Goal: Task Accomplishment & Management: Use online tool/utility

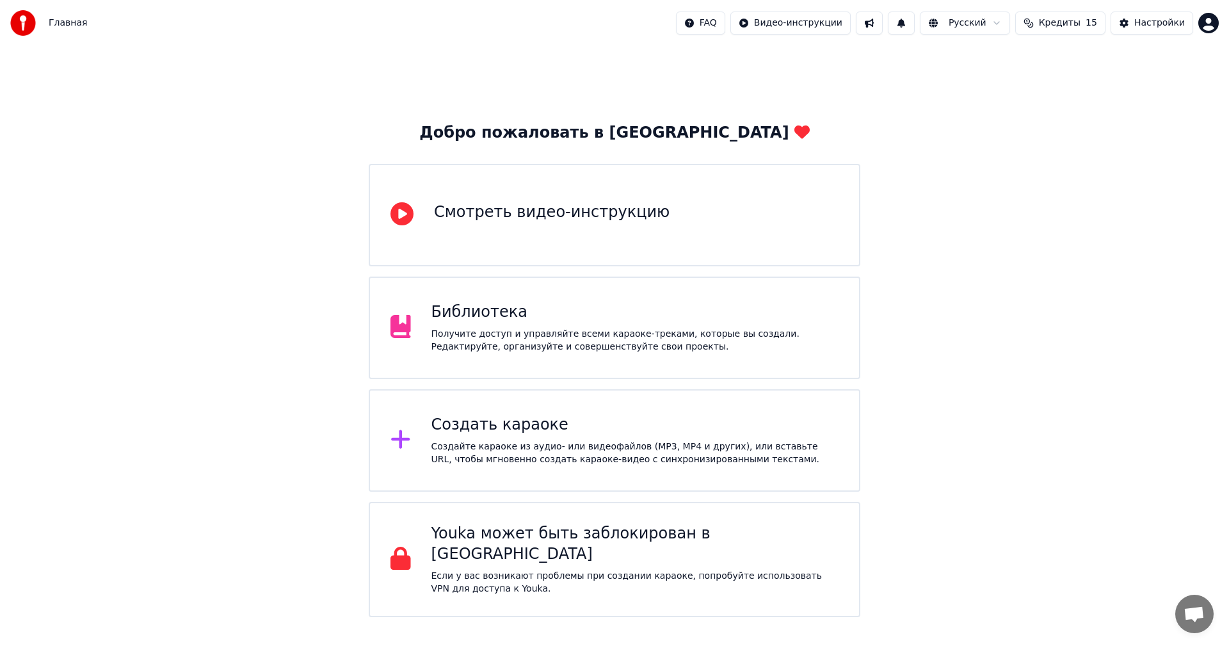
click at [571, 404] on div "Создать караоке Создайте караоке из аудио- или видеофайлов (MP3, MP4 и других),…" at bounding box center [615, 440] width 492 height 102
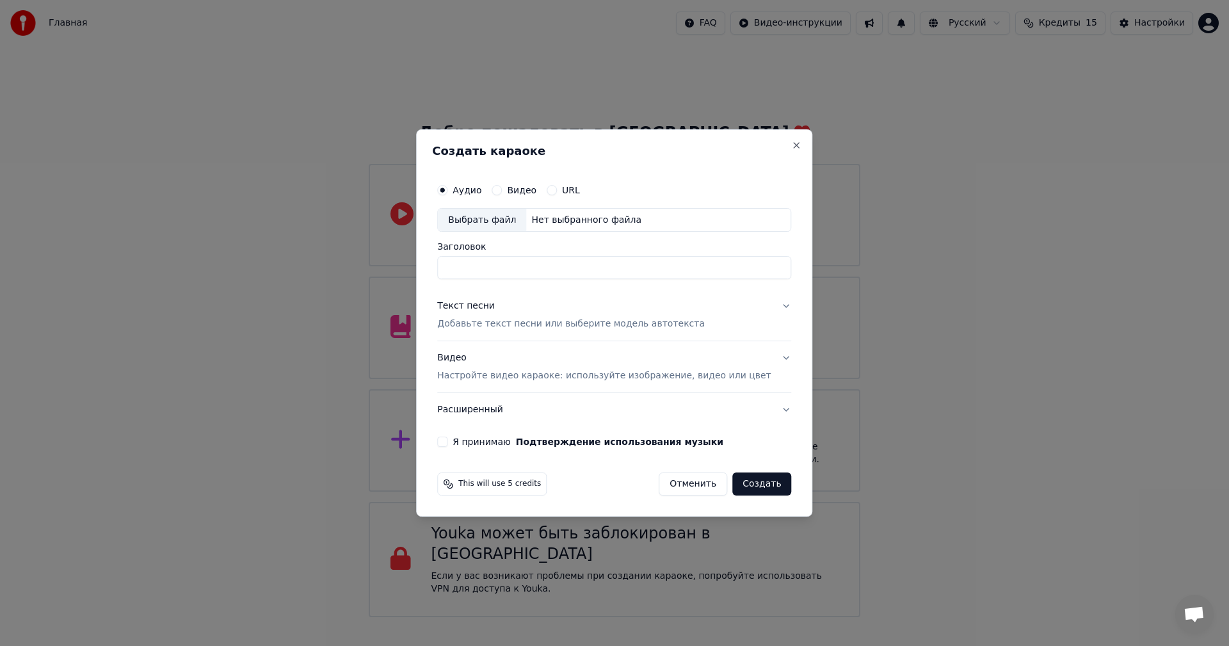
click at [515, 216] on div "Выбрать файл" at bounding box center [482, 220] width 88 height 23
drag, startPoint x: 594, startPoint y: 260, endPoint x: 311, endPoint y: 245, distance: 283.3
click at [323, 245] on body "Главная FAQ Видео-инструкции Русский Кредиты 15 Настройки Добро пожаловать в Yo…" at bounding box center [614, 308] width 1229 height 617
paste input
type input "**********"
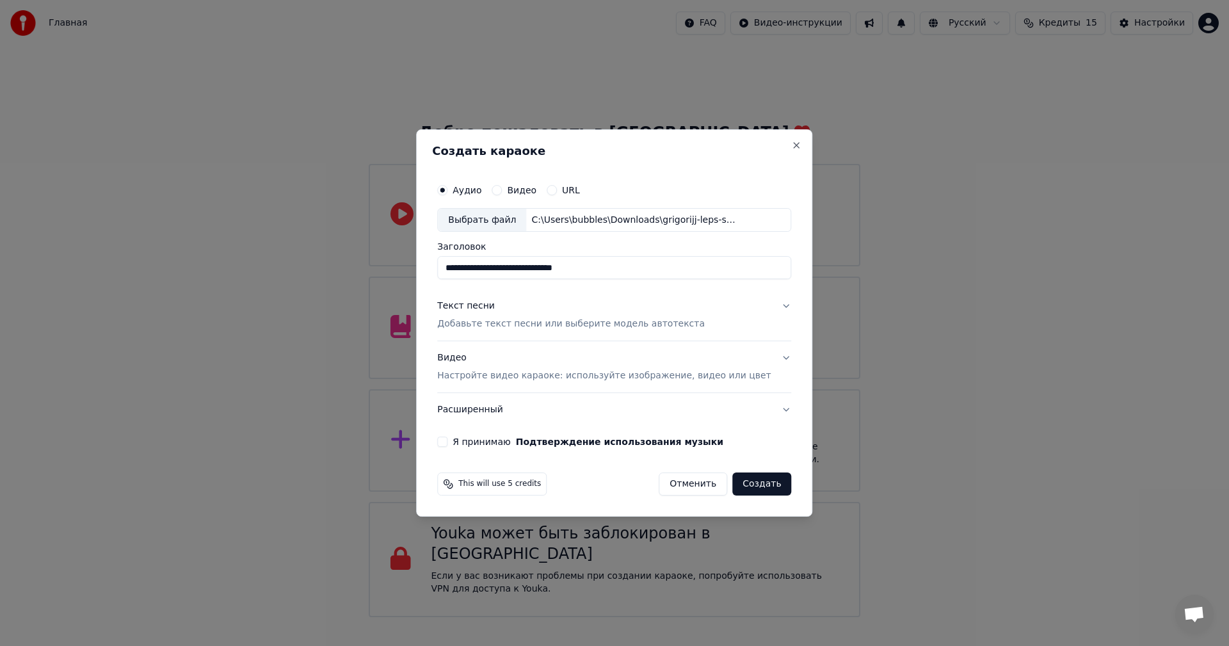
click at [532, 328] on p "Добавьте текст песни или выберите модель автотекста" at bounding box center [571, 324] width 268 height 13
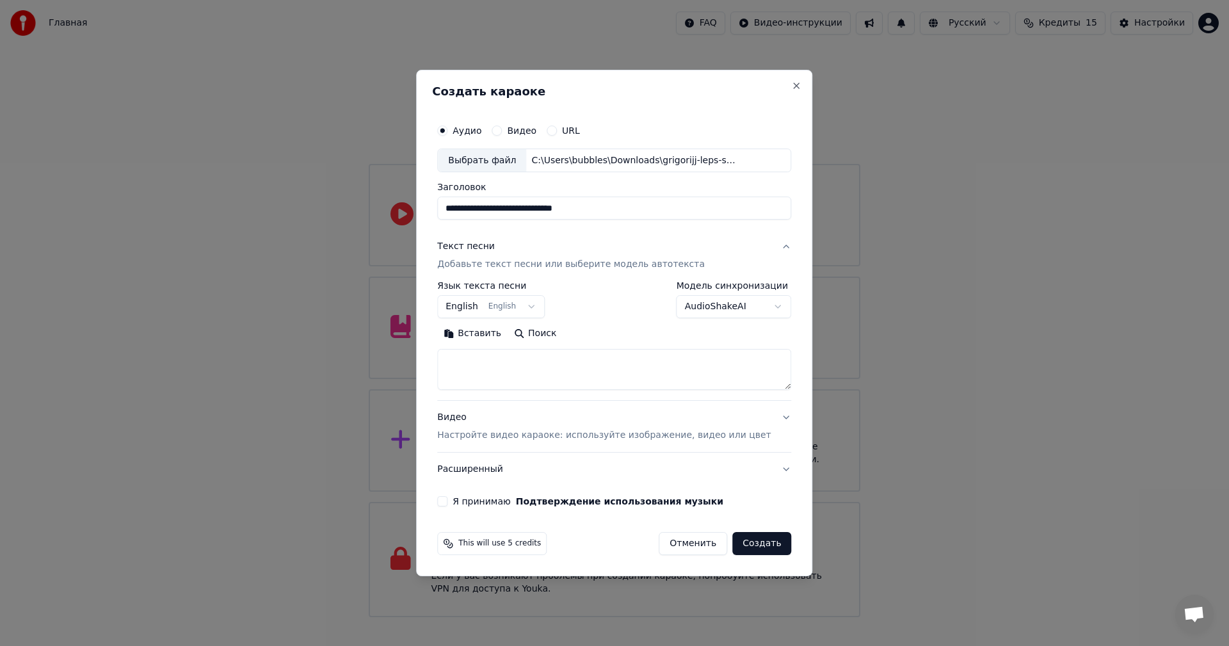
click at [484, 311] on body "Главная FAQ Видео-инструкции Русский Кредиты 15 Настройки Добро пожаловать в Yo…" at bounding box center [614, 308] width 1229 height 617
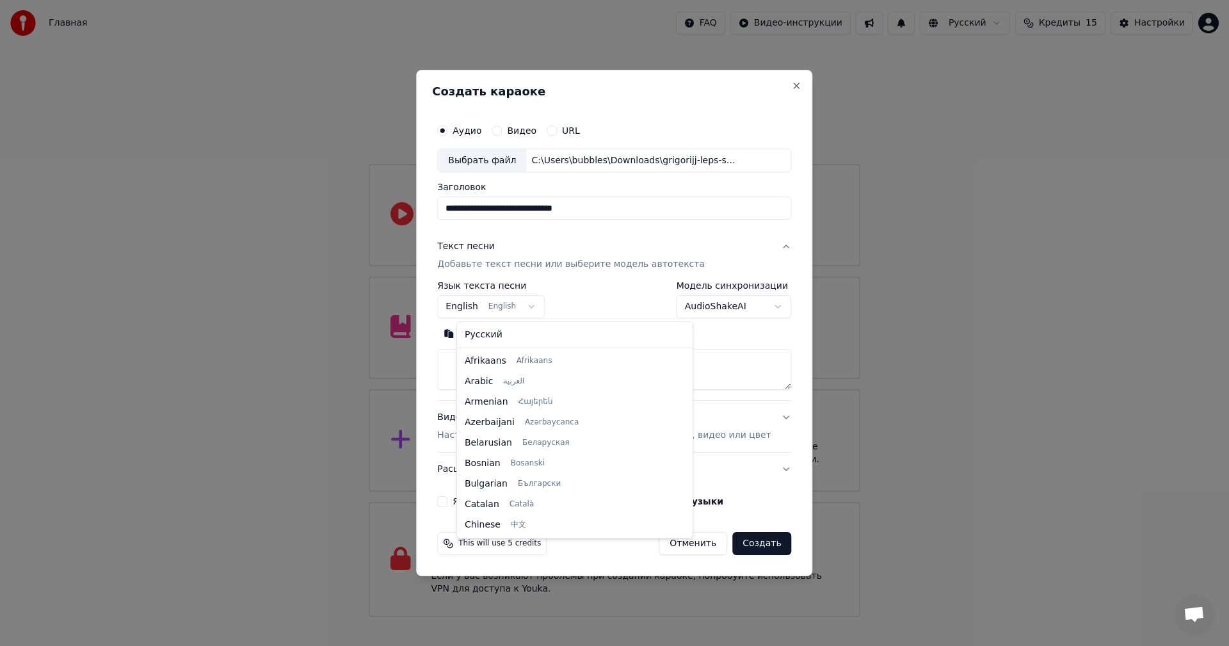
scroll to position [102, 0]
select select "**"
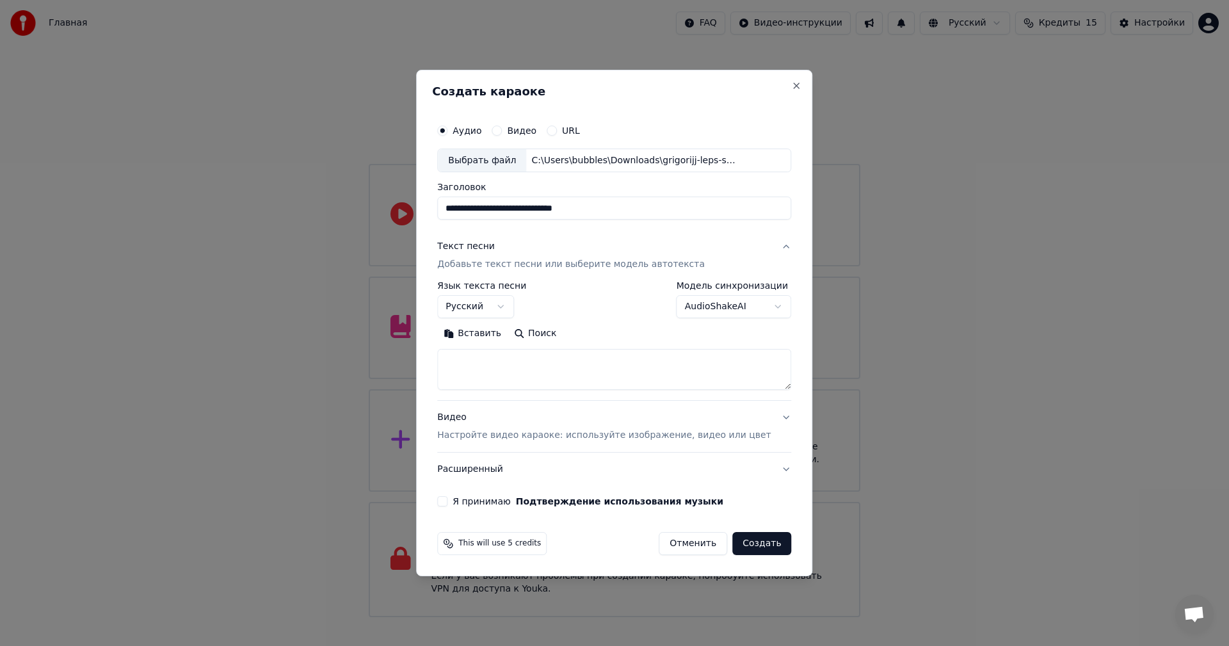
click at [506, 367] on textarea at bounding box center [614, 369] width 354 height 41
paste textarea "**********"
type textarea "**********"
click at [484, 436] on p "Настройте видео караоке: используйте изображение, видео или цвет" at bounding box center [603, 435] width 333 height 13
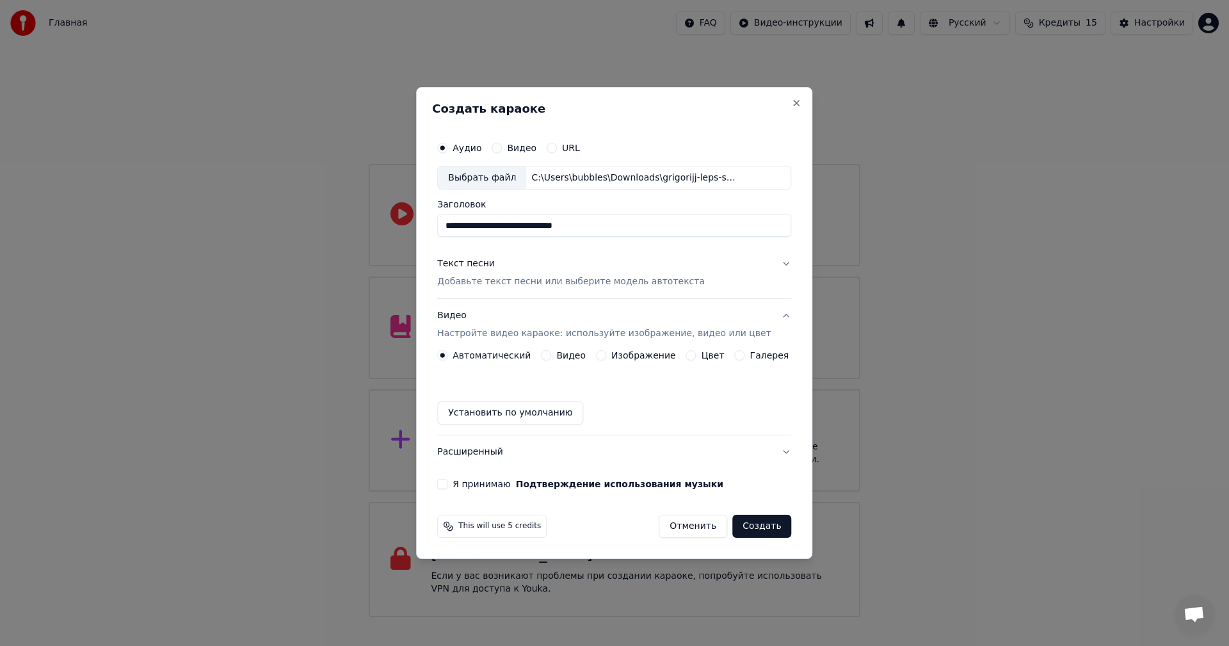
click at [610, 354] on div "Изображение" at bounding box center [636, 355] width 80 height 10
click at [607, 362] on div "Автоматический Видео Изображение Цвет Галерея Установить по умолчанию" at bounding box center [614, 387] width 354 height 74
click at [606, 356] on button "Изображение" at bounding box center [601, 355] width 10 height 10
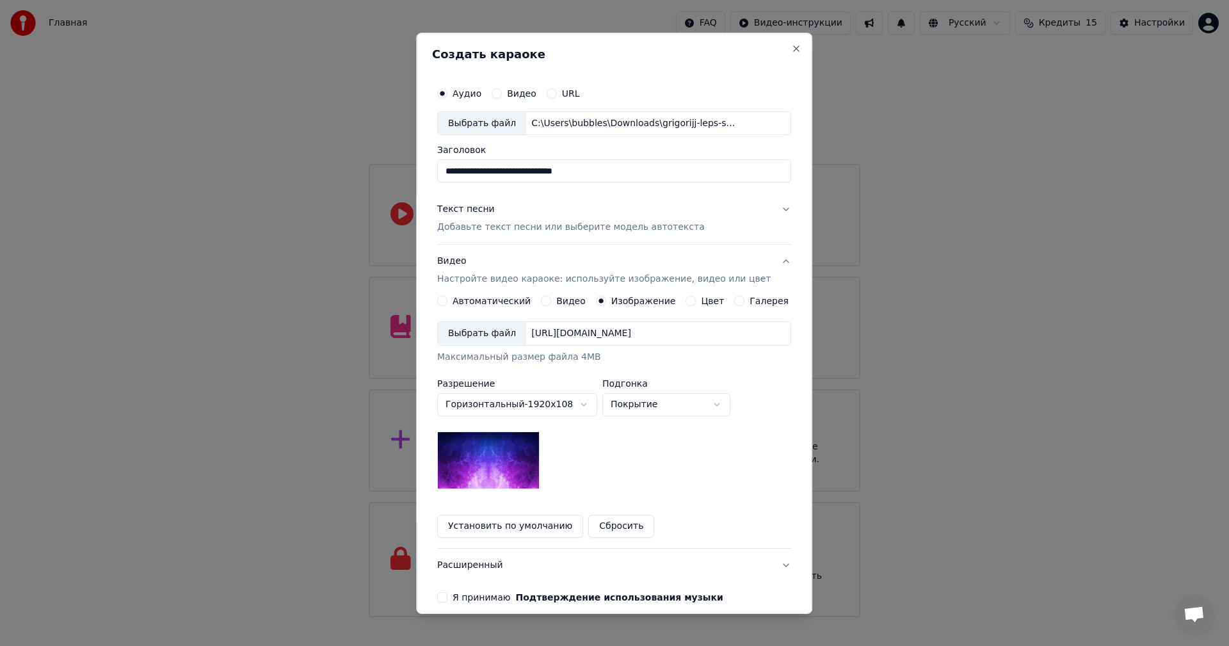
click at [491, 336] on div "Выбрать файл" at bounding box center [482, 333] width 88 height 23
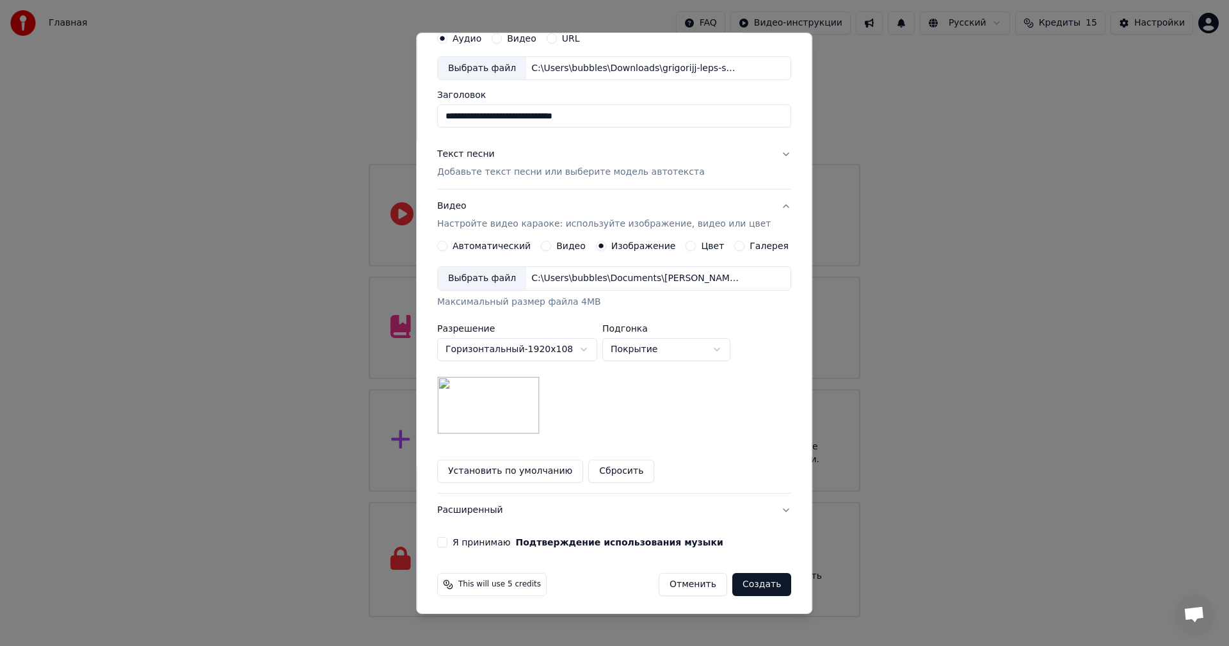
scroll to position [58, 0]
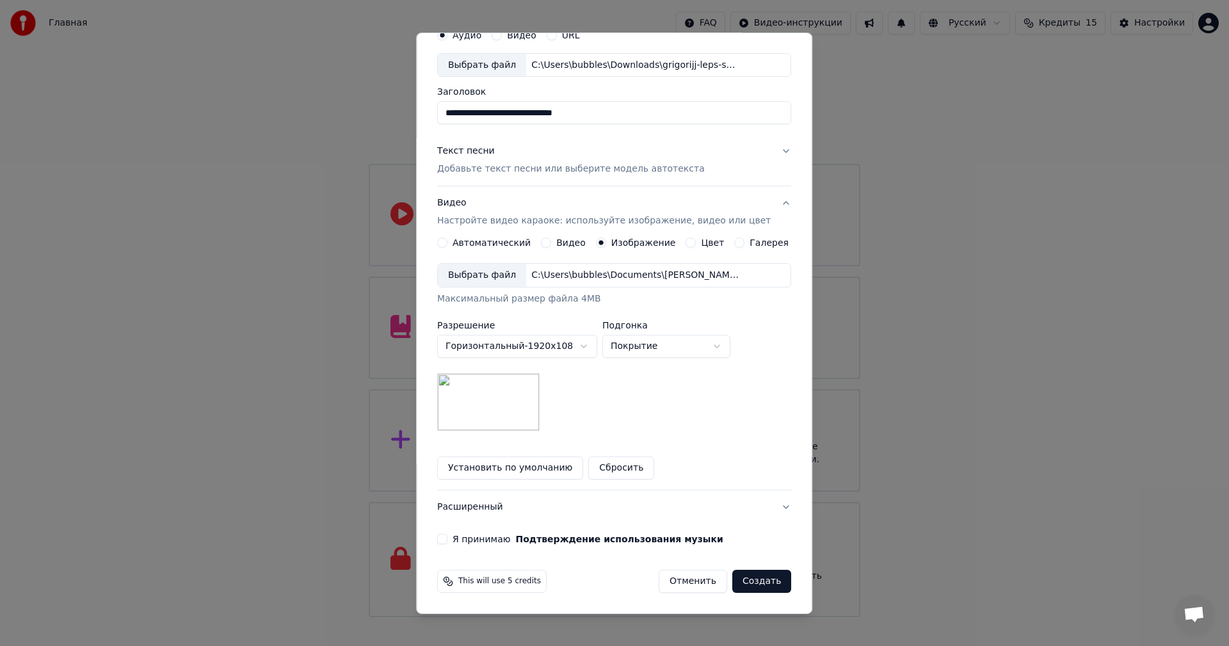
click at [456, 540] on div "Я принимаю Подтверждение использования музыки" at bounding box center [614, 539] width 354 height 10
click at [447, 539] on button "Я принимаю Подтверждение использования музыки" at bounding box center [442, 539] width 10 height 10
click at [660, 175] on p "Добавьте текст песни или выберите модель автотекста" at bounding box center [571, 169] width 268 height 13
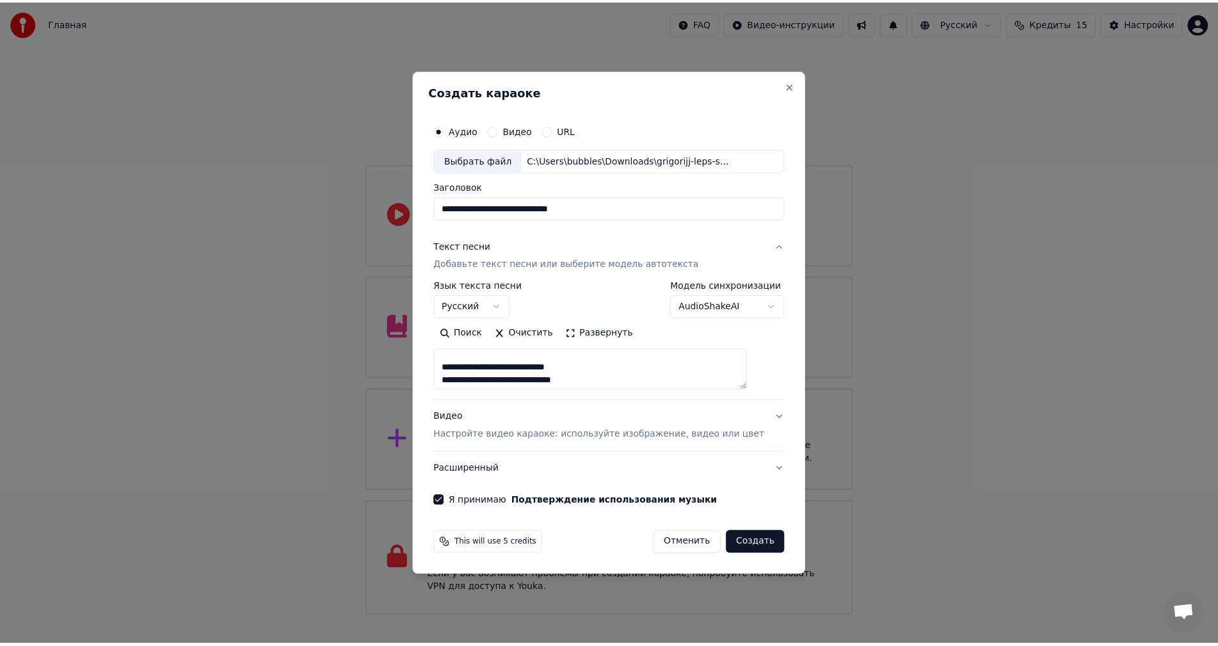
scroll to position [418, 0]
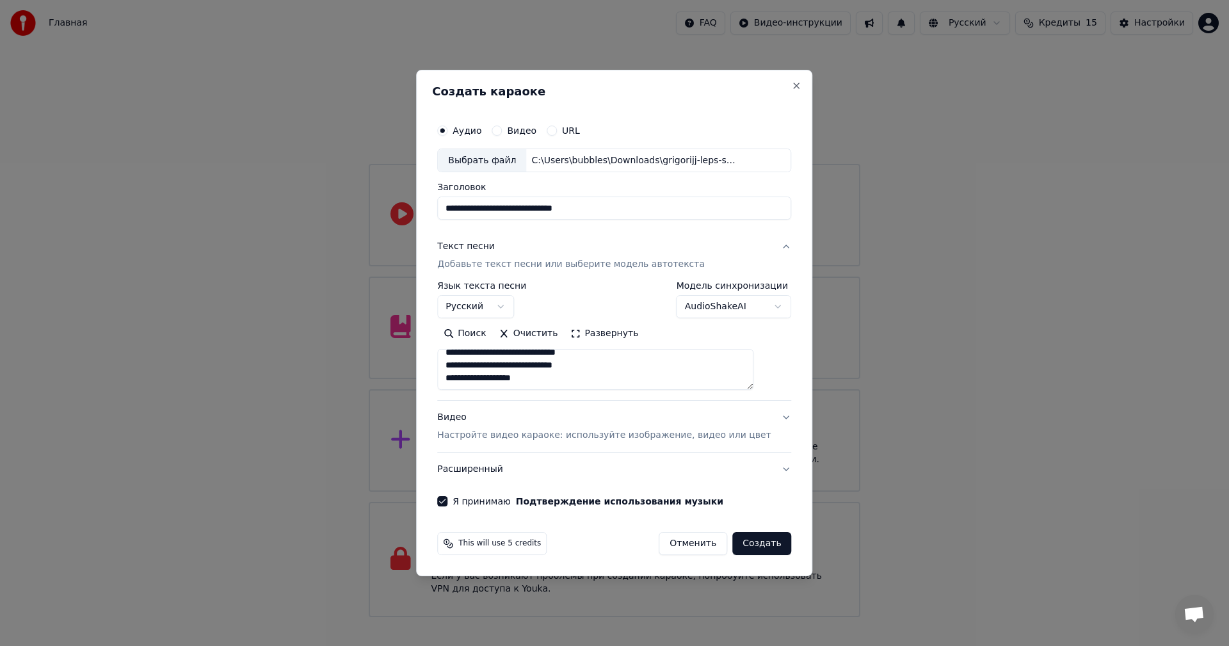
click at [748, 545] on button "Создать" at bounding box center [761, 543] width 59 height 23
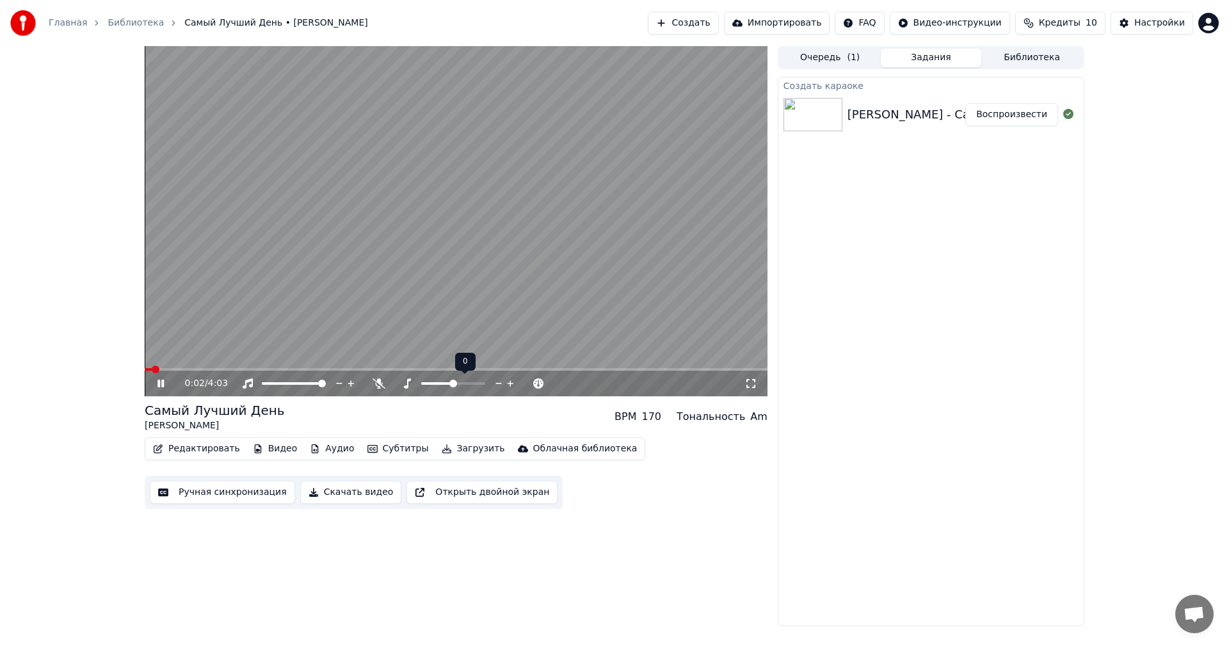
click at [203, 447] on button "Редактировать" at bounding box center [196, 449] width 97 height 18
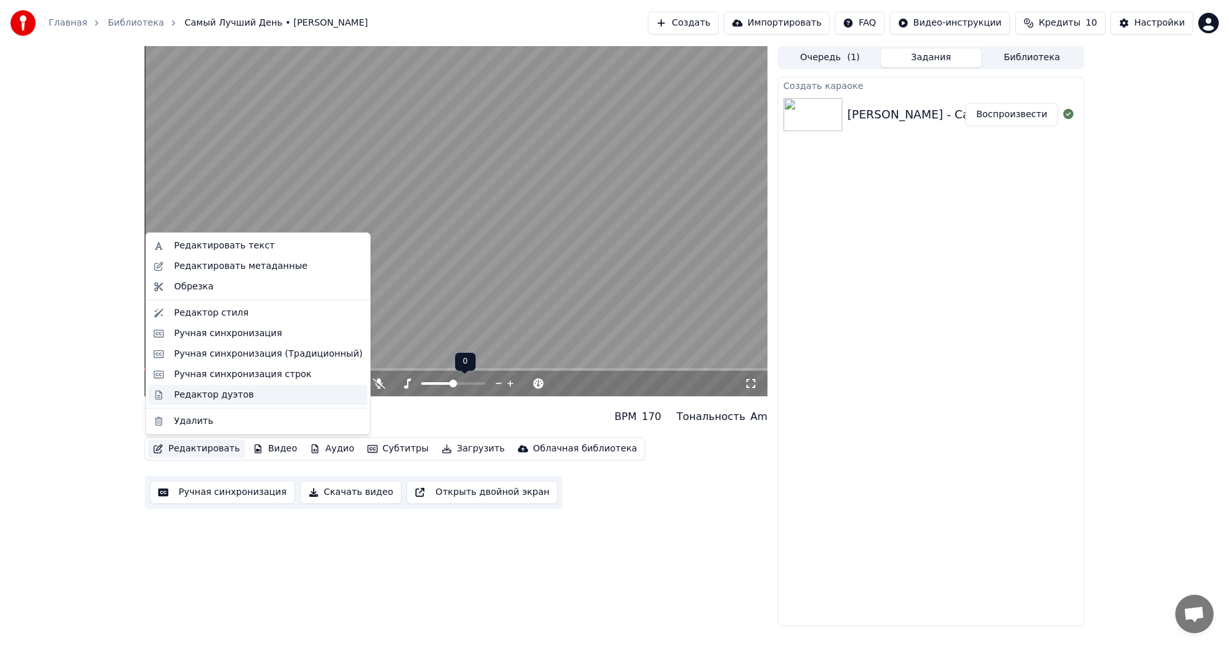
click at [219, 397] on div "Редактор дуэтов" at bounding box center [213, 394] width 79 height 13
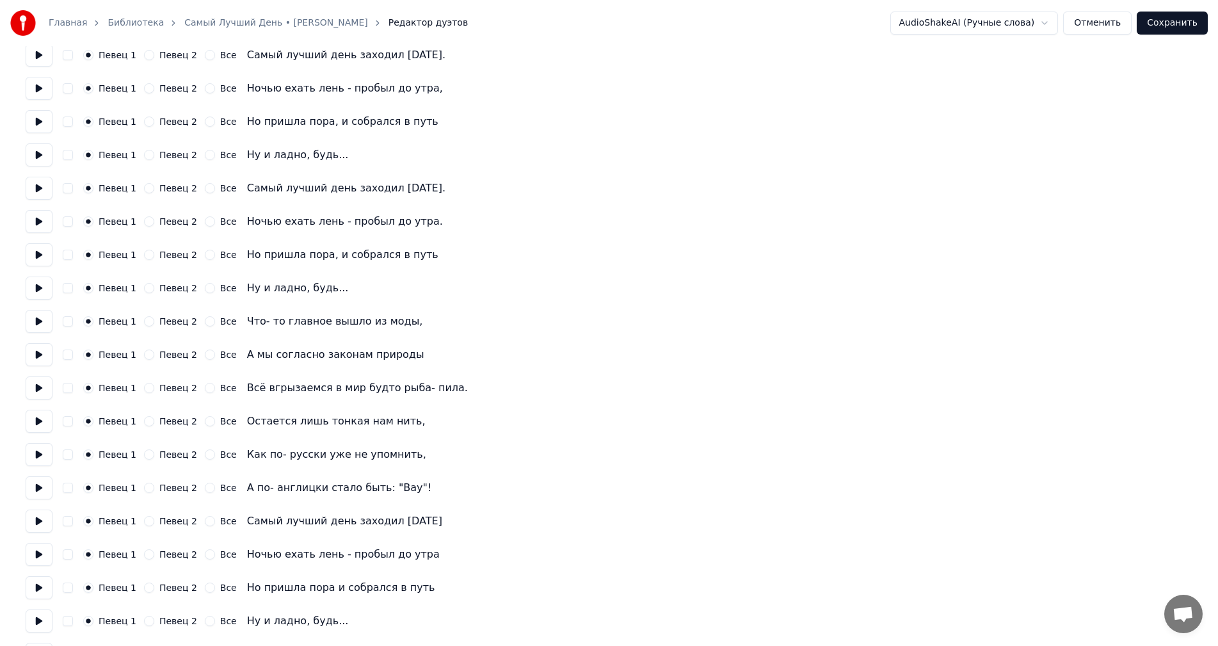
scroll to position [320, 0]
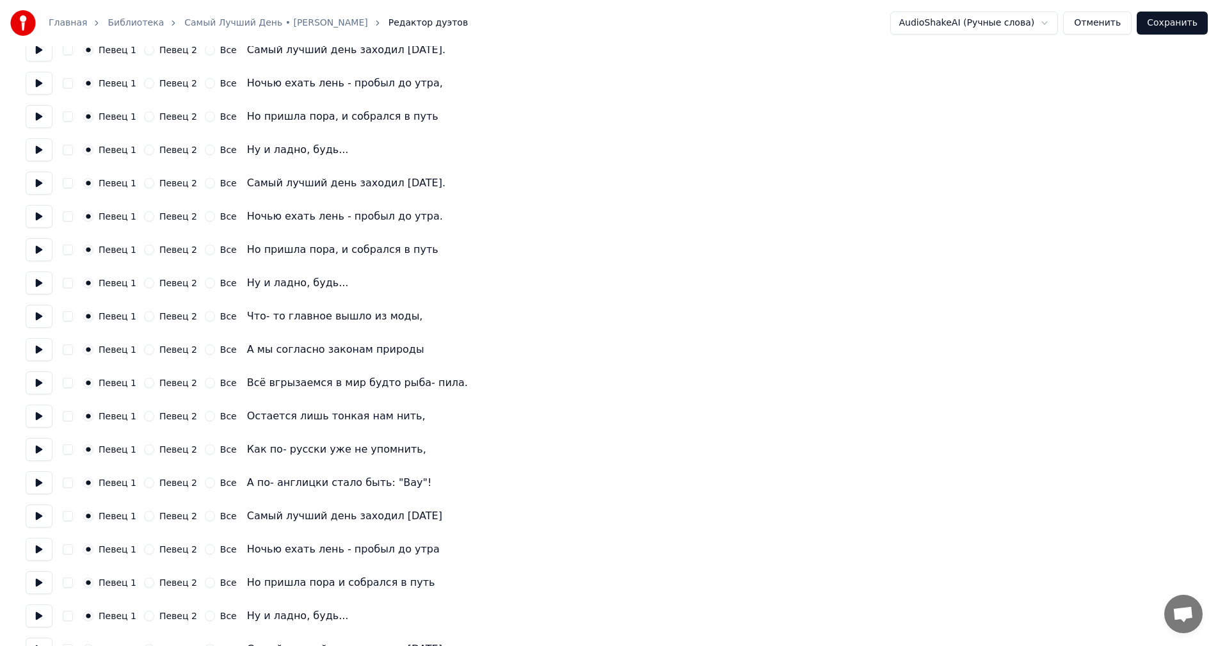
click at [145, 317] on button "Певец 2" at bounding box center [149, 316] width 10 height 10
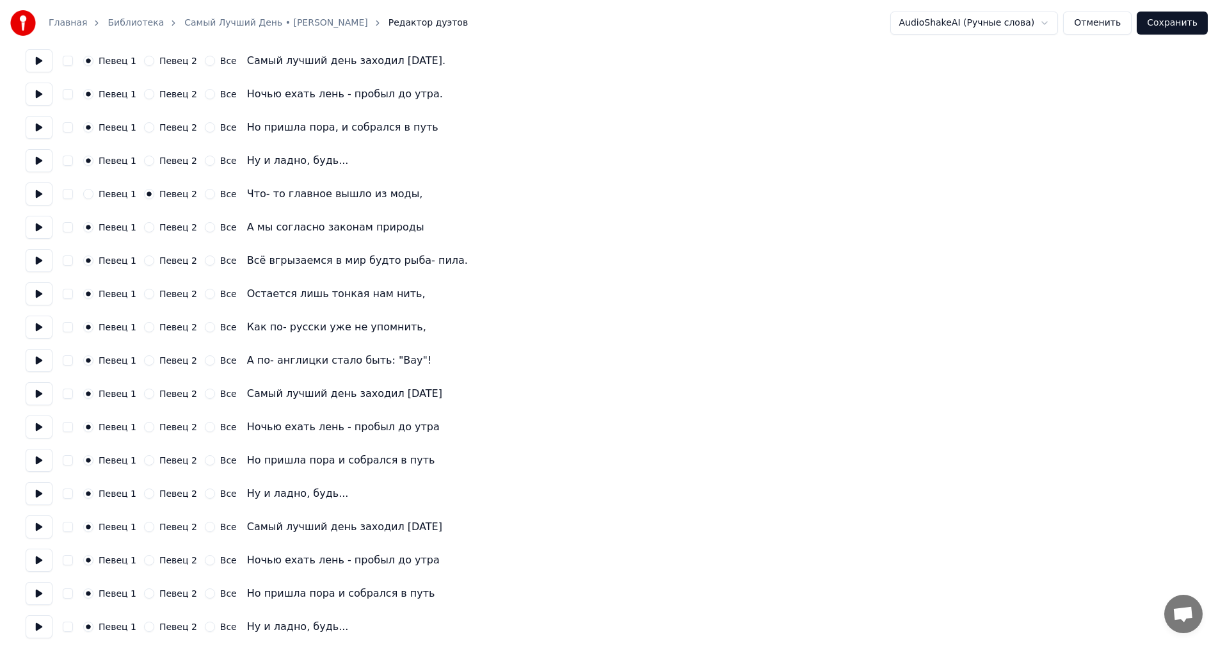
scroll to position [447, 0]
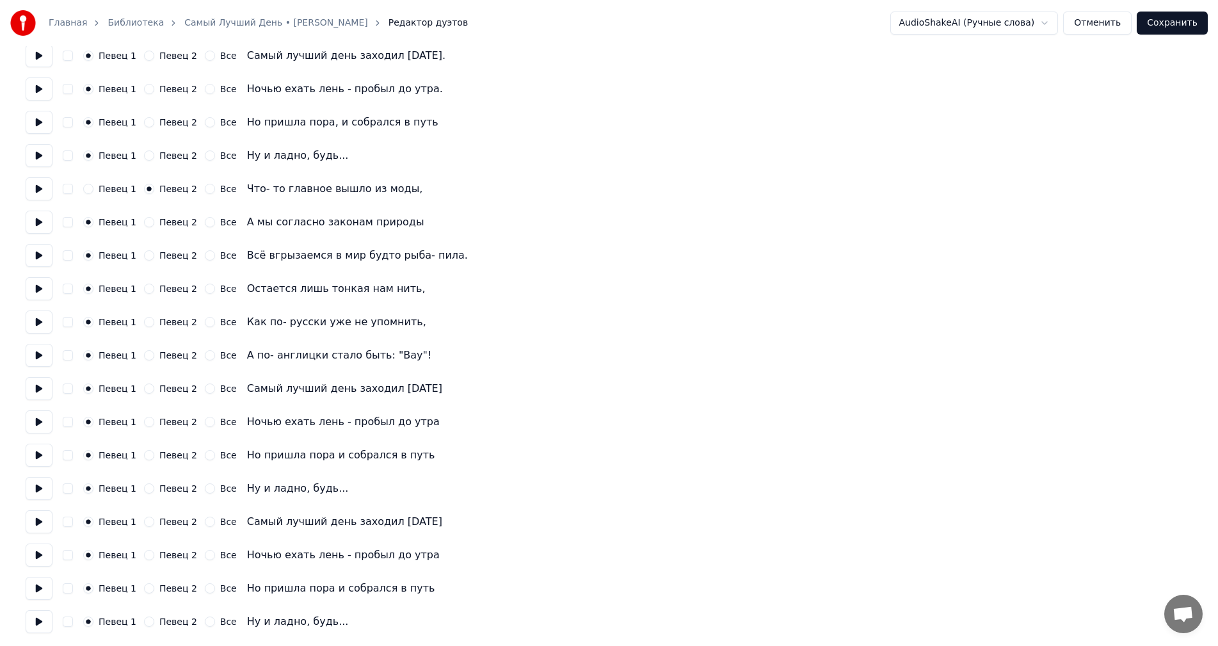
click at [144, 223] on button "Певец 2" at bounding box center [149, 222] width 10 height 10
click at [138, 254] on div "Певец 1 Певец 2 Все" at bounding box center [160, 255] width 154 height 10
click at [145, 257] on button "Певец 2" at bounding box center [149, 255] width 10 height 10
click at [144, 285] on button "Певец 2" at bounding box center [149, 289] width 10 height 10
click at [147, 326] on button "Певец 2" at bounding box center [149, 322] width 10 height 10
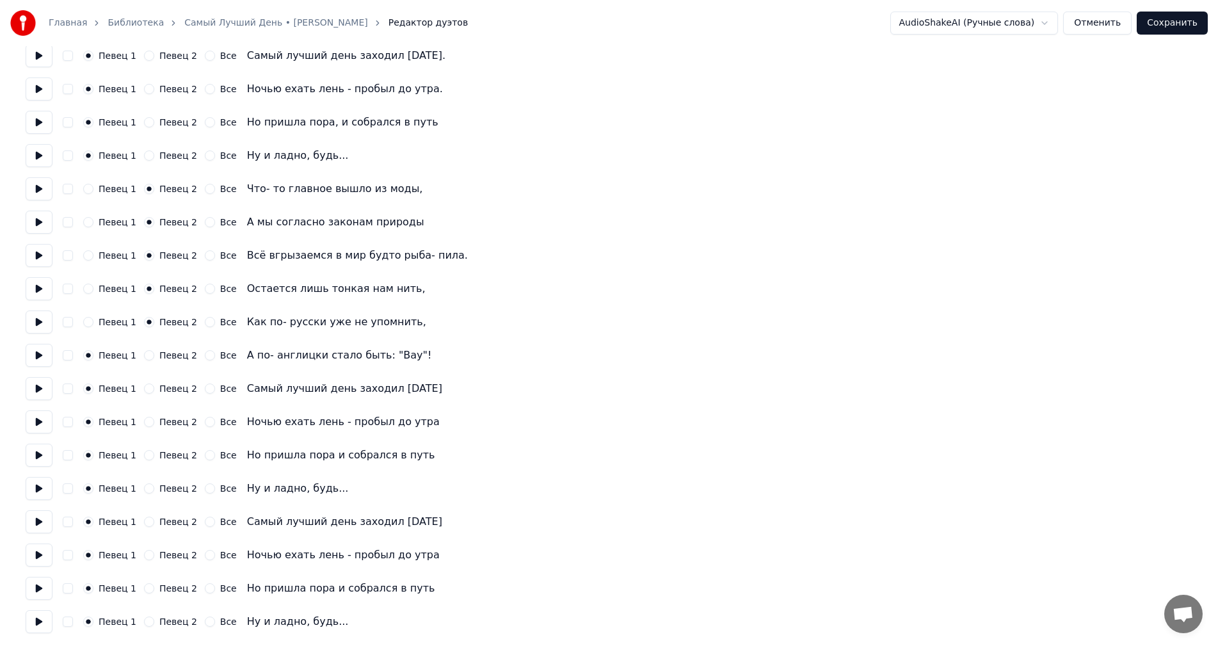
click at [146, 352] on button "Певец 2" at bounding box center [149, 355] width 10 height 10
click at [147, 377] on div "Певец 1 Певец 2 Все Самый лучший день заходил [DATE]" at bounding box center [609, 388] width 1167 height 23
click at [147, 382] on div "Певец 1 Певец 2 Все Самый лучший день заходил [DATE]" at bounding box center [609, 388] width 1167 height 23
click at [147, 390] on button "Певец 2" at bounding box center [149, 388] width 10 height 10
click at [147, 420] on button "Певец 2" at bounding box center [149, 422] width 10 height 10
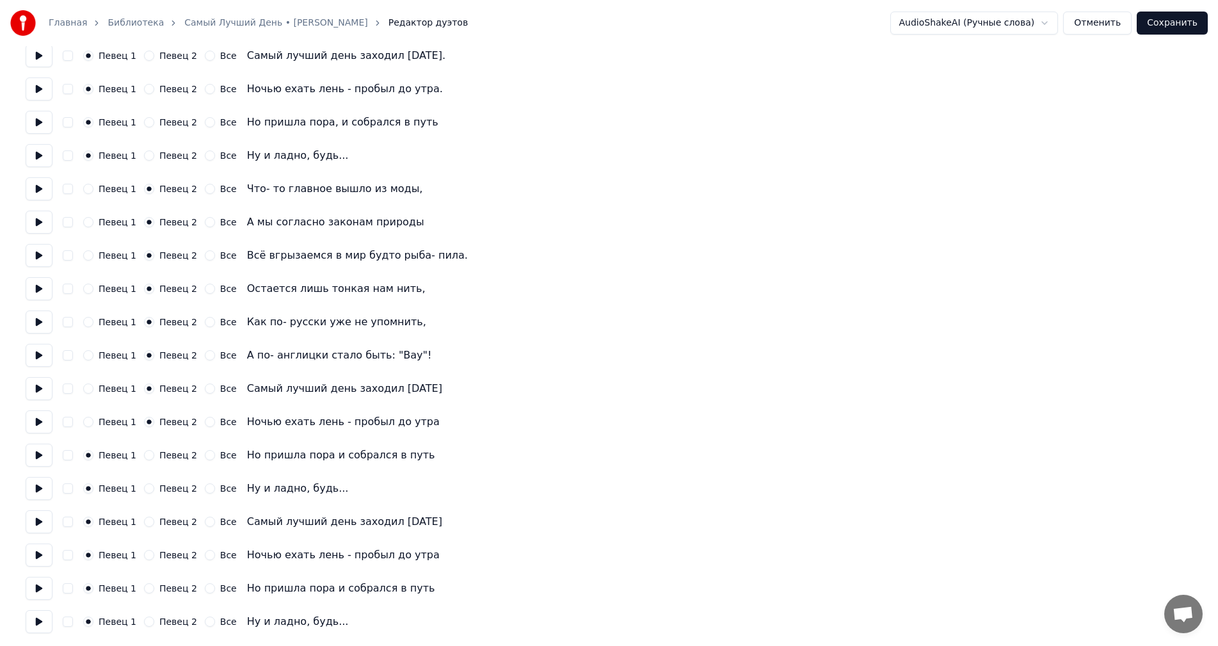
click at [143, 447] on div "Певец 1 Певец 2 Все Но пришла пора и собрался в путь" at bounding box center [609, 455] width 1167 height 23
click at [144, 457] on button "Певец 2" at bounding box center [149, 455] width 10 height 10
click at [145, 485] on button "Певец 2" at bounding box center [149, 488] width 10 height 10
click at [146, 520] on button "Певец 2" at bounding box center [149, 521] width 10 height 10
drag, startPoint x: 145, startPoint y: 556, endPoint x: 146, endPoint y: 568, distance: 12.8
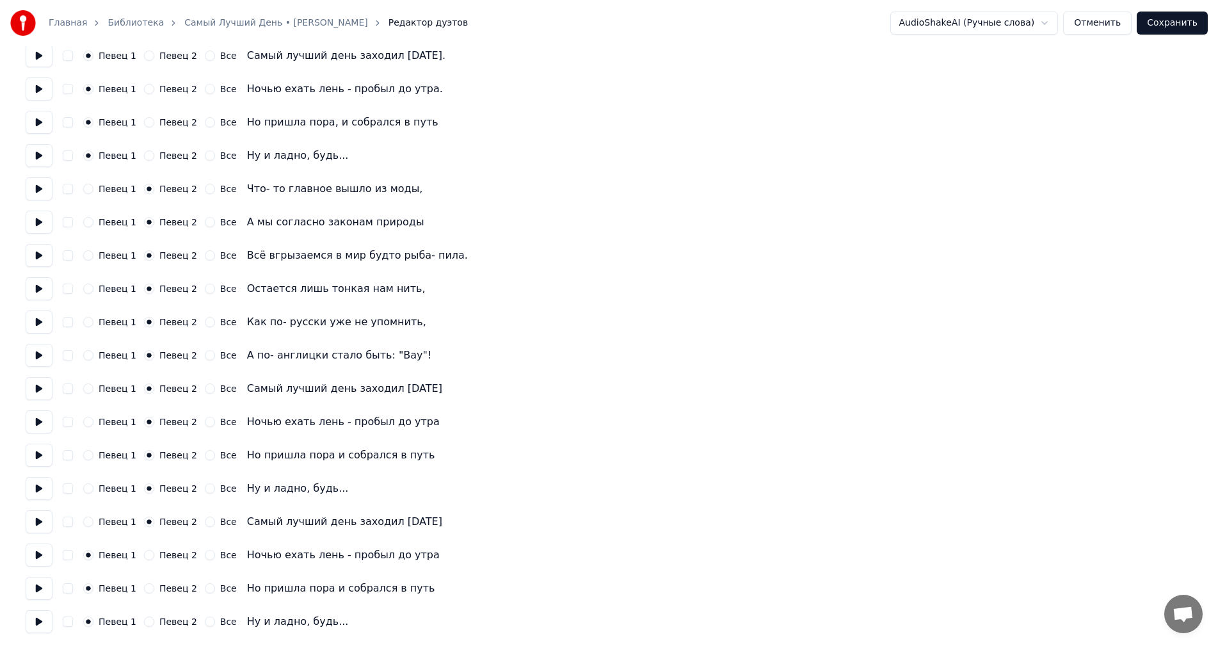
click at [145, 558] on button "Певец 2" at bounding box center [149, 555] width 10 height 10
drag, startPoint x: 145, startPoint y: 589, endPoint x: 146, endPoint y: 598, distance: 9.6
click at [145, 590] on button "Певец 2" at bounding box center [149, 588] width 10 height 10
click at [145, 620] on button "Певец 2" at bounding box center [149, 621] width 10 height 10
click at [1171, 23] on button "Сохранить" at bounding box center [1172, 23] width 71 height 23
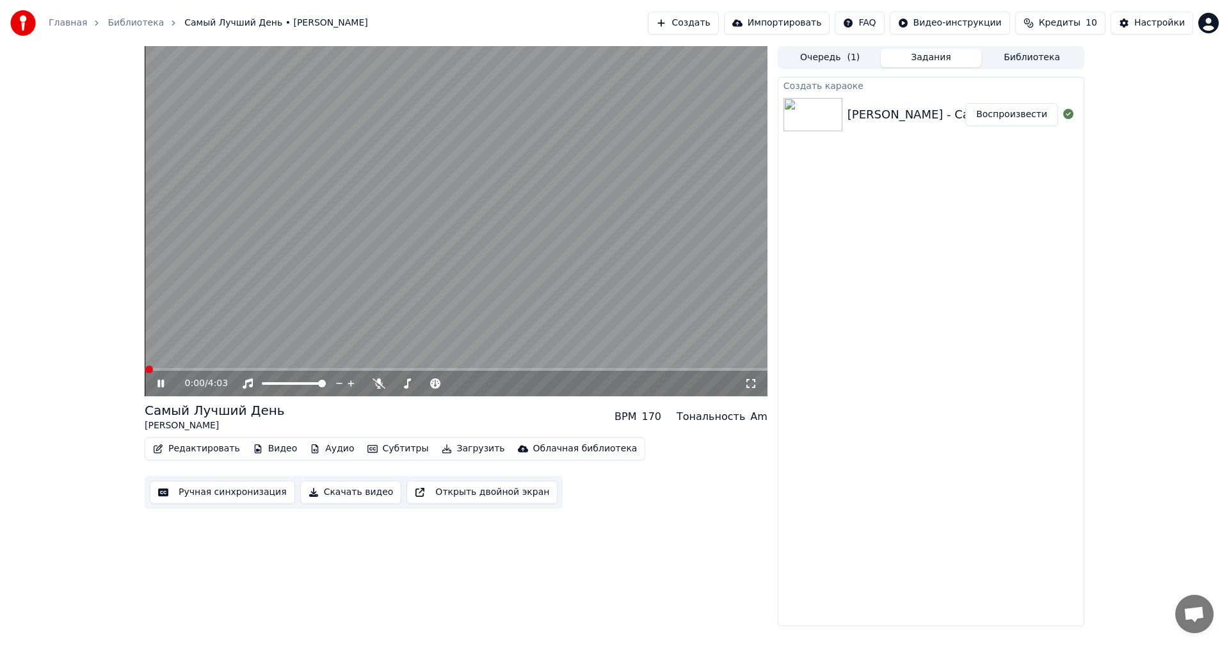
click at [200, 492] on button "Ручная синхронизация" at bounding box center [222, 492] width 145 height 23
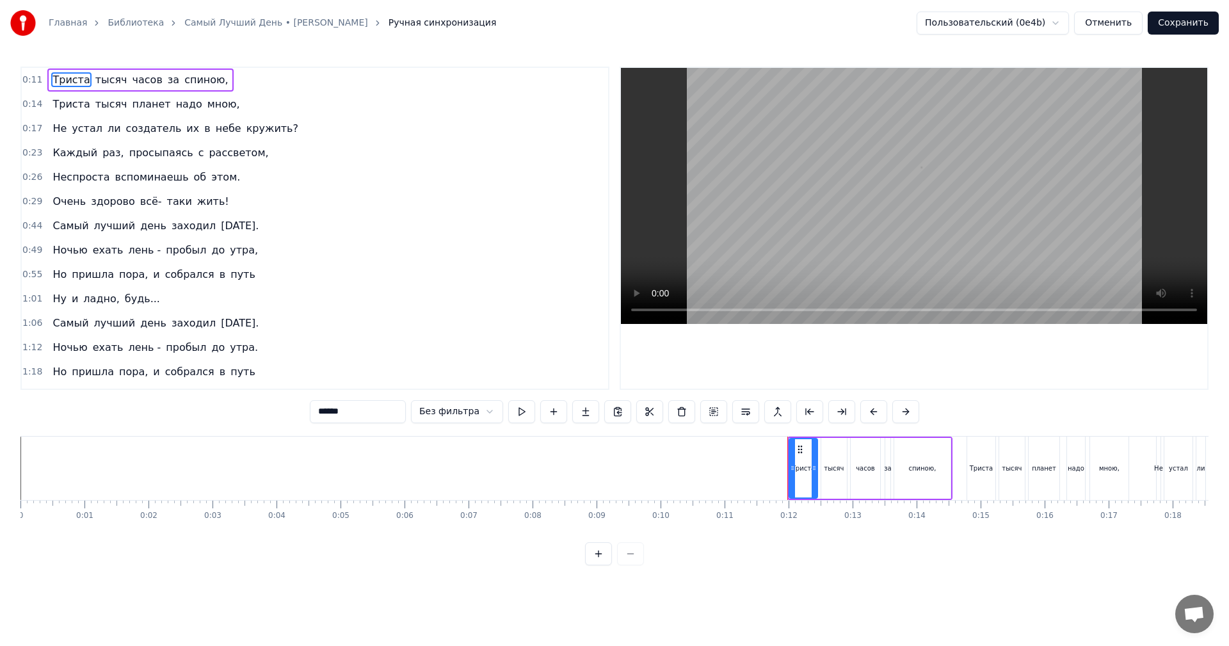
drag, startPoint x: 136, startPoint y: 102, endPoint x: 143, endPoint y: 125, distance: 23.7
click at [136, 102] on span "планет" at bounding box center [151, 104] width 41 height 15
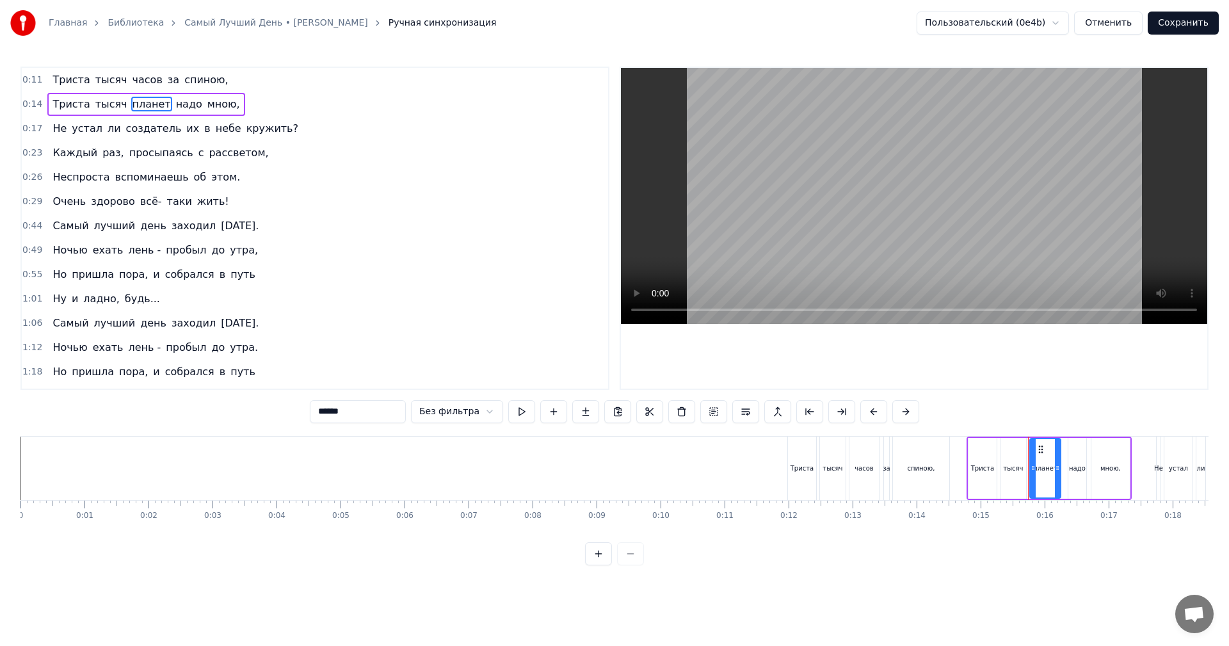
drag, startPoint x: 360, startPoint y: 418, endPoint x: 323, endPoint y: 428, distance: 37.7
click at [323, 428] on div "0:11 Триста тысяч часов за спиною, 0:14 Триста тысяч планет надо мною, 0:17 Не …" at bounding box center [614, 316] width 1188 height 499
click at [245, 131] on span "кружить?" at bounding box center [272, 128] width 54 height 15
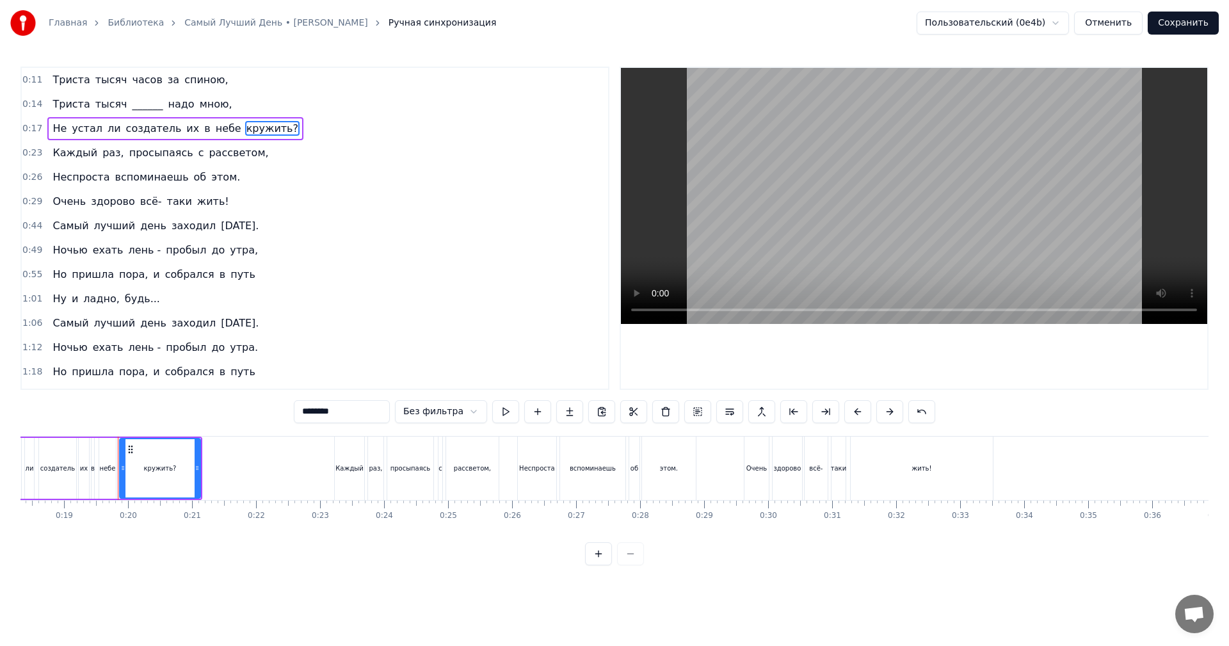
scroll to position [0, 1205]
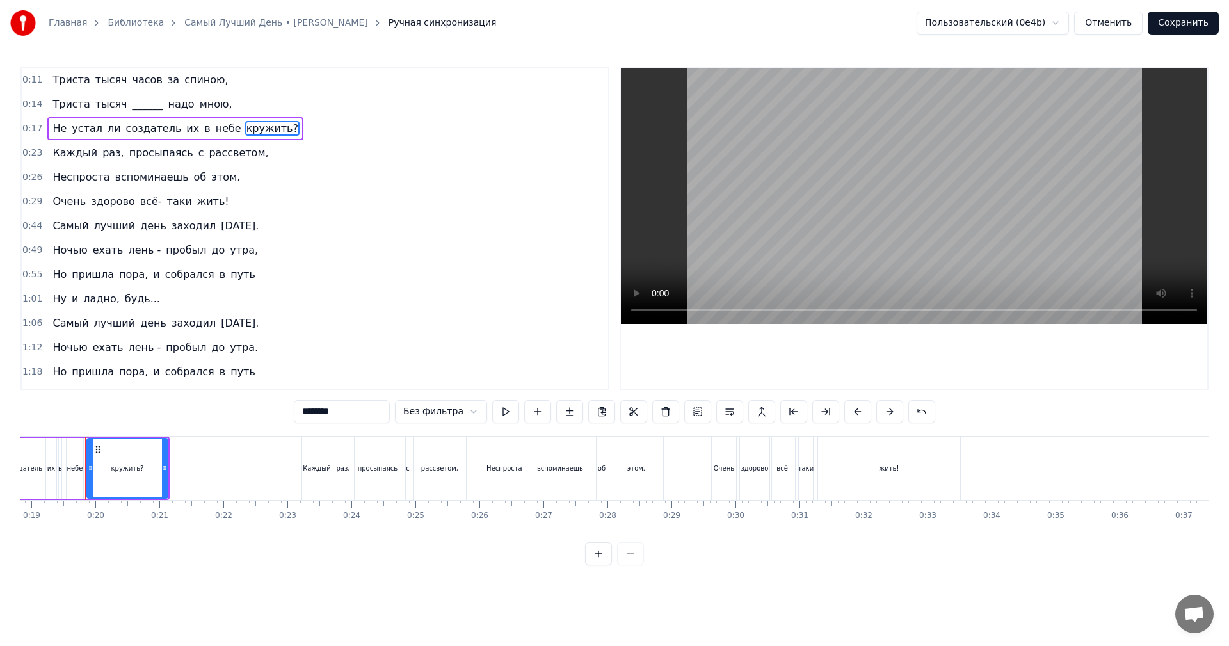
drag, startPoint x: 349, startPoint y: 411, endPoint x: 308, endPoint y: 424, distance: 42.9
click at [308, 424] on div "******** Без фильтра" at bounding box center [614, 413] width 641 height 26
click at [209, 154] on span "рассветом," at bounding box center [238, 152] width 62 height 15
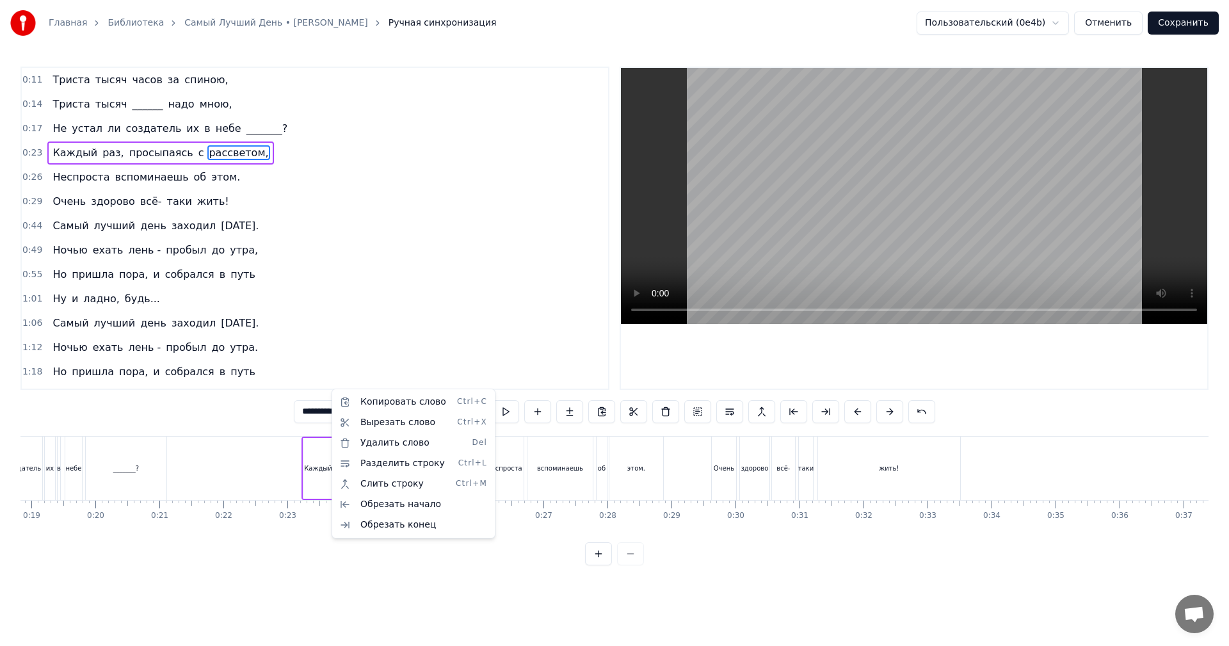
click at [294, 403] on html "Главная Библиотека Самый Лучший День • [PERSON_NAME] Ручная синхронизация Польз…" at bounding box center [614, 293] width 1229 height 586
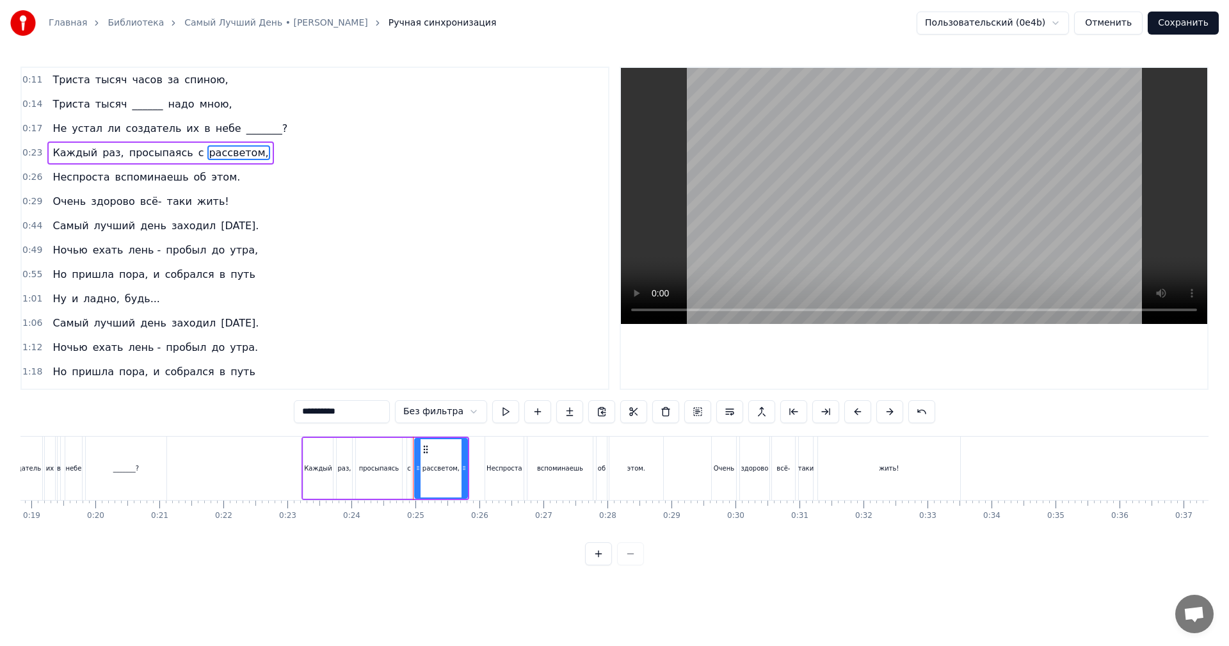
drag, startPoint x: 351, startPoint y: 414, endPoint x: 306, endPoint y: 426, distance: 46.4
click at [306, 426] on div "0:11 Триста тысяч часов за спиною, 0:14 Триста тысяч ______ надо мною, 0:17 Не …" at bounding box center [614, 316] width 1188 height 499
click at [210, 179] on span "этом." at bounding box center [225, 177] width 31 height 15
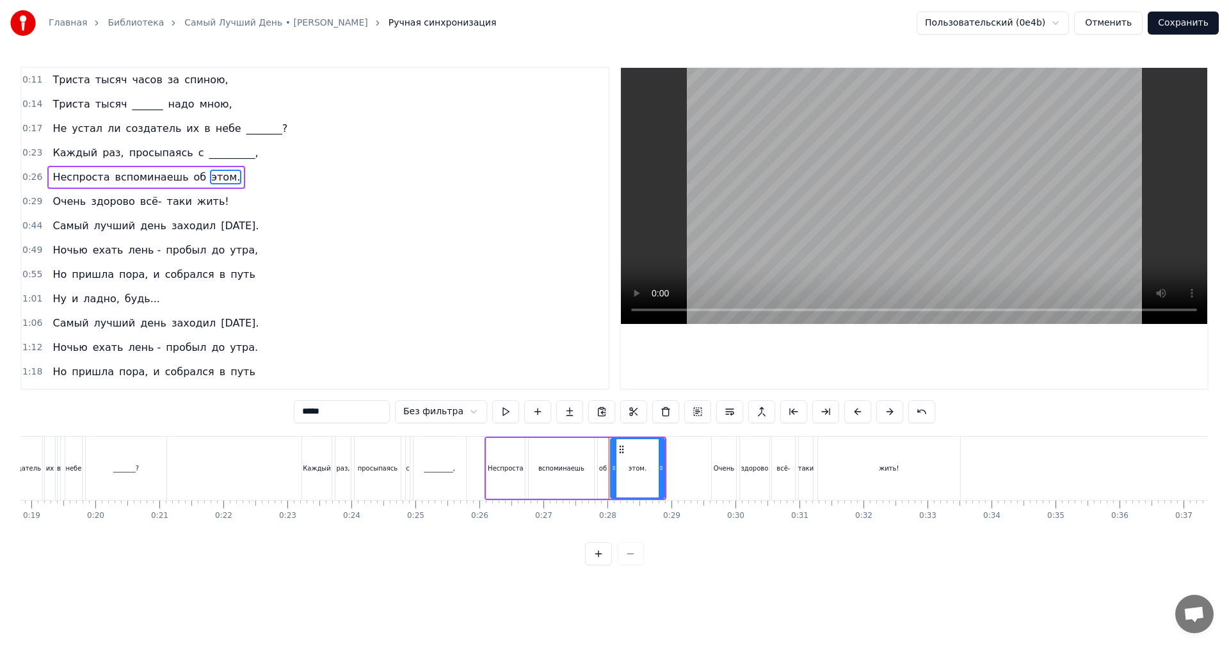
click at [193, 180] on span "об" at bounding box center [200, 177] width 15 height 15
drag, startPoint x: 325, startPoint y: 412, endPoint x: 256, endPoint y: 397, distance: 70.5
click at [296, 408] on div "0:11 Триста тысяч часов за спиною, 0:14 Триста тысяч ______ надо мною, 0:17 Не …" at bounding box center [614, 316] width 1188 height 499
click at [208, 178] on span "этом." at bounding box center [223, 177] width 31 height 15
drag, startPoint x: 331, startPoint y: 417, endPoint x: 289, endPoint y: 414, distance: 42.4
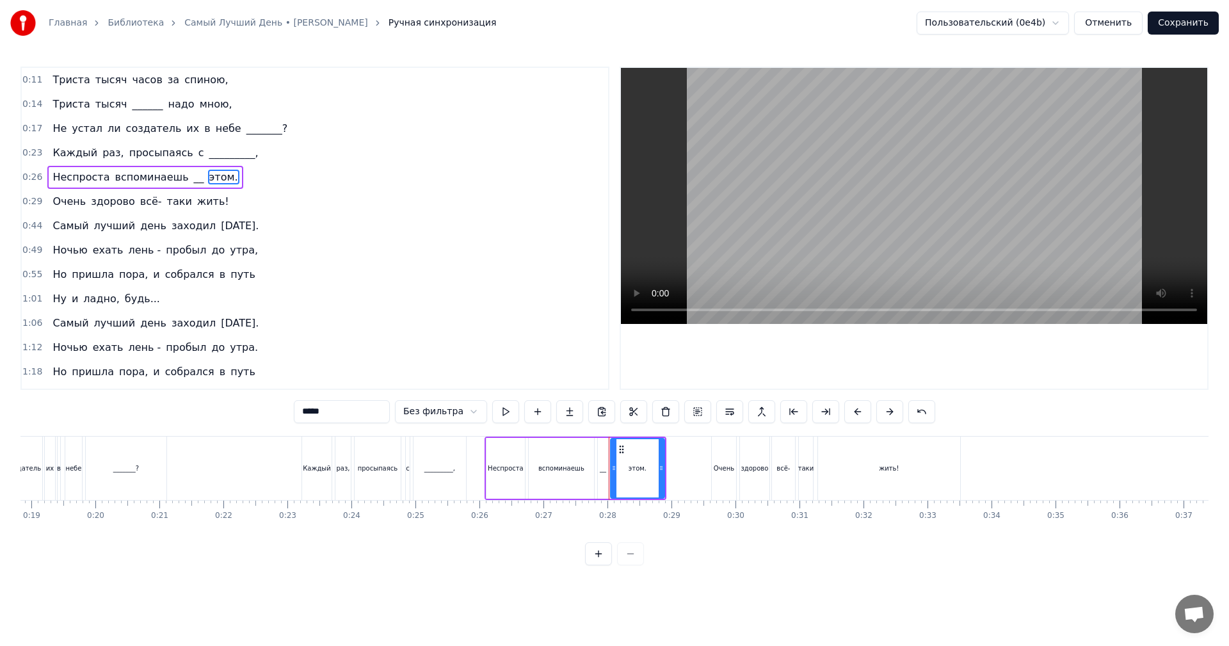
click at [289, 414] on div "0:11 Триста тысяч часов за спиною, 0:14 Триста тысяч ______ надо мною, 0:17 Не …" at bounding box center [614, 316] width 1188 height 499
click at [196, 206] on span "жить!" at bounding box center [213, 201] width 35 height 15
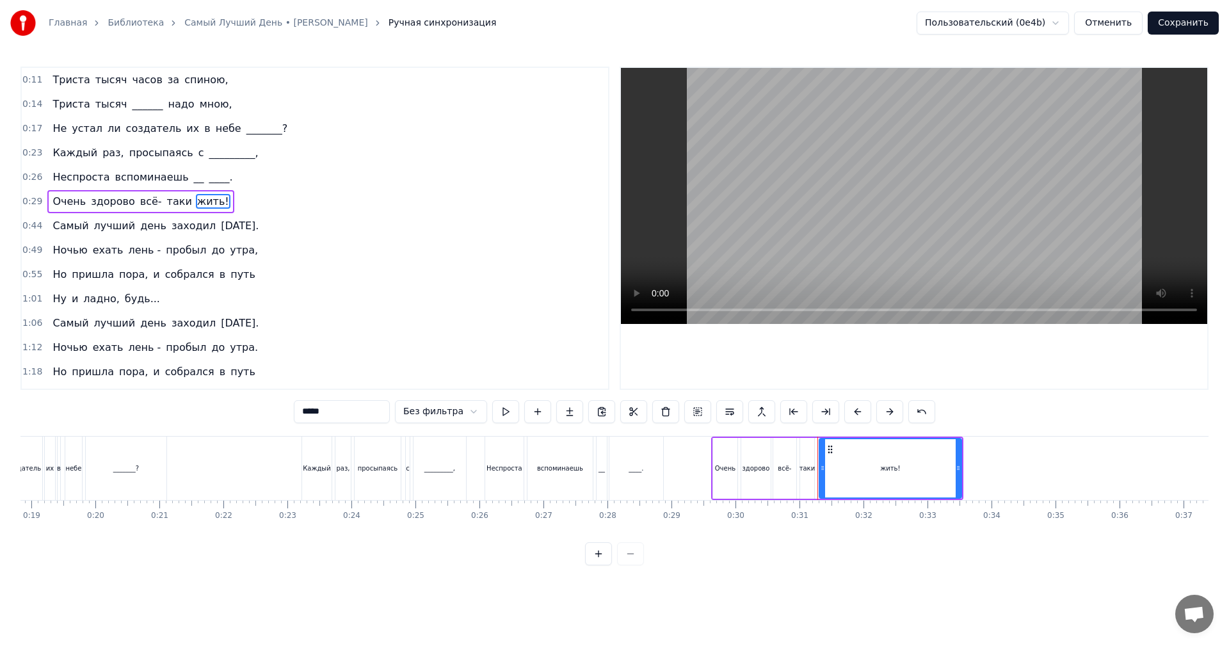
drag, startPoint x: 333, startPoint y: 413, endPoint x: 234, endPoint y: 405, distance: 100.1
click at [249, 407] on div "0:11 Триста тысяч часов за спиною, 0:14 Триста тысяч ______ надо мною, 0:17 Не …" at bounding box center [614, 316] width 1188 height 499
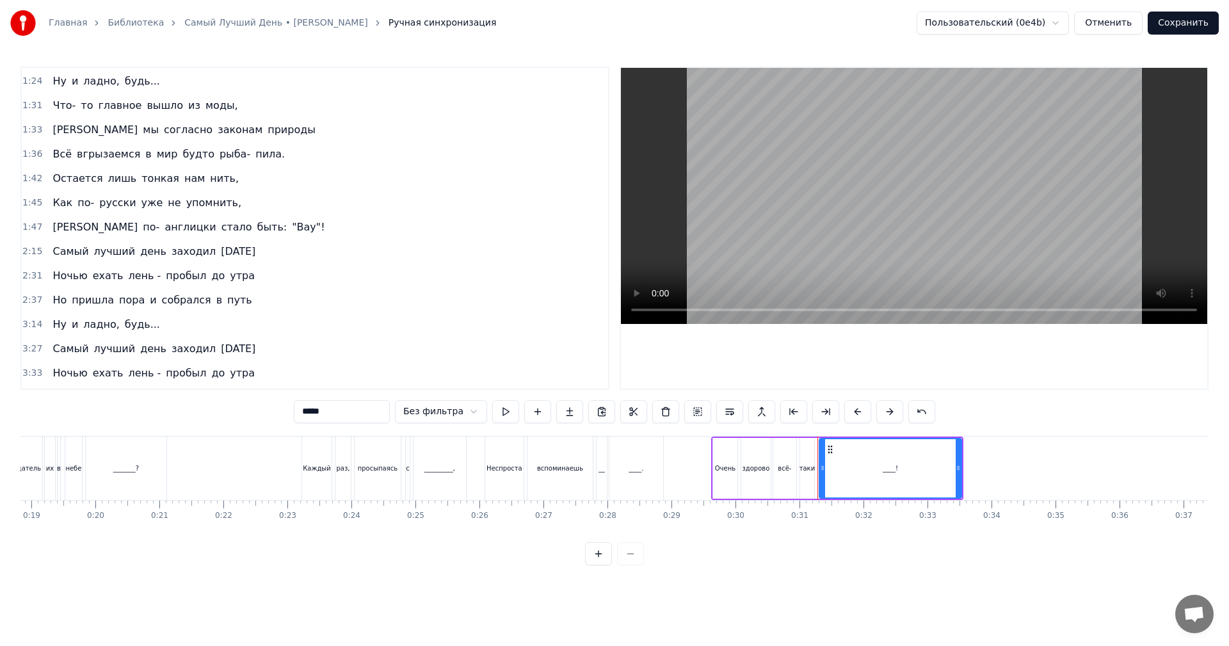
scroll to position [320, 0]
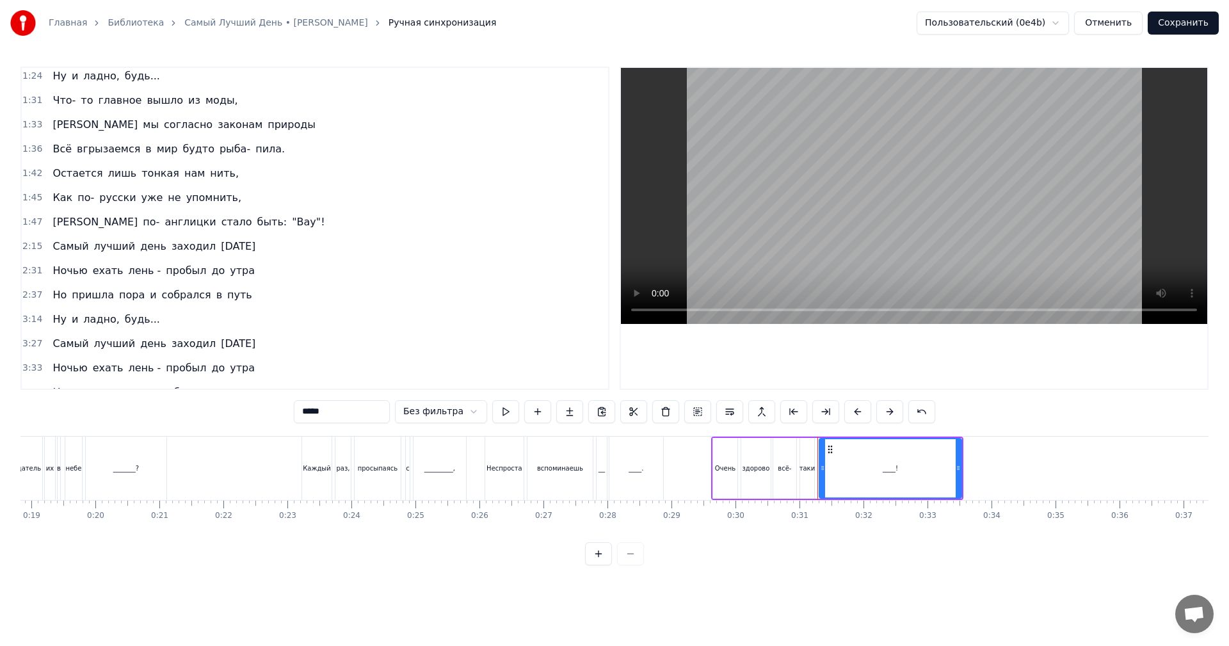
click at [204, 96] on span "моды," at bounding box center [221, 100] width 35 height 15
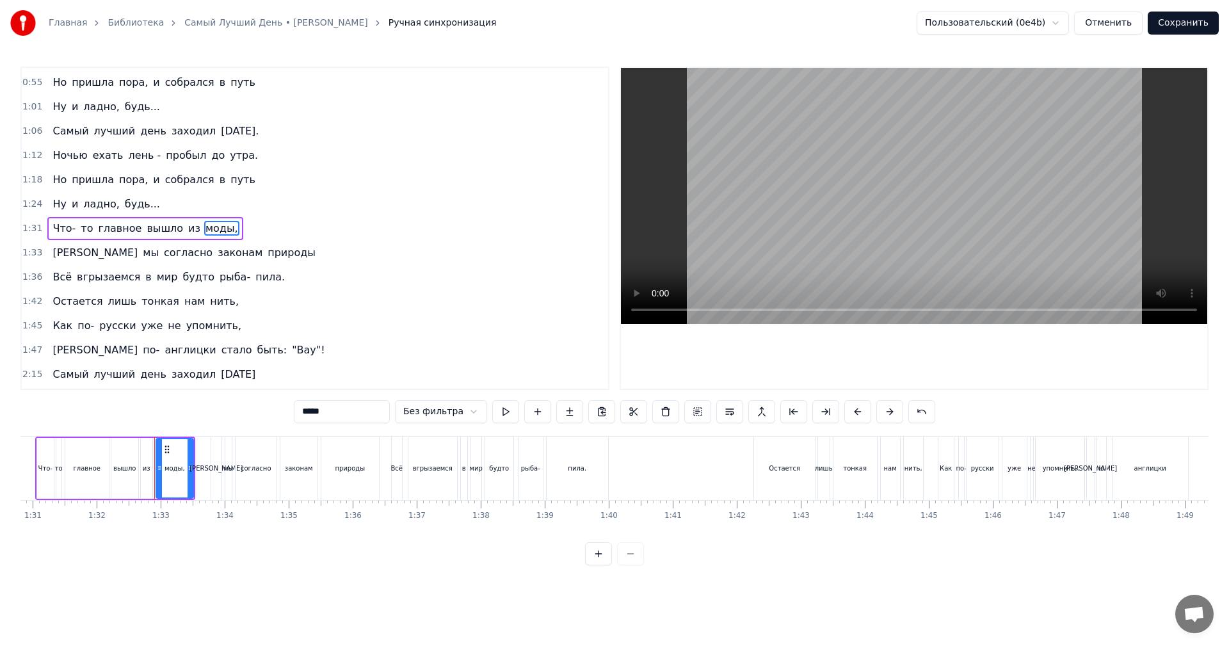
scroll to position [0, 5881]
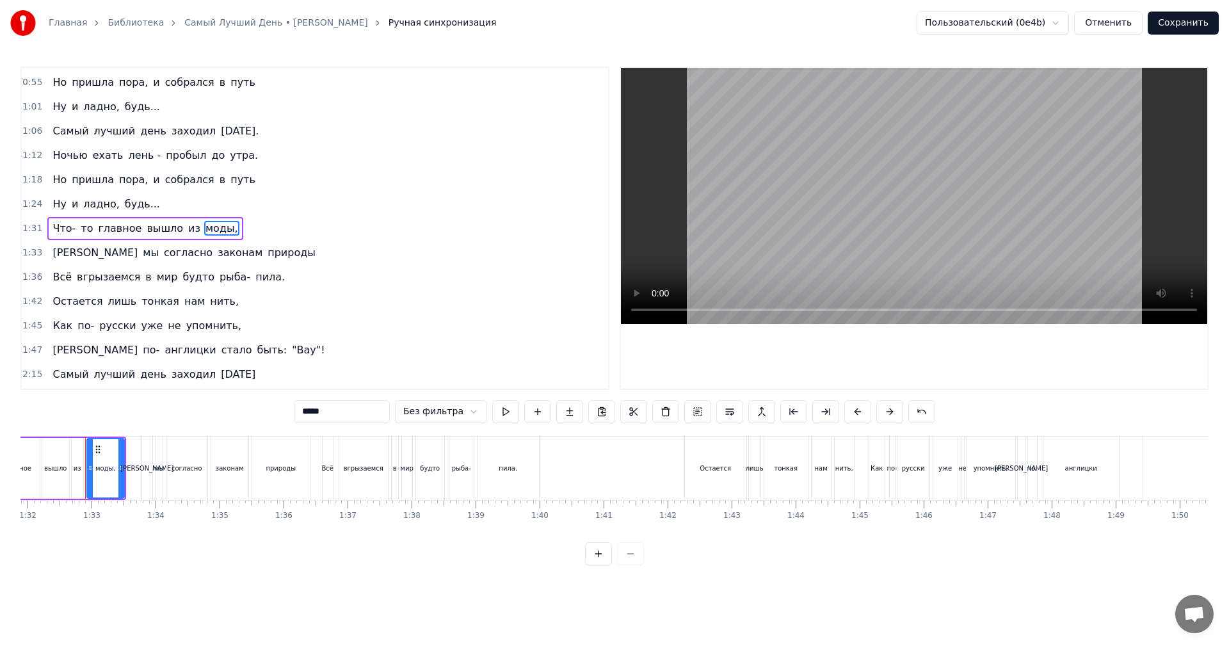
drag, startPoint x: 342, startPoint y: 413, endPoint x: 257, endPoint y: 406, distance: 86.0
click at [257, 406] on div "0:11 Триста тысяч часов за спиною, 0:14 Триста тысяч ______ надо мною, 0:17 Не …" at bounding box center [614, 316] width 1188 height 499
click at [266, 253] on span "природы" at bounding box center [291, 252] width 51 height 15
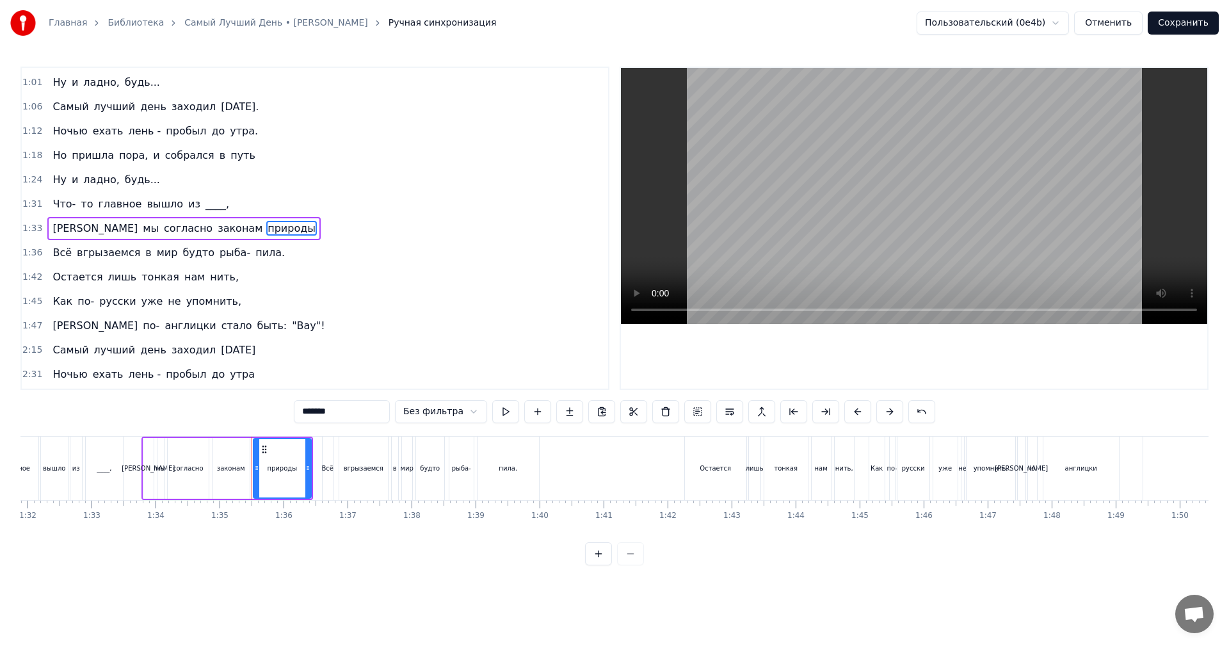
drag, startPoint x: 357, startPoint y: 415, endPoint x: 285, endPoint y: 412, distance: 71.8
click at [285, 412] on div "0:11 Триста тысяч часов за спиною, 0:14 Триста тысяч ______ надо мною, 0:17 Не …" at bounding box center [614, 316] width 1188 height 499
click at [254, 250] on span "пила." at bounding box center [270, 252] width 32 height 15
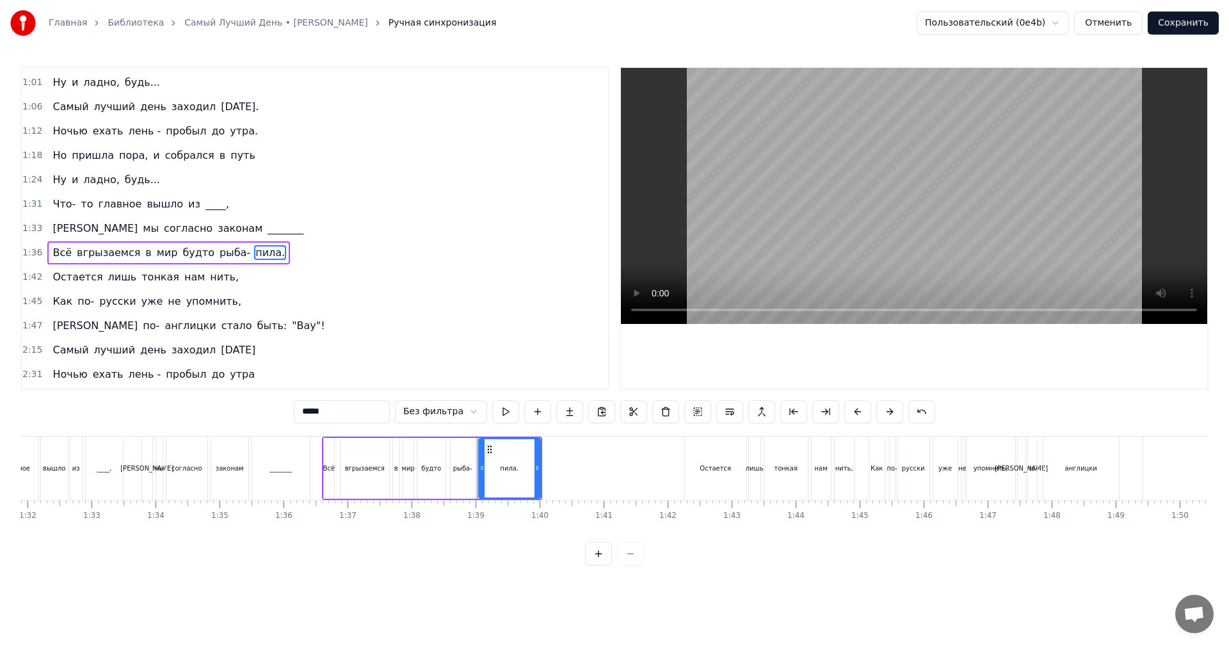
scroll to position [241, 0]
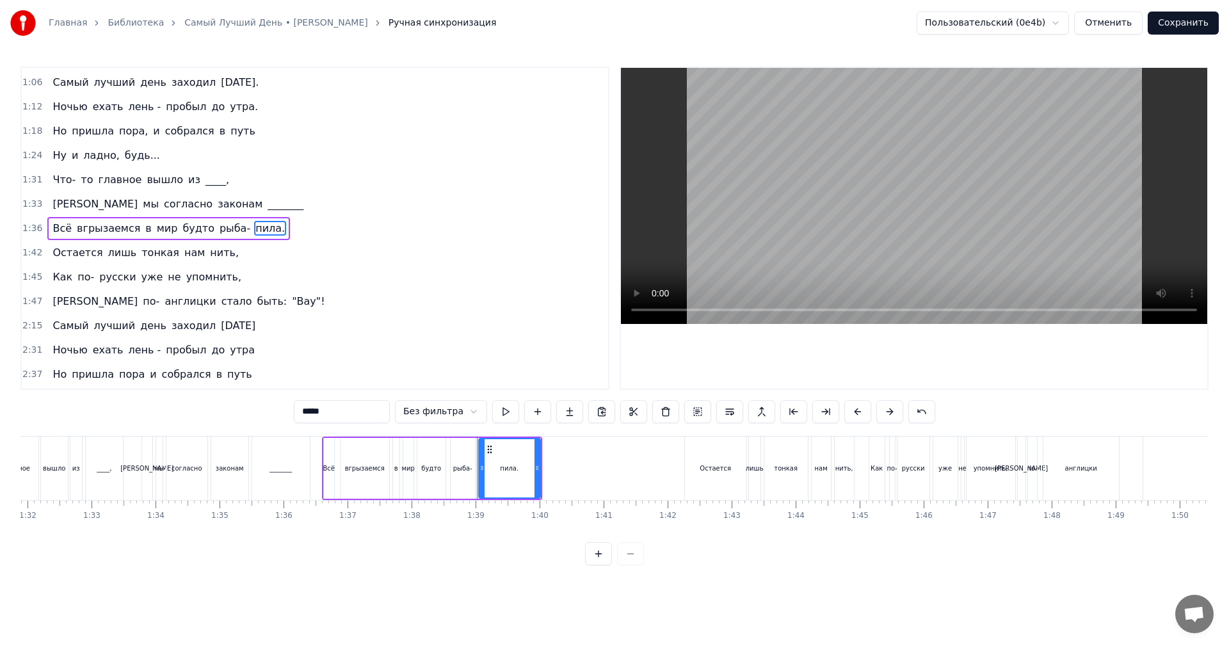
drag, startPoint x: 333, startPoint y: 412, endPoint x: 286, endPoint y: 413, distance: 46.7
click at [289, 421] on div "0:11 Триста тысяч часов за спиною, 0:14 Триста тысяч ______ надо мною, 0:17 Не …" at bounding box center [614, 316] width 1188 height 499
click at [145, 259] on span "тонкая" at bounding box center [160, 252] width 40 height 15
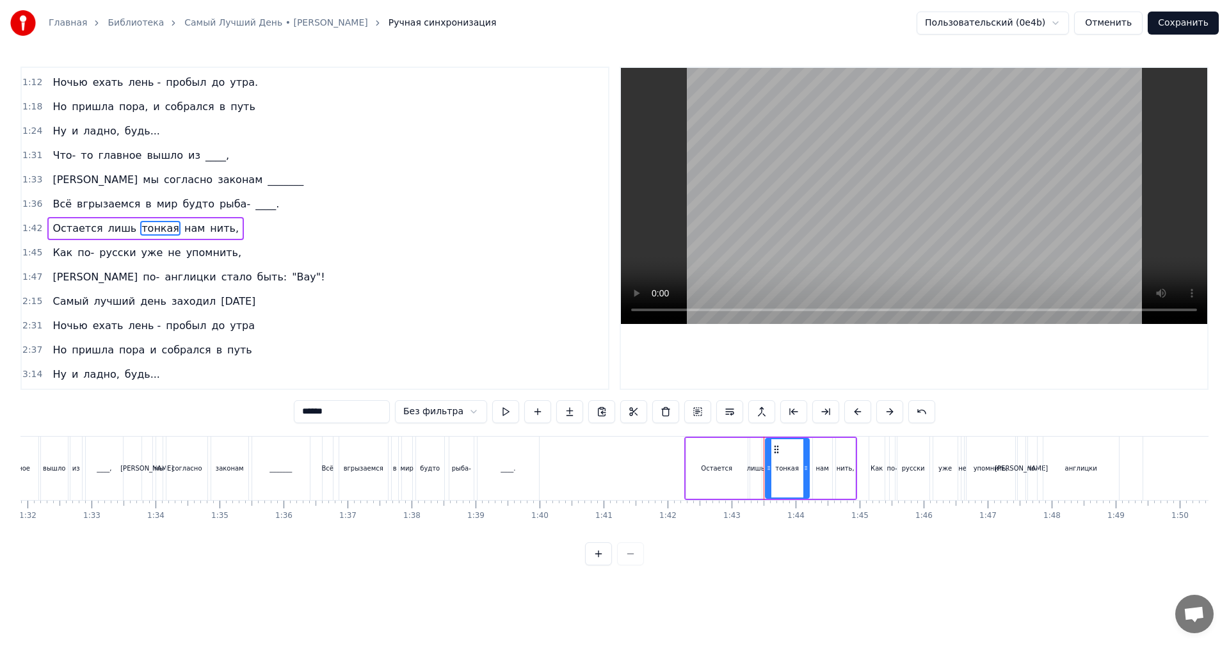
drag, startPoint x: 340, startPoint y: 415, endPoint x: 303, endPoint y: 426, distance: 38.7
click at [303, 426] on div "0:11 Триста тысяч часов за спиною, 0:14 Триста тысяч ______ надо мною, 0:17 Не …" at bounding box center [614, 316] width 1188 height 499
click at [291, 279] on span ""Вау"!" at bounding box center [308, 276] width 35 height 15
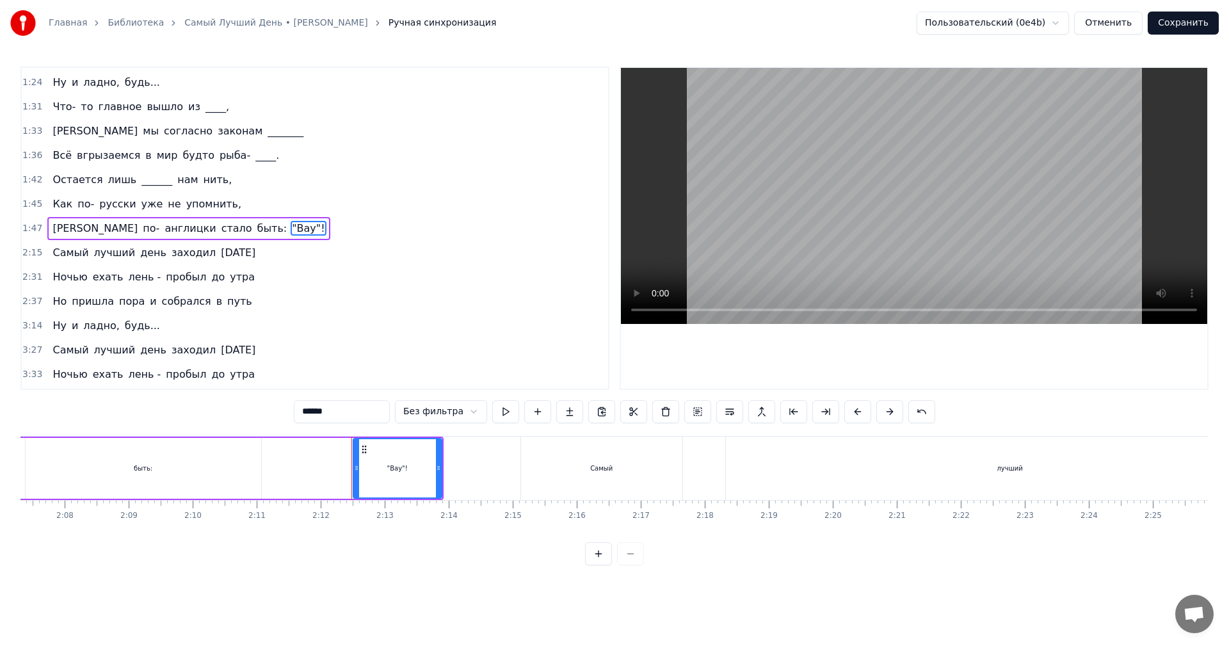
scroll to position [0, 8414]
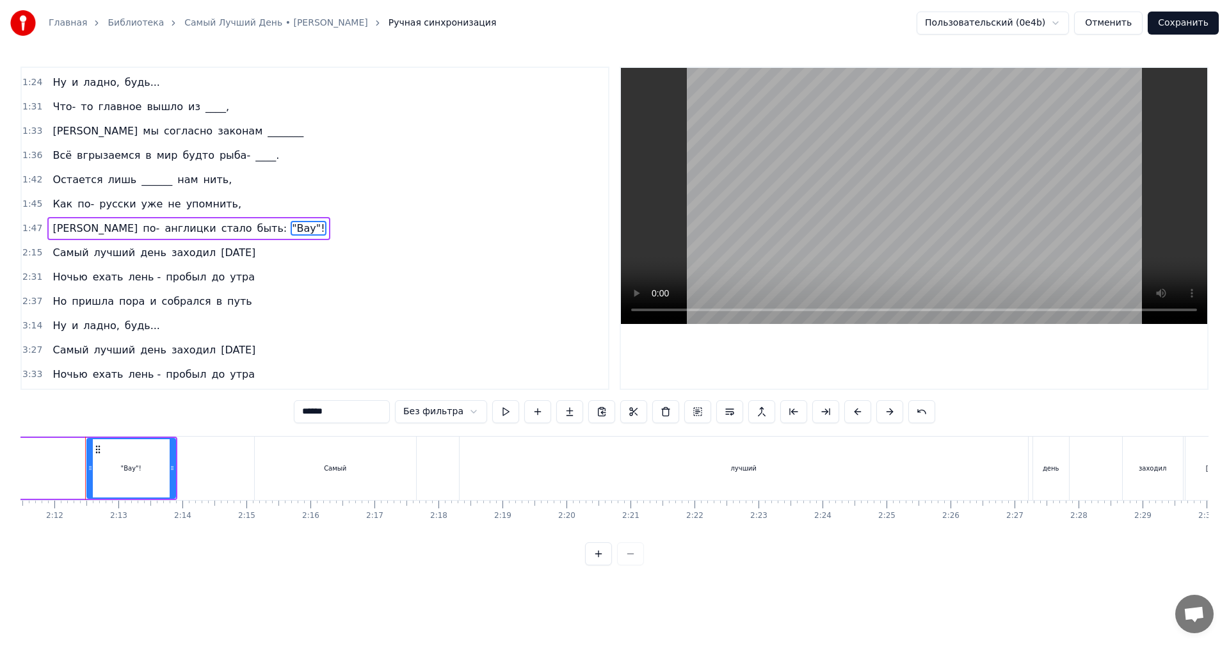
drag, startPoint x: 324, startPoint y: 412, endPoint x: 312, endPoint y: 412, distance: 12.2
click at [312, 412] on input "******" at bounding box center [342, 411] width 96 height 23
type input "******"
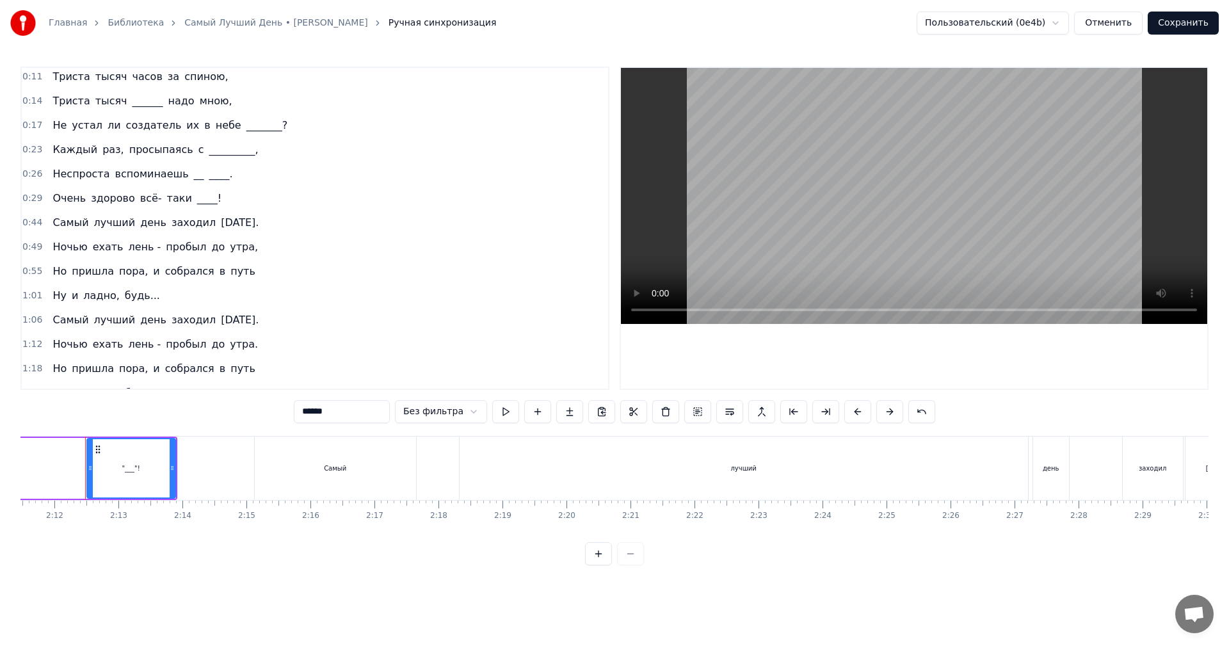
scroll to position [0, 0]
click at [232, 93] on div "0:14 Триста тысяч ______ надо мною," at bounding box center [315, 104] width 586 height 24
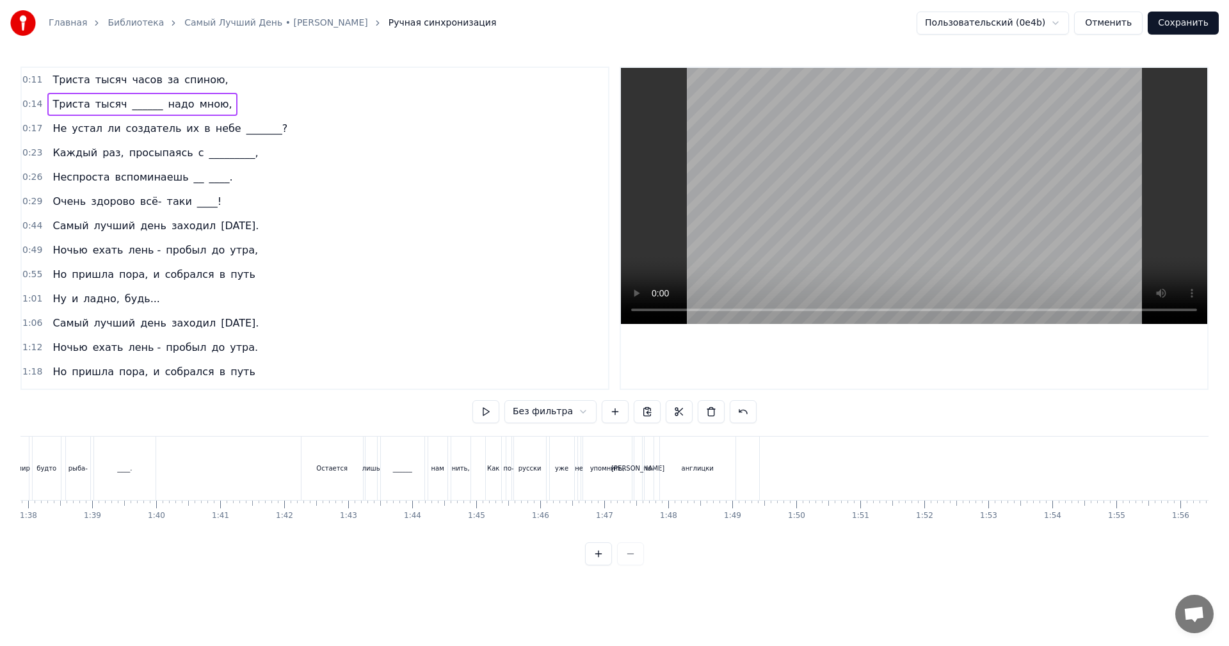
click at [228, 84] on div "0:11 Триста тысяч часов за спиною," at bounding box center [315, 80] width 586 height 24
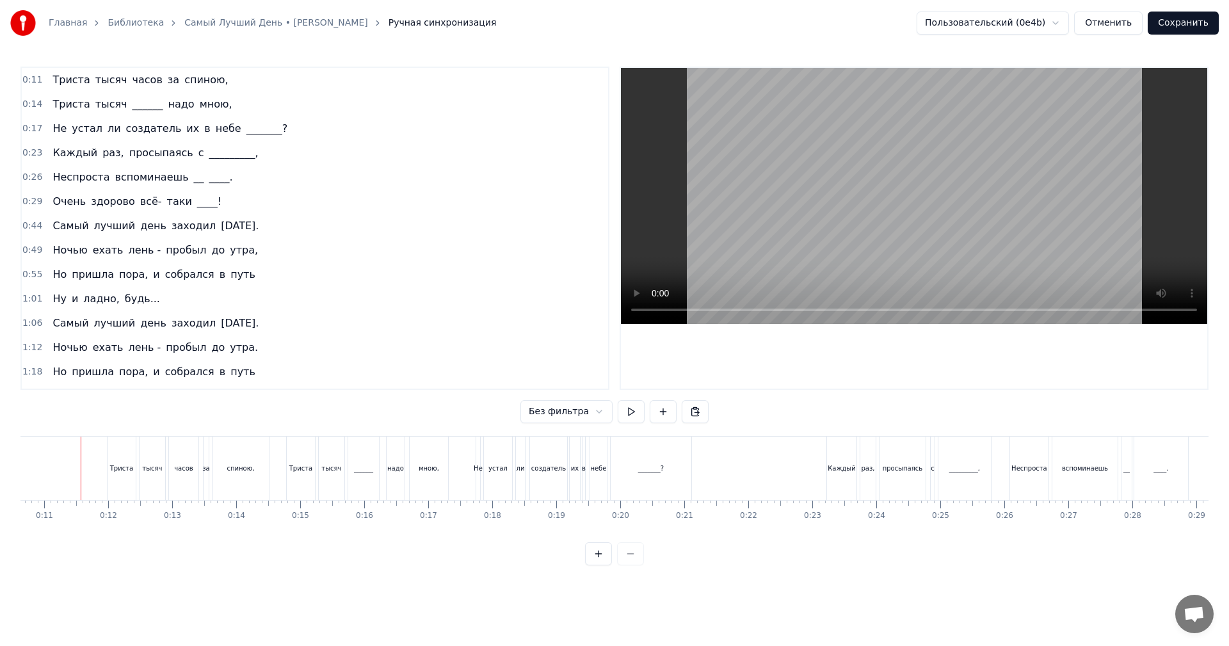
scroll to position [0, 676]
click at [620, 412] on button at bounding box center [631, 411] width 27 height 23
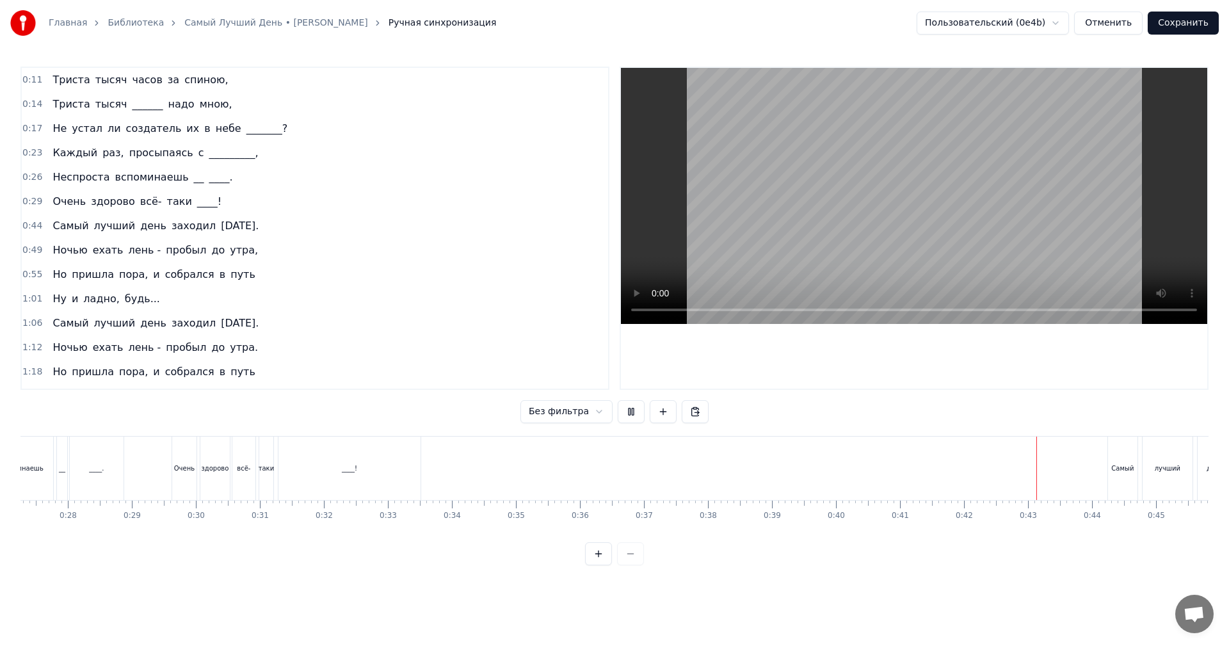
click at [802, 223] on video at bounding box center [914, 196] width 586 height 256
click at [632, 406] on button at bounding box center [631, 411] width 27 height 23
click at [652, 418] on button at bounding box center [663, 411] width 27 height 23
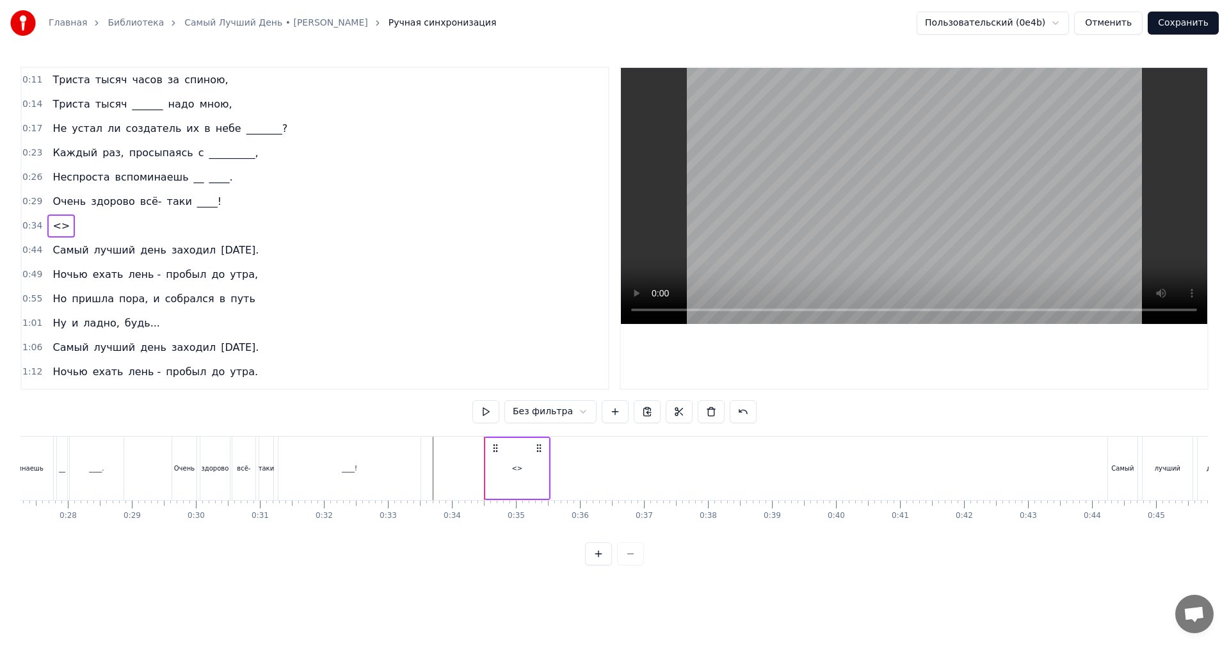
click at [56, 226] on span "<>" at bounding box center [61, 225] width 20 height 15
drag, startPoint x: 332, startPoint y: 413, endPoint x: 235, endPoint y: 398, distance: 97.9
click at [255, 401] on div "0:11 Триста тысяч часов за спиною, 0:14 Триста тысяч ______ надо мною, 0:17 Не …" at bounding box center [614, 316] width 1188 height 499
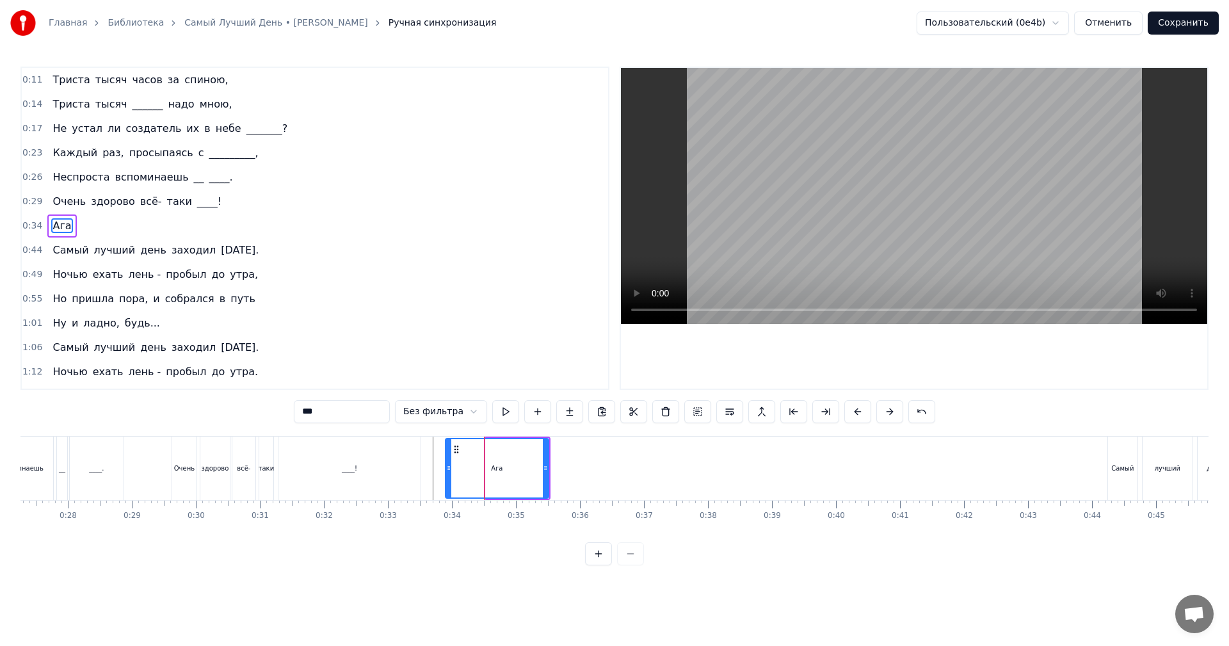
drag, startPoint x: 490, startPoint y: 472, endPoint x: 450, endPoint y: 475, distance: 40.4
click at [450, 475] on div at bounding box center [448, 468] width 5 height 58
type input "***"
click at [499, 412] on button at bounding box center [505, 411] width 27 height 23
click at [504, 410] on button at bounding box center [505, 411] width 27 height 23
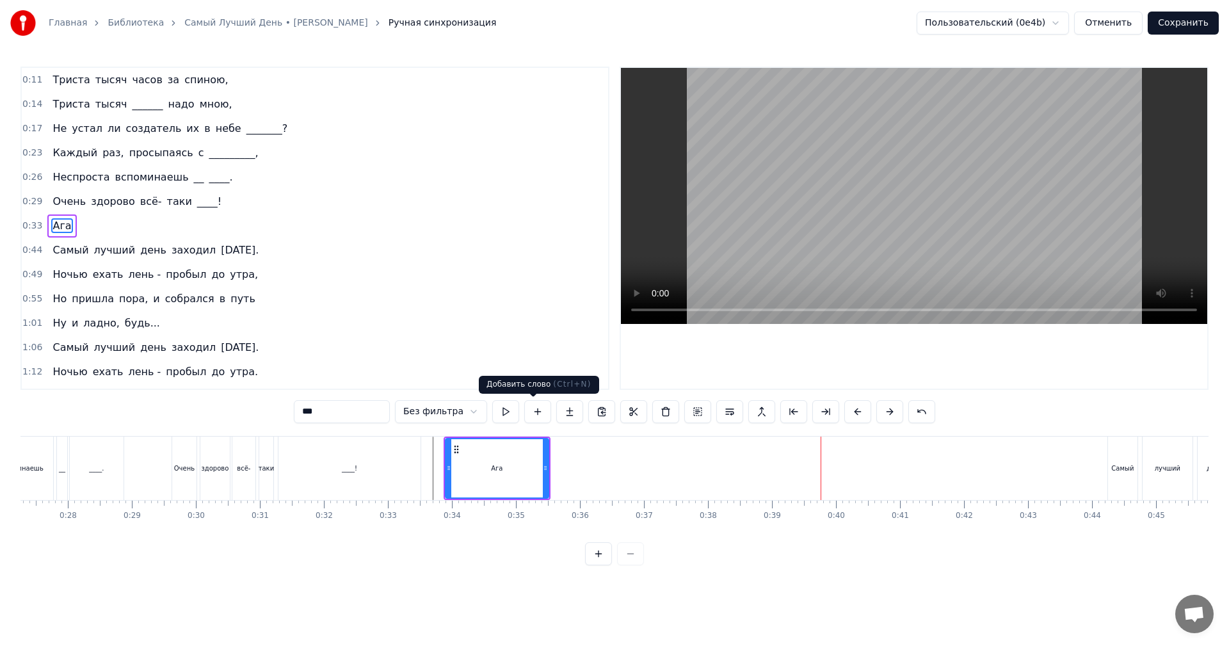
click at [539, 412] on button at bounding box center [537, 411] width 27 height 23
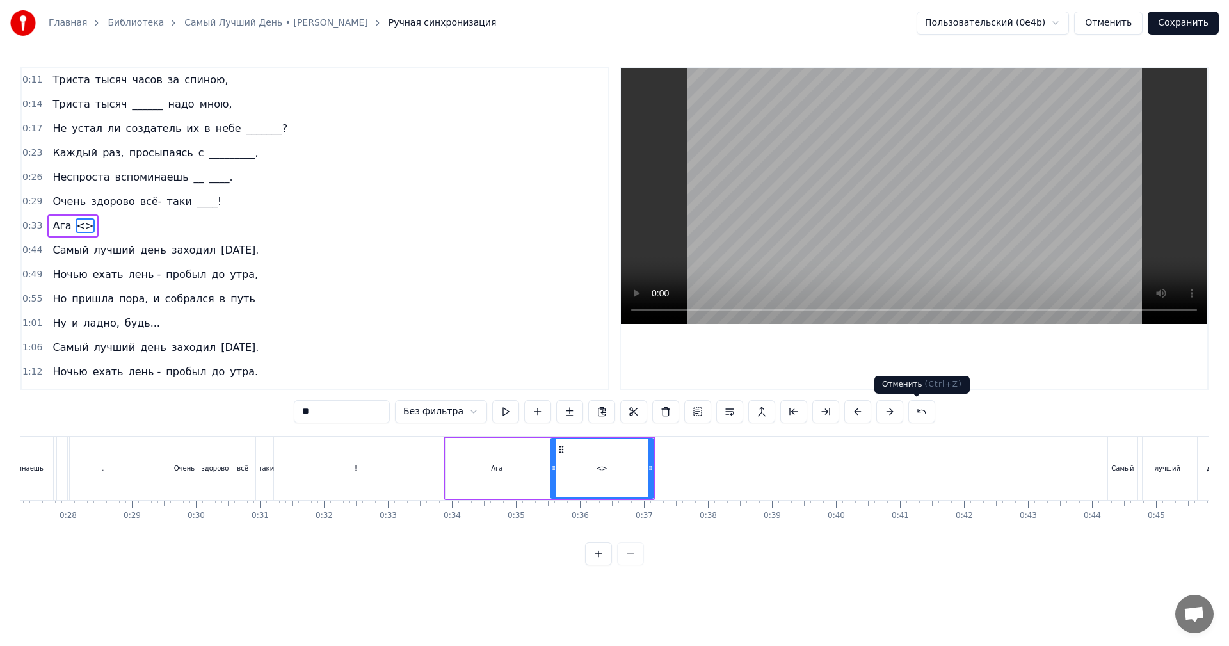
click at [918, 417] on button at bounding box center [921, 411] width 27 height 23
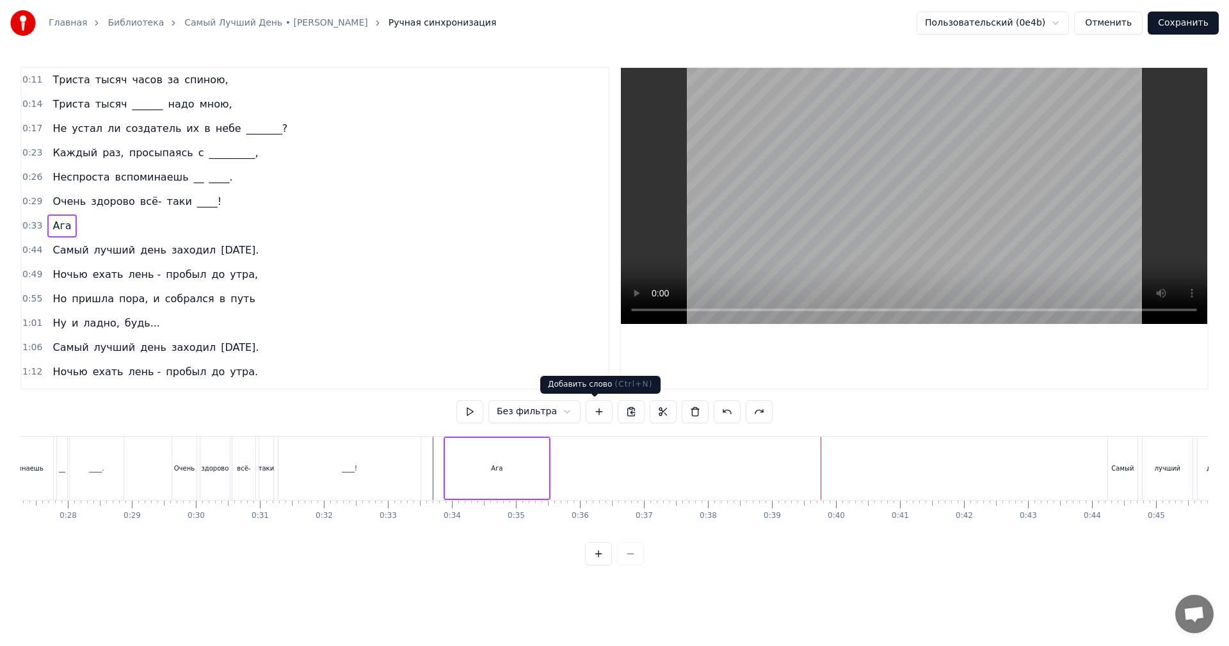
click at [600, 410] on button at bounding box center [599, 411] width 27 height 23
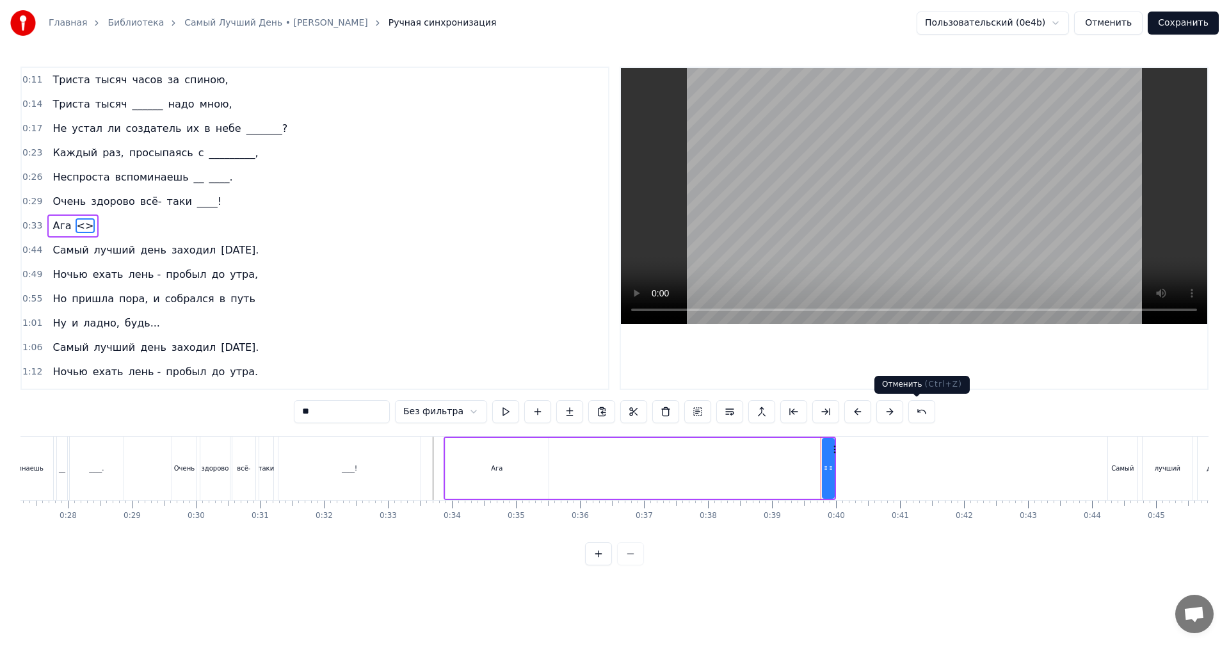
click at [911, 413] on button at bounding box center [921, 411] width 27 height 23
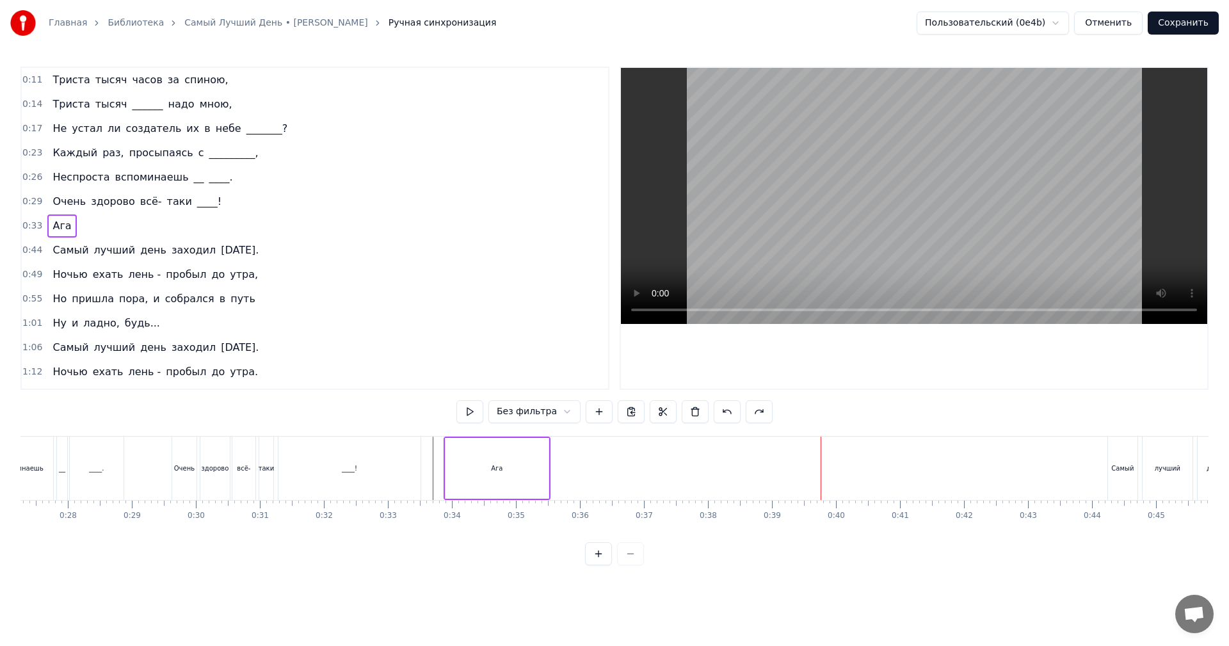
click at [820, 468] on div at bounding box center [820, 467] width 1 height 63
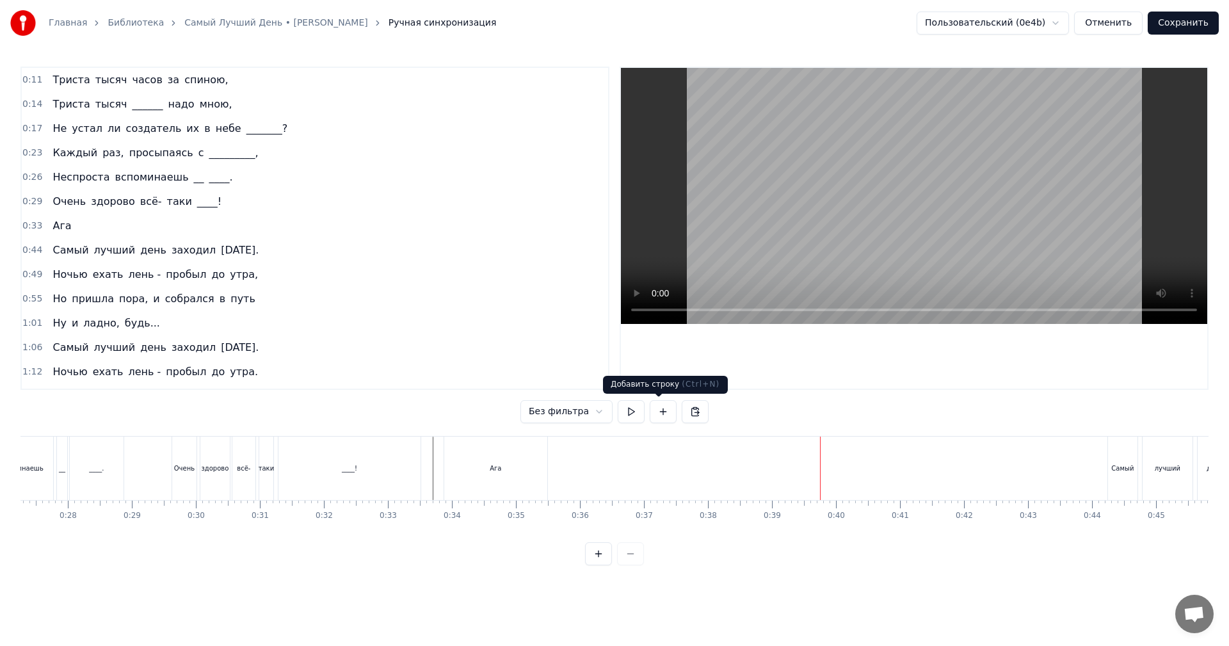
click at [660, 415] on button at bounding box center [663, 411] width 27 height 23
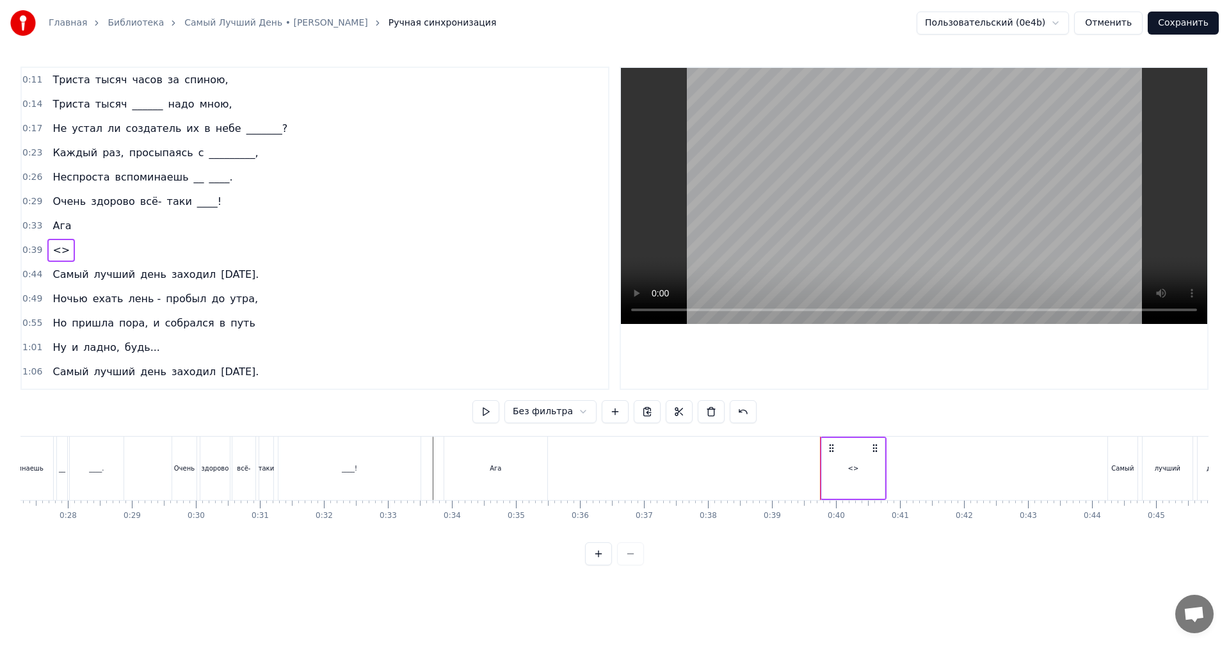
click at [846, 472] on div "<>" at bounding box center [853, 468] width 63 height 61
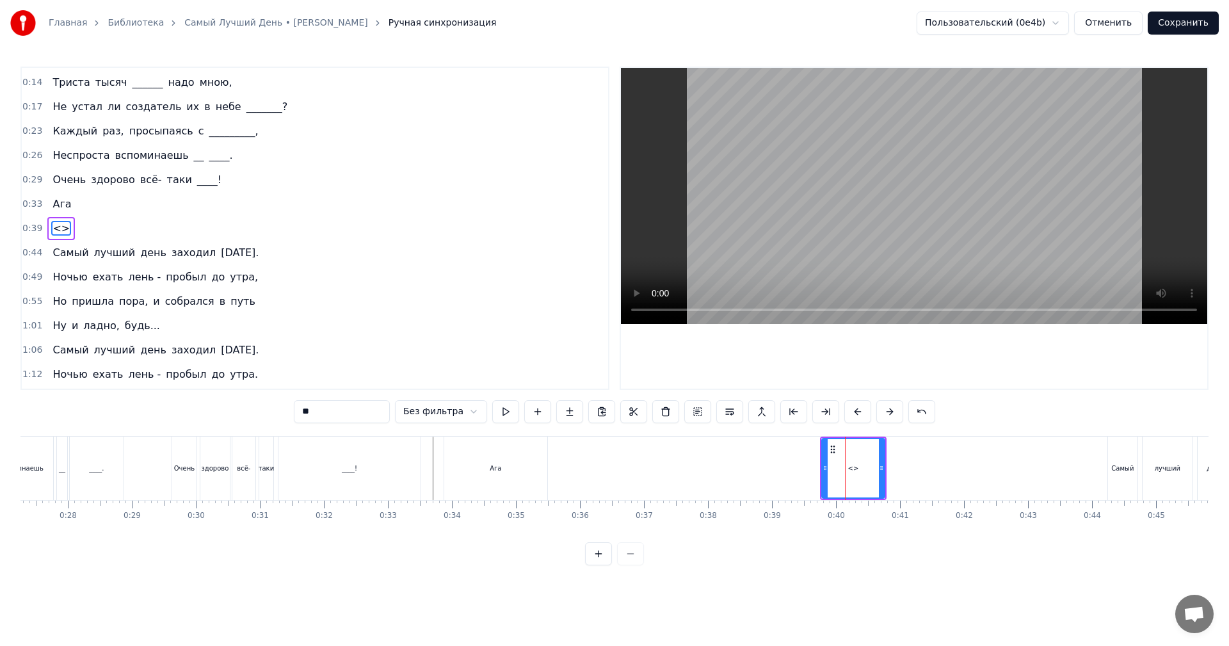
drag, startPoint x: 370, startPoint y: 406, endPoint x: 260, endPoint y: 404, distance: 109.5
click at [263, 404] on div "0:11 Триста тысяч часов за спиною, 0:14 Триста тысяч ______ надо мною, 0:17 Не …" at bounding box center [614, 316] width 1188 height 499
drag, startPoint x: 822, startPoint y: 467, endPoint x: 790, endPoint y: 463, distance: 32.2
click at [790, 463] on icon at bounding box center [792, 468] width 5 height 10
drag, startPoint x: 880, startPoint y: 465, endPoint x: 865, endPoint y: 461, distance: 15.1
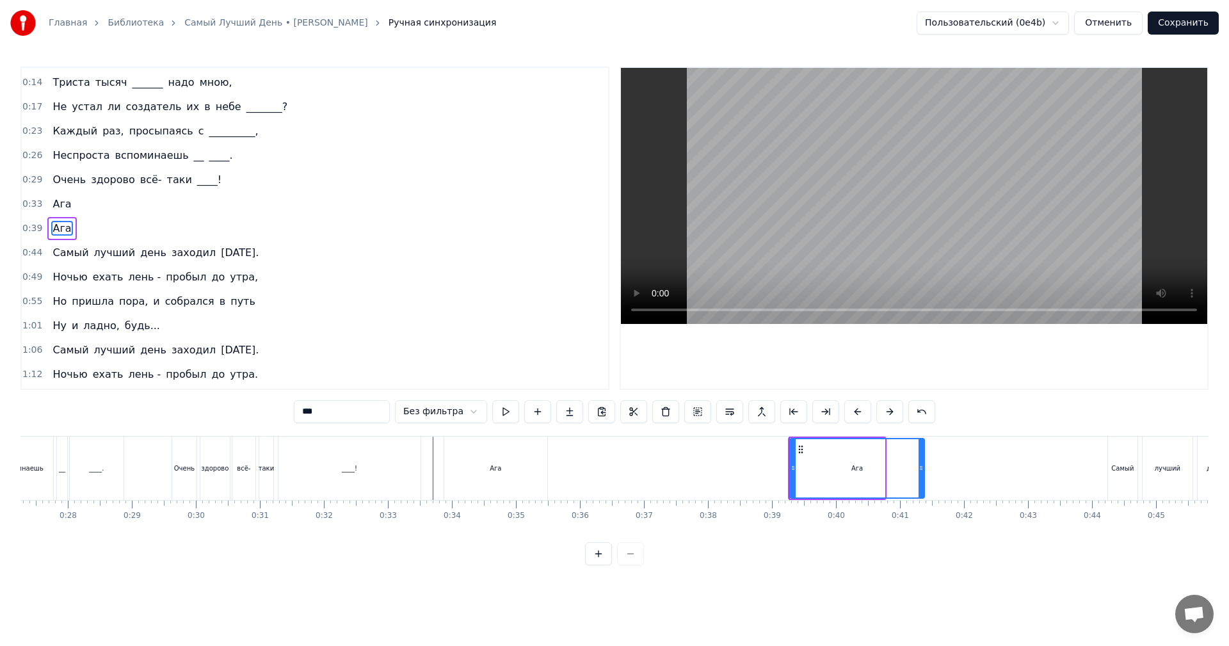
click at [921, 465] on icon at bounding box center [920, 468] width 5 height 10
click at [509, 413] on button at bounding box center [505, 411] width 27 height 23
drag, startPoint x: 921, startPoint y: 474, endPoint x: 863, endPoint y: 475, distance: 57.6
click at [906, 476] on div at bounding box center [908, 468] width 5 height 58
drag, startPoint x: 793, startPoint y: 472, endPoint x: 800, endPoint y: 472, distance: 7.0
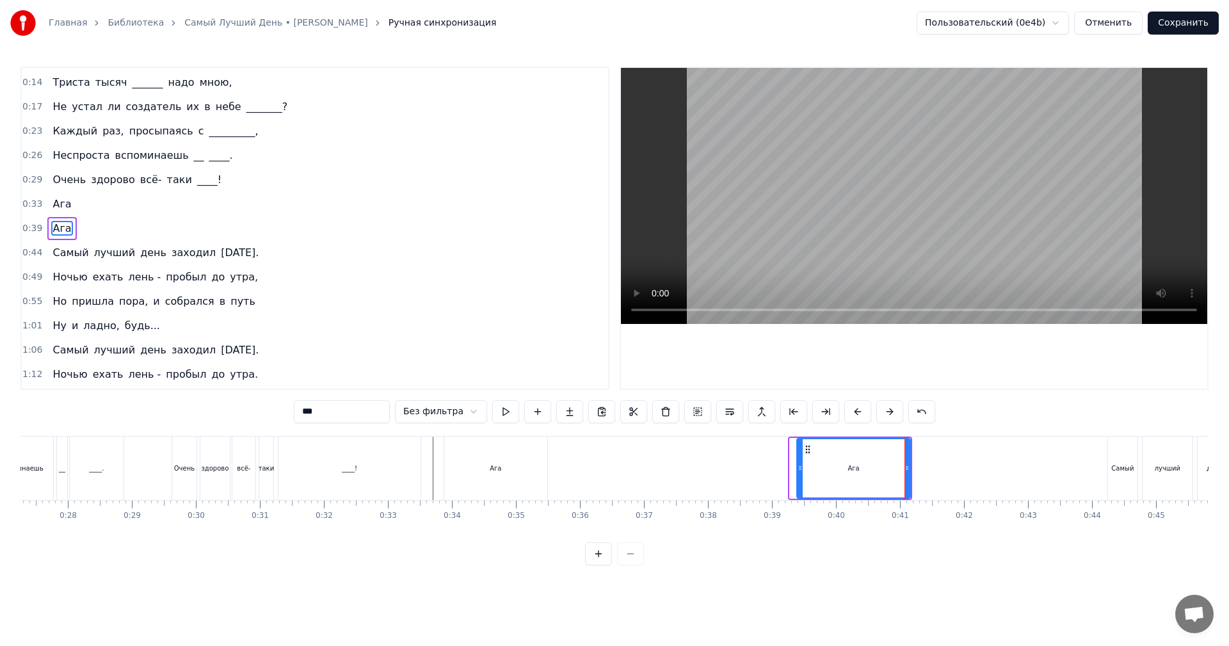
click at [800, 472] on icon at bounding box center [799, 468] width 5 height 10
click at [497, 408] on button at bounding box center [505, 411] width 27 height 23
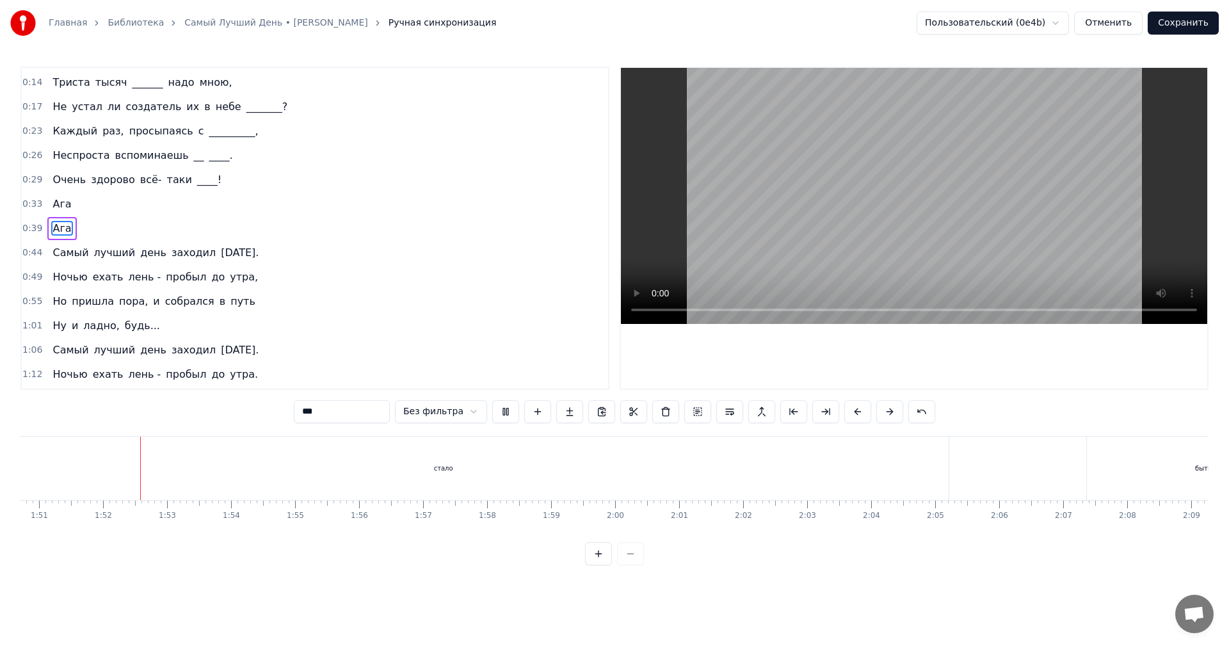
scroll to position [0, 7104]
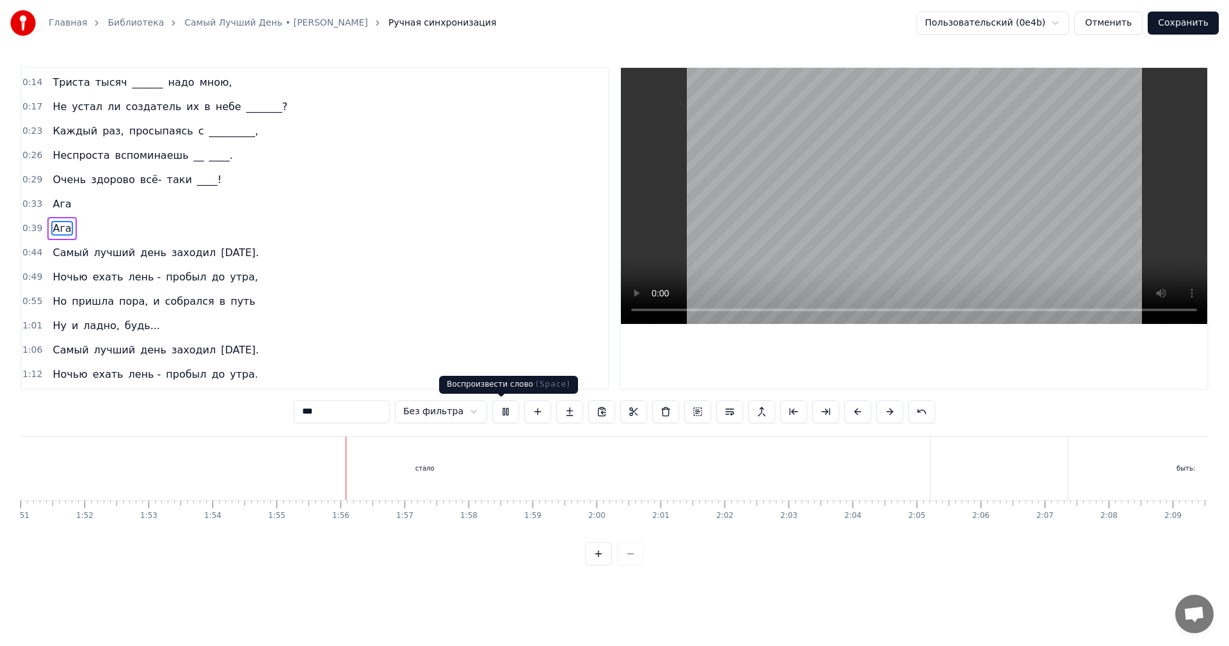
click at [499, 410] on button at bounding box center [505, 411] width 27 height 23
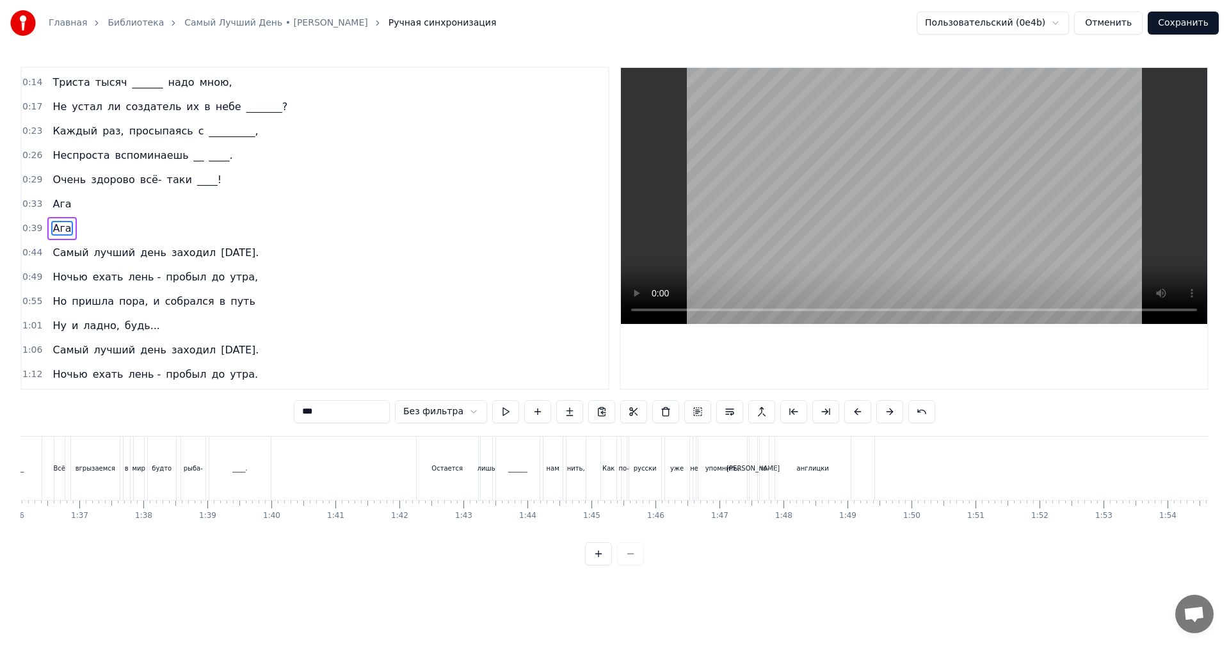
click at [449, 472] on div "Остается" at bounding box center [446, 468] width 31 height 10
type input "********"
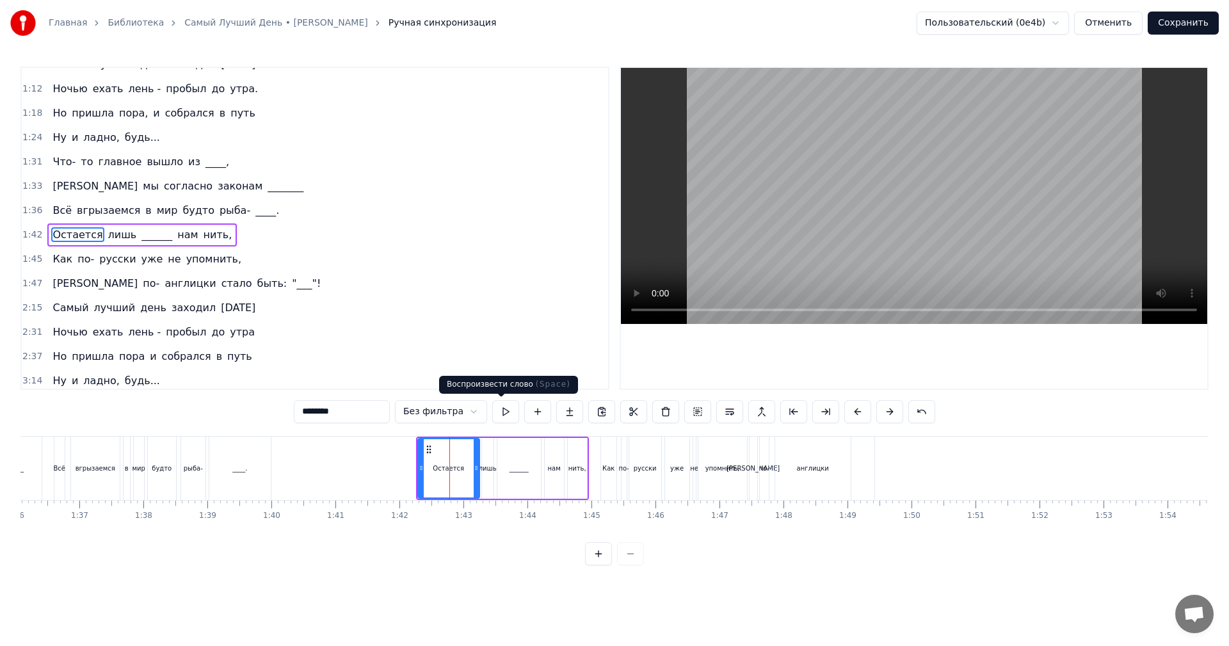
scroll to position [314, 0]
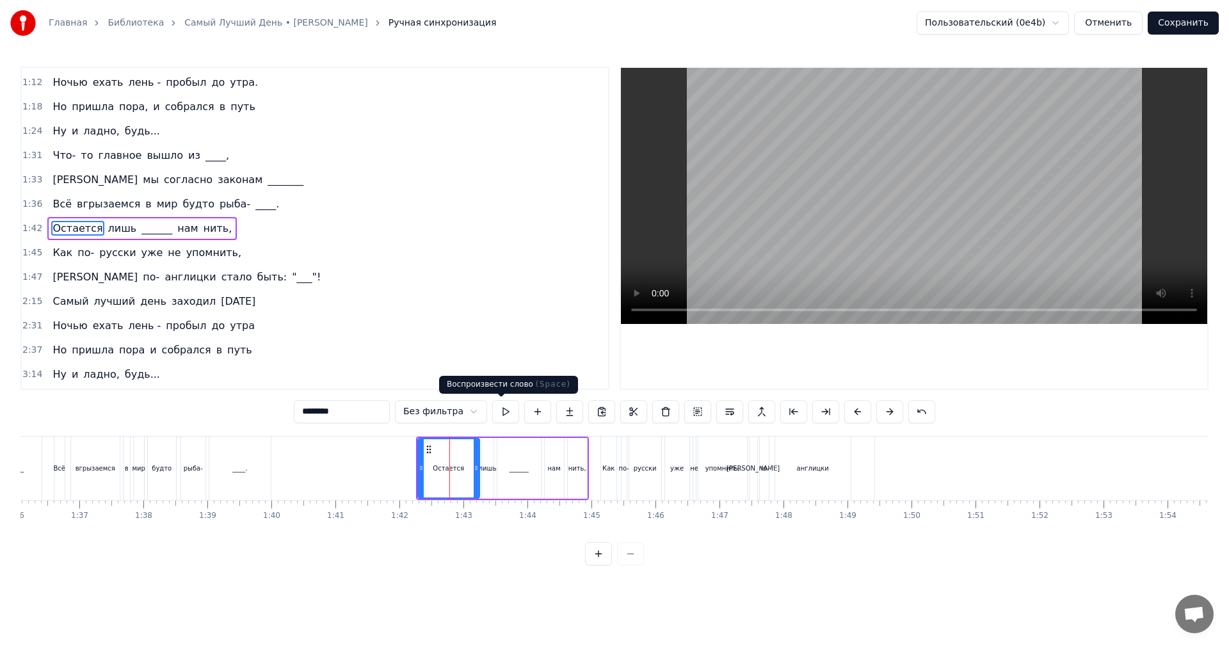
click at [504, 408] on button at bounding box center [505, 411] width 27 height 23
click at [223, 249] on div "1:45 Как по- русски уже не упомнить," at bounding box center [315, 253] width 586 height 24
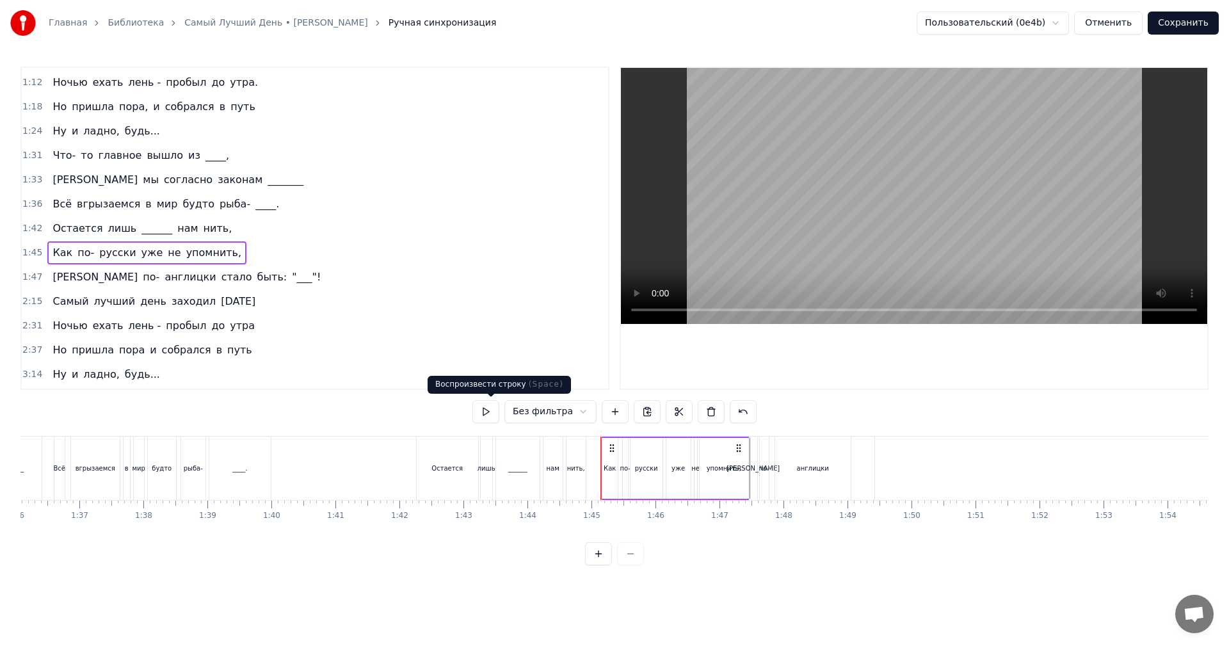
click at [484, 413] on button at bounding box center [485, 411] width 27 height 23
click at [230, 282] on div "1:47 А по- англицки стало быть: "___"!" at bounding box center [315, 277] width 586 height 24
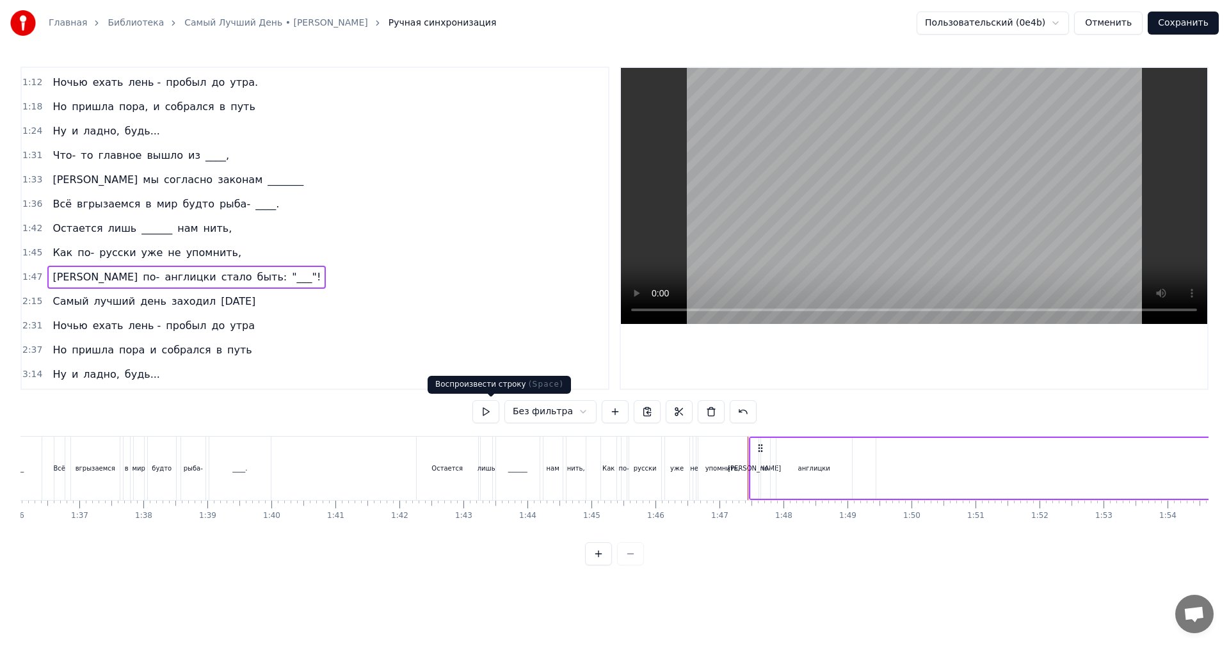
click at [484, 413] on button at bounding box center [485, 411] width 27 height 23
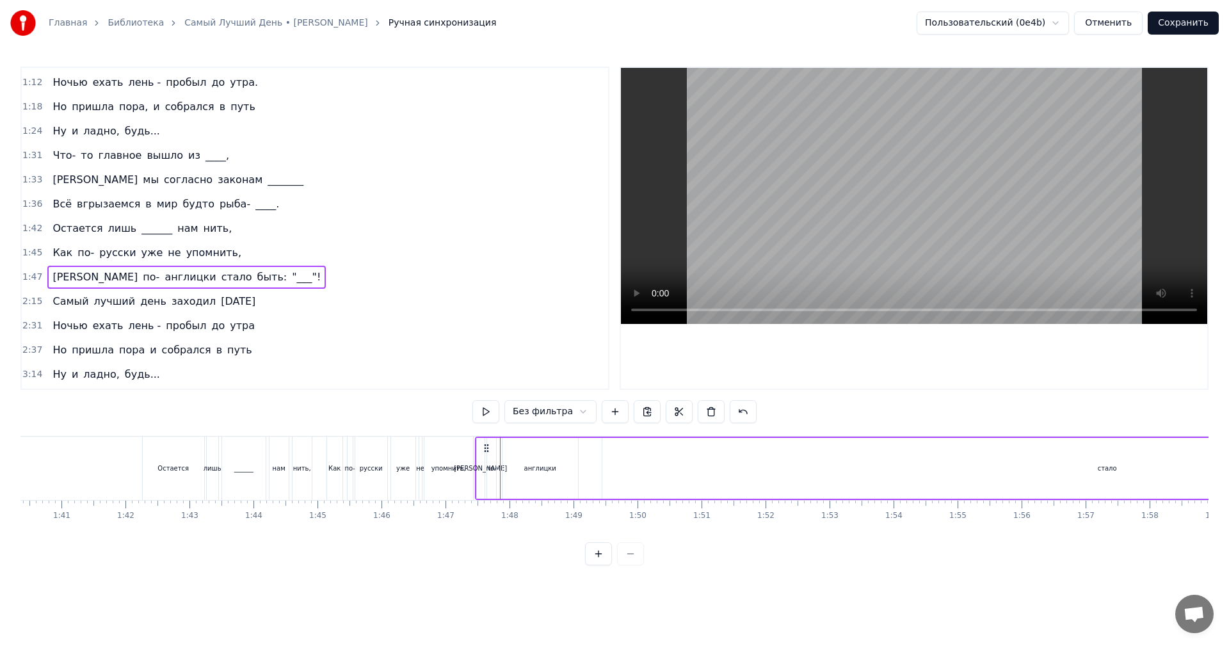
scroll to position [0, 6458]
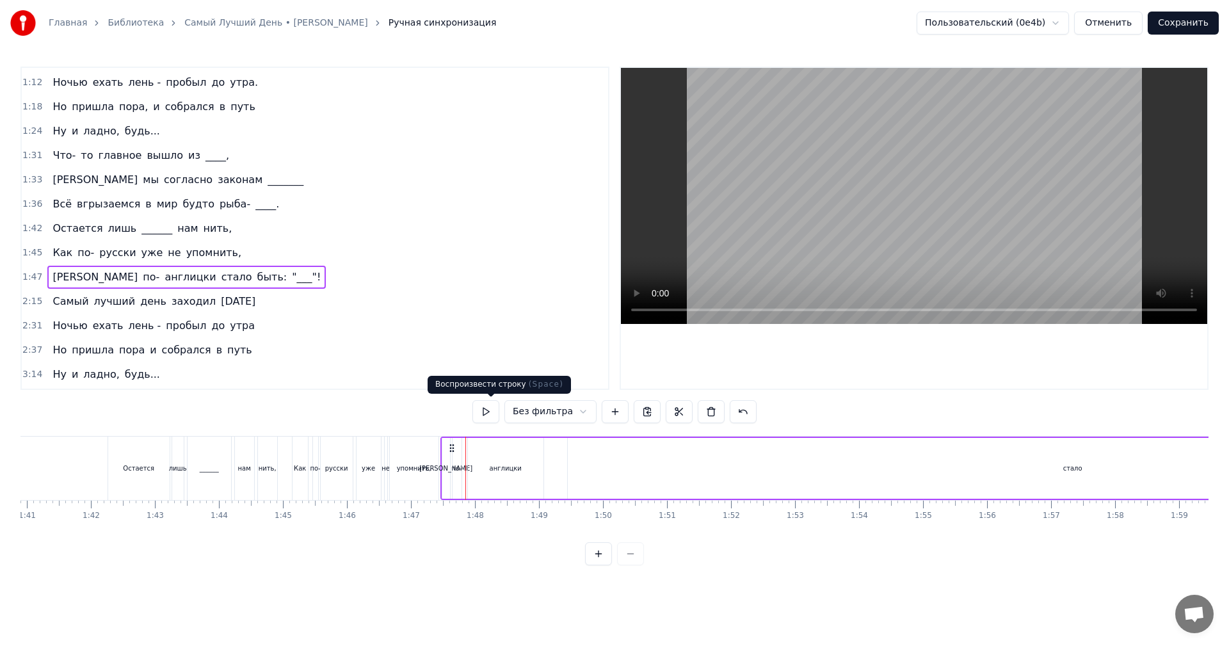
click at [483, 406] on button at bounding box center [485, 411] width 27 height 23
click at [487, 410] on button at bounding box center [485, 411] width 27 height 23
click at [601, 460] on div "стало" at bounding box center [1073, 468] width 1010 height 61
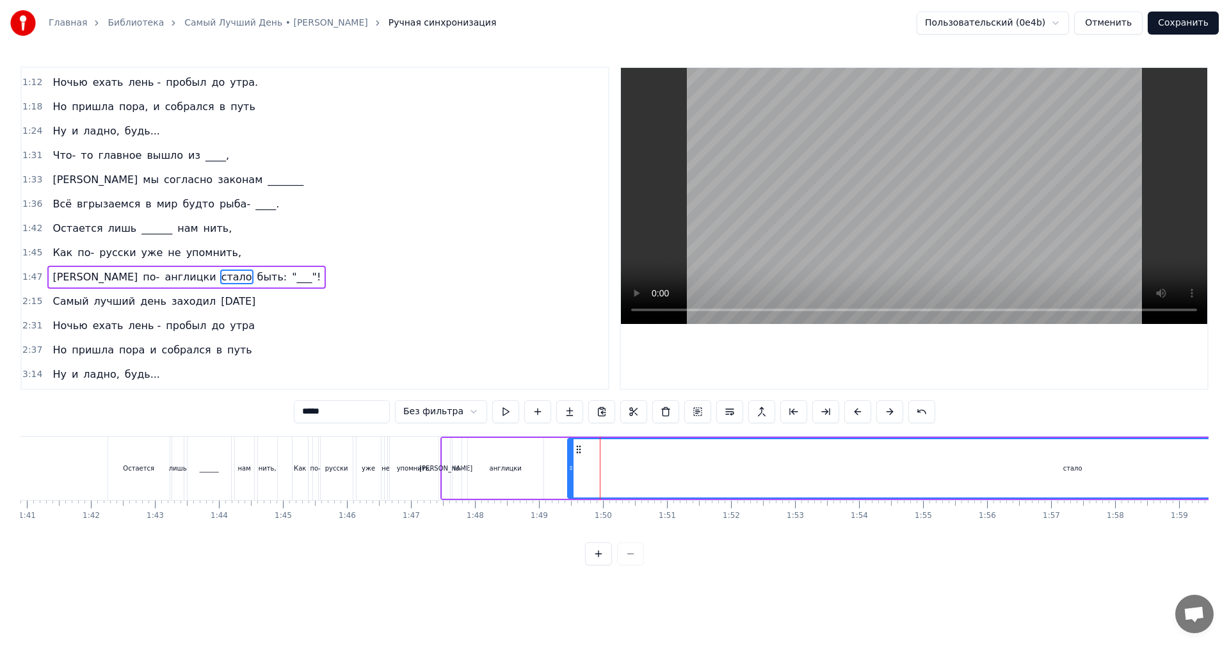
scroll to position [362, 0]
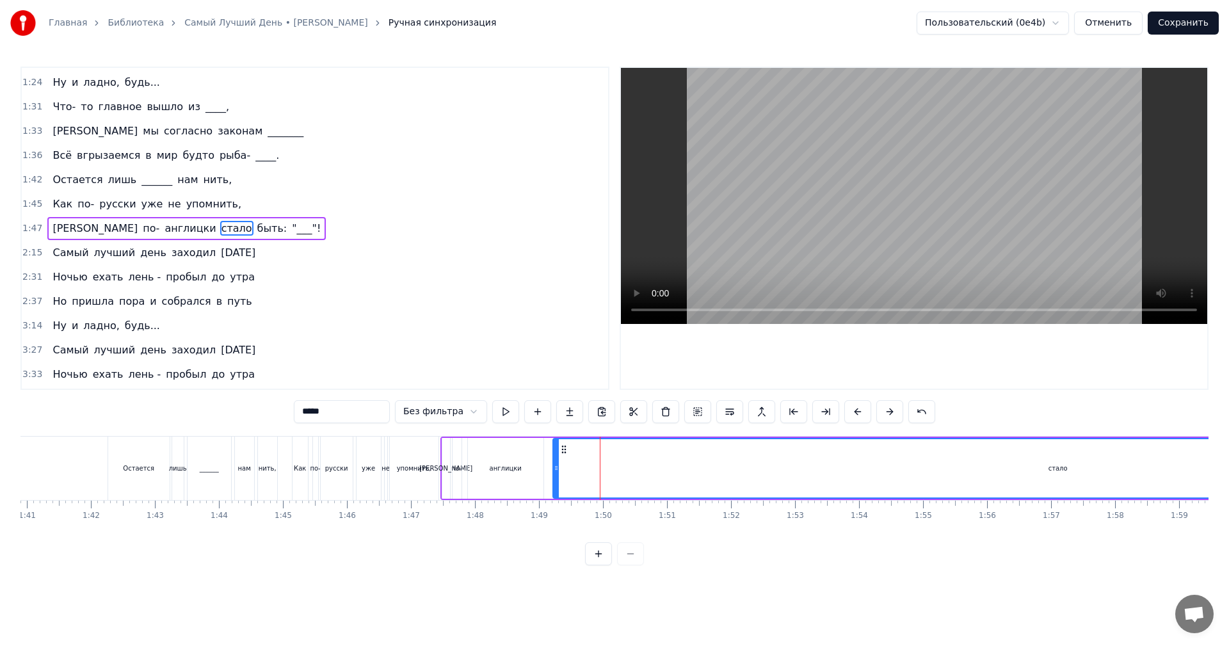
drag, startPoint x: 579, startPoint y: 451, endPoint x: 562, endPoint y: 451, distance: 16.6
click at [562, 451] on icon at bounding box center [564, 449] width 10 height 10
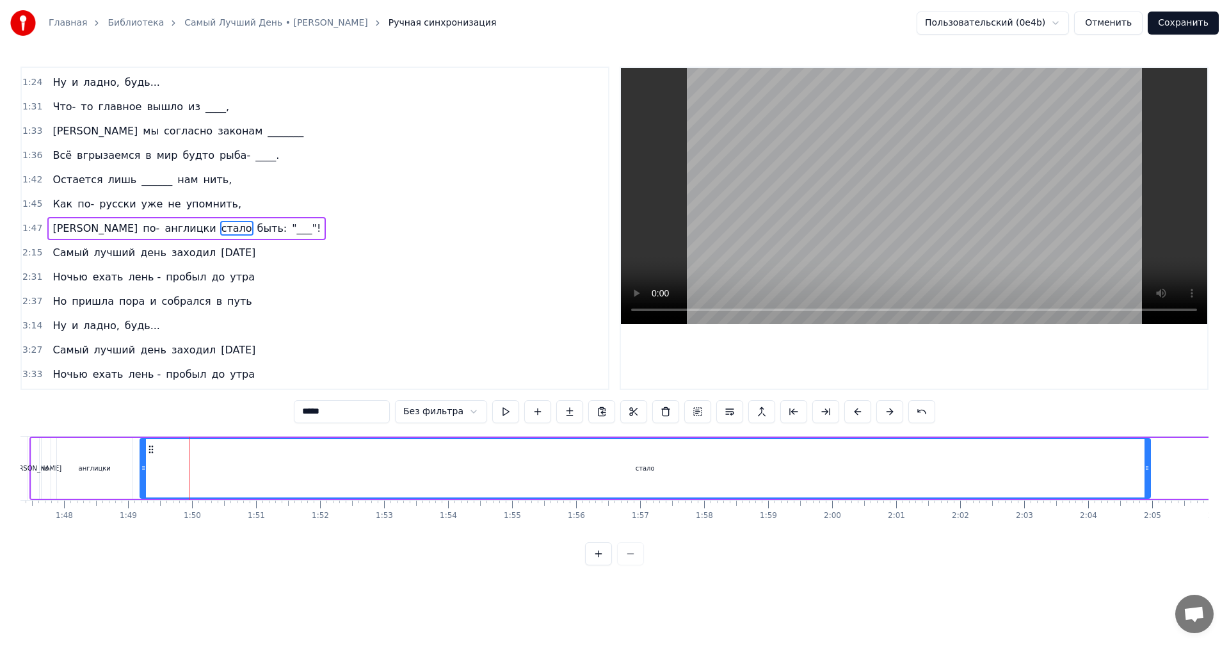
scroll to position [0, 7006]
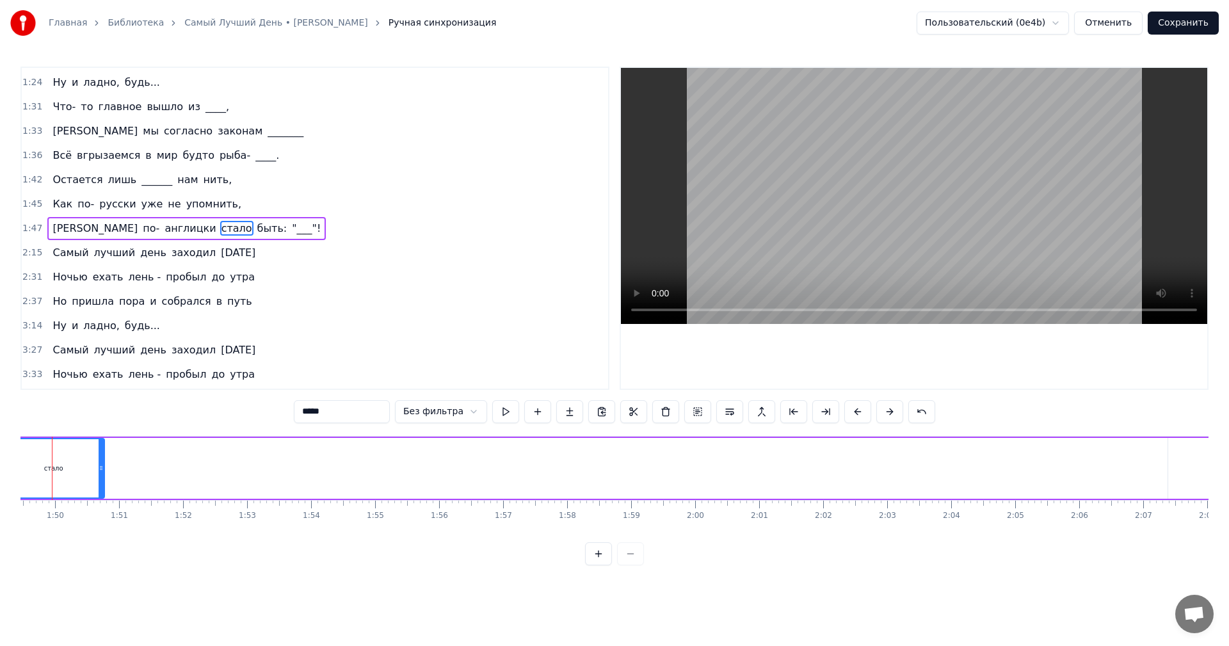
drag, startPoint x: 1007, startPoint y: 471, endPoint x: 99, endPoint y: 500, distance: 909.3
click at [99, 500] on div "Триста тысяч часов за спиною, Триста тысяч ______ надо мною, Не устал ли создат…" at bounding box center [614, 484] width 1188 height 96
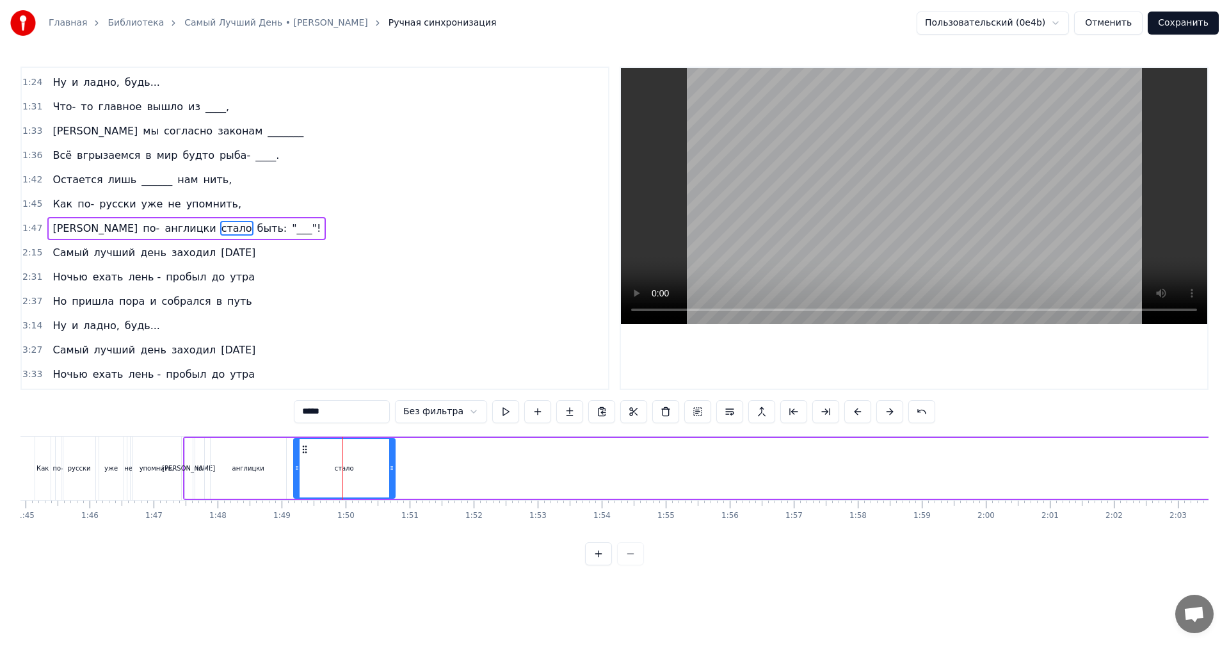
scroll to position [0, 6672]
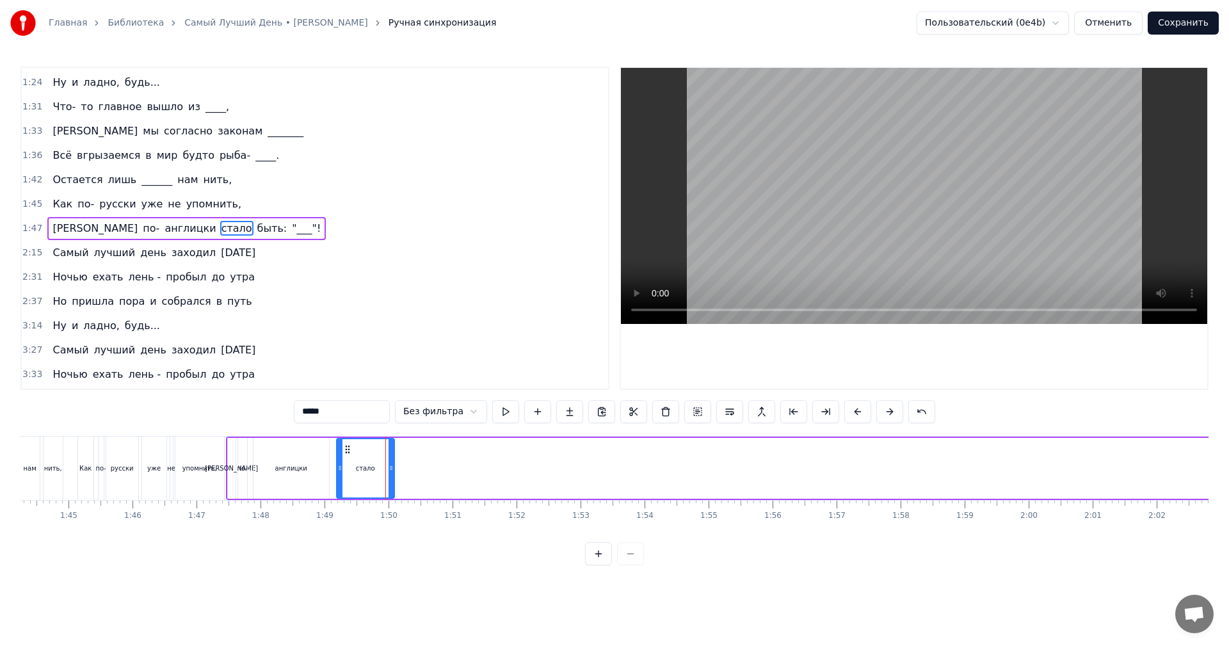
drag, startPoint x: 434, startPoint y: 476, endPoint x: 388, endPoint y: 481, distance: 46.4
click at [388, 481] on div at bounding box center [390, 468] width 5 height 58
click at [495, 406] on button at bounding box center [505, 411] width 27 height 23
drag, startPoint x: 389, startPoint y: 477, endPoint x: 396, endPoint y: 478, distance: 6.4
click at [396, 478] on div at bounding box center [393, 468] width 5 height 58
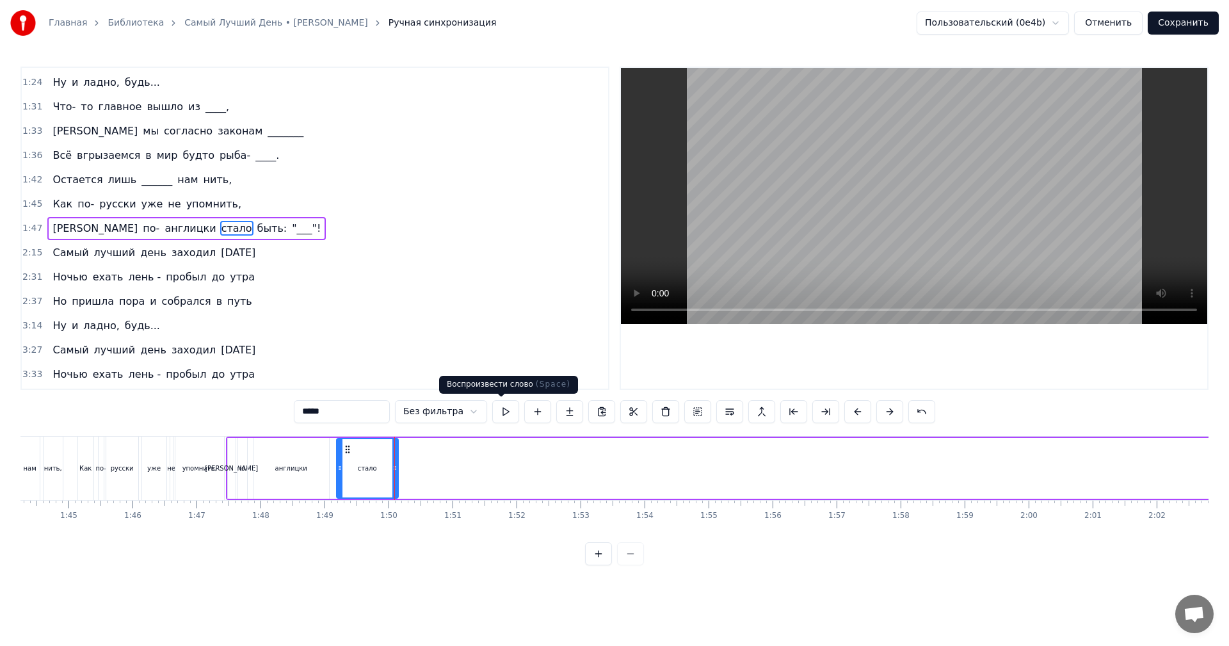
click at [502, 418] on button at bounding box center [505, 411] width 27 height 23
drag, startPoint x: 396, startPoint y: 483, endPoint x: 378, endPoint y: 485, distance: 17.5
click at [378, 485] on div at bounding box center [377, 468] width 5 height 58
click at [495, 415] on button at bounding box center [505, 411] width 27 height 23
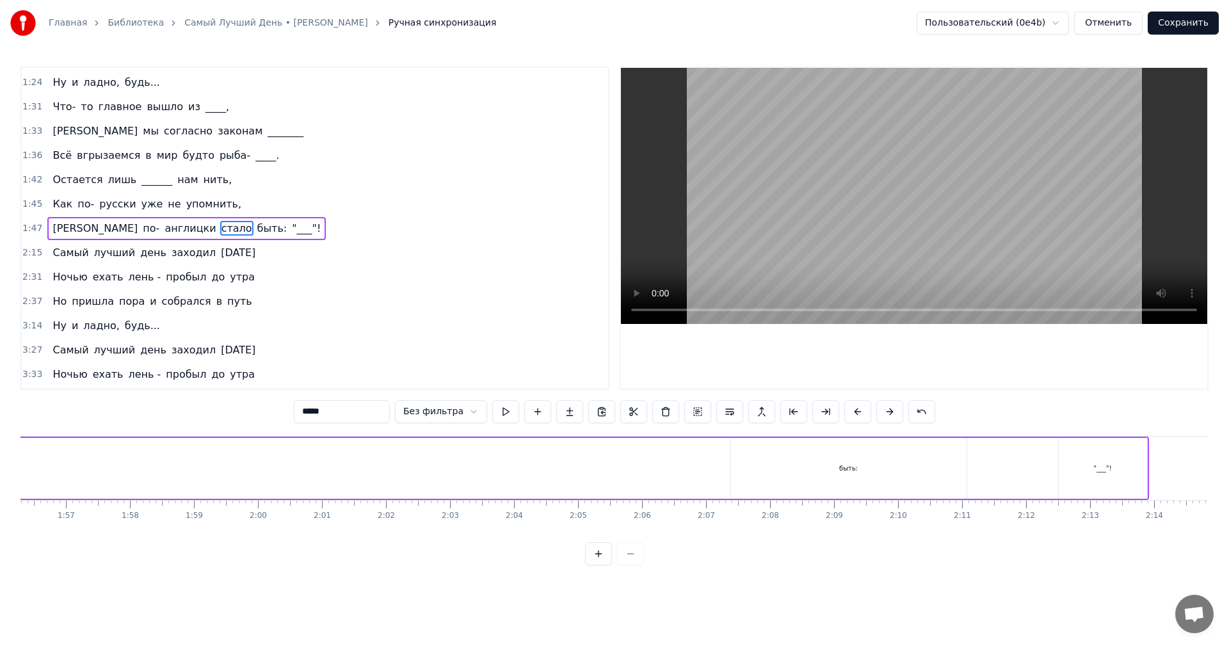
scroll to position [0, 7452]
click at [827, 472] on div "быть:" at bounding box center [840, 468] width 236 height 61
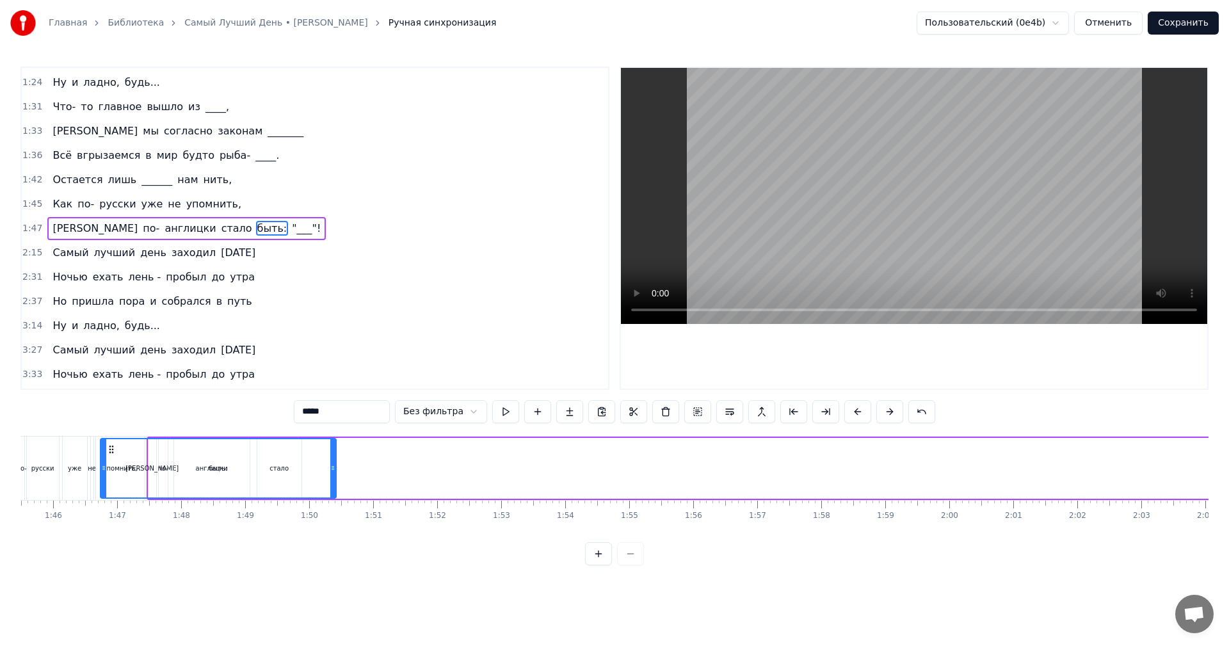
scroll to position [0, 6703]
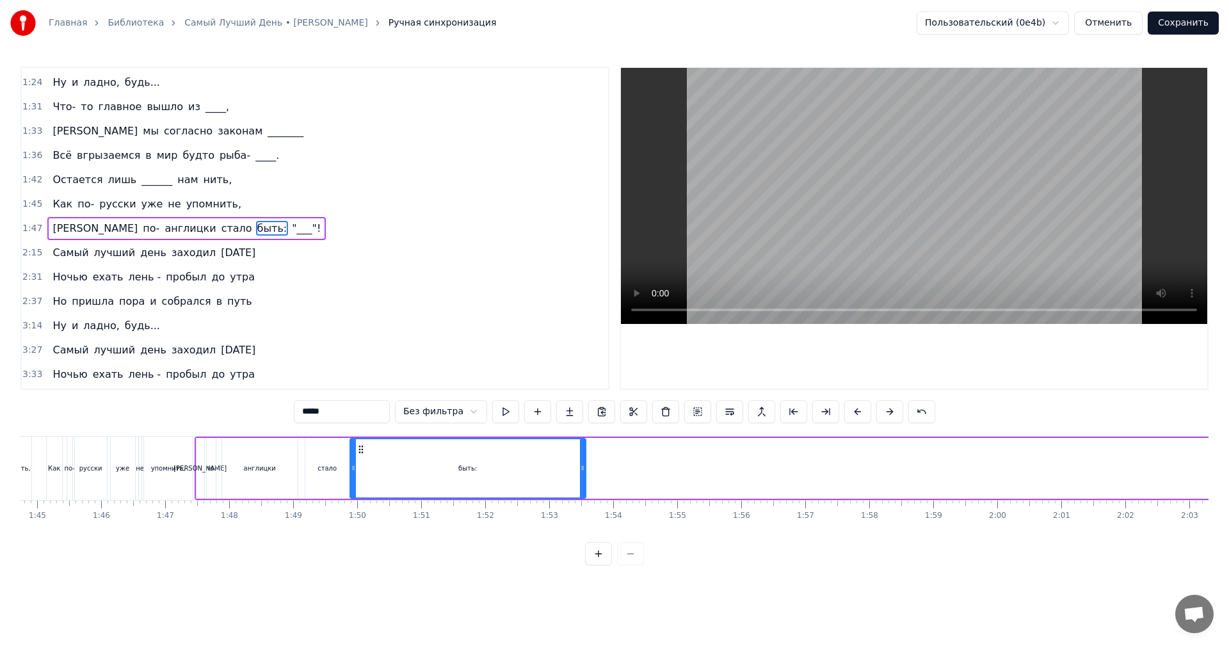
drag, startPoint x: 732, startPoint y: 448, endPoint x: 360, endPoint y: 465, distance: 372.2
click at [360, 465] on div "быть:" at bounding box center [468, 468] width 234 height 58
drag, startPoint x: 584, startPoint y: 469, endPoint x: 381, endPoint y: 471, distance: 202.9
click at [381, 471] on icon at bounding box center [379, 468] width 5 height 10
click at [503, 417] on button at bounding box center [505, 411] width 27 height 23
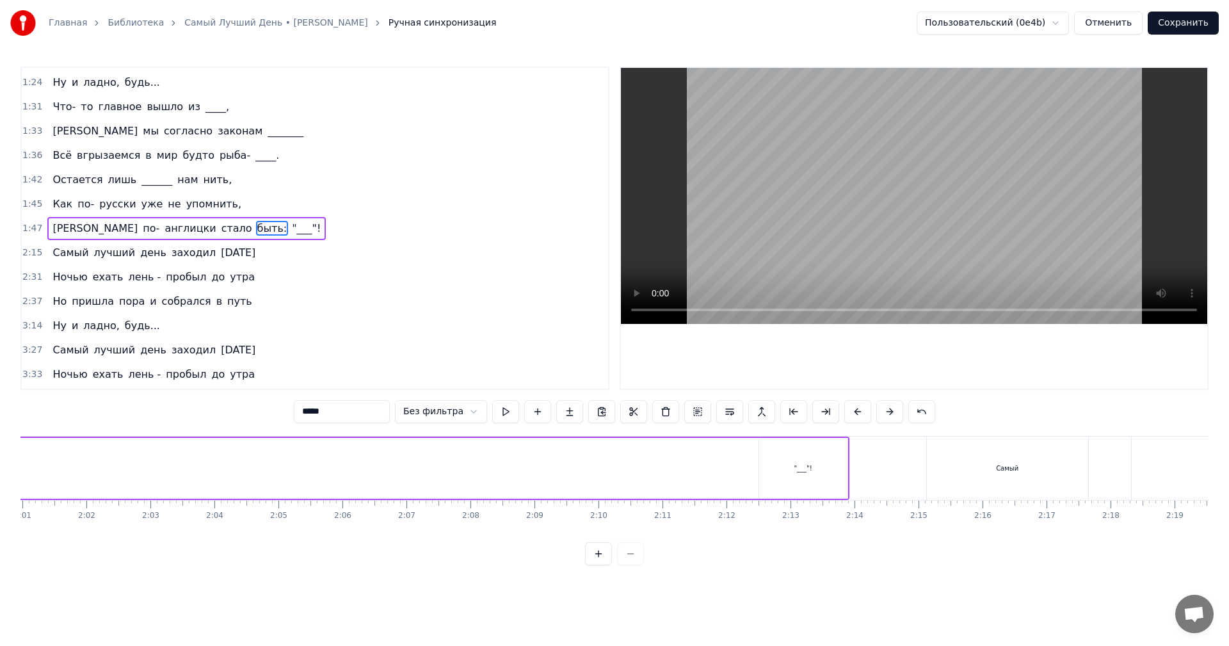
scroll to position [0, 7802]
click at [741, 470] on div ""___"!" at bounding box center [743, 468] width 18 height 10
type input "******"
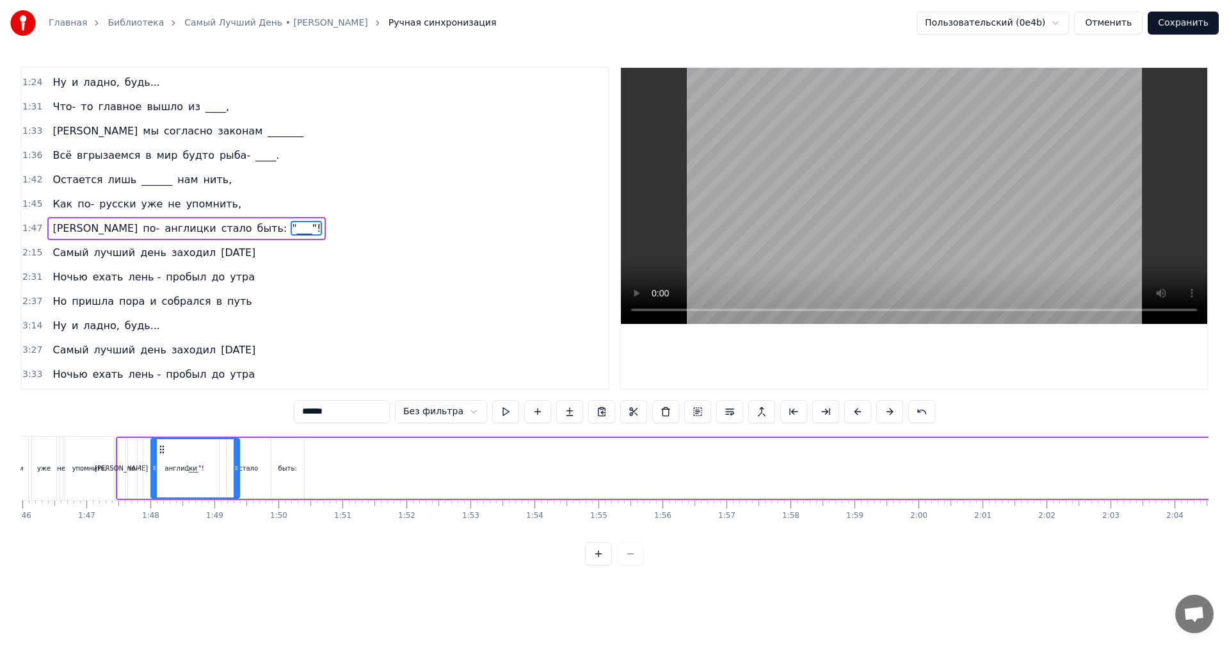
scroll to position [0, 6746]
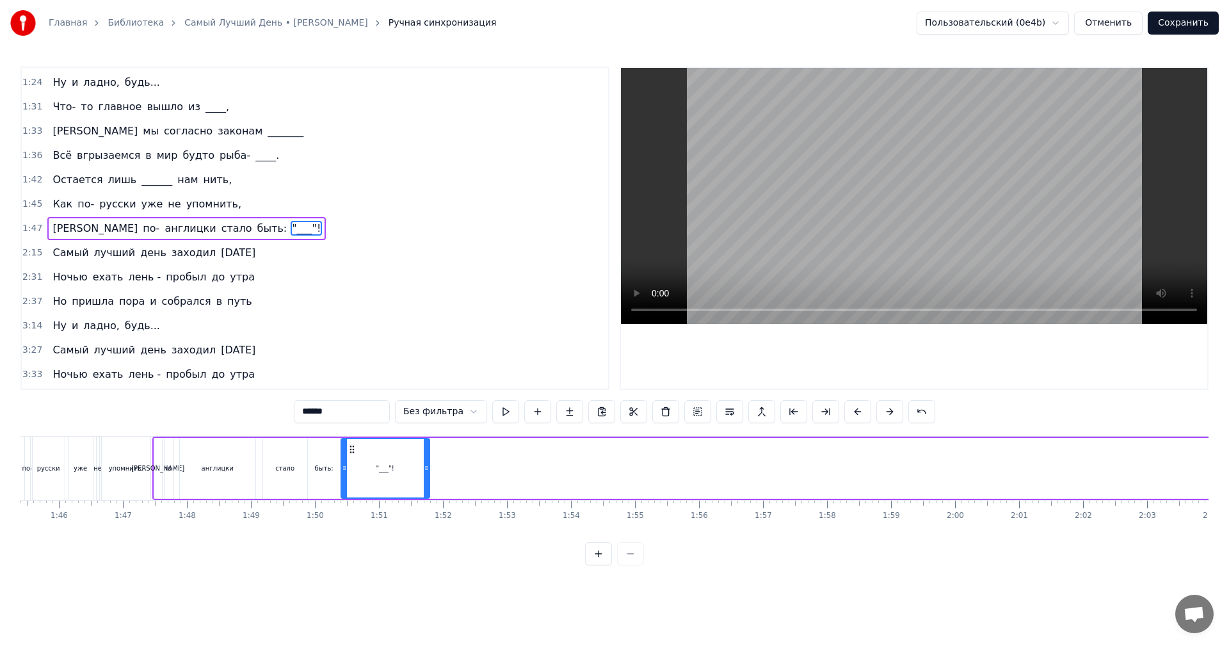
drag, startPoint x: 709, startPoint y: 449, endPoint x: 351, endPoint y: 458, distance: 357.9
click at [351, 458] on div ""___"!" at bounding box center [385, 468] width 87 height 58
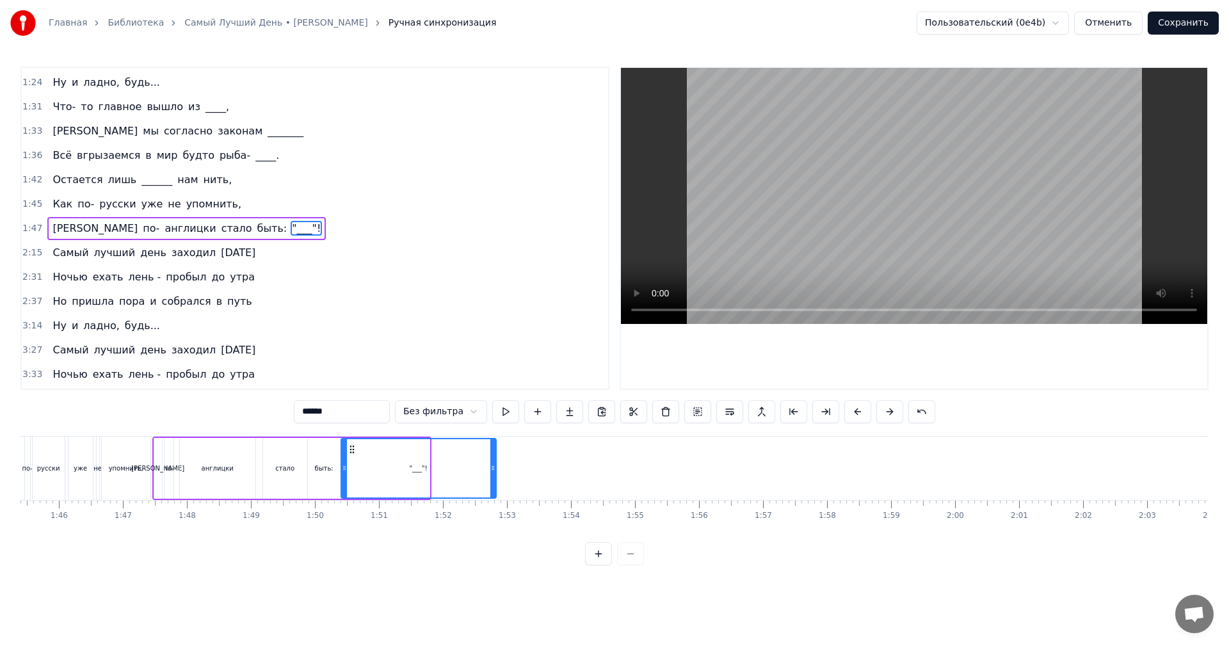
drag, startPoint x: 426, startPoint y: 460, endPoint x: 499, endPoint y: 465, distance: 73.8
click at [495, 465] on div at bounding box center [492, 468] width 5 height 58
click at [493, 409] on button at bounding box center [505, 411] width 27 height 23
drag, startPoint x: 506, startPoint y: 461, endPoint x: 459, endPoint y: 463, distance: 46.7
click at [459, 463] on div at bounding box center [457, 468] width 5 height 58
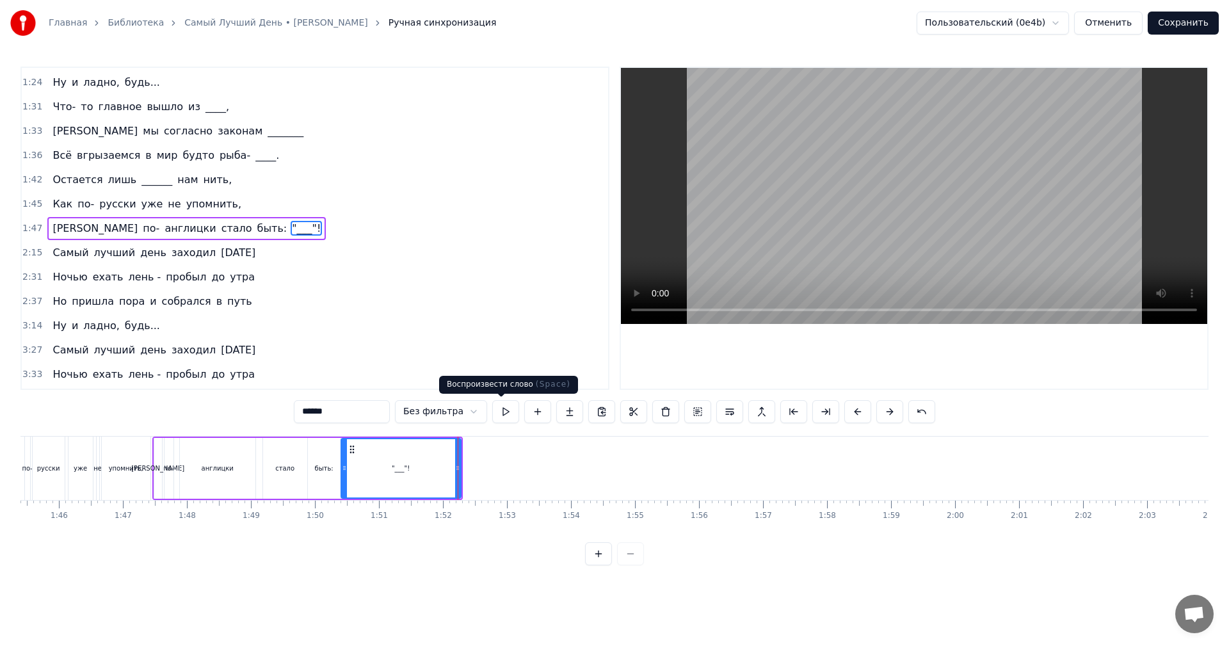
click at [493, 418] on button at bounding box center [505, 411] width 27 height 23
click at [536, 412] on button at bounding box center [537, 411] width 27 height 23
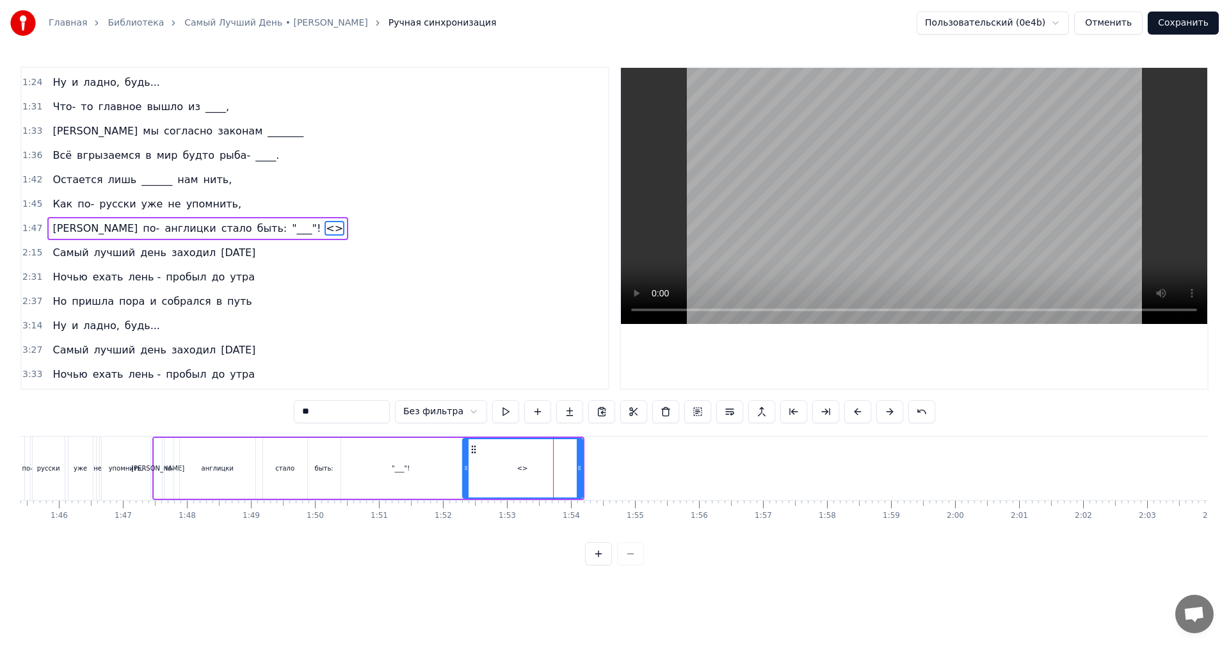
drag, startPoint x: 347, startPoint y: 419, endPoint x: 262, endPoint y: 412, distance: 85.4
click at [264, 413] on div "0:11 Триста тысяч часов за спиною, 0:14 Триста тысяч ______ надо мною, 0:17 Не …" at bounding box center [614, 316] width 1188 height 499
type input "***"
click at [499, 410] on button at bounding box center [505, 411] width 27 height 23
drag, startPoint x: 463, startPoint y: 461, endPoint x: 480, endPoint y: 461, distance: 16.7
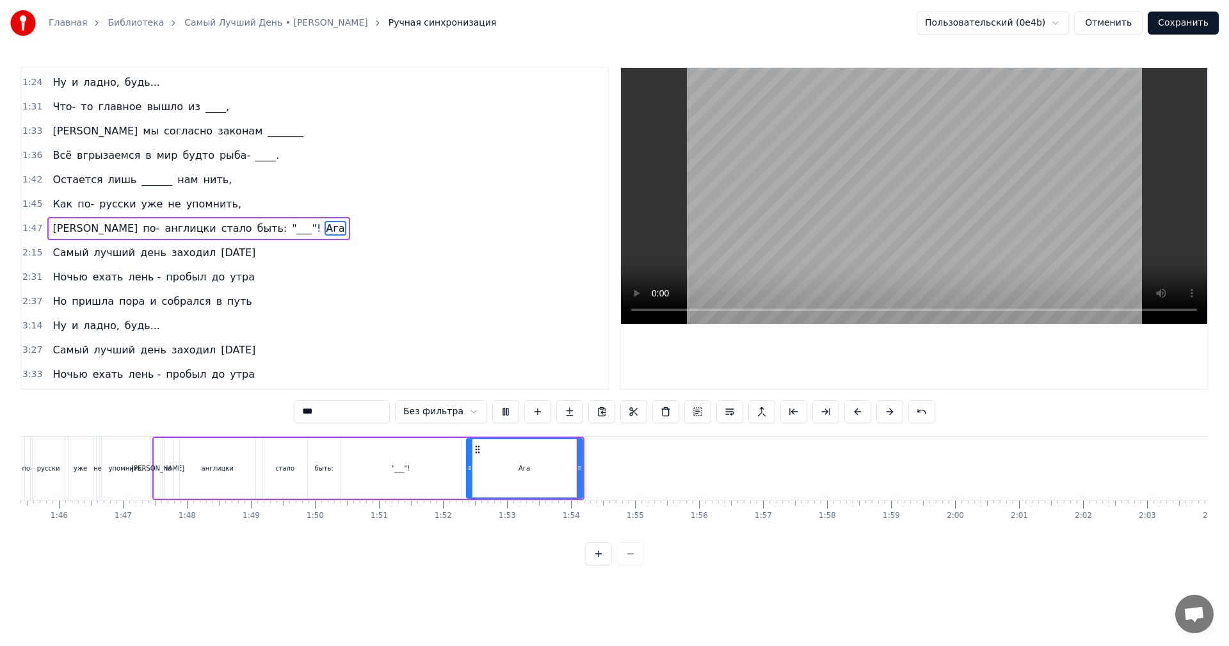
click at [472, 461] on div at bounding box center [469, 468] width 5 height 58
drag, startPoint x: 480, startPoint y: 461, endPoint x: 490, endPoint y: 460, distance: 10.3
click at [490, 460] on div at bounding box center [492, 468] width 5 height 58
click at [497, 417] on button at bounding box center [505, 411] width 27 height 23
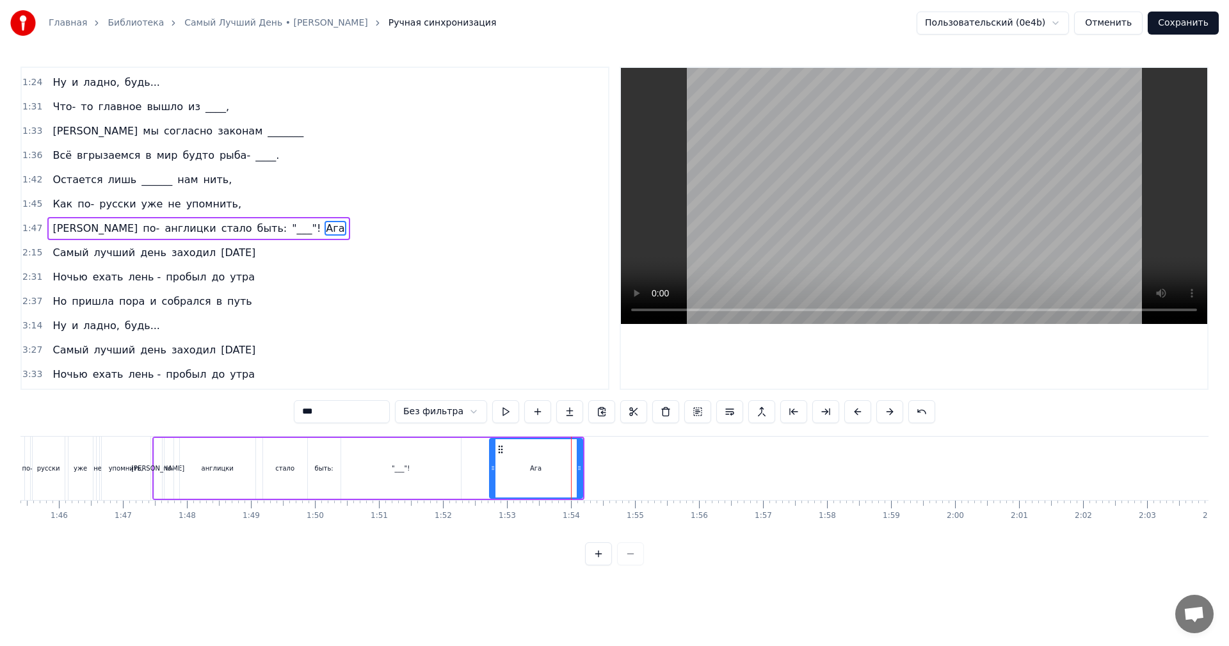
click at [497, 416] on button at bounding box center [505, 411] width 27 height 23
click at [502, 412] on button at bounding box center [505, 411] width 27 height 23
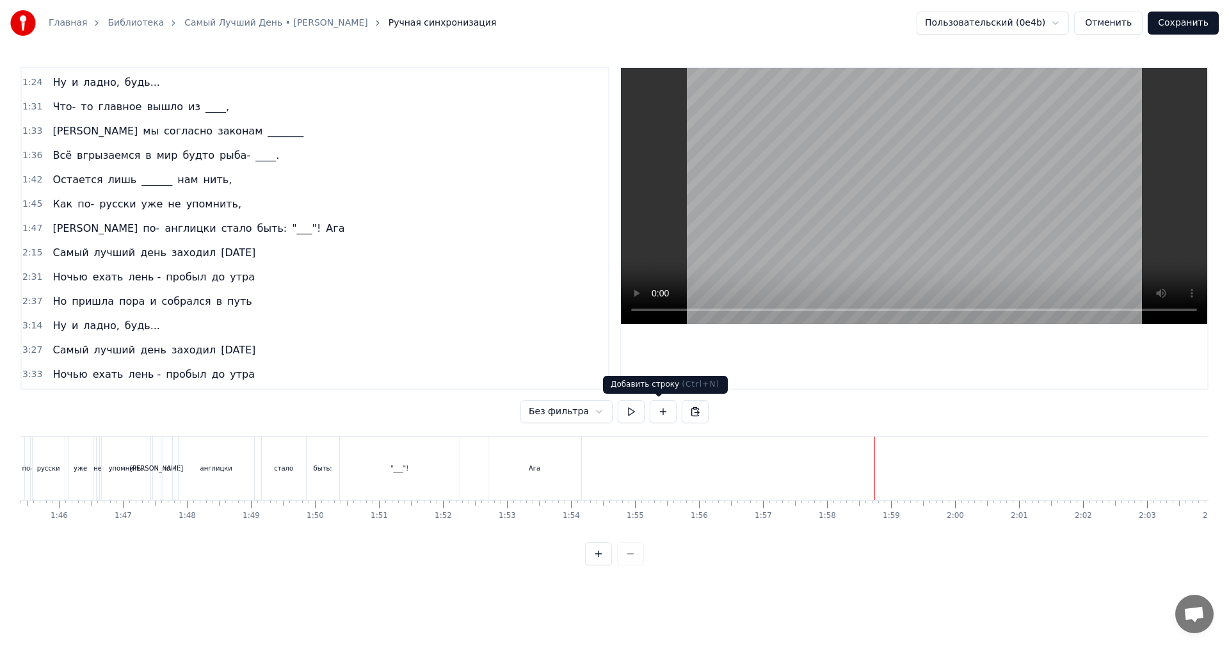
click at [653, 410] on button at bounding box center [663, 411] width 27 height 23
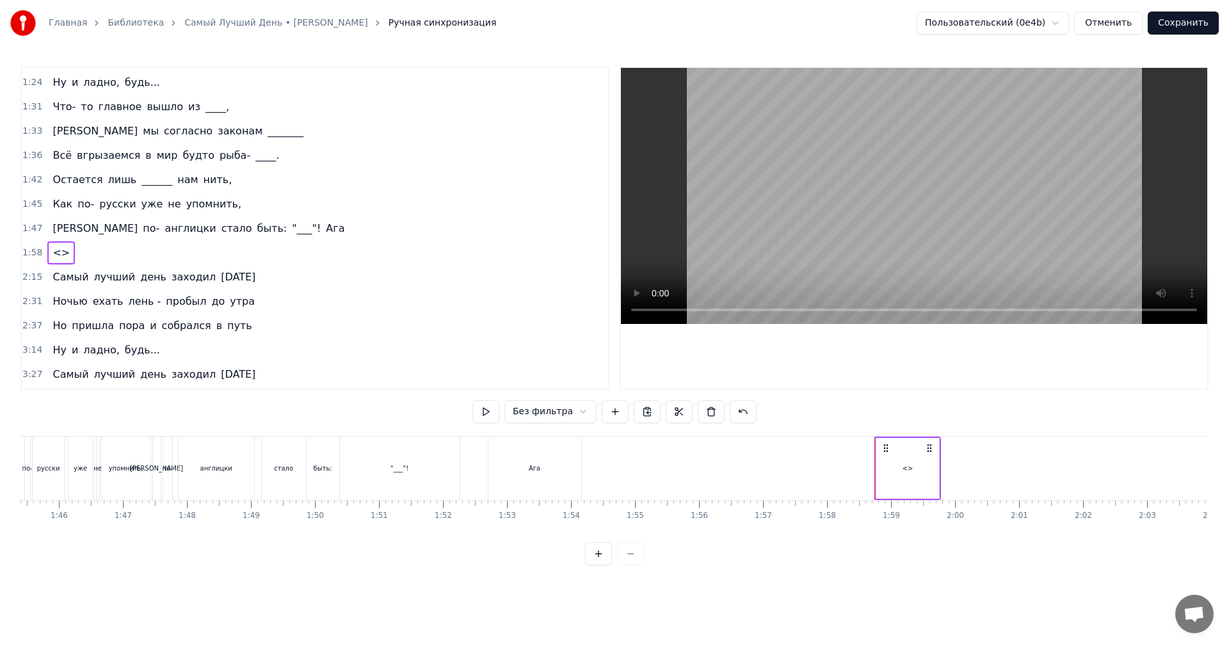
click at [918, 463] on div "<>" at bounding box center [907, 468] width 63 height 61
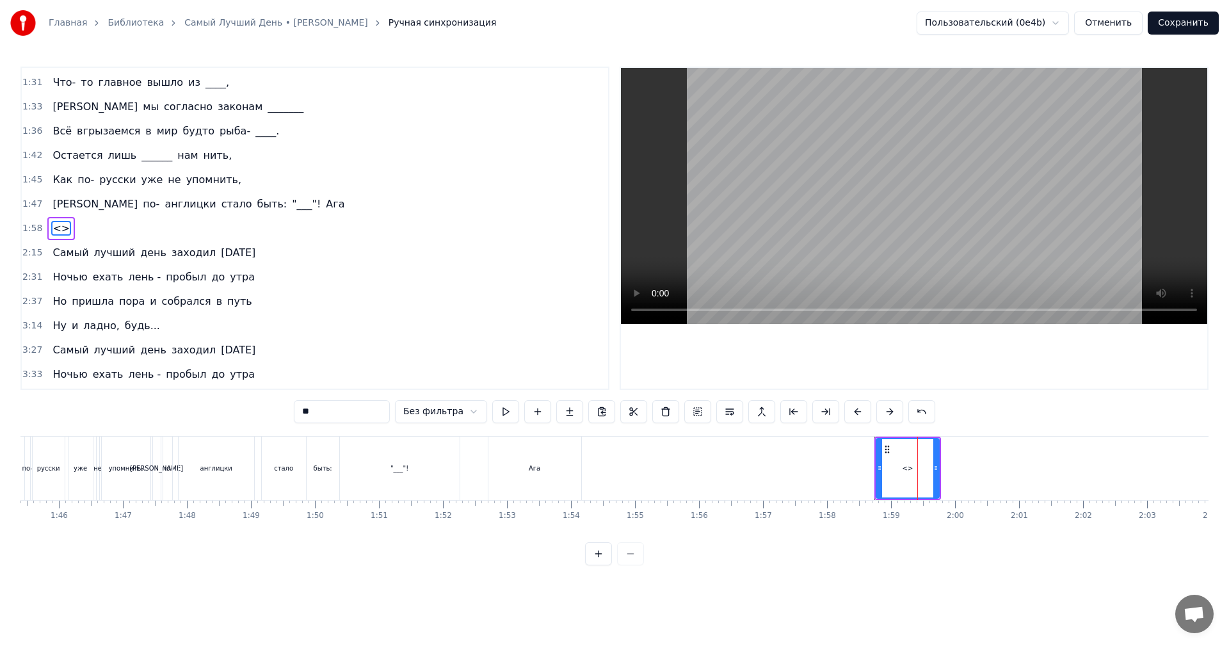
drag, startPoint x: 362, startPoint y: 410, endPoint x: 259, endPoint y: 404, distance: 103.2
click at [282, 407] on div "0:11 Триста тысяч часов за спиною, 0:14 Триста тысяч ______ надо мною, 0:17 Не …" at bounding box center [614, 316] width 1188 height 499
drag, startPoint x: 878, startPoint y: 469, endPoint x: 859, endPoint y: 472, distance: 19.4
click at [859, 472] on icon at bounding box center [860, 468] width 5 height 10
click at [935, 472] on icon at bounding box center [933, 468] width 5 height 10
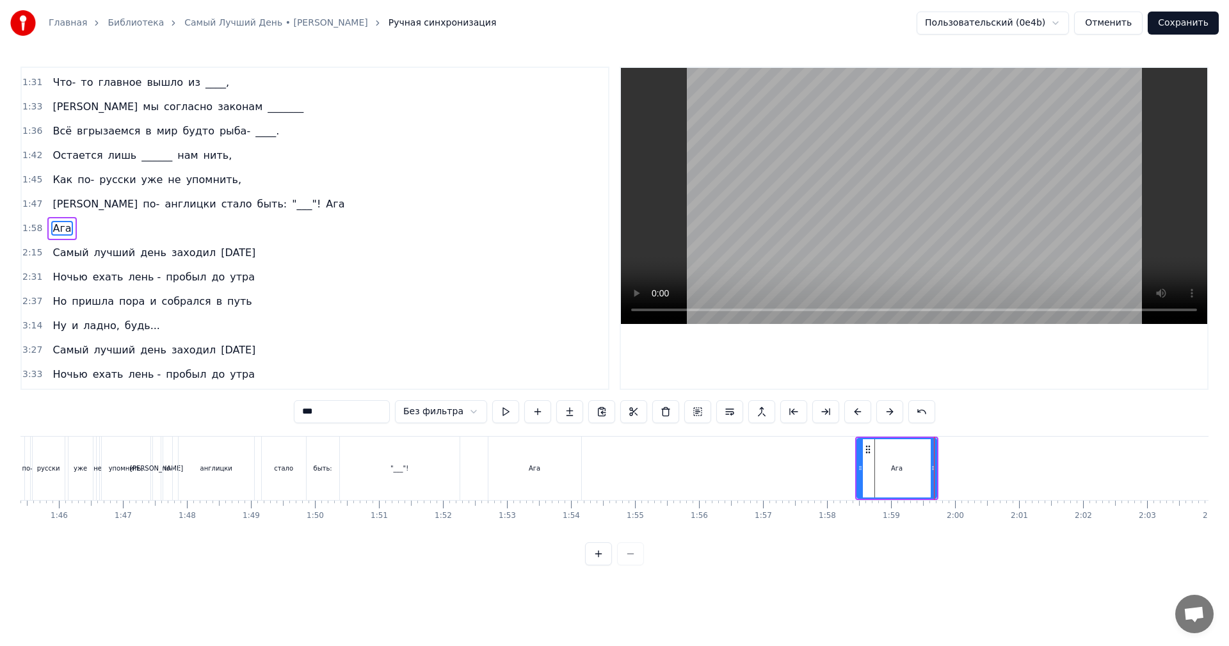
click at [497, 417] on button at bounding box center [505, 411] width 27 height 23
click at [506, 468] on div "Ага" at bounding box center [534, 467] width 93 height 63
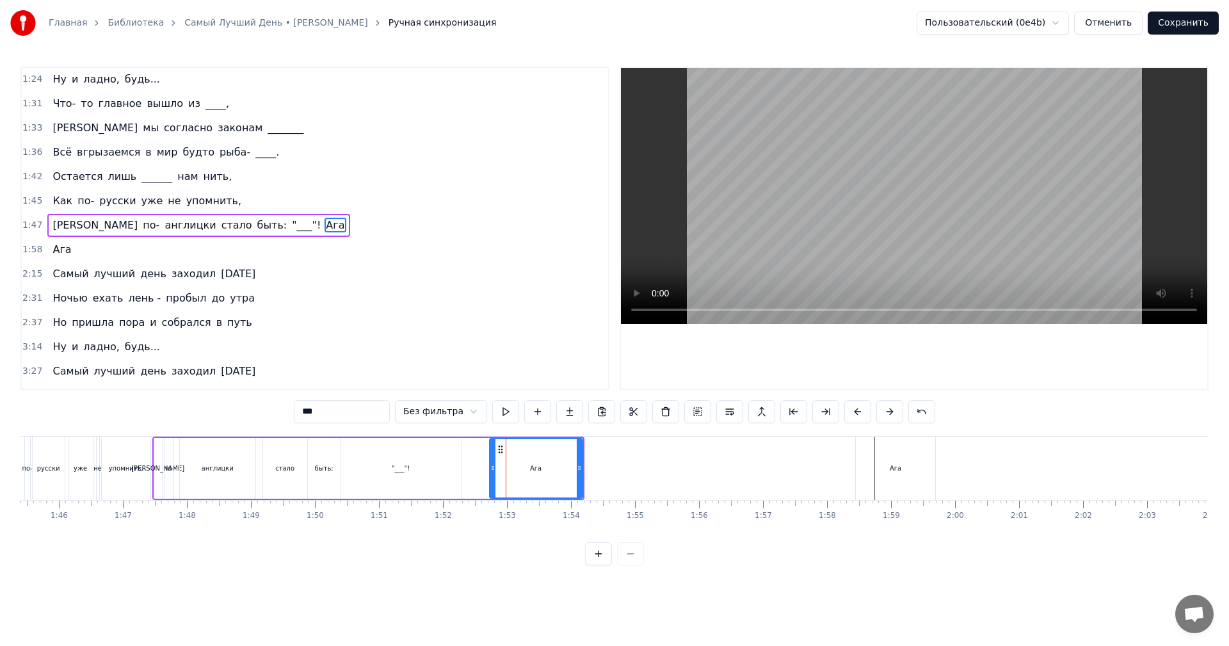
scroll to position [362, 0]
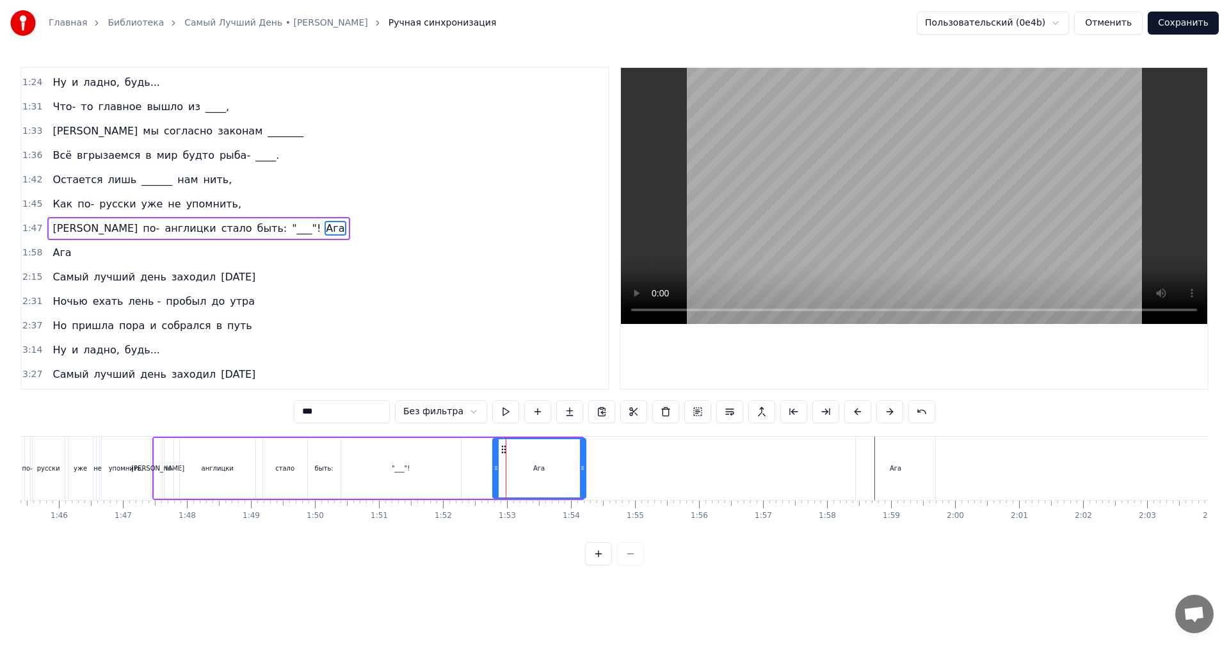
click at [505, 448] on icon at bounding box center [504, 449] width 10 height 10
click at [424, 456] on div ""___"!" at bounding box center [401, 468] width 120 height 61
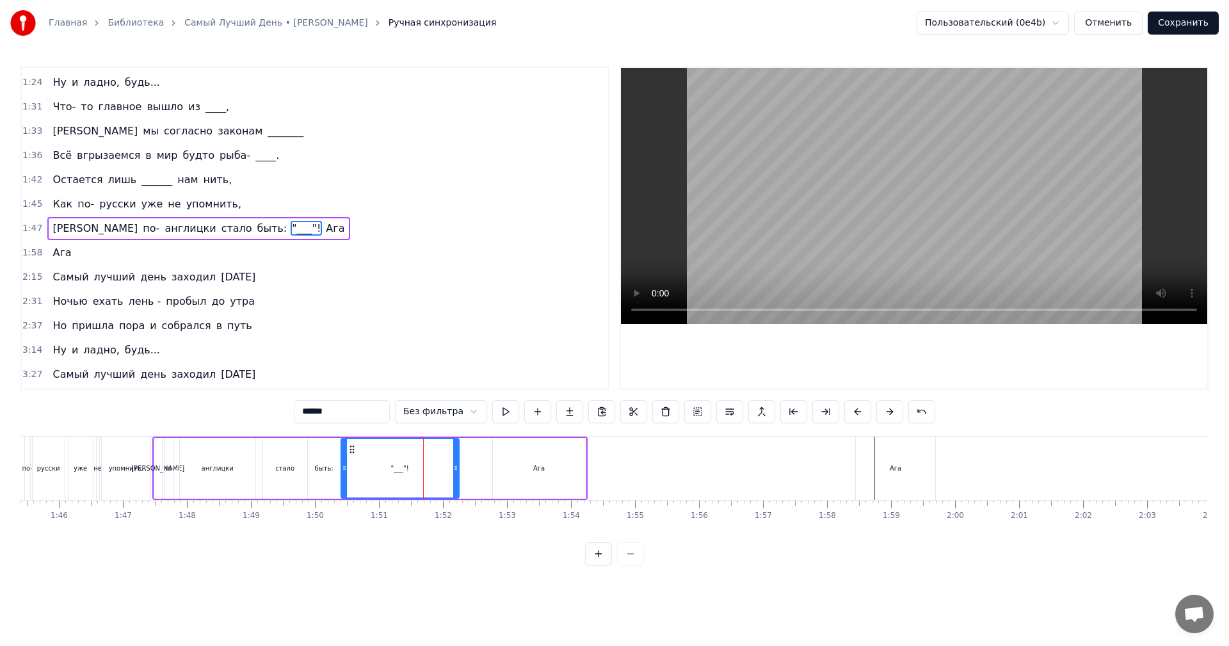
click at [454, 460] on div at bounding box center [455, 468] width 5 height 58
click at [504, 463] on div "Ага" at bounding box center [539, 468] width 93 height 61
type input "***"
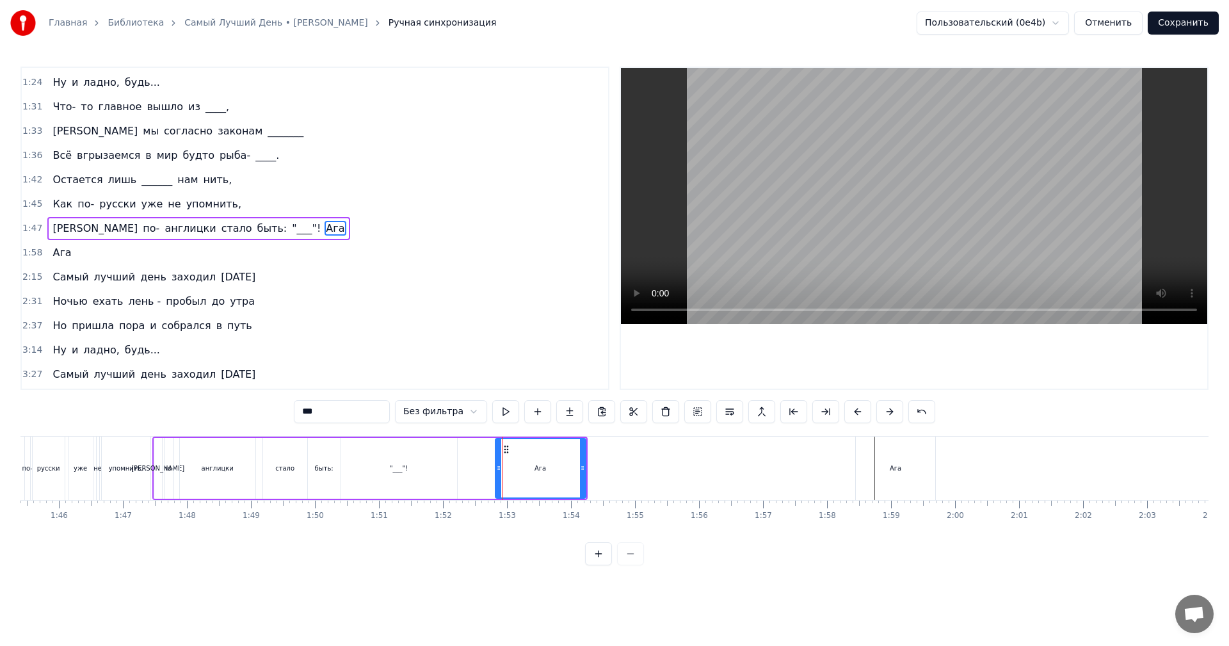
click at [501, 470] on icon at bounding box center [498, 468] width 5 height 10
click at [529, 467] on div "Ага" at bounding box center [541, 468] width 87 height 58
click at [500, 412] on button at bounding box center [505, 411] width 27 height 23
click at [896, 464] on div "Ага" at bounding box center [896, 468] width 12 height 10
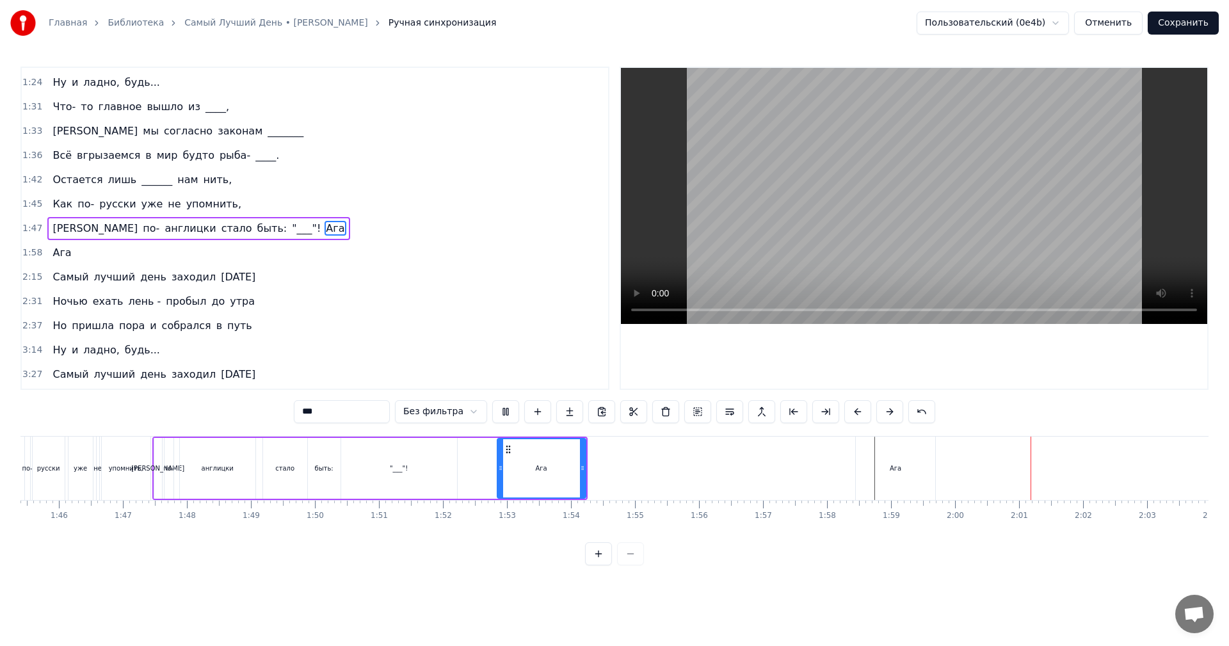
scroll to position [387, 0]
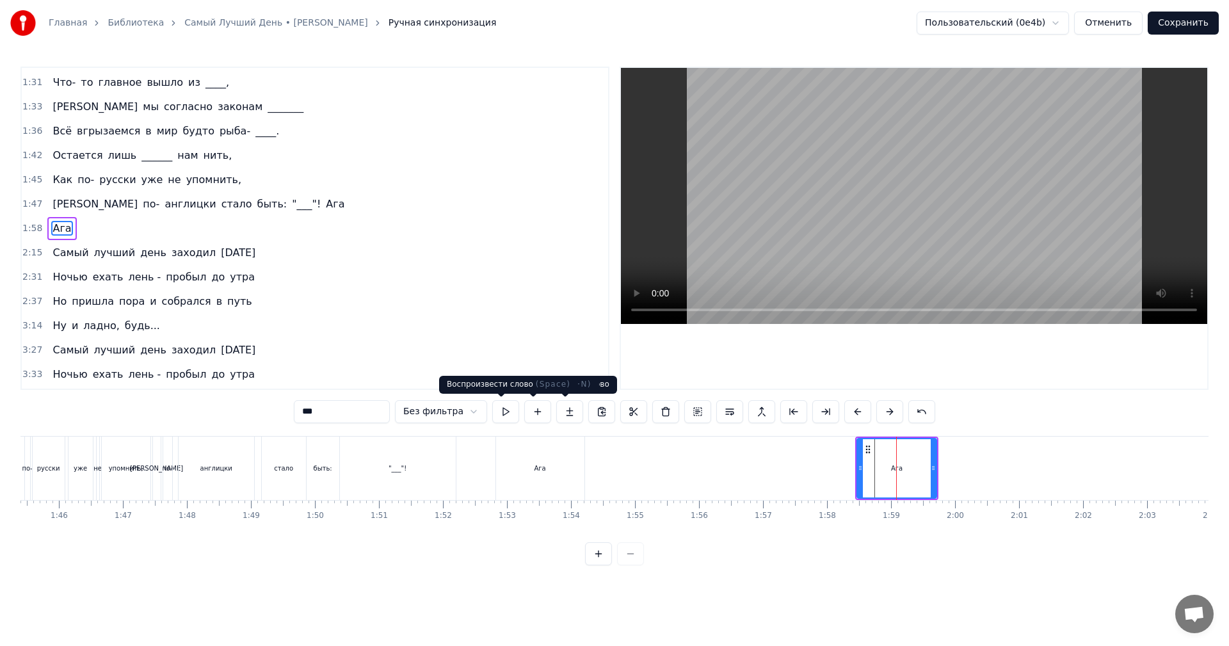
click at [470, 413] on html "Главная Библиотека Самый Лучший День • [PERSON_NAME] Ручная синхронизация Польз…" at bounding box center [614, 293] width 1229 height 586
click at [505, 410] on button at bounding box center [505, 411] width 27 height 23
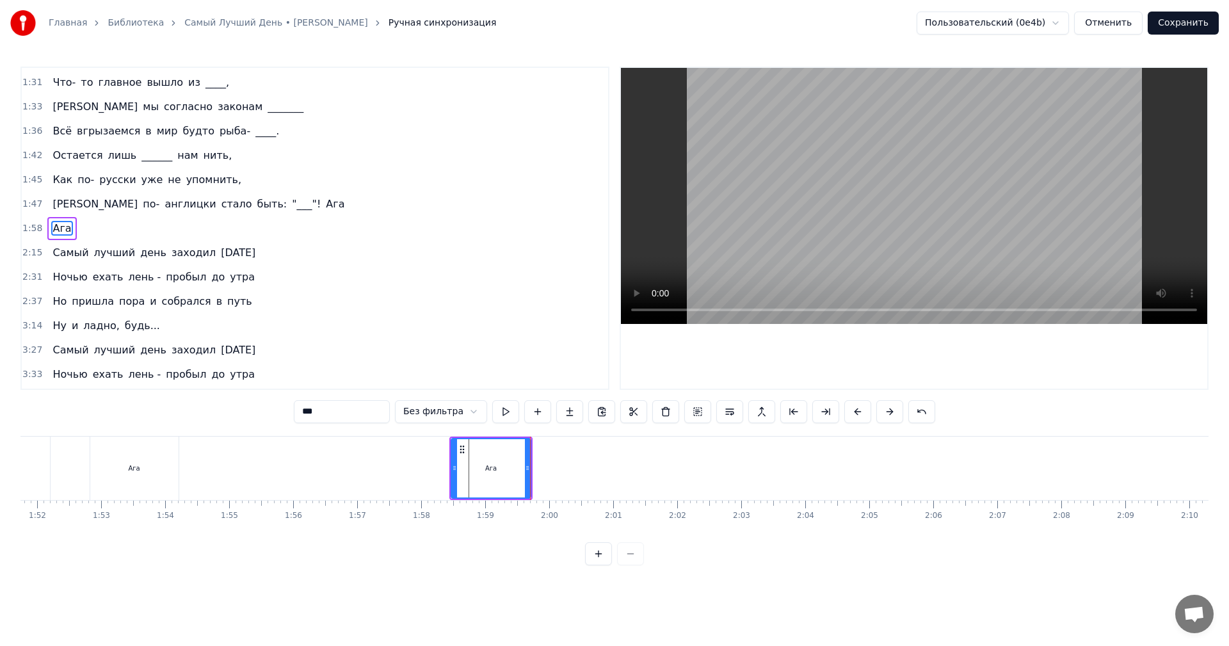
scroll to position [0, 7160]
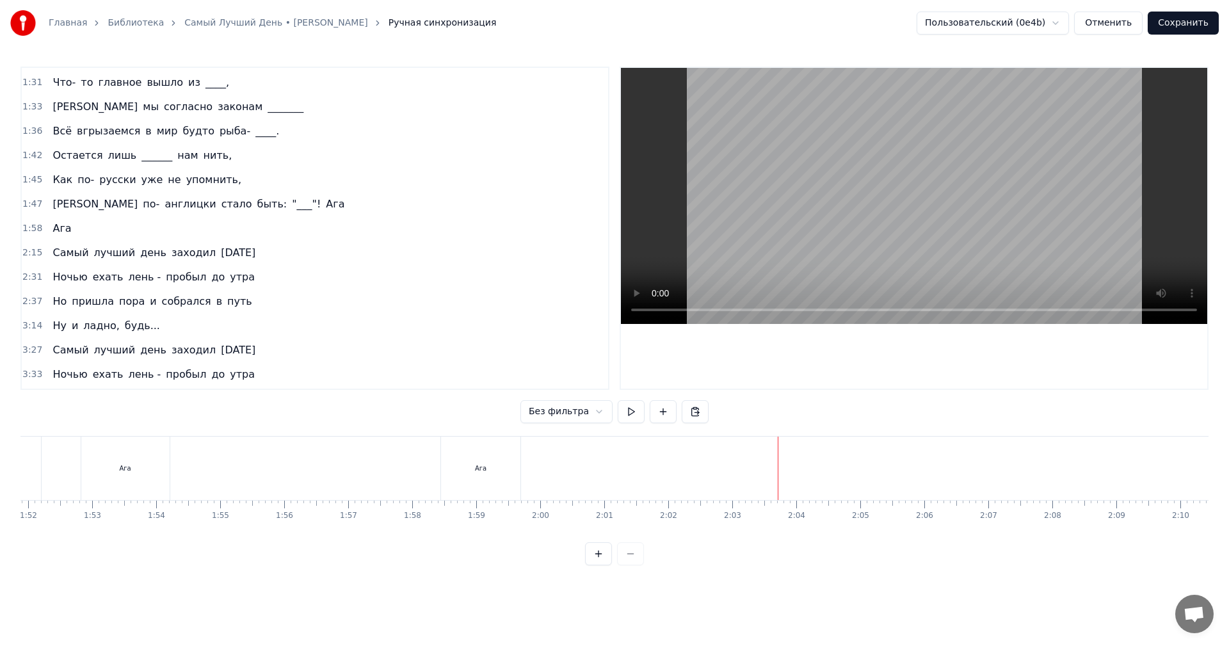
click at [241, 256] on div "2:15 Самый лучший день заходил [DATE]" at bounding box center [315, 253] width 586 height 24
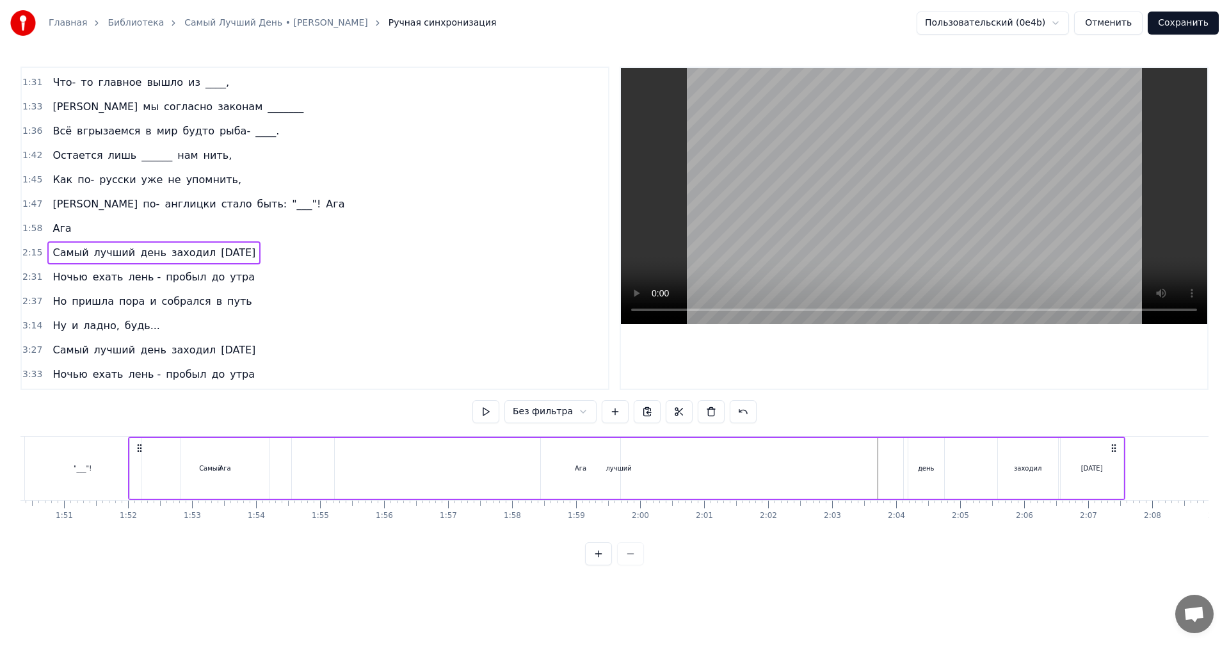
scroll to position [0, 7027]
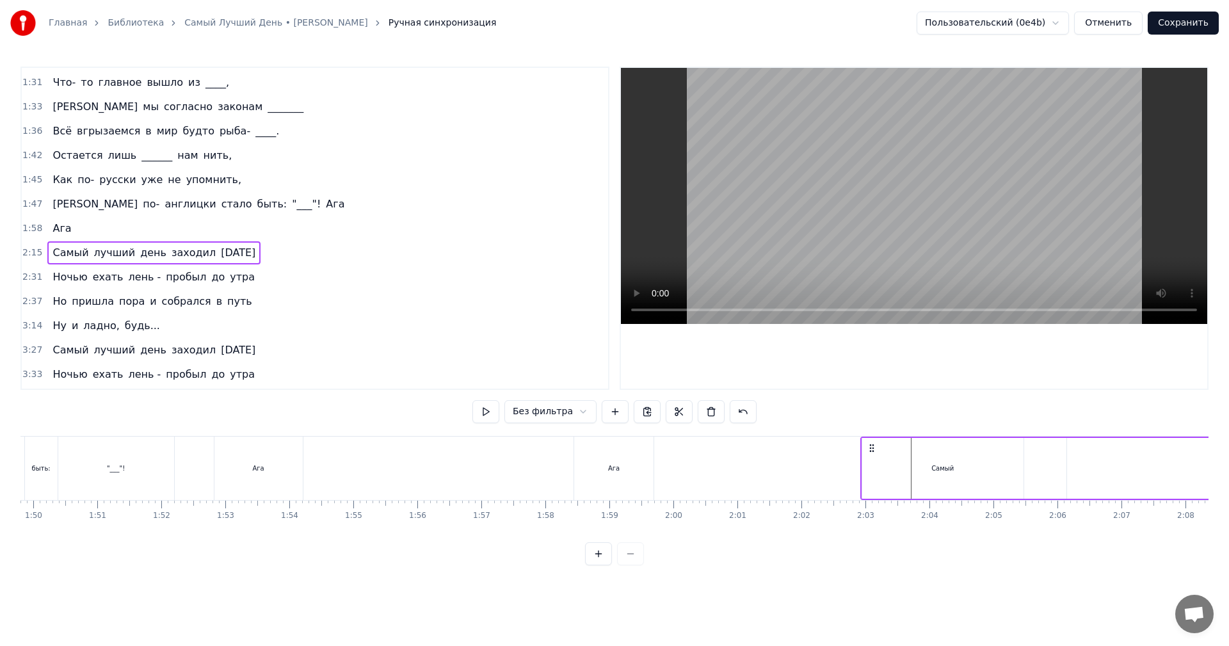
drag, startPoint x: 175, startPoint y: 448, endPoint x: 872, endPoint y: 478, distance: 697.6
click at [879, 444] on icon at bounding box center [879, 448] width 10 height 10
click at [485, 410] on button at bounding box center [485, 411] width 27 height 23
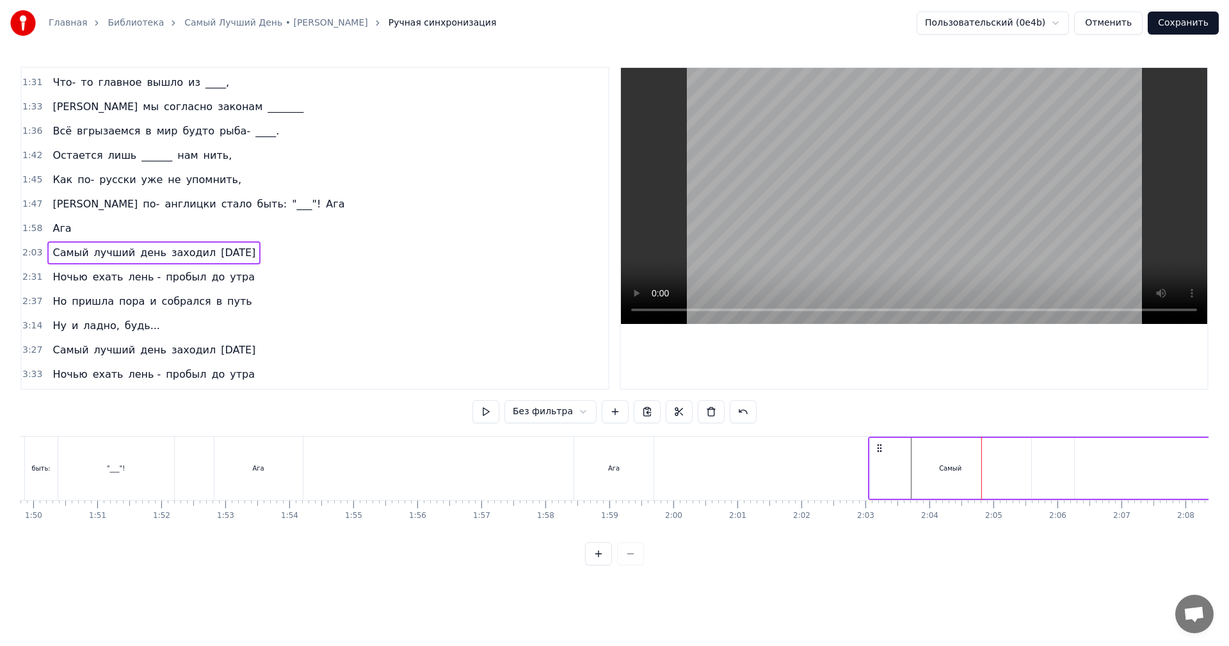
click at [951, 464] on div "Самый" at bounding box center [950, 468] width 22 height 10
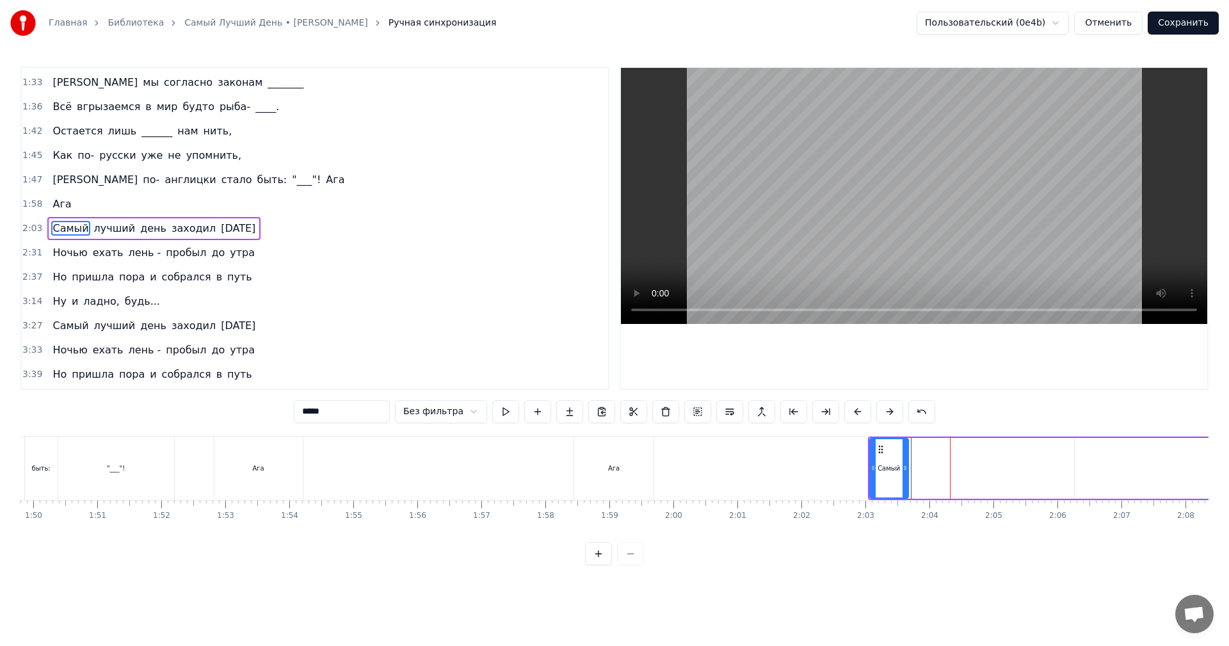
drag, startPoint x: 1027, startPoint y: 467, endPoint x: 902, endPoint y: 474, distance: 124.4
click at [902, 474] on div at bounding box center [904, 468] width 5 height 58
click at [506, 413] on button at bounding box center [505, 411] width 27 height 23
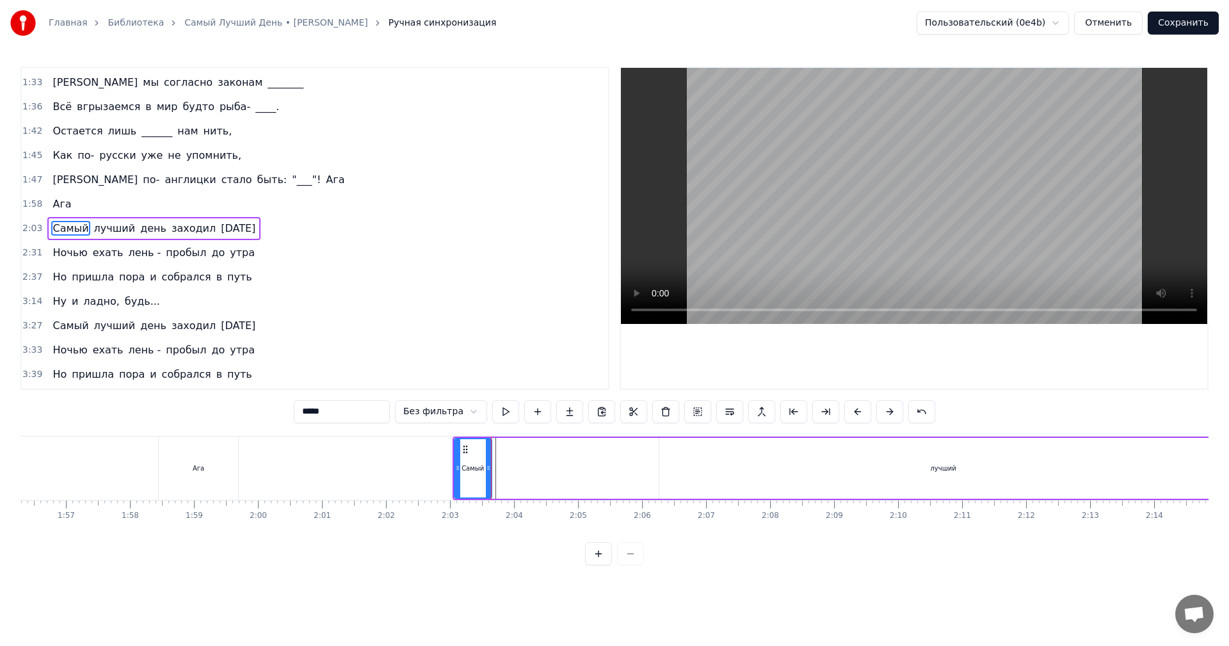
scroll to position [0, 7477]
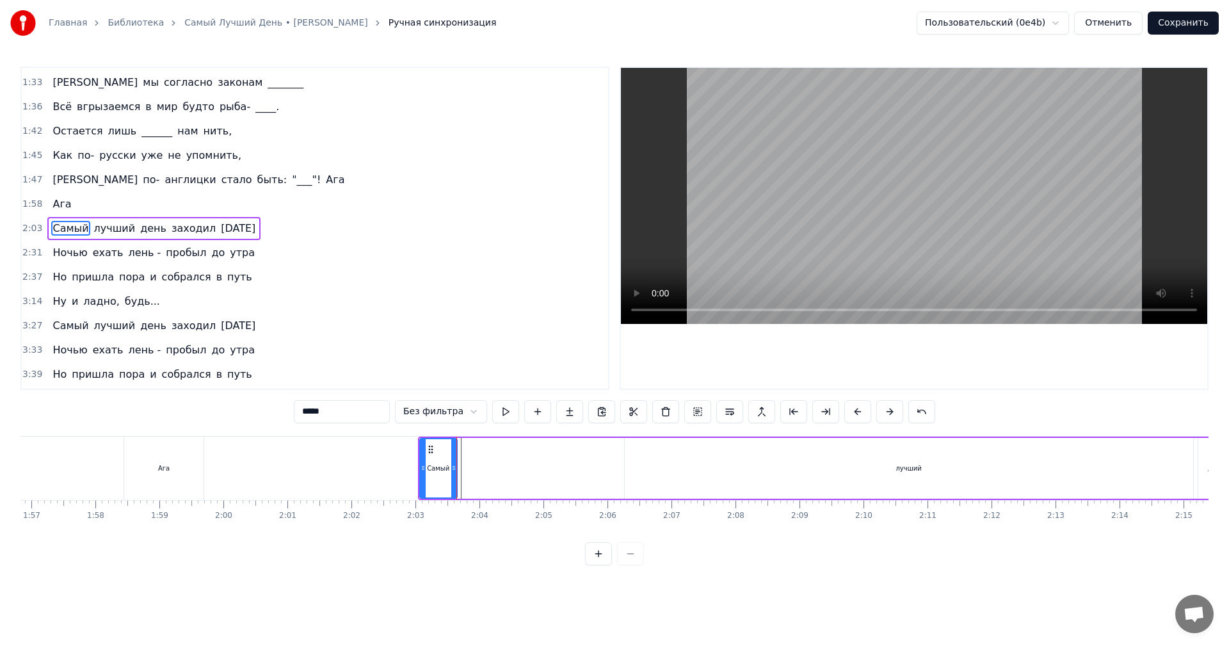
click at [860, 467] on div "лучший" at bounding box center [909, 468] width 568 height 61
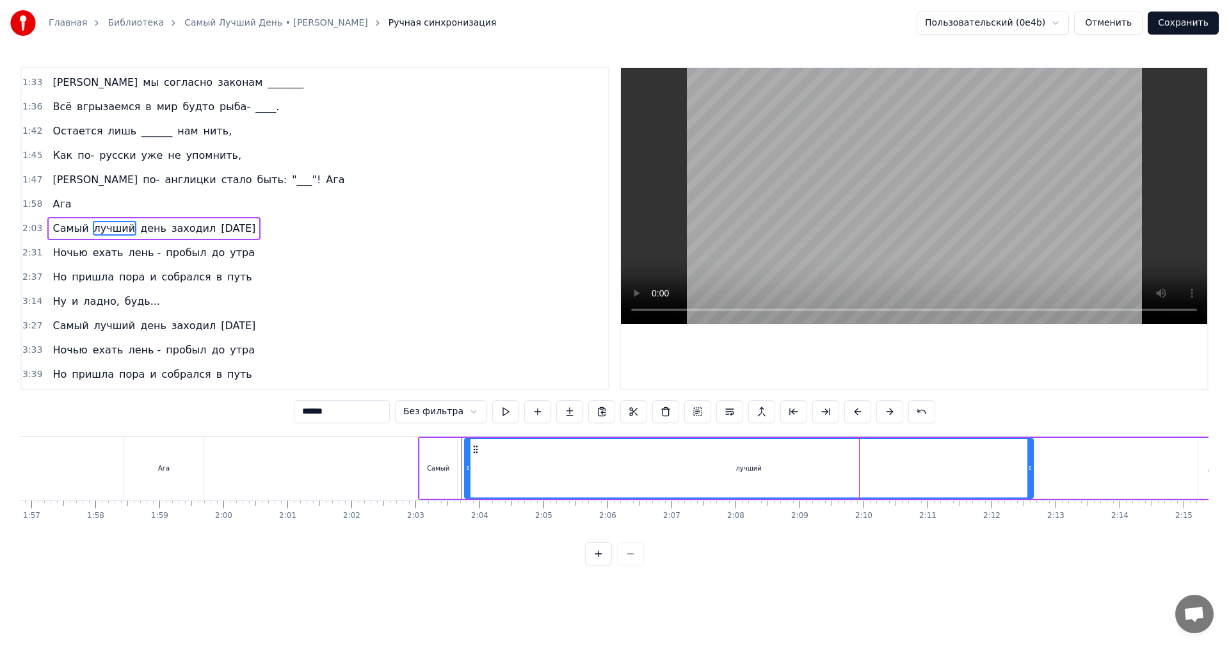
drag, startPoint x: 636, startPoint y: 449, endPoint x: 476, endPoint y: 459, distance: 160.3
click at [476, 459] on div "лучший" at bounding box center [748, 468] width 567 height 58
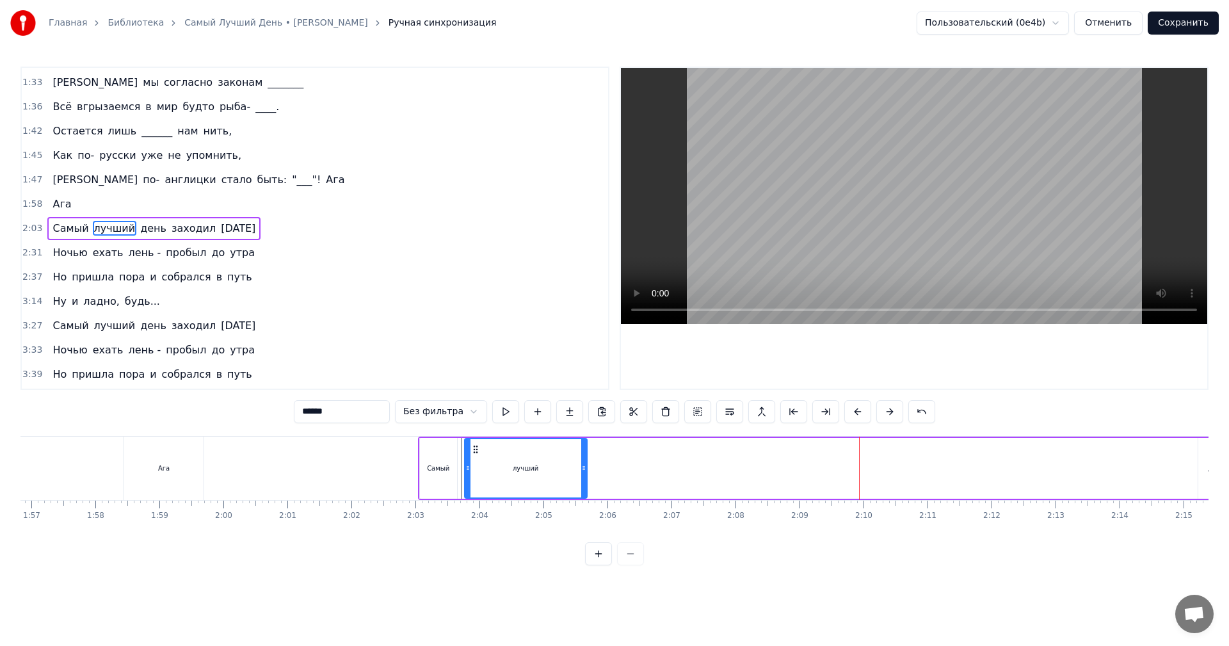
drag, startPoint x: 1031, startPoint y: 456, endPoint x: 584, endPoint y: 472, distance: 447.0
click at [584, 472] on div at bounding box center [583, 468] width 5 height 58
click at [502, 414] on button at bounding box center [505, 411] width 27 height 23
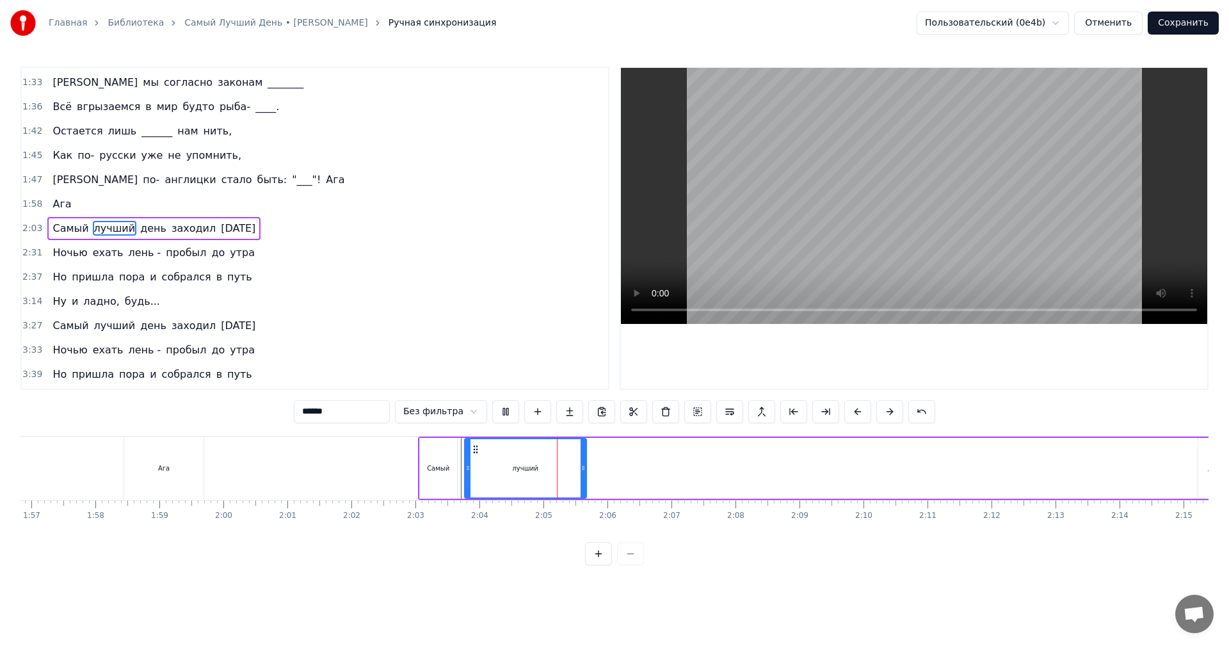
click at [502, 414] on button at bounding box center [505, 411] width 27 height 23
drag, startPoint x: 584, startPoint y: 470, endPoint x: 538, endPoint y: 472, distance: 46.1
click at [540, 472] on icon at bounding box center [542, 468] width 5 height 10
click at [506, 411] on button at bounding box center [505, 411] width 27 height 23
drag, startPoint x: 536, startPoint y: 463, endPoint x: 522, endPoint y: 465, distance: 14.8
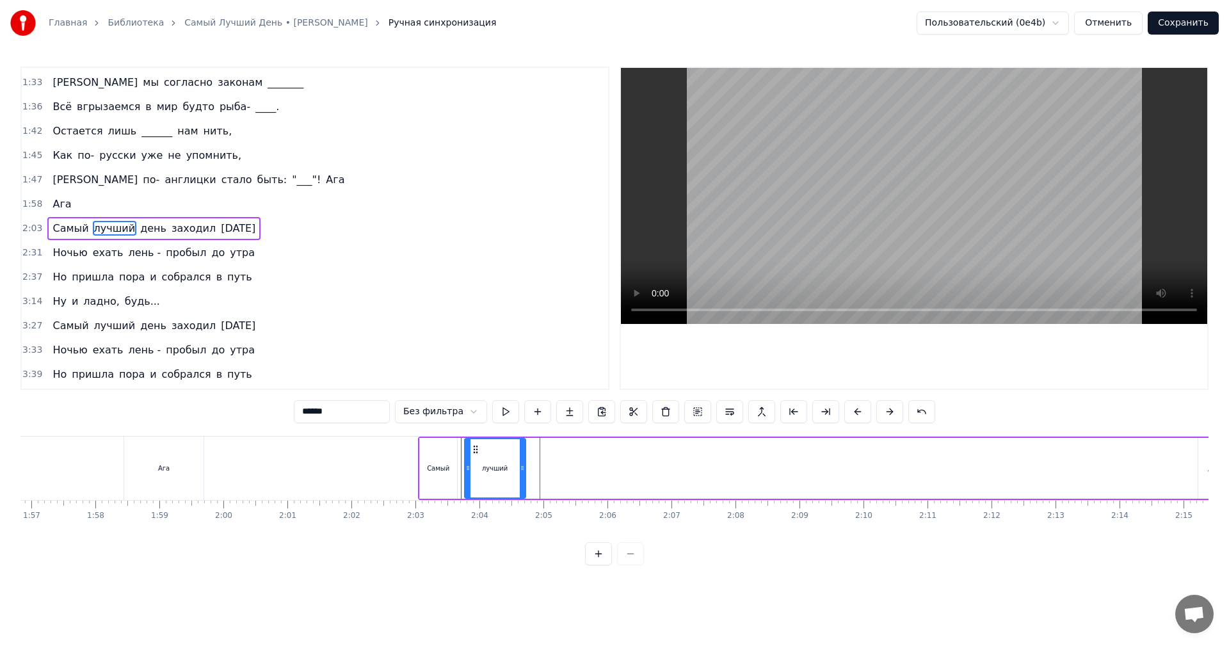
click at [522, 465] on icon at bounding box center [522, 468] width 5 height 10
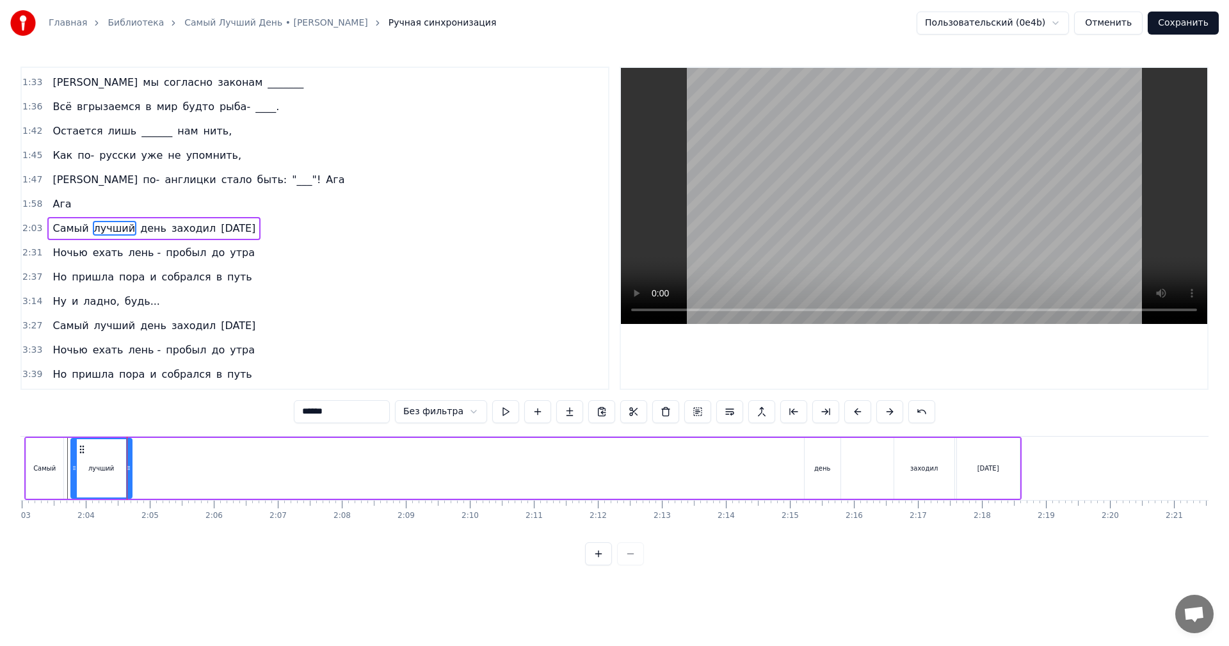
scroll to position [0, 7880]
click at [813, 460] on div "день" at bounding box center [814, 468] width 36 height 61
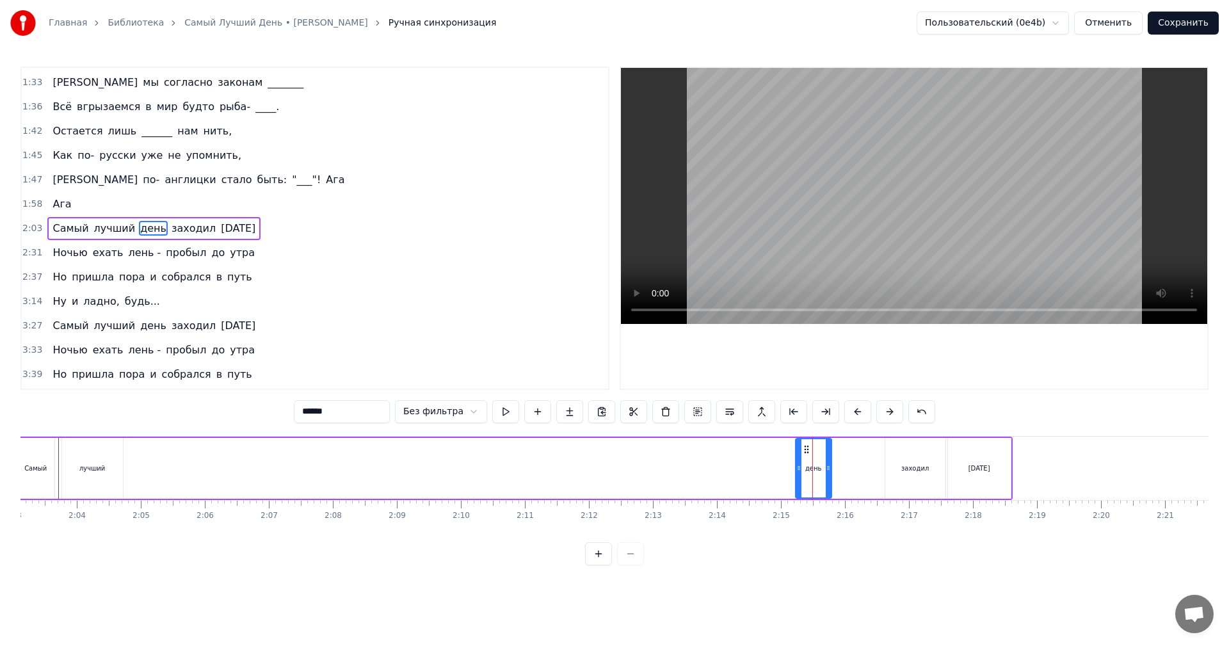
type input "****"
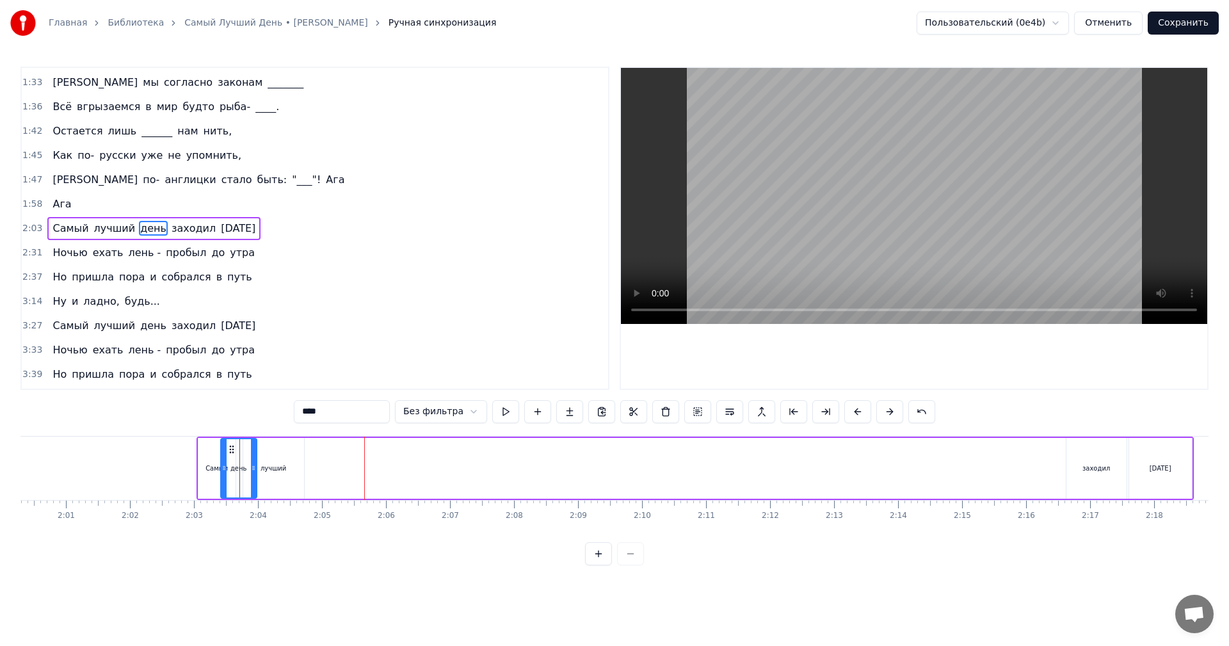
scroll to position [0, 7681]
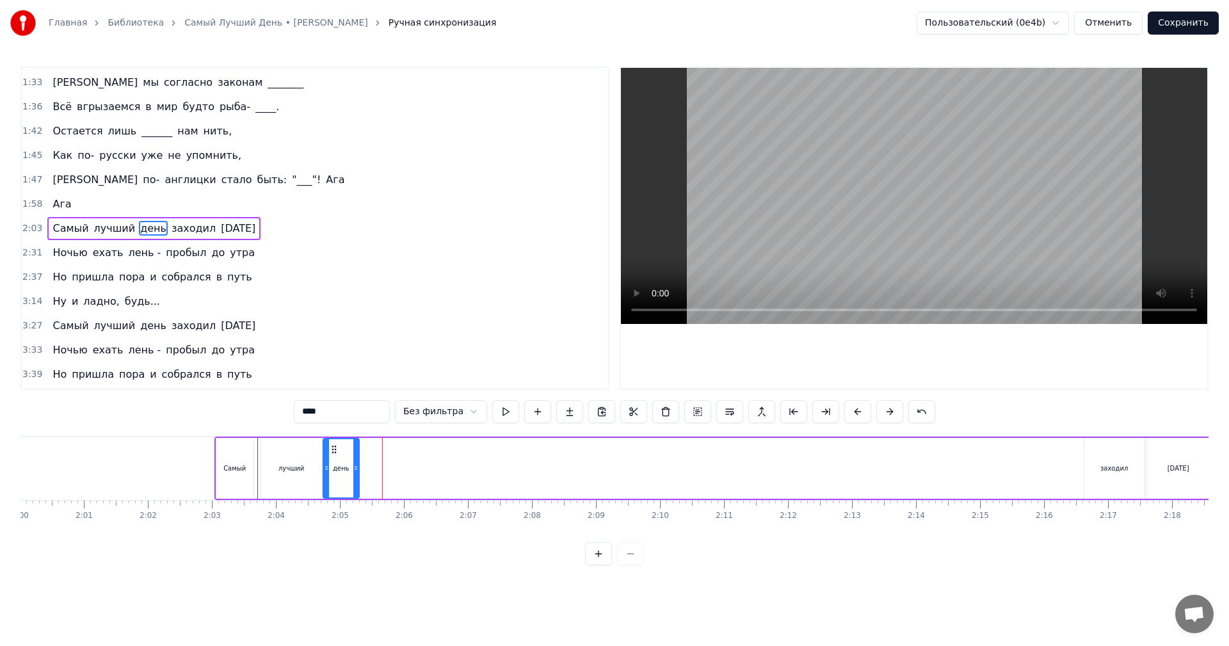
drag, startPoint x: 805, startPoint y: 447, endPoint x: 332, endPoint y: 472, distance: 473.6
click at [333, 472] on div "день" at bounding box center [341, 468] width 35 height 58
click at [501, 415] on button at bounding box center [505, 411] width 27 height 23
click at [359, 457] on div at bounding box center [359, 467] width 1 height 63
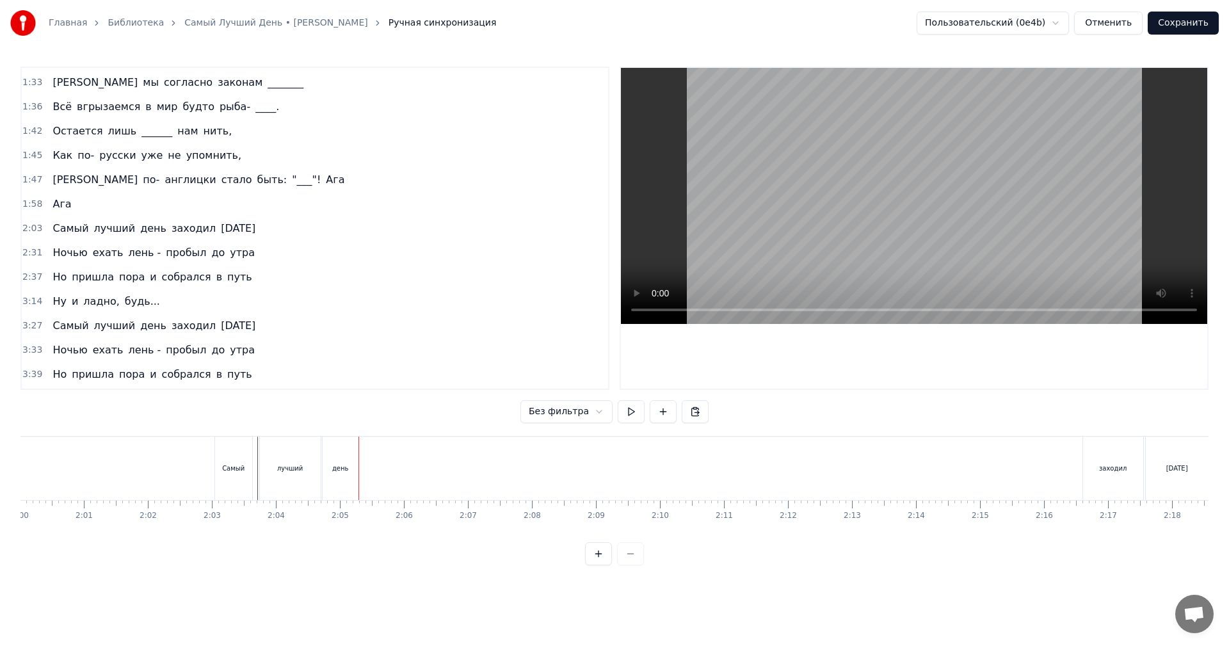
click at [340, 460] on div "день" at bounding box center [341, 467] width 36 height 63
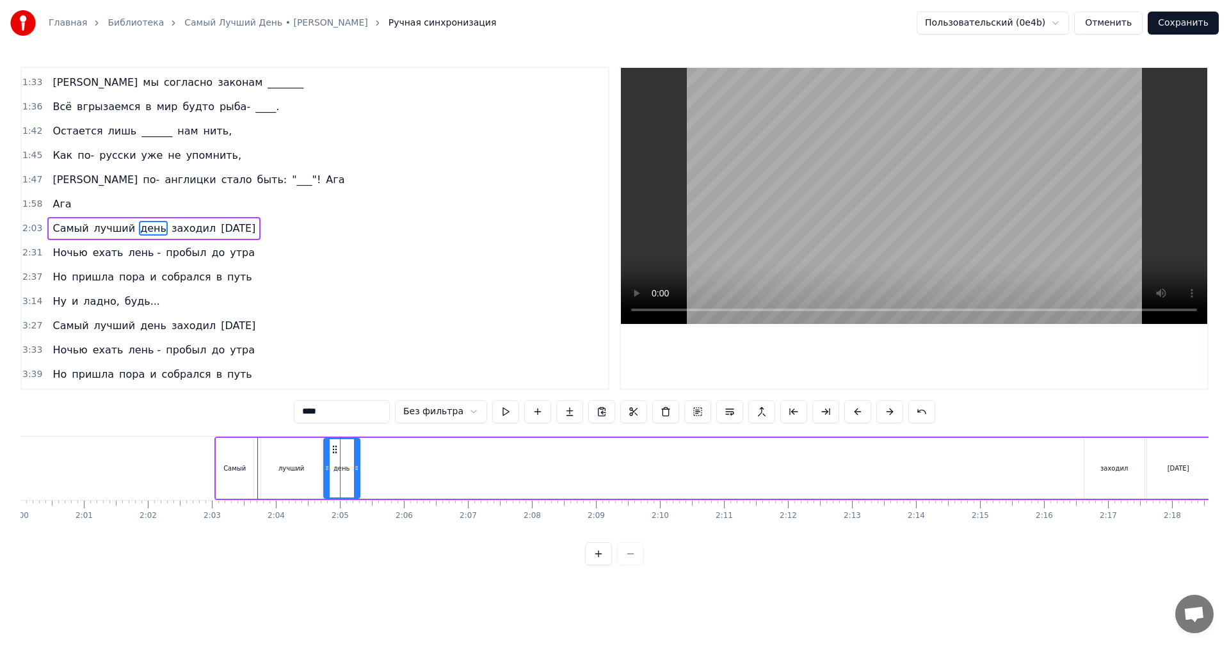
click at [1115, 466] on div "заходил" at bounding box center [1114, 468] width 28 height 10
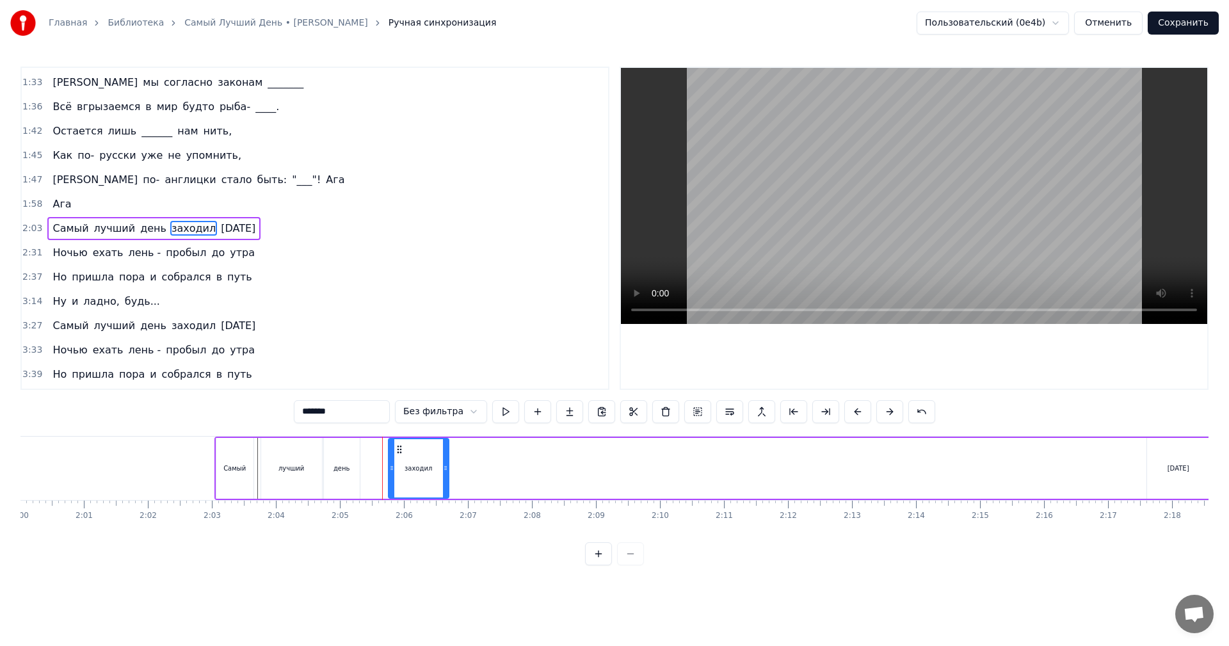
drag, startPoint x: 1096, startPoint y: 449, endPoint x: 401, endPoint y: 489, distance: 696.8
click at [401, 489] on div "заходил" at bounding box center [418, 468] width 59 height 58
click at [499, 413] on button at bounding box center [505, 411] width 27 height 23
click at [449, 468] on circle at bounding box center [448, 468] width 1 height 1
click at [1183, 474] on div "[DATE]" at bounding box center [1178, 468] width 63 height 61
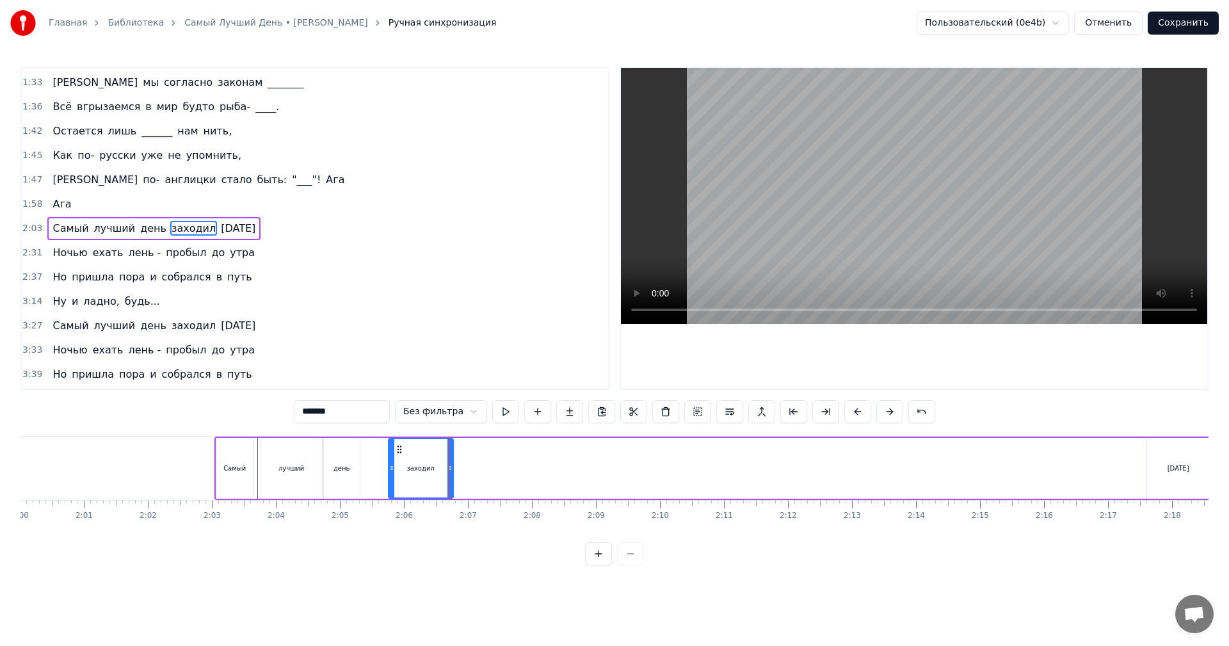
type input "*****"
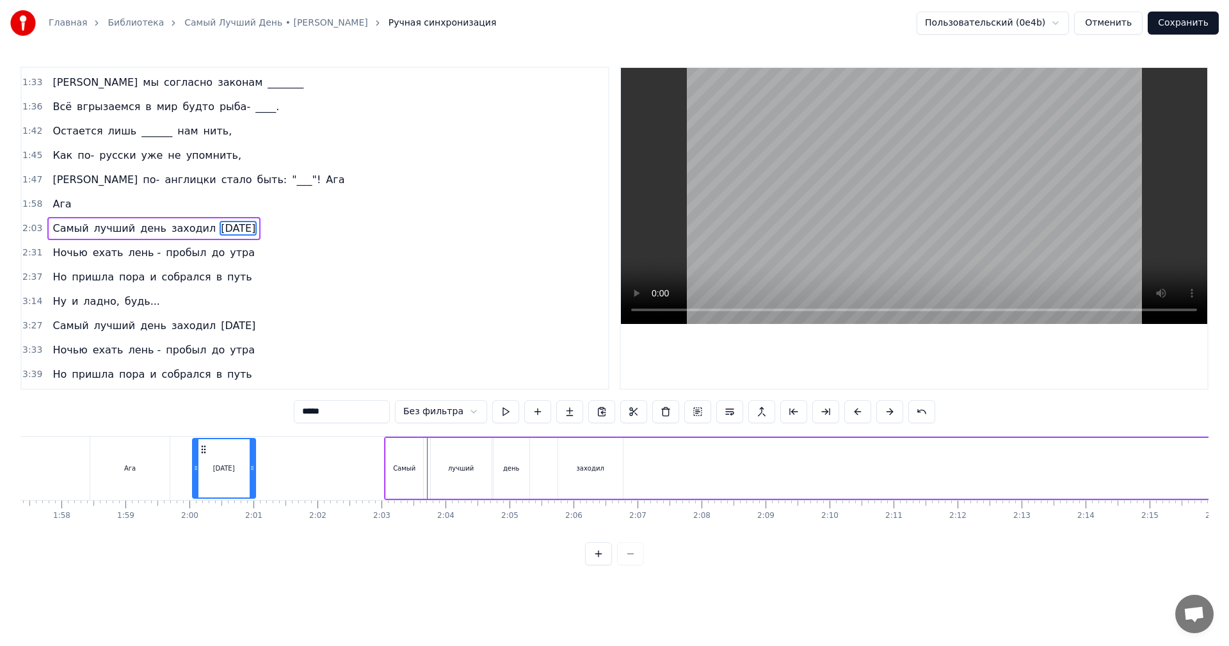
scroll to position [0, 7475]
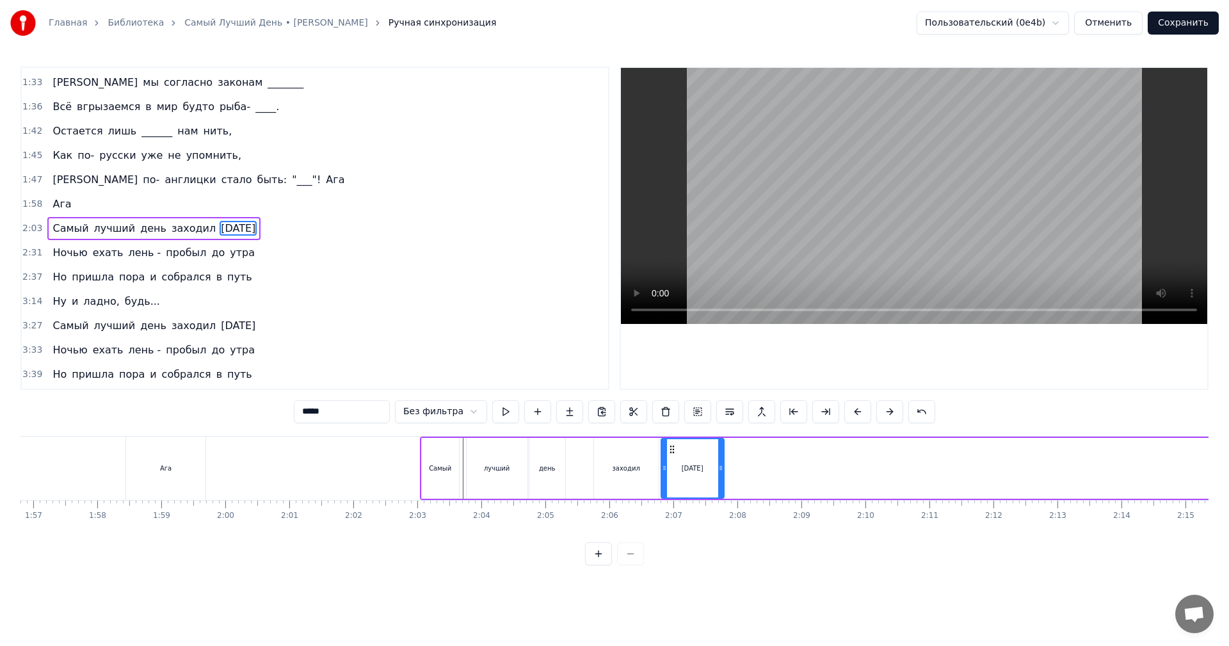
drag, startPoint x: 60, startPoint y: 451, endPoint x: 670, endPoint y: 483, distance: 610.7
click at [670, 483] on div "[DATE]" at bounding box center [692, 468] width 61 height 58
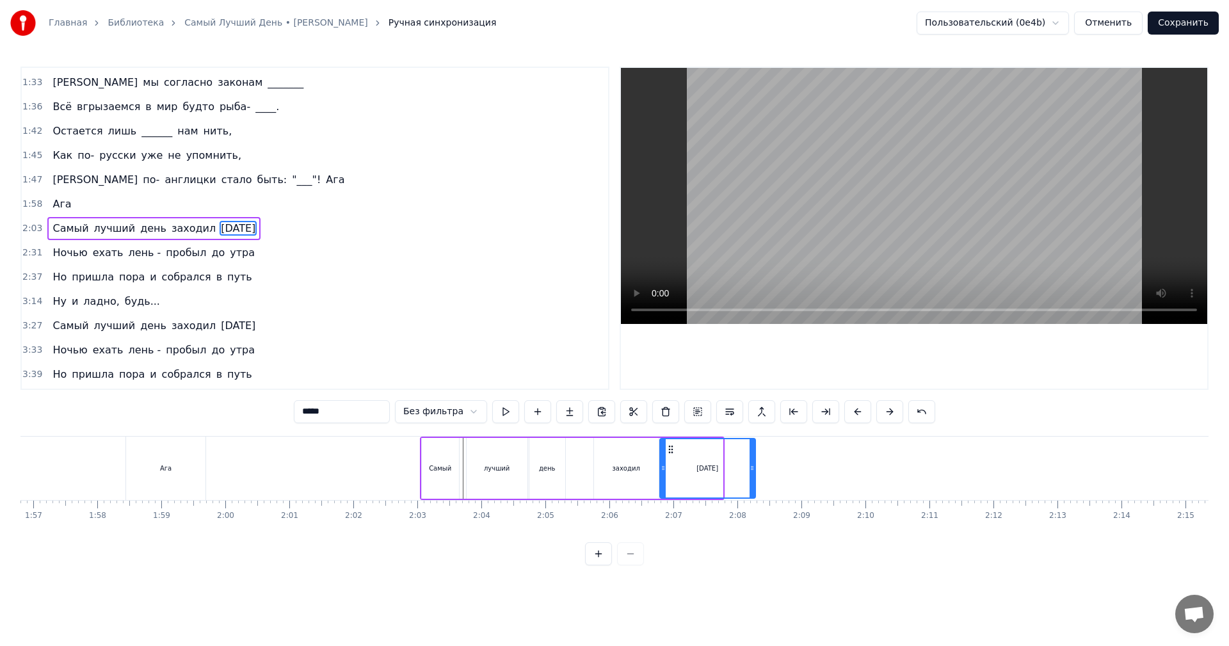
drag, startPoint x: 720, startPoint y: 480, endPoint x: 745, endPoint y: 475, distance: 25.5
click at [755, 478] on div at bounding box center [751, 468] width 5 height 58
click at [499, 418] on button at bounding box center [505, 411] width 27 height 23
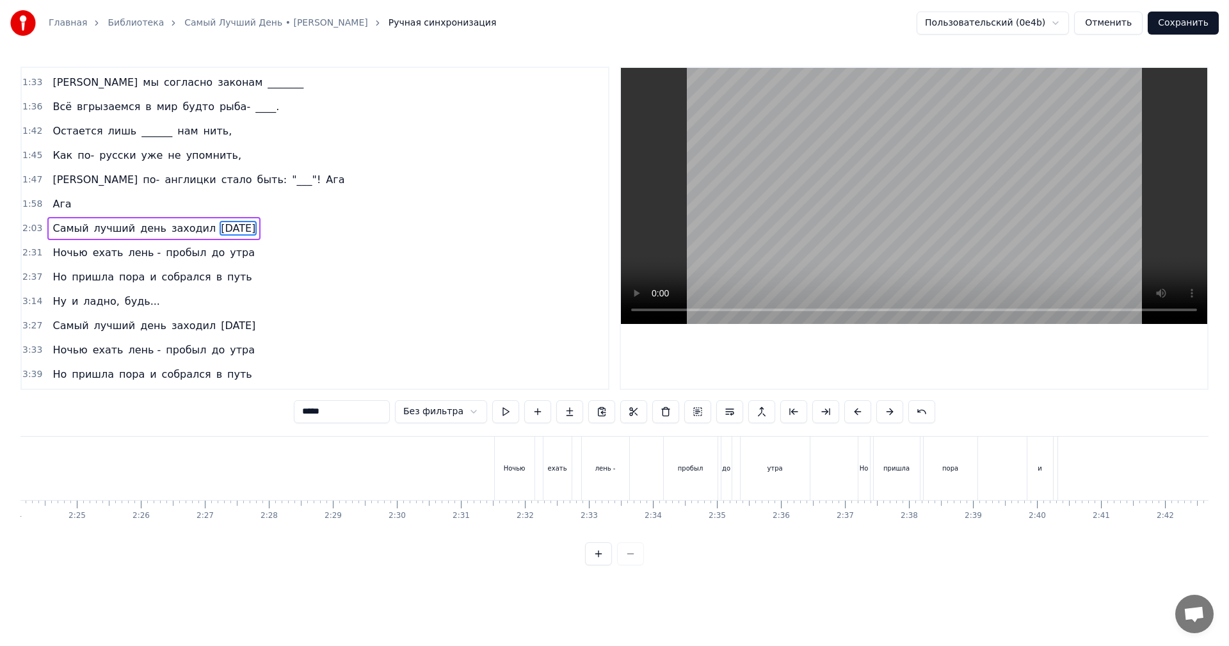
scroll to position [0, 9233]
click at [245, 247] on div "2:31 Ночью ехать лень - пробыл до утра" at bounding box center [315, 253] width 586 height 24
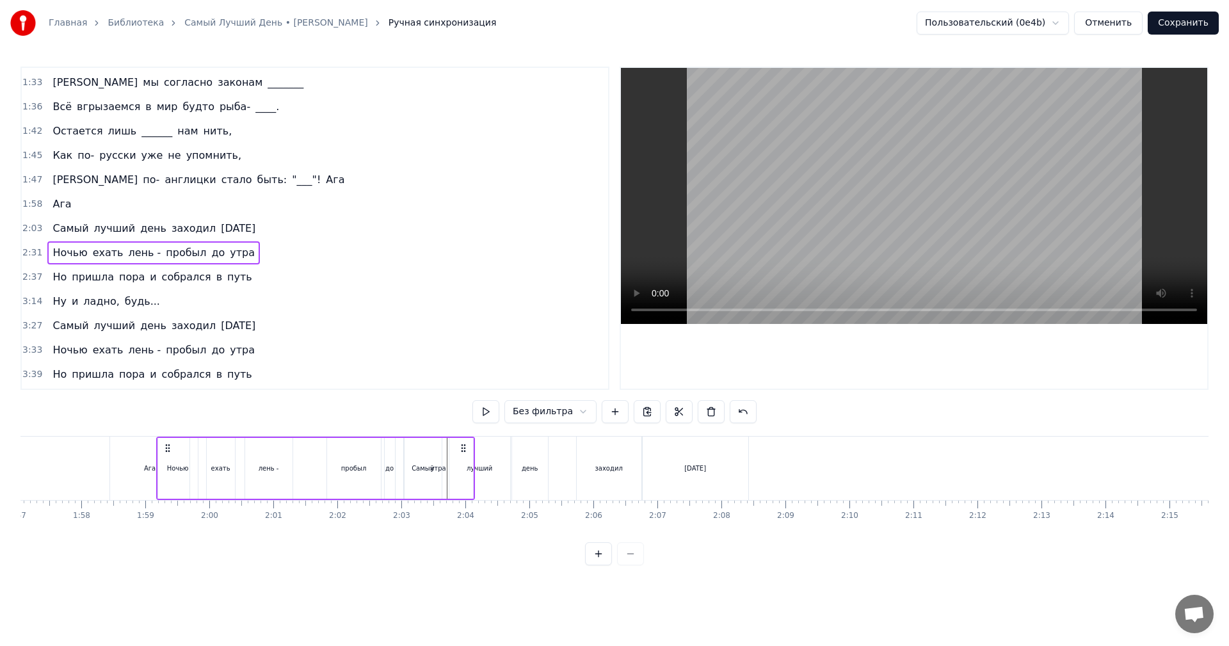
scroll to position [0, 7480]
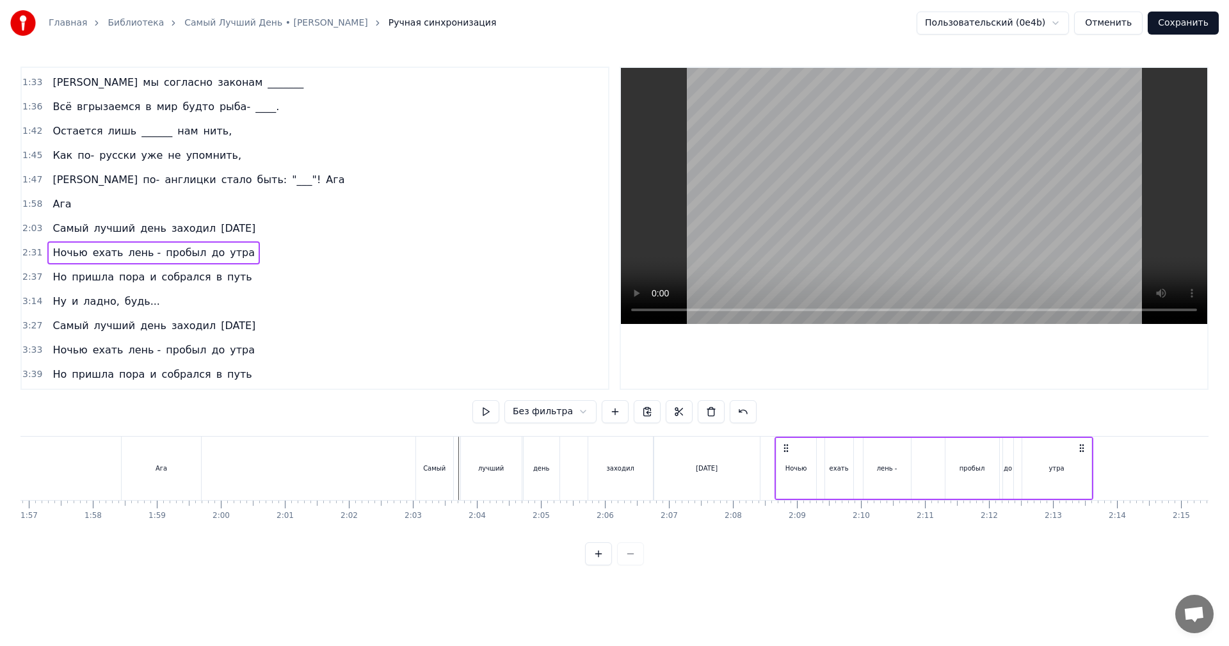
drag, startPoint x: 925, startPoint y: 446, endPoint x: 787, endPoint y: 474, distance: 141.6
click at [787, 474] on div "Ночью ехать лень - пробыл до утра" at bounding box center [933, 467] width 319 height 63
click at [493, 413] on button at bounding box center [485, 411] width 27 height 23
click at [232, 276] on div "Но пришла пора и собрался в путь" at bounding box center [151, 277] width 209 height 23
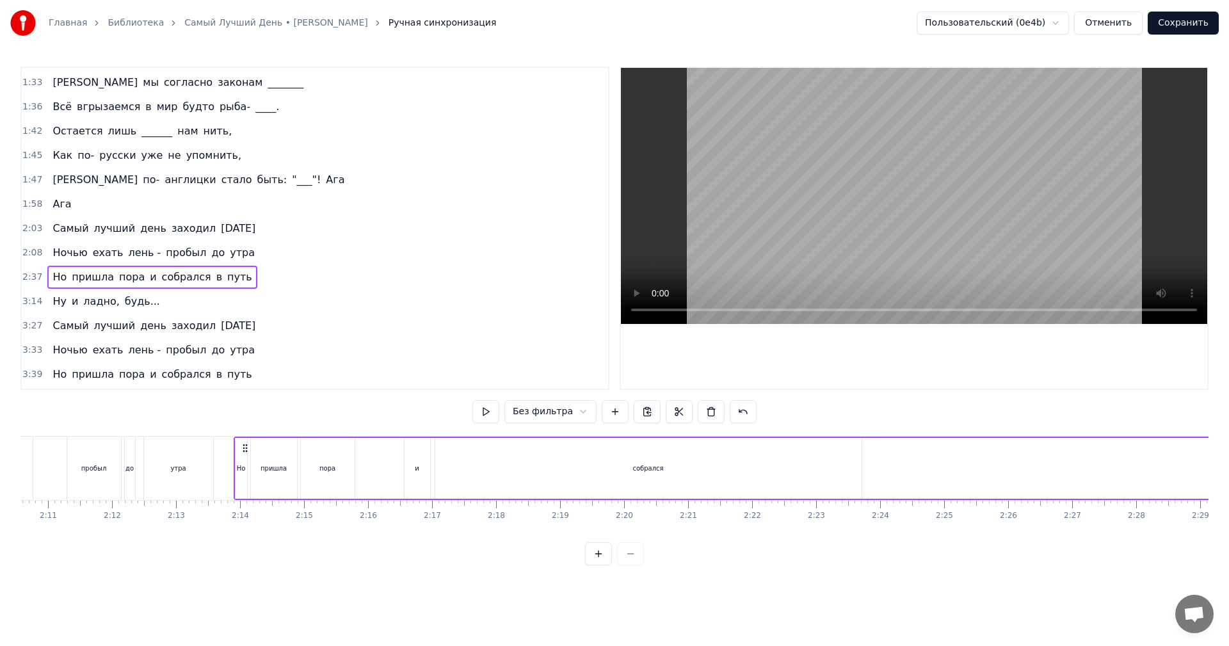
scroll to position [0, 8351]
drag, startPoint x: 96, startPoint y: 448, endPoint x: 273, endPoint y: 504, distance: 185.4
click at [273, 504] on div "Триста тысяч часов за спиною, Триста тысяч ______ надо мною, Не устал ли создат…" at bounding box center [614, 484] width 1188 height 96
click at [494, 417] on button at bounding box center [485, 411] width 27 height 23
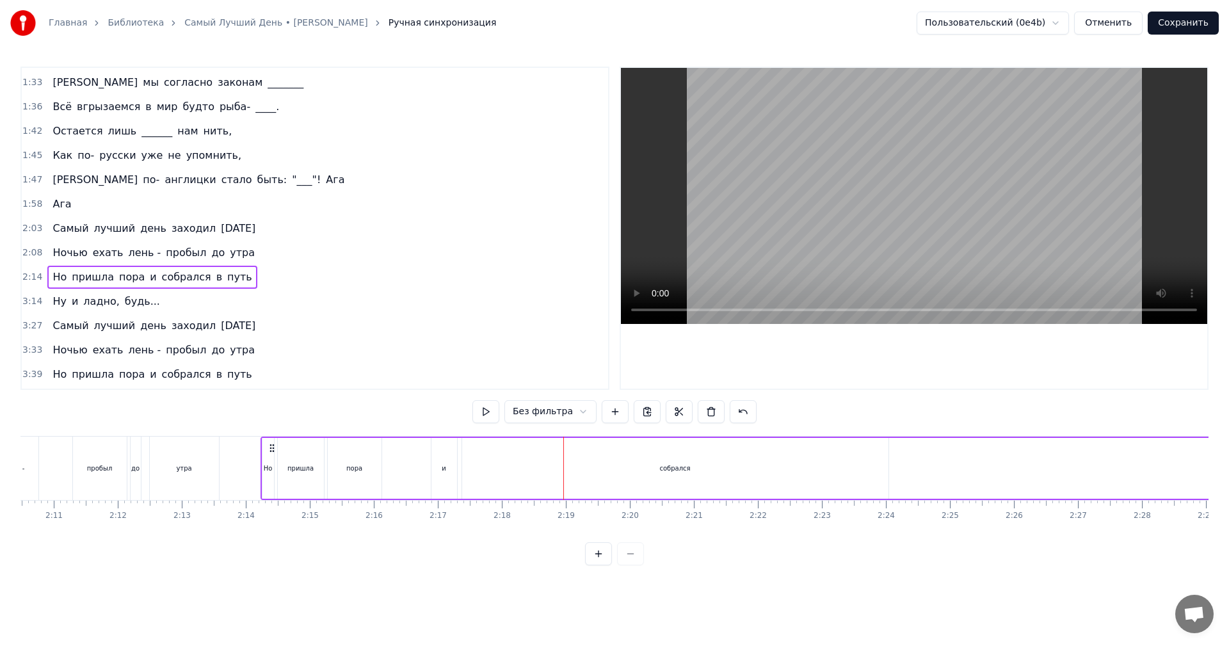
click at [650, 467] on div "собрался" at bounding box center [675, 468] width 426 height 61
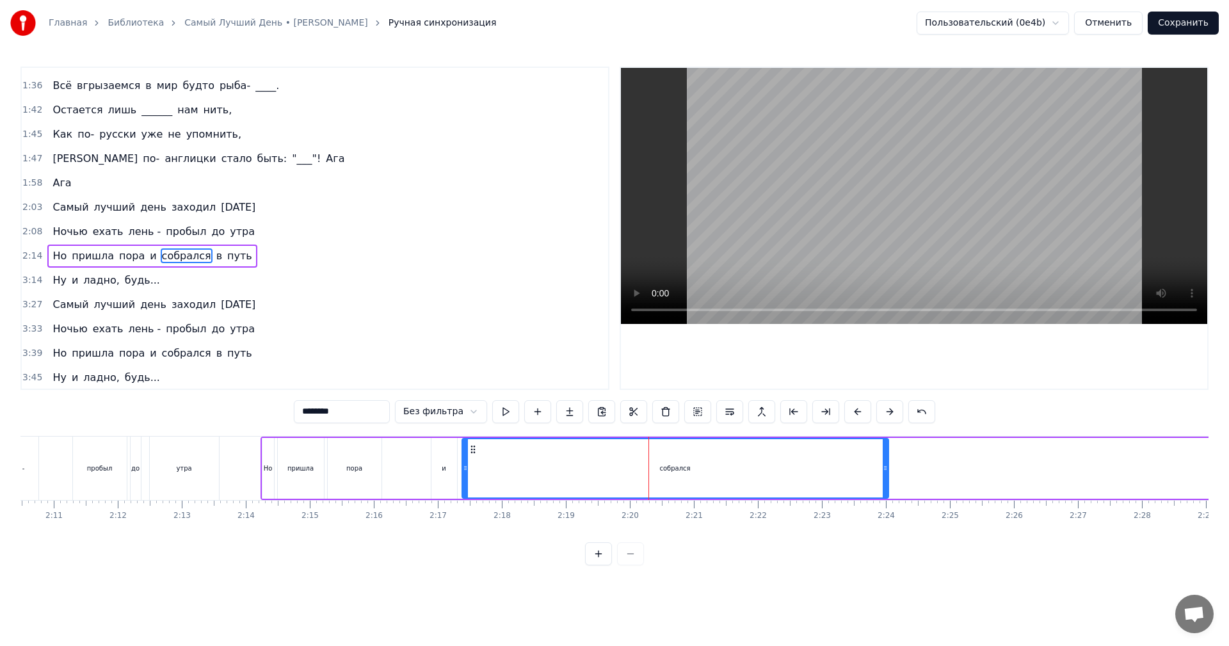
scroll to position [433, 0]
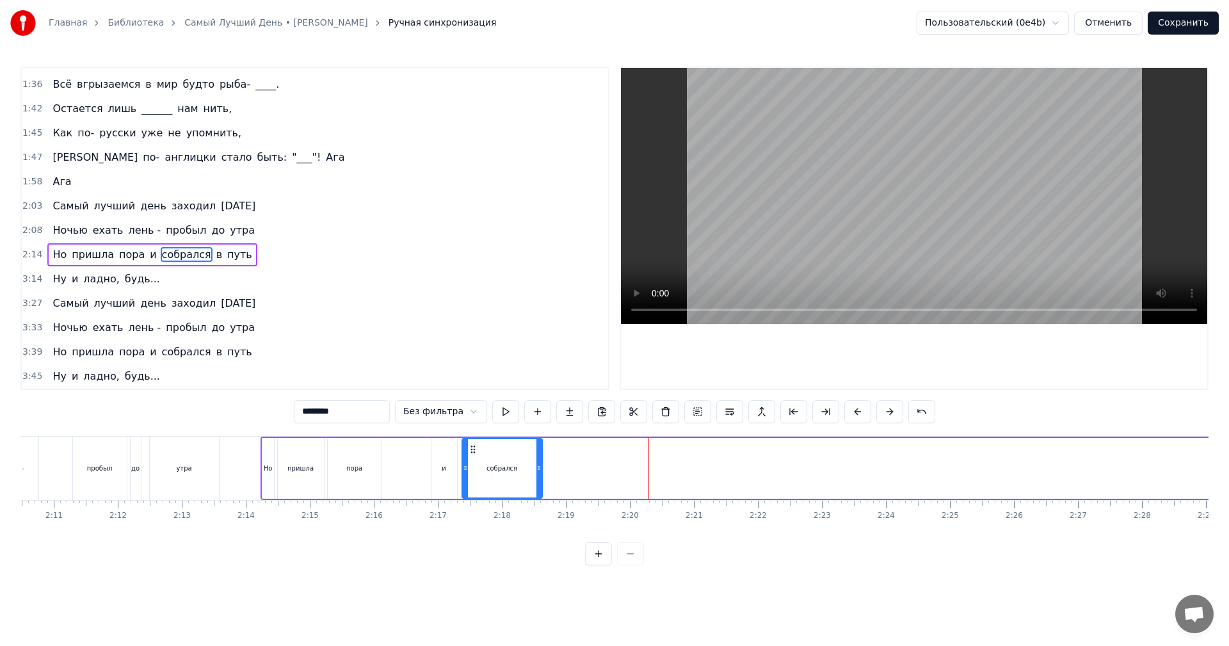
drag, startPoint x: 886, startPoint y: 483, endPoint x: 541, endPoint y: 488, distance: 345.0
click at [541, 488] on div at bounding box center [538, 468] width 5 height 58
click at [506, 418] on button at bounding box center [505, 411] width 27 height 23
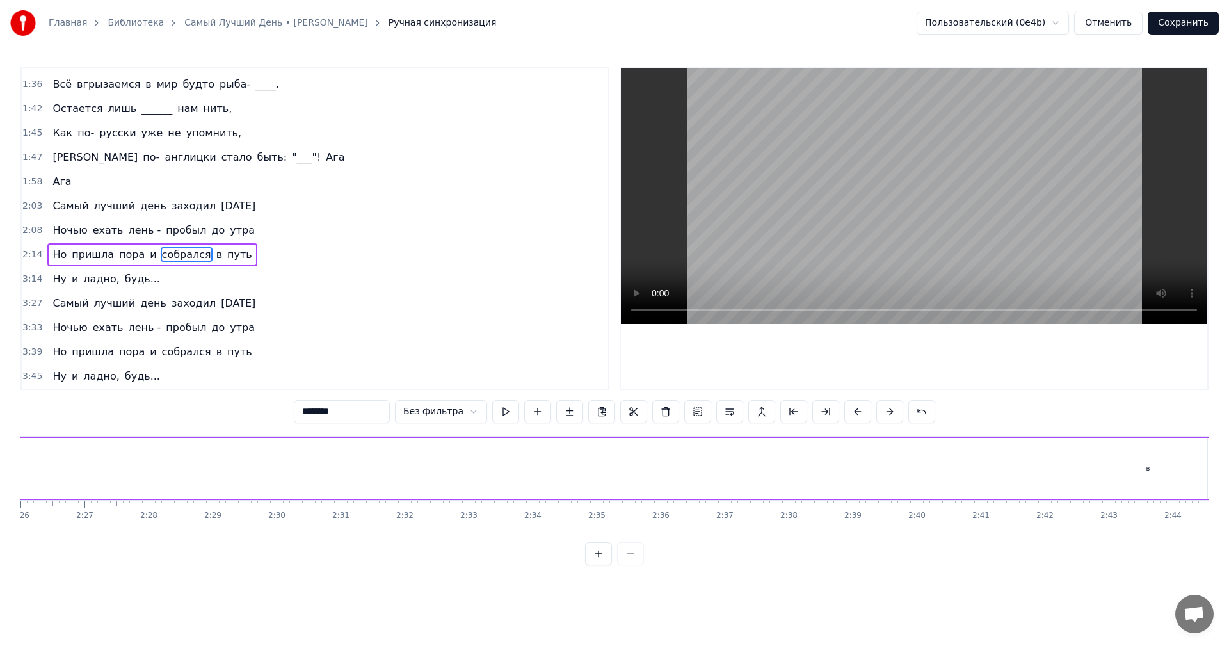
scroll to position [0, 9455]
click at [1034, 465] on div "в" at bounding box center [1037, 468] width 118 height 61
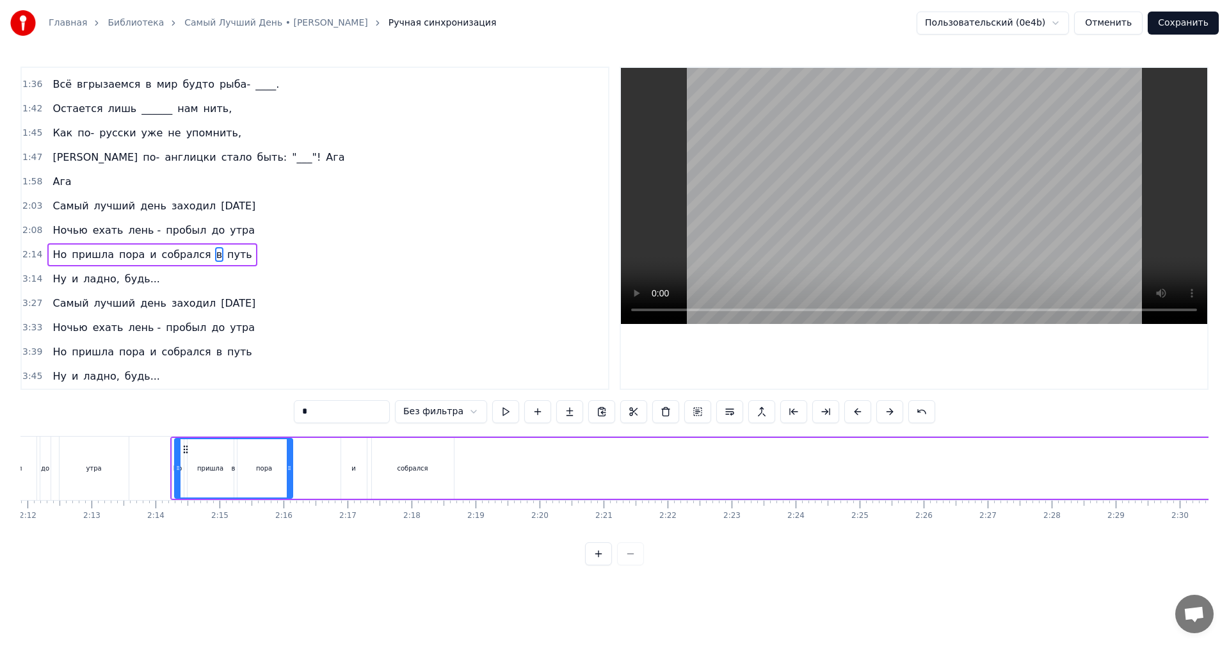
scroll to position [0, 8435]
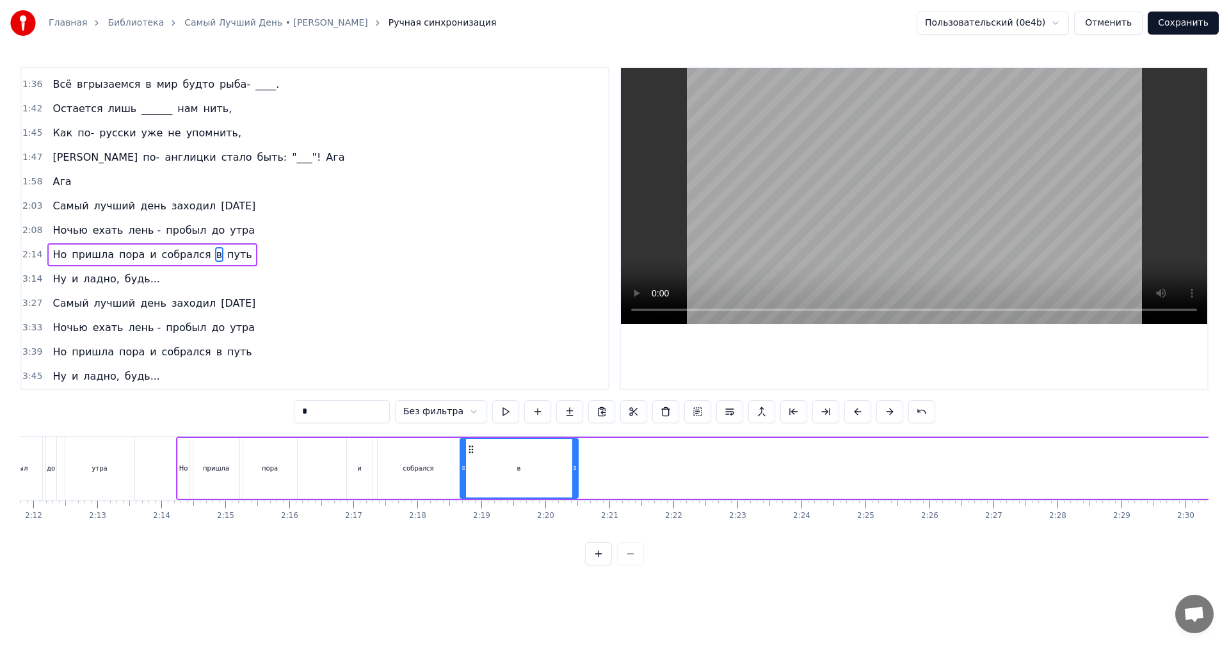
drag, startPoint x: 990, startPoint y: 449, endPoint x: 472, endPoint y: 452, distance: 517.8
click at [472, 452] on icon at bounding box center [471, 449] width 10 height 10
drag, startPoint x: 574, startPoint y: 466, endPoint x: 517, endPoint y: 467, distance: 57.0
click at [517, 467] on icon at bounding box center [518, 468] width 5 height 10
click at [493, 415] on button at bounding box center [505, 411] width 27 height 23
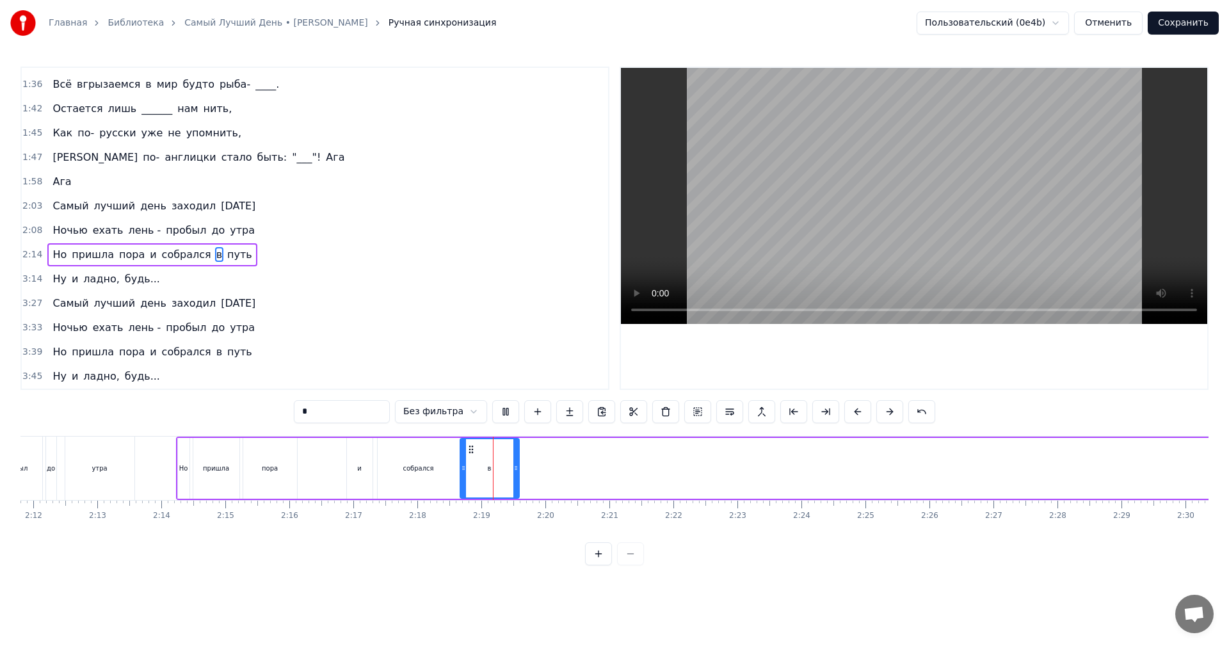
click at [493, 415] on button at bounding box center [505, 411] width 27 height 23
drag, startPoint x: 516, startPoint y: 459, endPoint x: 475, endPoint y: 467, distance: 41.8
click at [475, 467] on div at bounding box center [476, 468] width 5 height 58
drag, startPoint x: 469, startPoint y: 447, endPoint x: 467, endPoint y: 454, distance: 6.9
click at [467, 454] on icon at bounding box center [468, 449] width 10 height 10
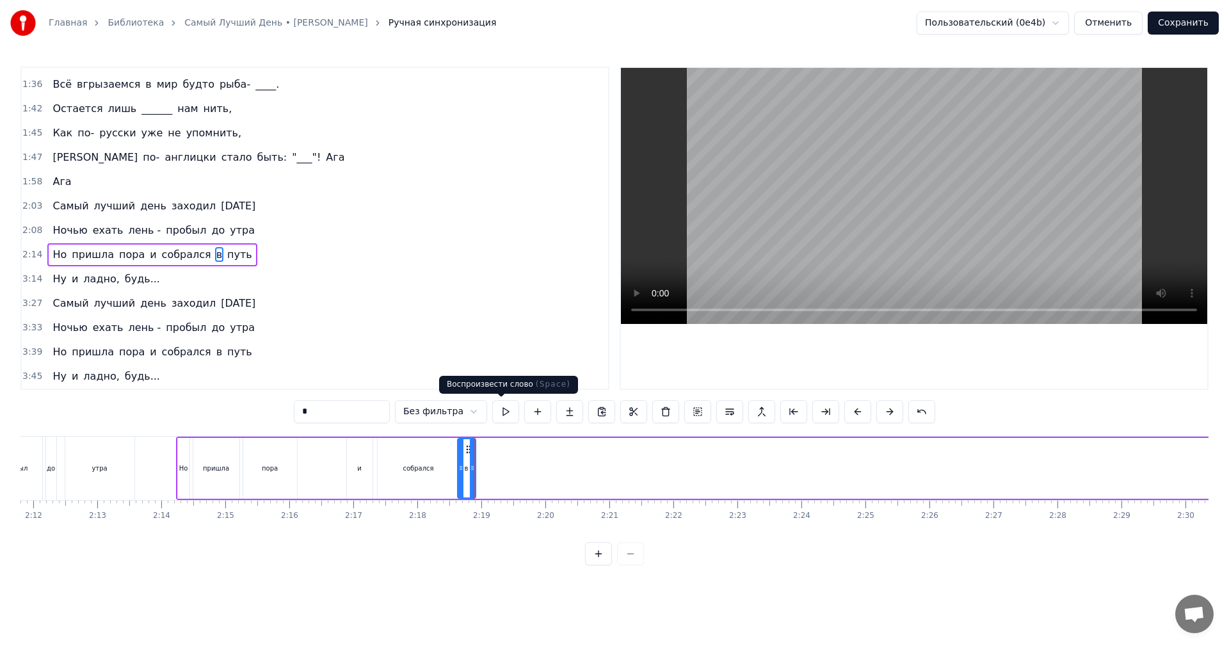
click at [495, 414] on button at bounding box center [505, 411] width 27 height 23
drag, startPoint x: 699, startPoint y: 546, endPoint x: 712, endPoint y: 540, distance: 14.9
click at [712, 540] on div "0:11 Триста тысяч часов за спиною, 0:14 Триста тысяч ______ надо мною, 0:17 Не …" at bounding box center [614, 316] width 1188 height 499
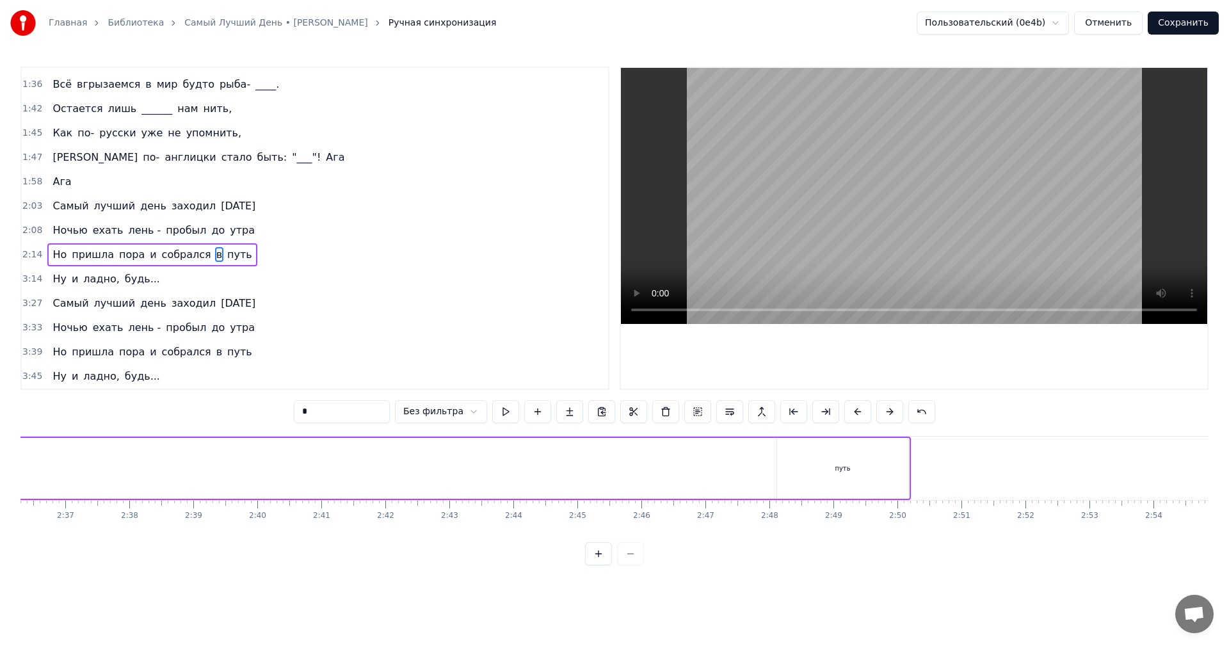
click at [802, 484] on div "путь" at bounding box center [843, 468] width 132 height 61
type input "****"
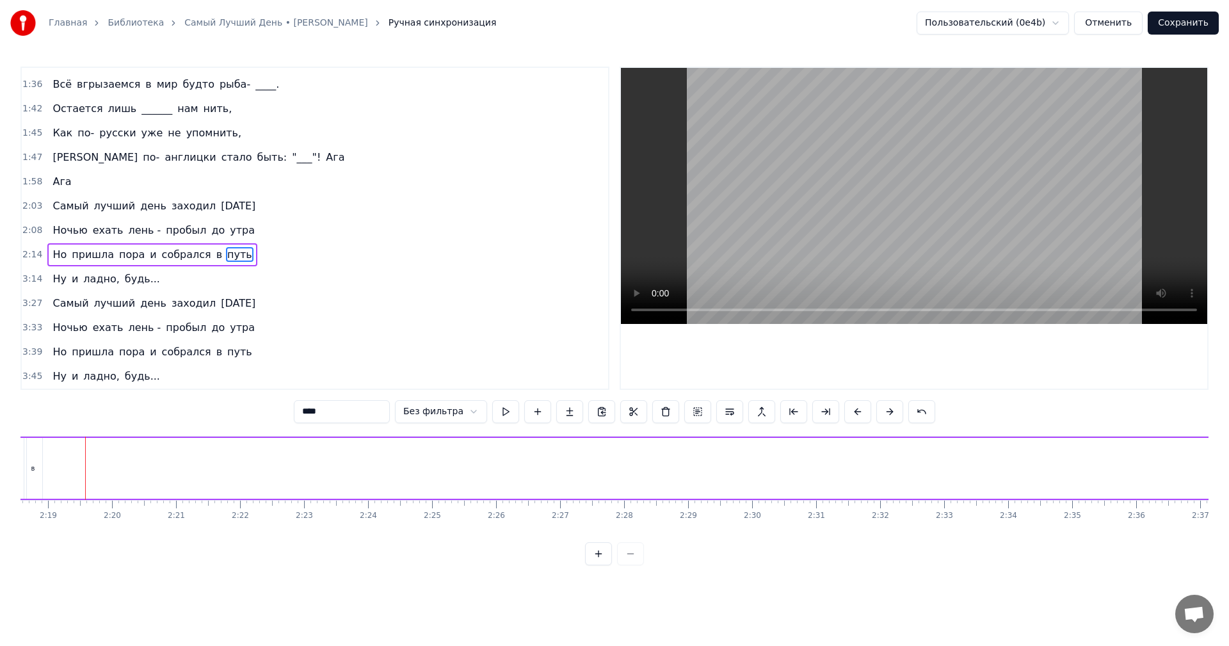
drag, startPoint x: 783, startPoint y: 447, endPoint x: 372, endPoint y: 445, distance: 410.3
click at [372, 445] on div "Но пришла пора и собрался в путь" at bounding box center [894, 467] width 2303 height 63
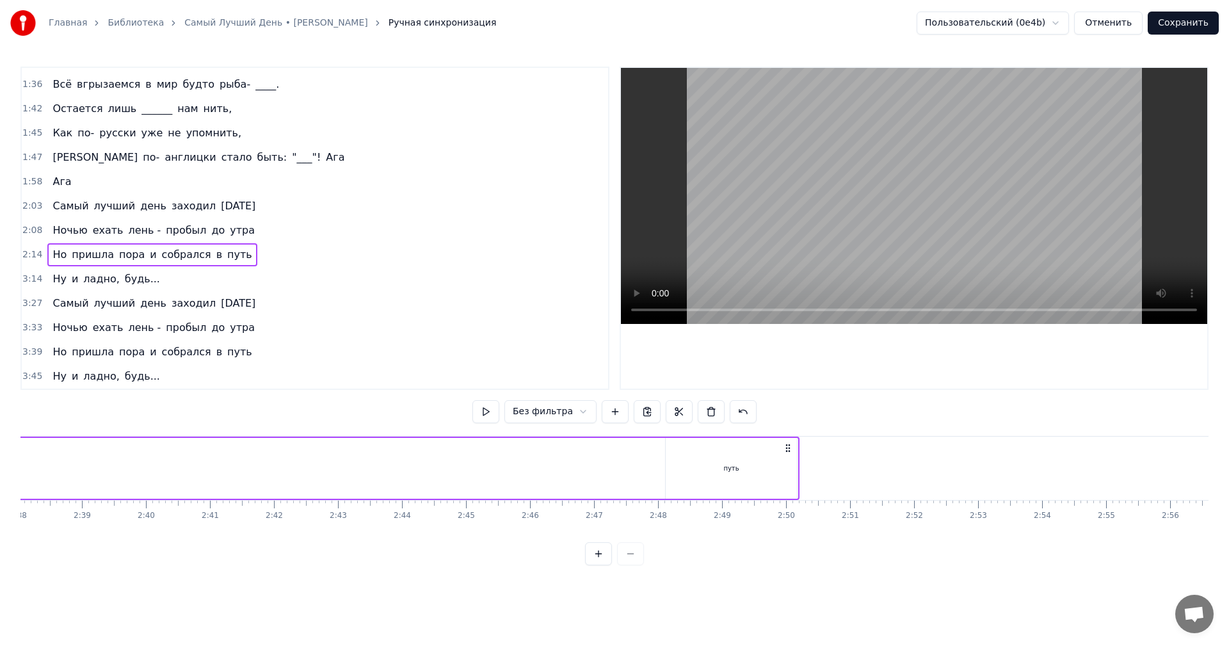
scroll to position [0, 10115]
click at [735, 472] on div "путь" at bounding box center [730, 468] width 15 height 10
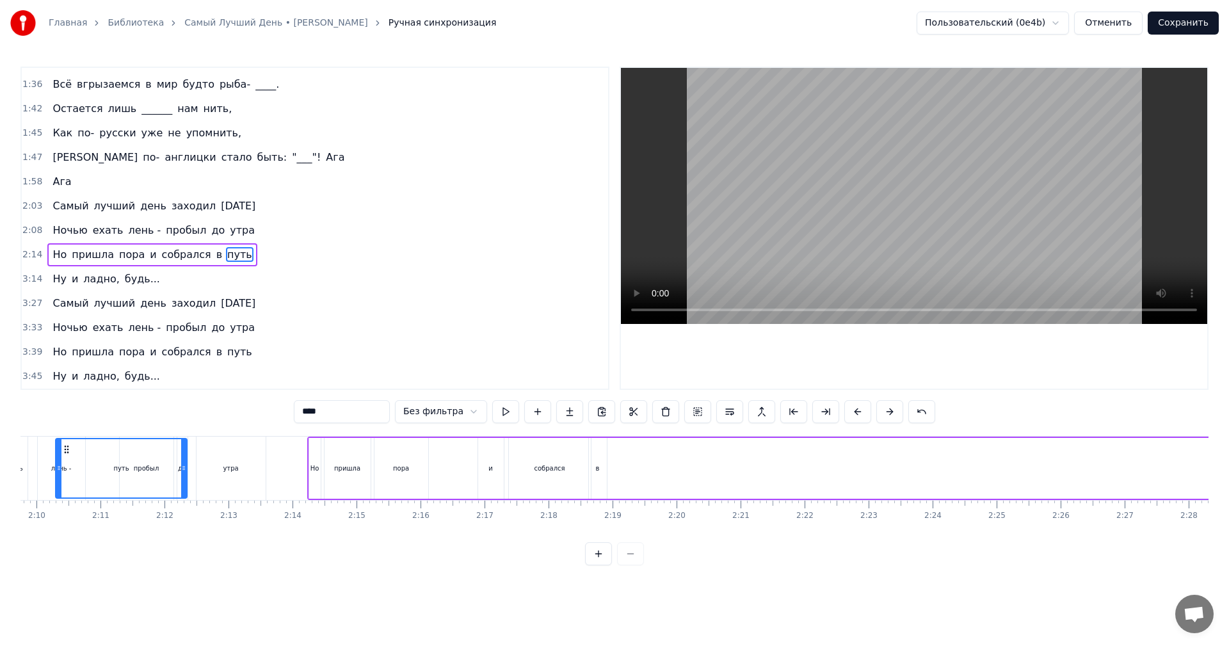
scroll to position [0, 8283]
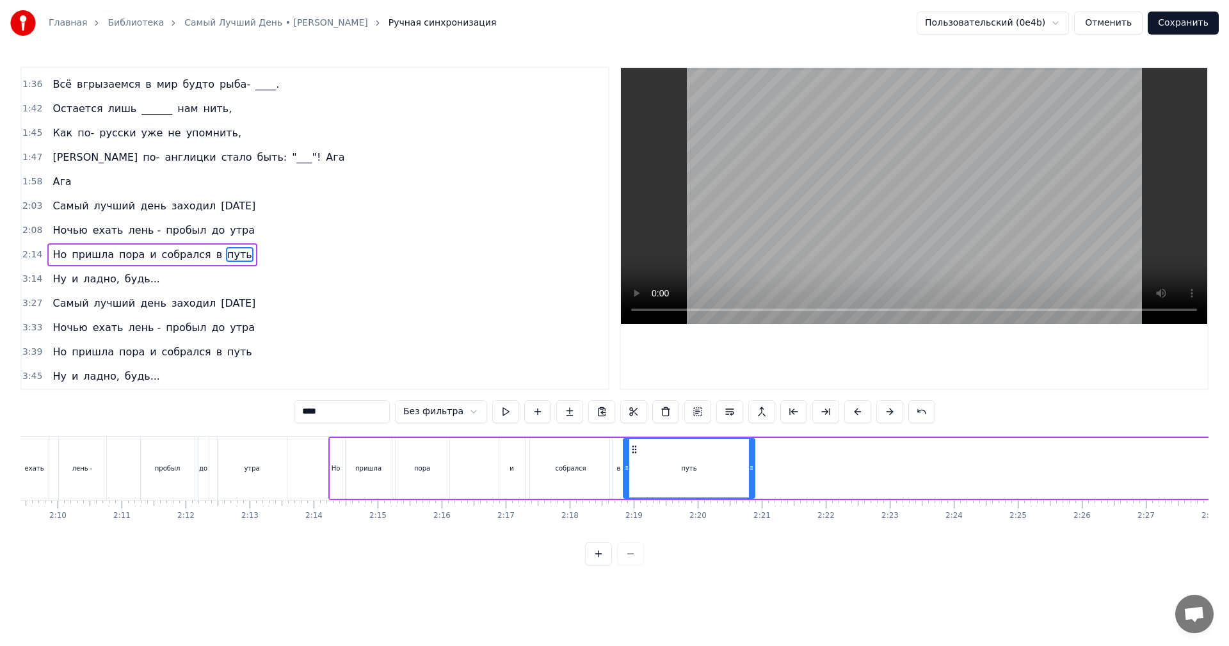
drag, startPoint x: 675, startPoint y: 447, endPoint x: 634, endPoint y: 473, distance: 48.8
click at [634, 473] on div "путь" at bounding box center [689, 468] width 131 height 58
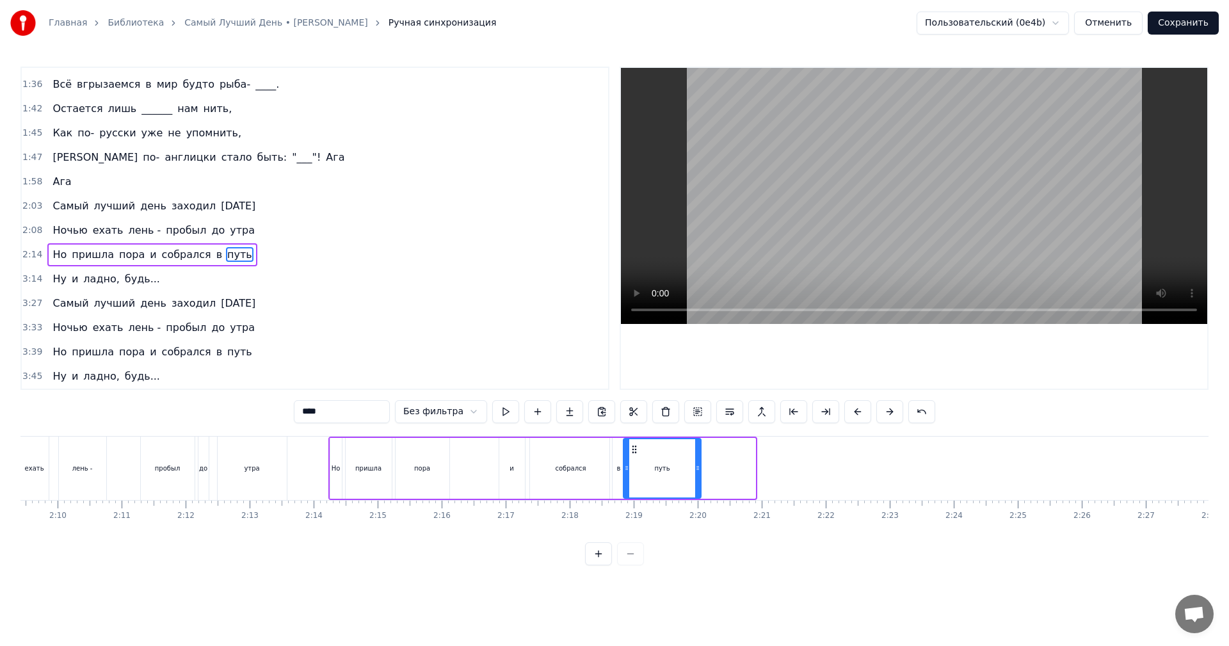
drag, startPoint x: 752, startPoint y: 462, endPoint x: 698, endPoint y: 466, distance: 53.9
click at [698, 466] on div at bounding box center [697, 468] width 5 height 58
click at [501, 414] on button at bounding box center [505, 411] width 27 height 23
click at [703, 467] on icon at bounding box center [700, 468] width 5 height 10
click at [177, 280] on div "3:14 Ну и ладно, будь..." at bounding box center [315, 279] width 586 height 24
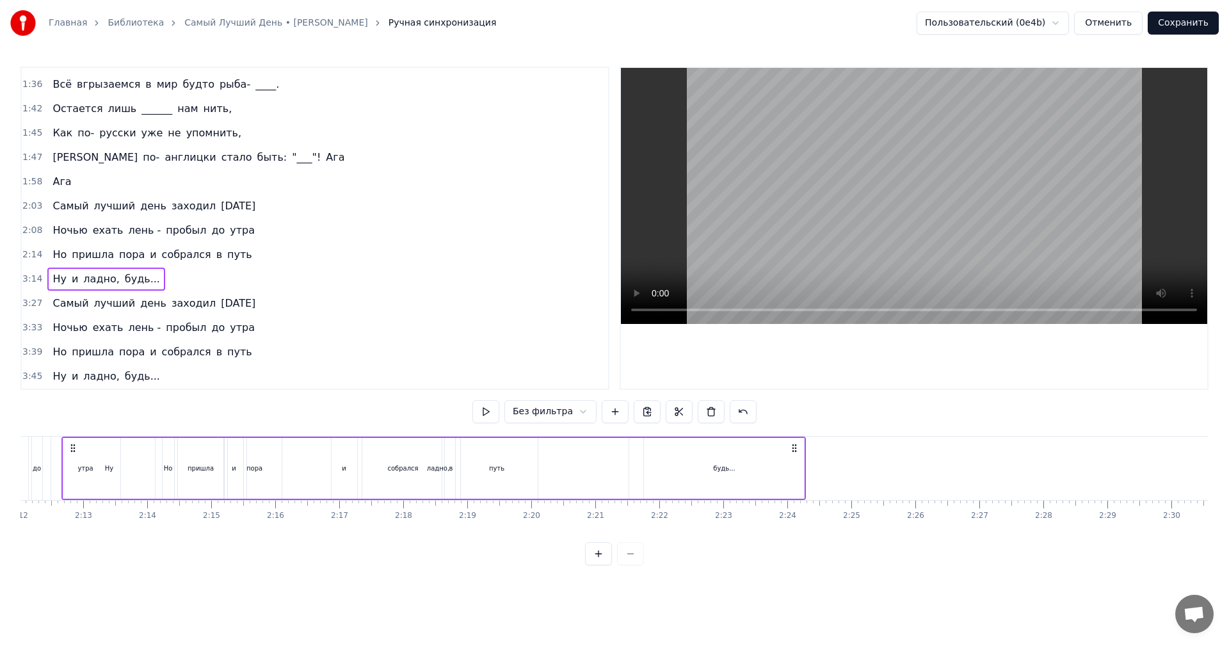
scroll to position [0, 8419]
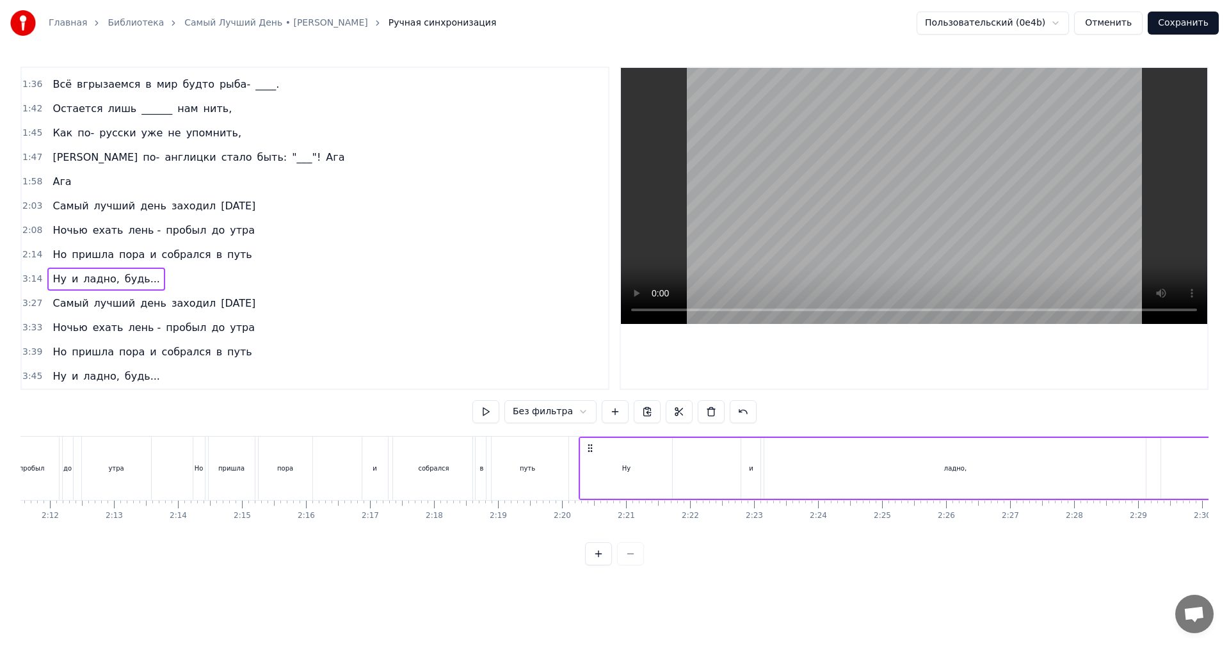
drag, startPoint x: 97, startPoint y: 446, endPoint x: 590, endPoint y: 462, distance: 493.7
click at [590, 462] on div "Ну и ладно, будь..." at bounding box center [951, 467] width 745 height 63
click at [505, 415] on div "Без фильтра" at bounding box center [614, 411] width 284 height 23
click at [499, 415] on button at bounding box center [485, 411] width 27 height 23
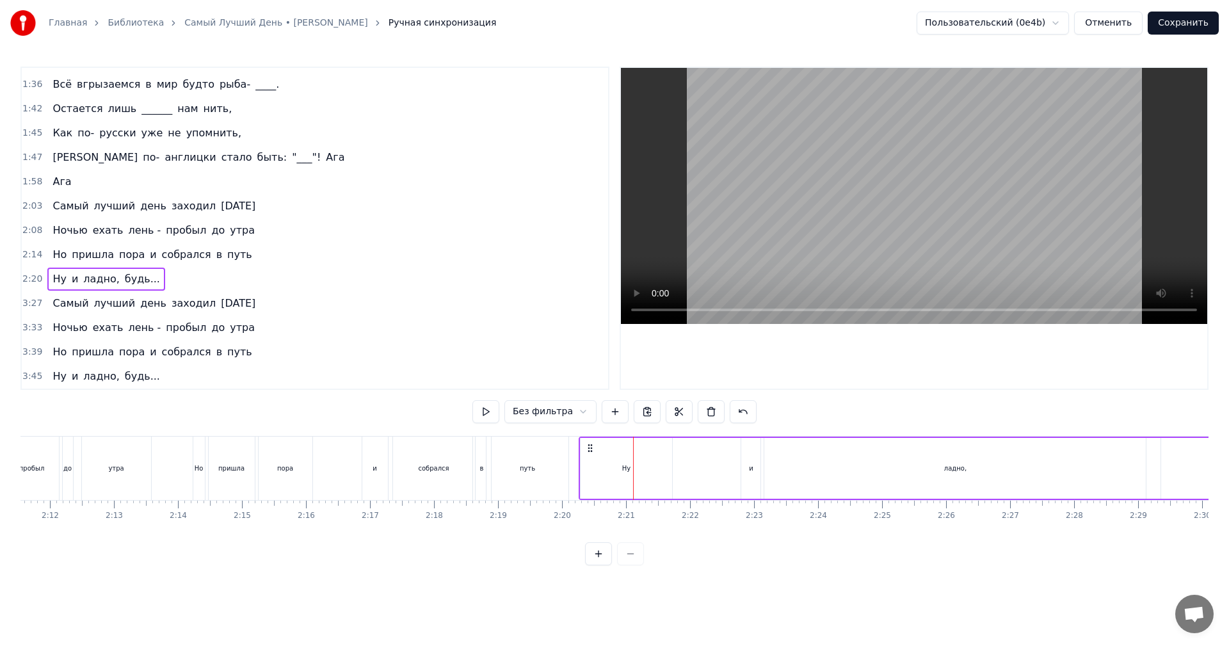
click at [607, 465] on div "Ну" at bounding box center [626, 468] width 92 height 61
drag, startPoint x: 671, startPoint y: 475, endPoint x: 608, endPoint y: 479, distance: 63.5
click at [608, 479] on div at bounding box center [606, 468] width 5 height 58
click at [755, 474] on div "и" at bounding box center [750, 468] width 19 height 61
drag, startPoint x: 752, startPoint y: 450, endPoint x: 622, endPoint y: 456, distance: 130.1
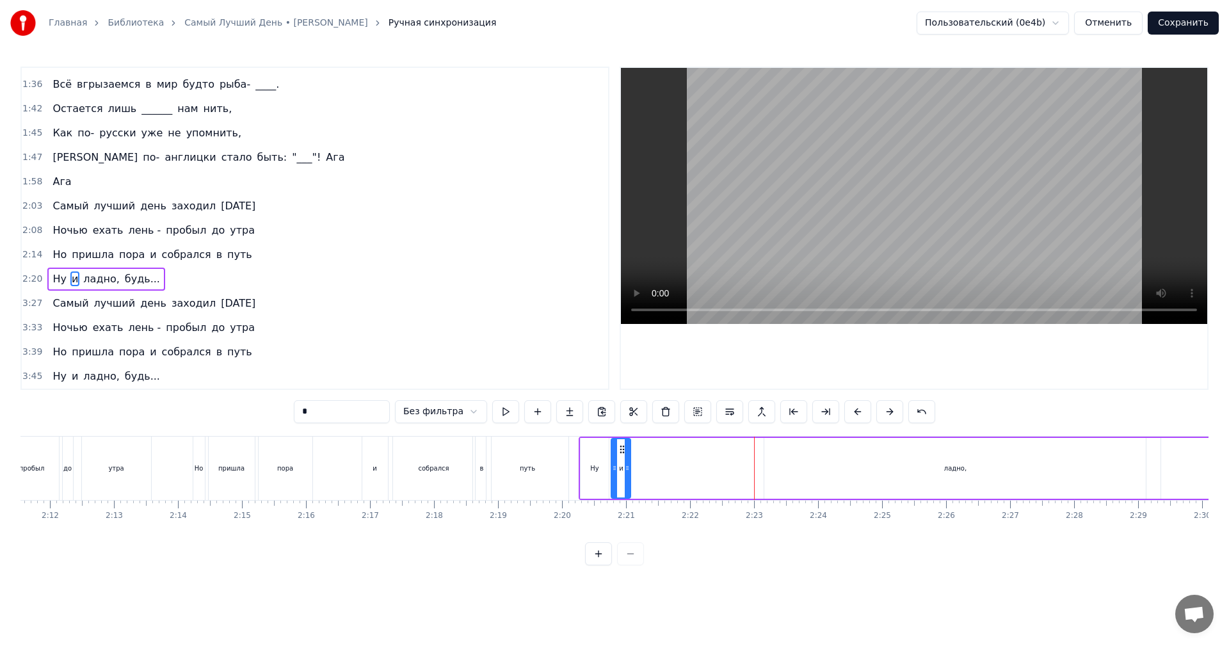
click at [622, 456] on div "и" at bounding box center [621, 468] width 18 height 58
click at [587, 454] on div "Ну" at bounding box center [594, 468] width 29 height 61
click at [600, 459] on div at bounding box center [600, 468] width 5 height 58
click at [625, 461] on div "и" at bounding box center [620, 468] width 19 height 61
click at [614, 449] on icon at bounding box center [615, 449] width 10 height 10
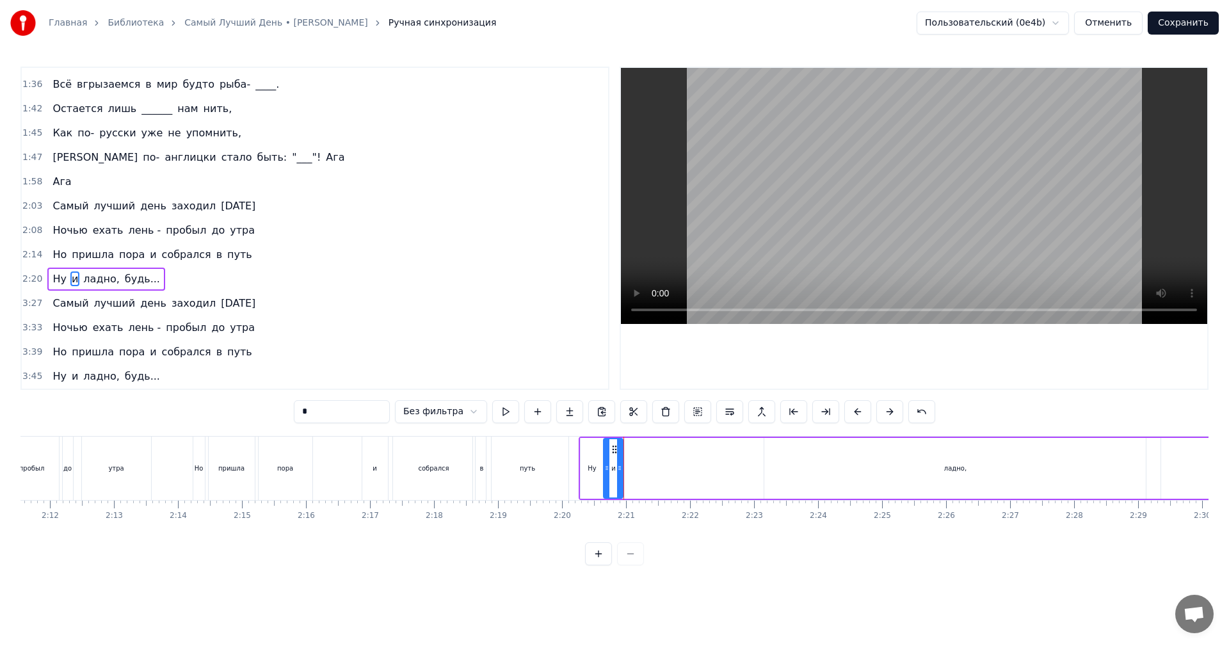
click at [885, 470] on div "ладно," at bounding box center [954, 468] width 381 height 61
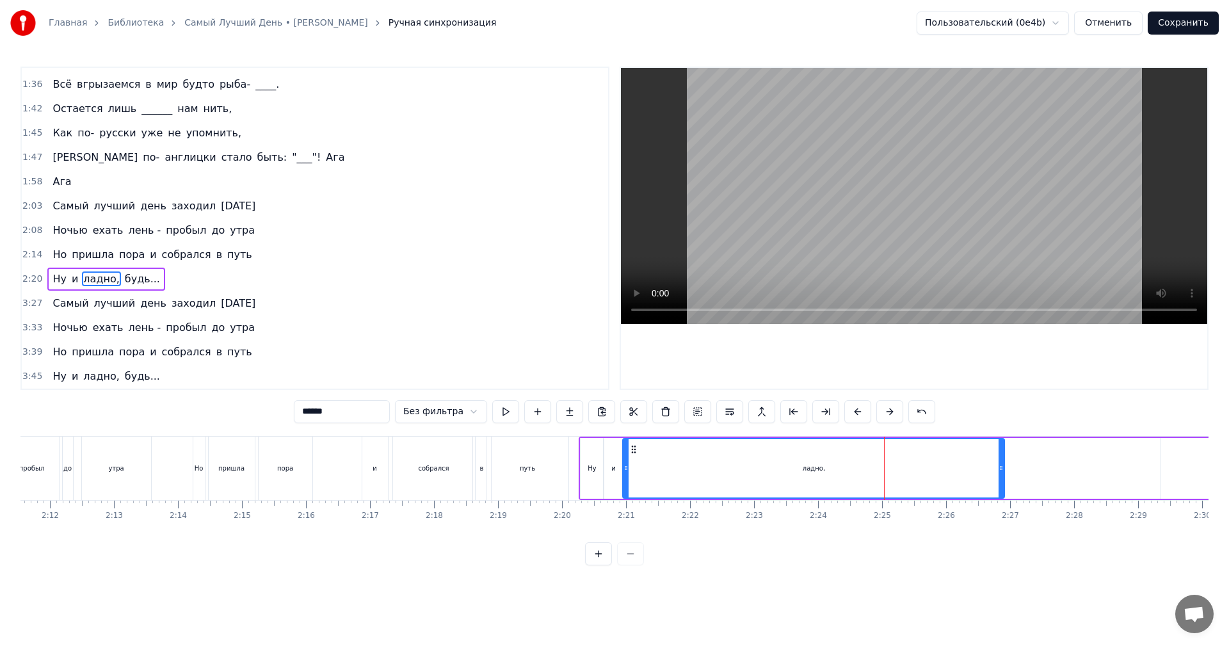
drag, startPoint x: 776, startPoint y: 447, endPoint x: 633, endPoint y: 450, distance: 142.7
click at [633, 450] on icon at bounding box center [633, 449] width 10 height 10
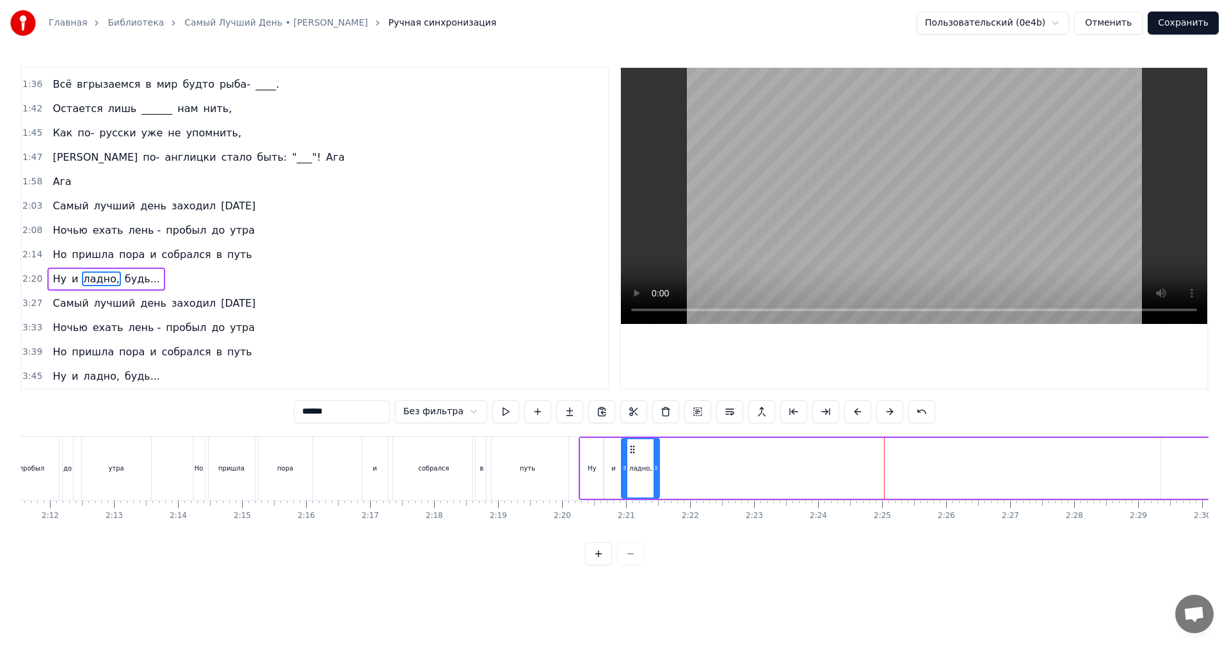
drag, startPoint x: 998, startPoint y: 459, endPoint x: 629, endPoint y: 465, distance: 368.7
click at [653, 468] on div at bounding box center [655, 468] width 5 height 58
click at [586, 460] on div "Ну" at bounding box center [592, 468] width 24 height 61
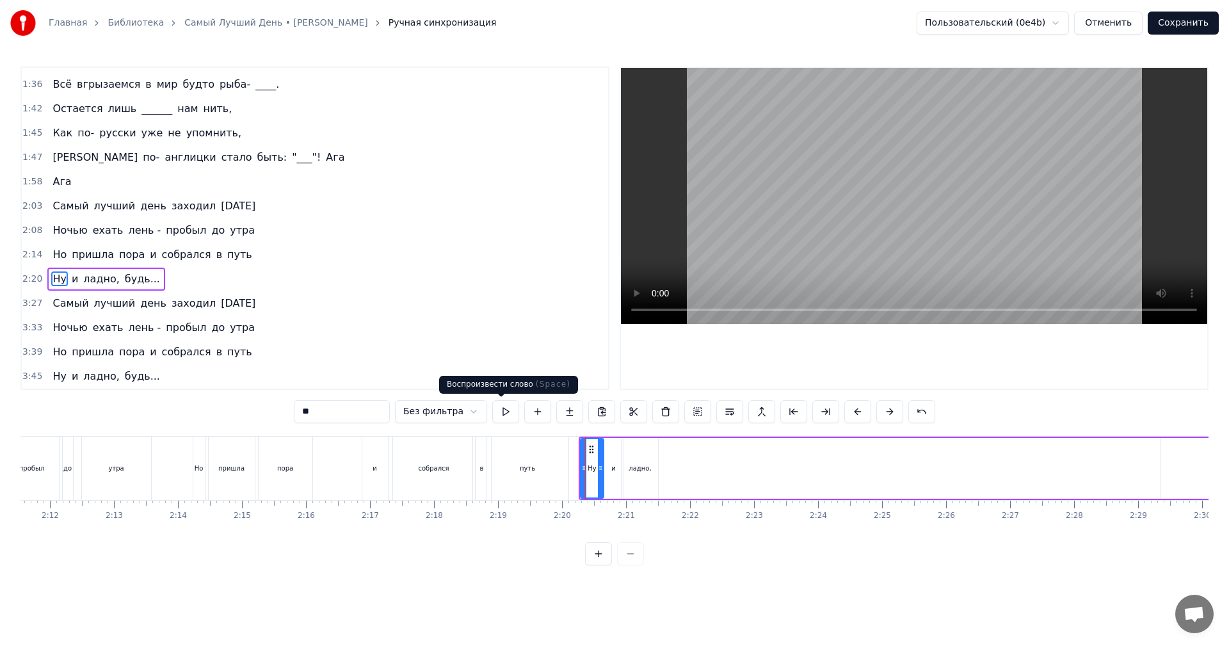
click at [499, 410] on button at bounding box center [505, 411] width 27 height 23
click at [618, 456] on div "и" at bounding box center [613, 468] width 19 height 61
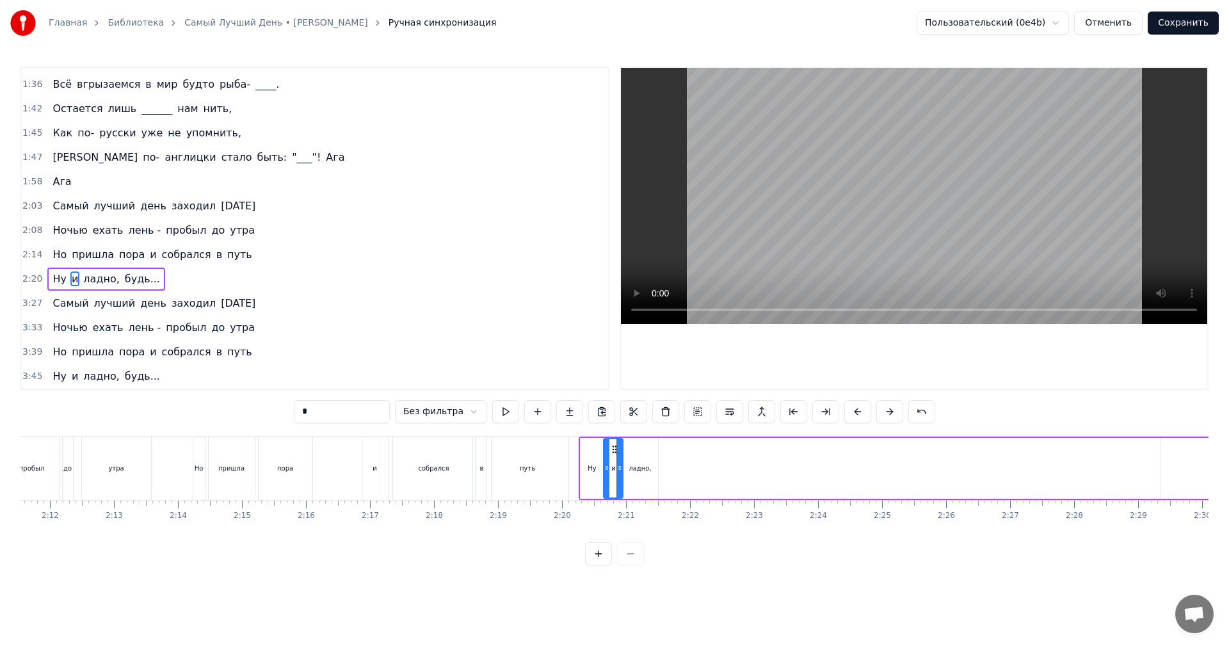
click at [505, 414] on button at bounding box center [505, 411] width 27 height 23
click at [615, 460] on div at bounding box center [617, 468] width 5 height 58
click at [634, 462] on div "ладно," at bounding box center [639, 468] width 36 height 61
type input "******"
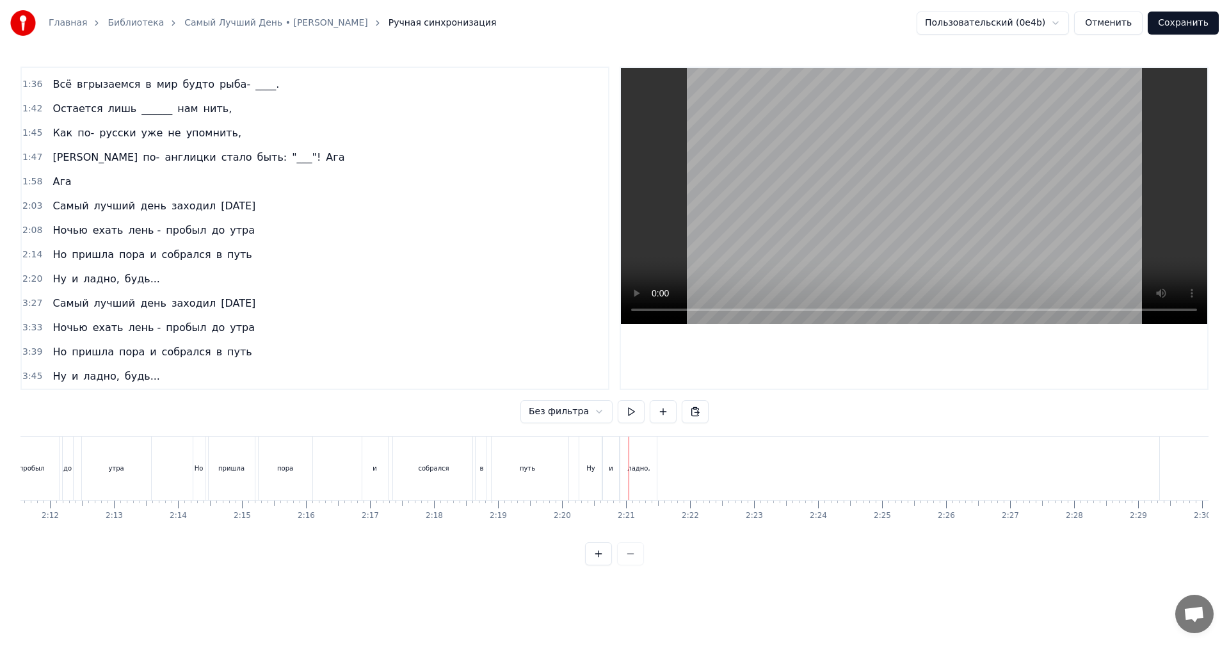
click at [631, 449] on div "ладно," at bounding box center [638, 467] width 36 height 63
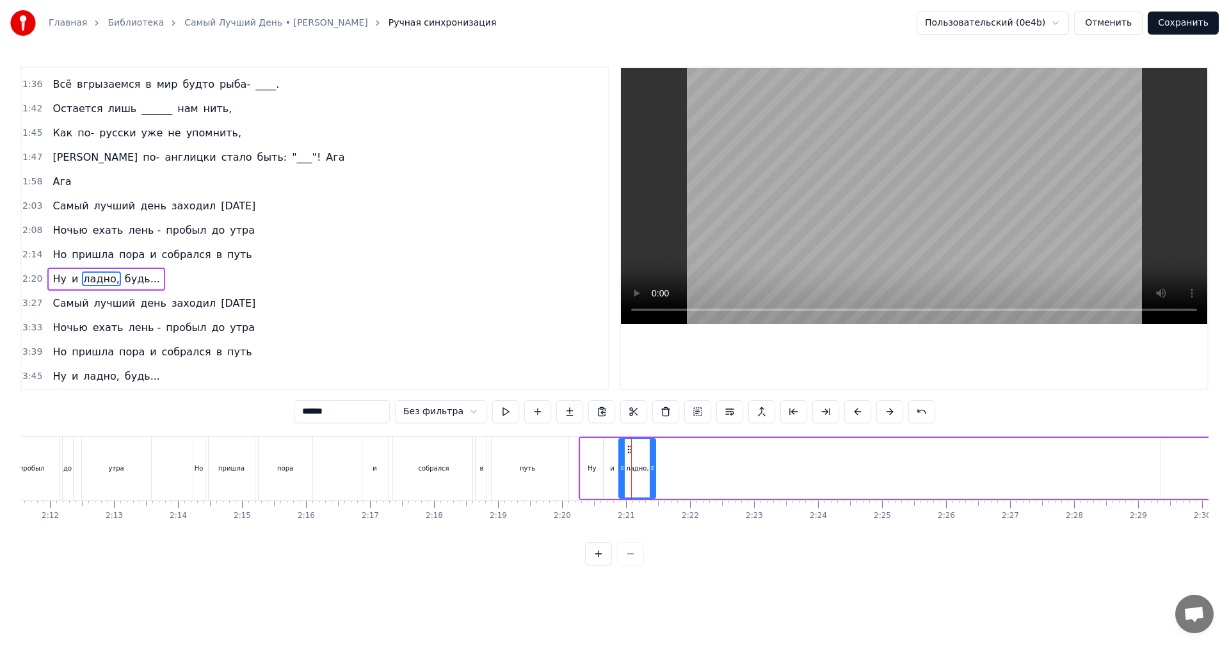
click at [630, 451] on icon at bounding box center [630, 449] width 10 height 10
click at [509, 417] on button at bounding box center [505, 411] width 27 height 23
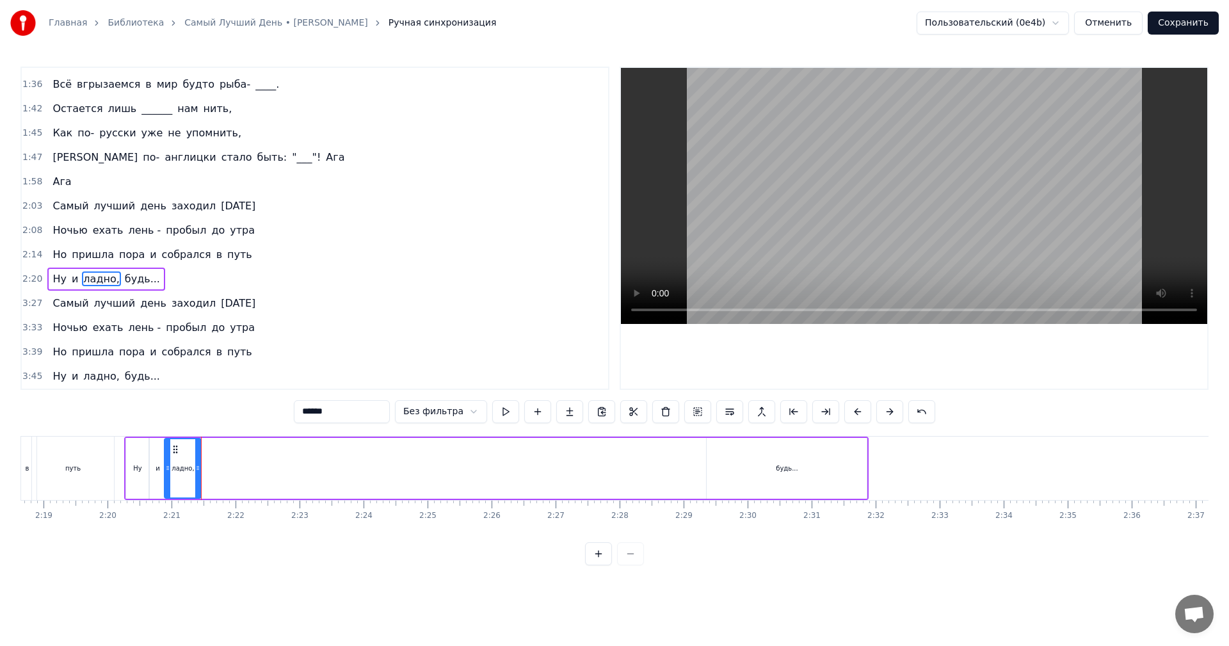
scroll to position [0, 8881]
click at [745, 479] on div "будь..." at bounding box center [778, 468] width 160 height 61
type input "*******"
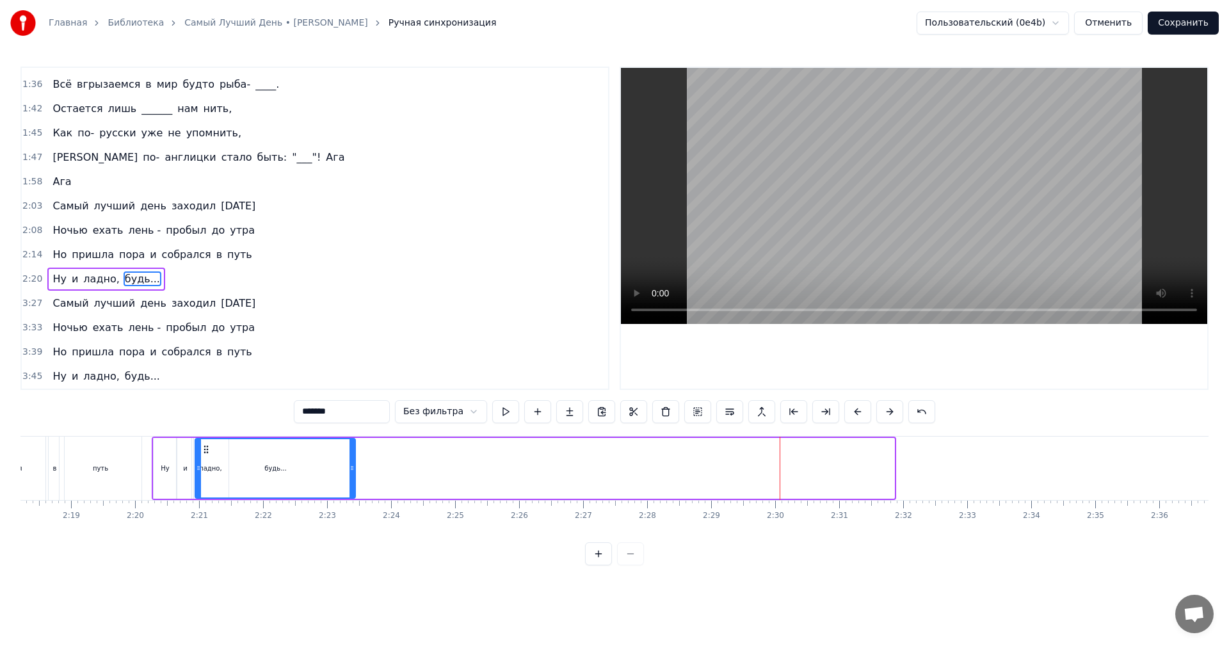
scroll to position [0, 8822]
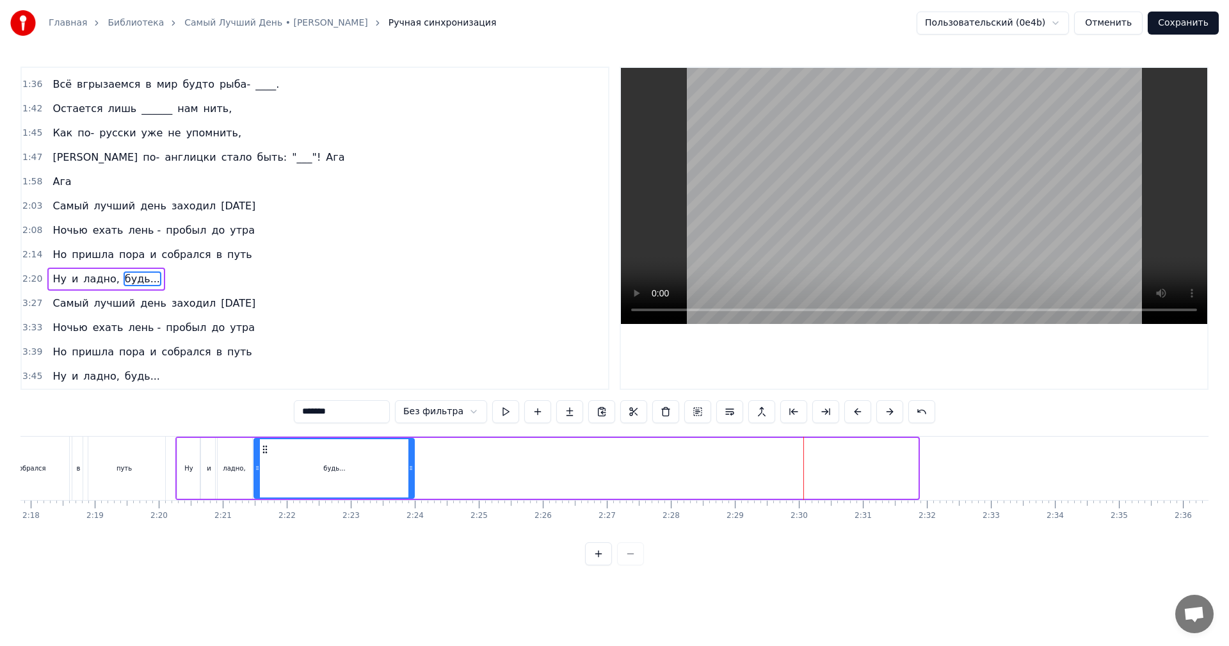
drag, startPoint x: 710, startPoint y: 450, endPoint x: 266, endPoint y: 464, distance: 444.4
click at [266, 464] on div "будь..." at bounding box center [334, 468] width 159 height 58
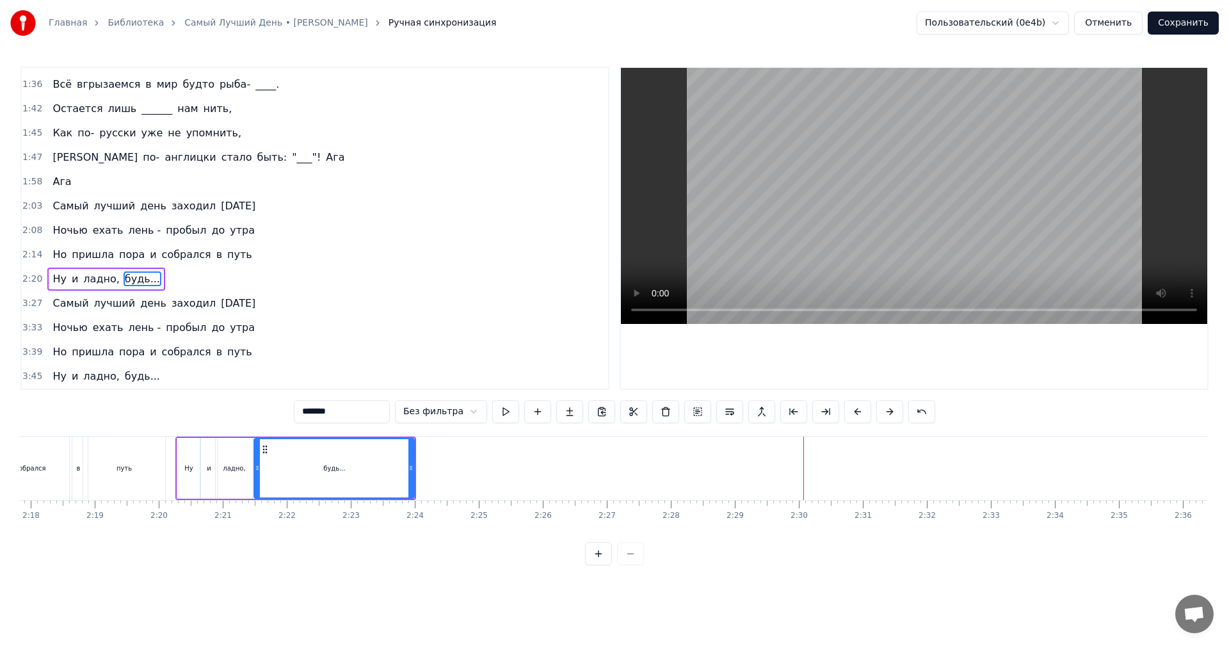
click at [493, 408] on button at bounding box center [505, 411] width 27 height 23
drag, startPoint x: 412, startPoint y: 473, endPoint x: 461, endPoint y: 477, distance: 50.1
click at [461, 477] on div at bounding box center [460, 468] width 5 height 58
click at [498, 414] on button at bounding box center [505, 411] width 27 height 23
click at [252, 305] on div "3:27 Самый лучший день заходил [DATE]" at bounding box center [315, 303] width 586 height 24
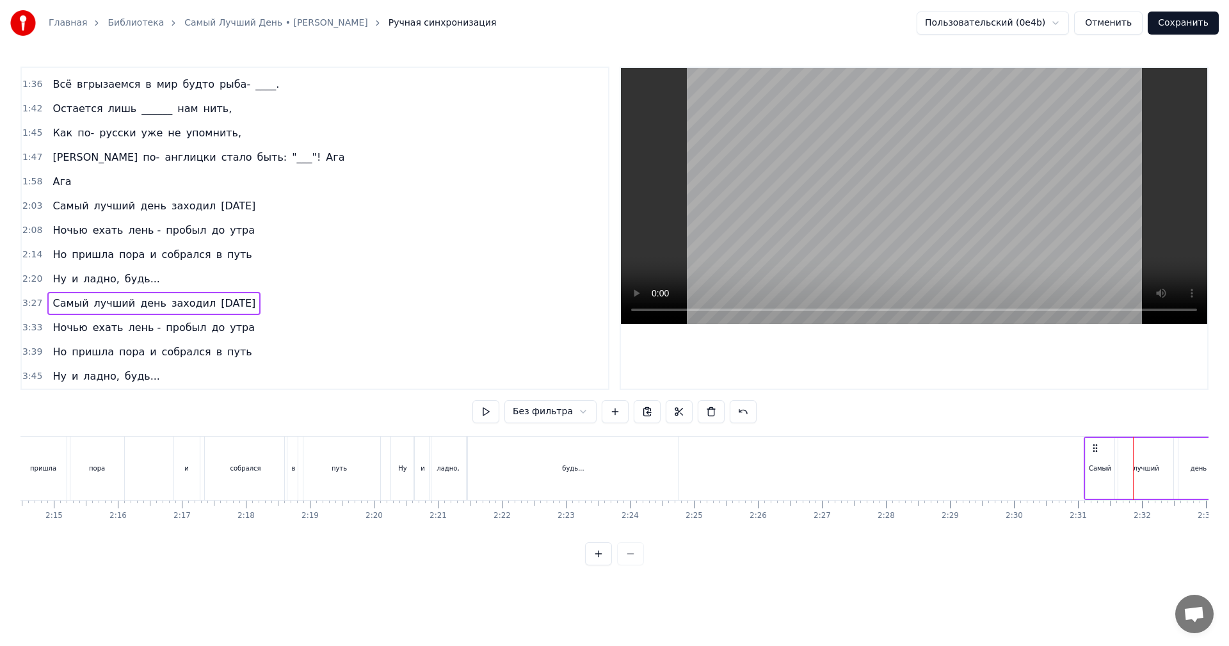
scroll to position [0, 8621]
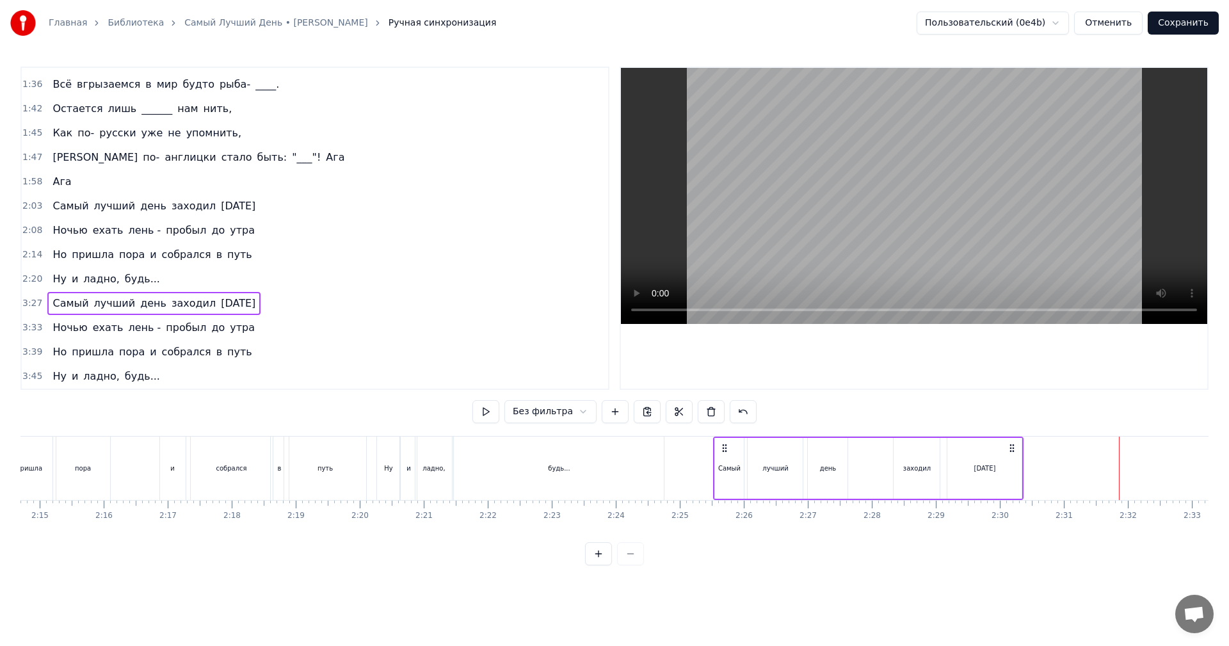
drag, startPoint x: 93, startPoint y: 448, endPoint x: 721, endPoint y: 589, distance: 643.6
click at [721, 586] on html "Главная Библиотека Самый Лучший День • [PERSON_NAME] Ручная синхронизация Польз…" at bounding box center [614, 293] width 1229 height 586
click at [485, 414] on button at bounding box center [485, 411] width 27 height 23
click at [257, 327] on div "3:33 Ночью ехать лень - пробыл до утра" at bounding box center [315, 328] width 586 height 24
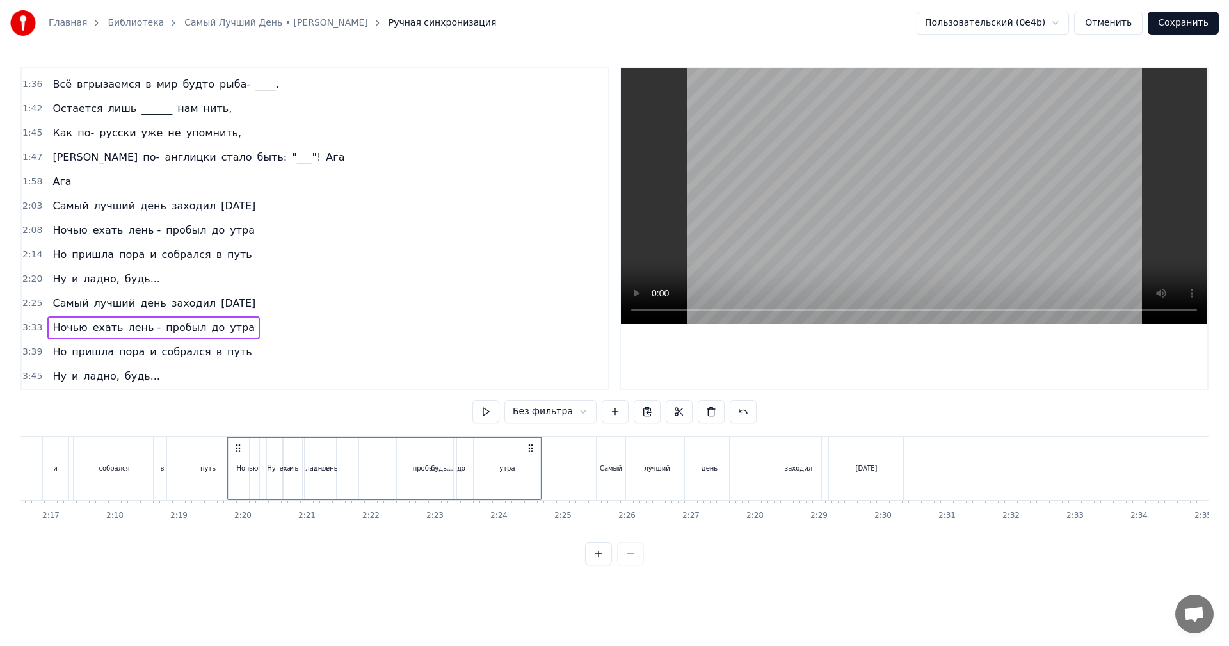
scroll to position [0, 8736]
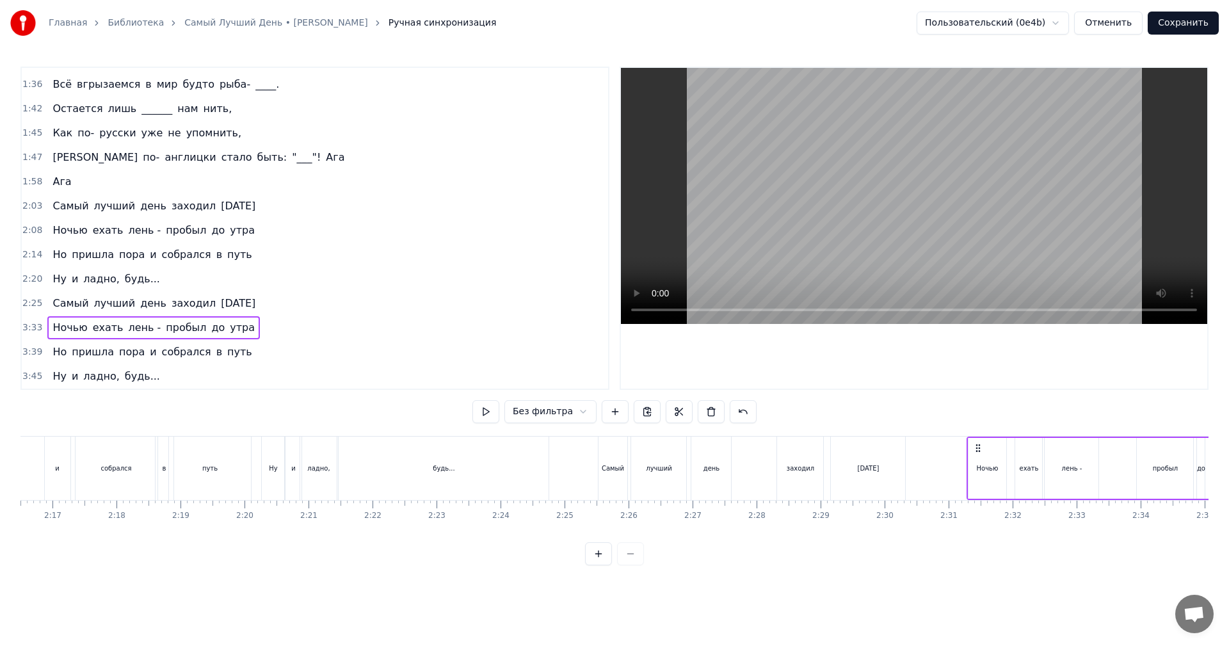
drag, startPoint x: 97, startPoint y: 448, endPoint x: 979, endPoint y: 496, distance: 882.6
click at [979, 496] on div "Ночью ехать лень - пробыл до утра" at bounding box center [1124, 467] width 316 height 63
click at [490, 409] on button at bounding box center [485, 411] width 27 height 23
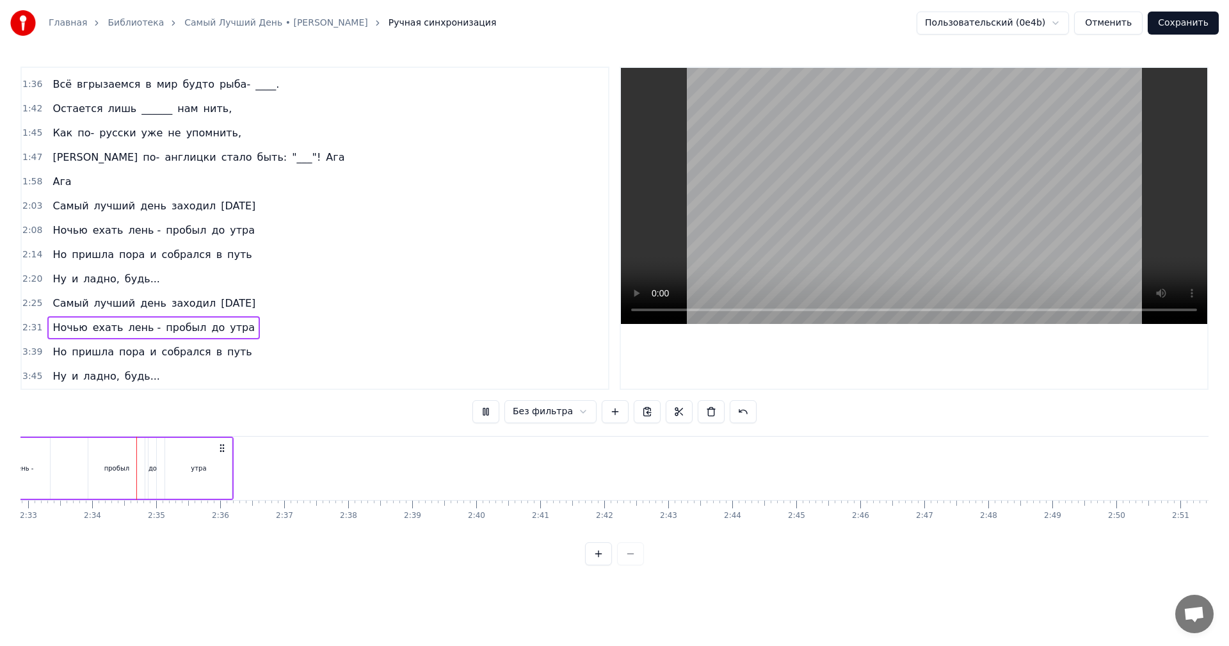
scroll to position [0, 9802]
click at [249, 348] on div "3:39 Но пришла пора и собрался в путь" at bounding box center [315, 352] width 586 height 24
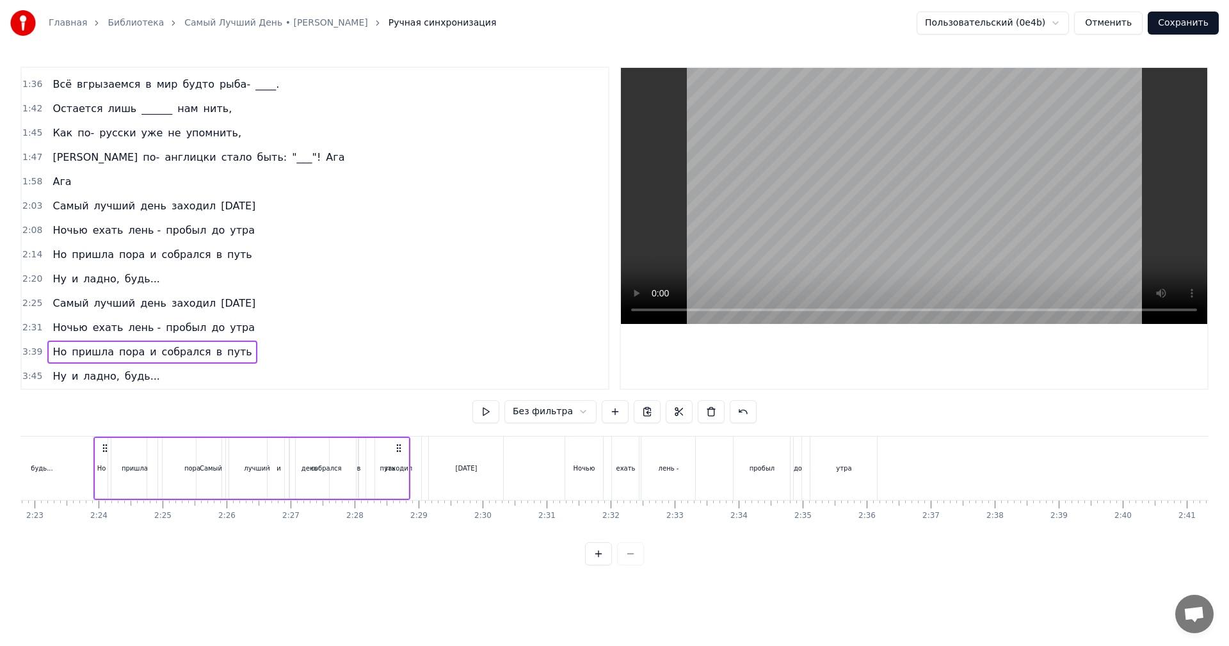
scroll to position [0, 9133]
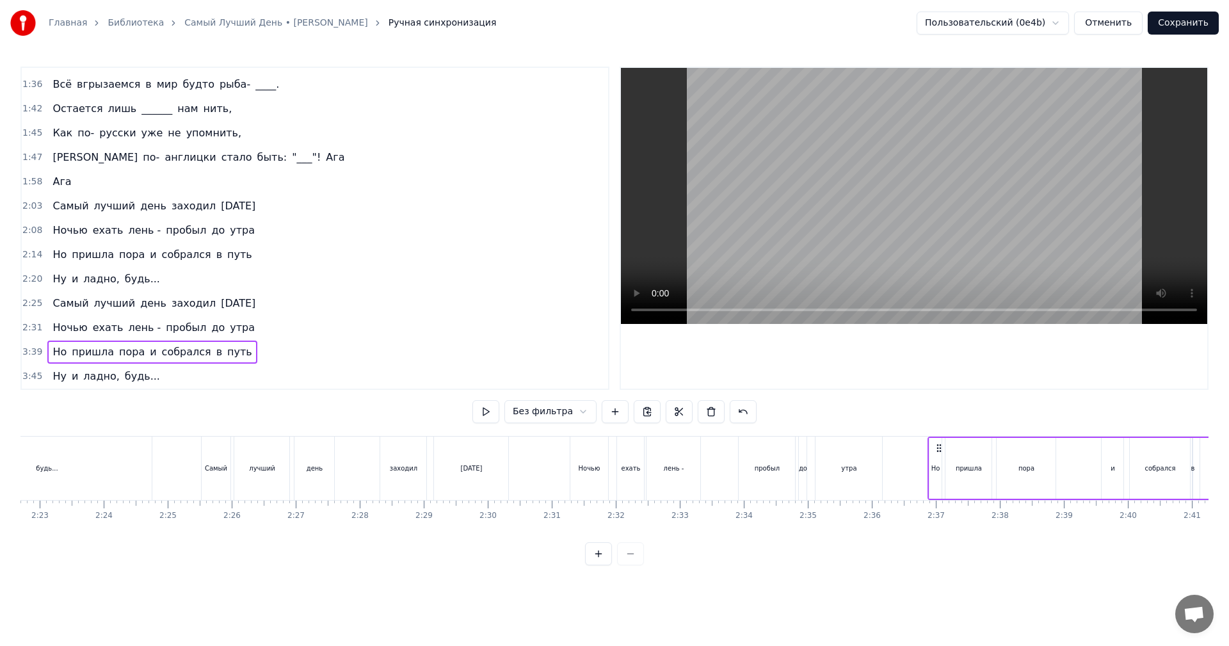
drag, startPoint x: 97, startPoint y: 449, endPoint x: 939, endPoint y: 531, distance: 846.2
click at [939, 531] on div "Триста тысяч часов за спиною, Триста тысяч ______ надо мною, Не устал ли создат…" at bounding box center [614, 484] width 1188 height 96
click at [493, 416] on button at bounding box center [485, 411] width 27 height 23
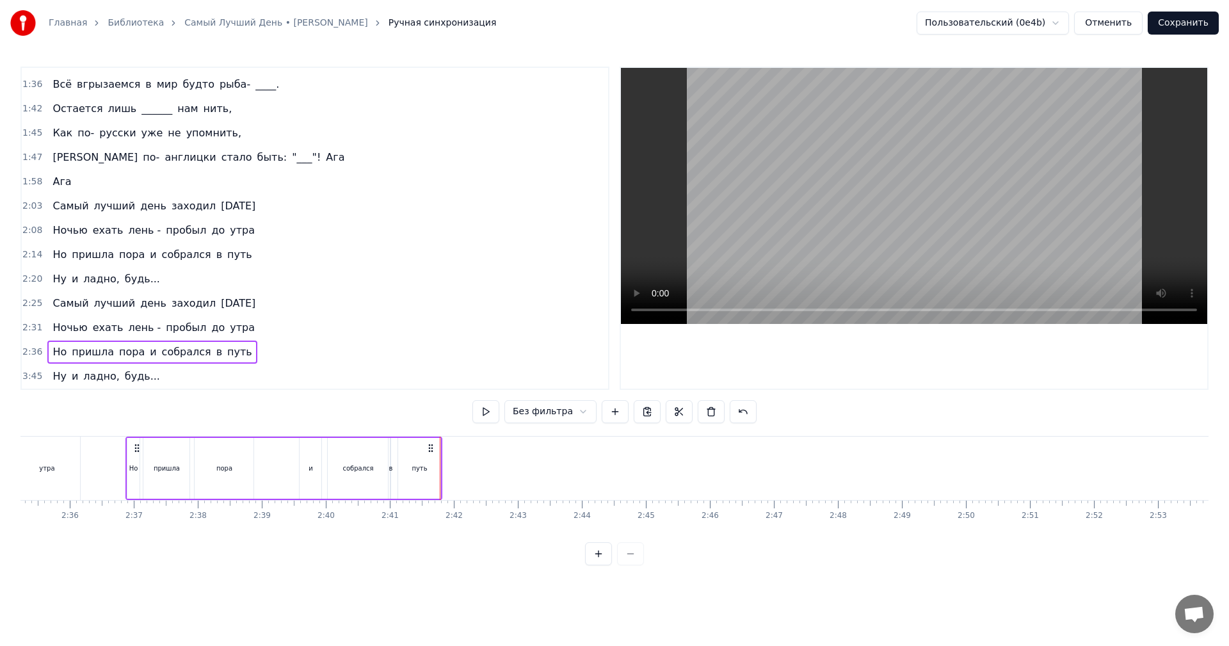
scroll to position [0, 9755]
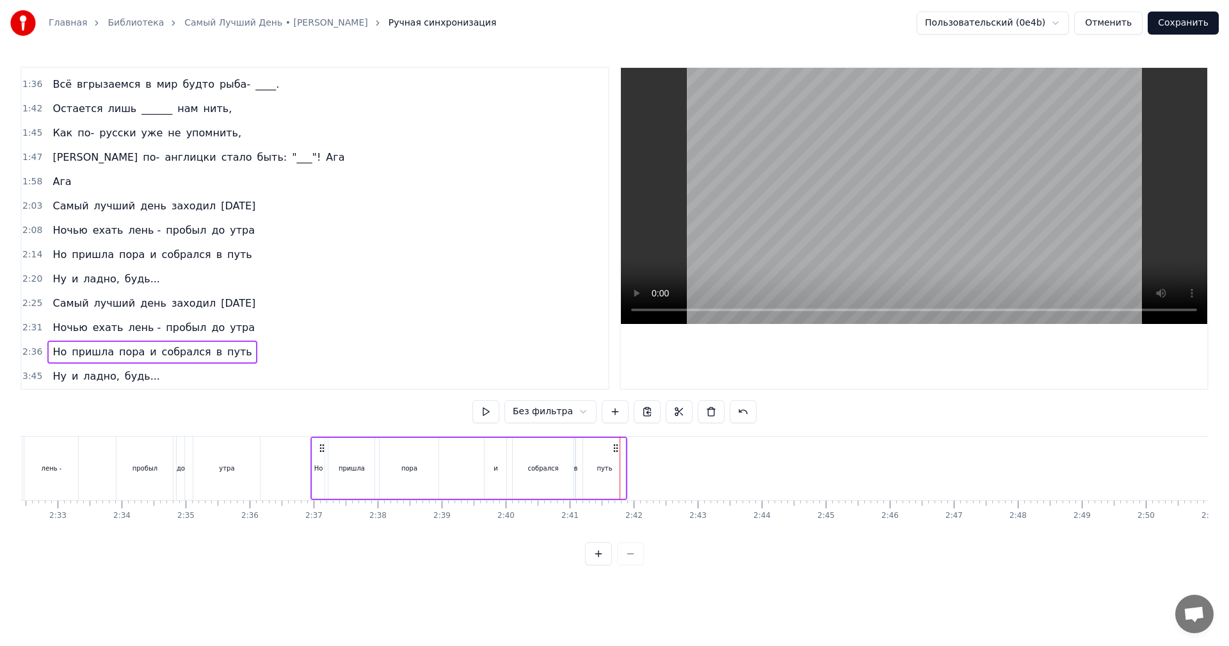
click at [323, 449] on icon at bounding box center [322, 448] width 10 height 10
click at [163, 376] on div "3:45 Ну и ладно, будь..." at bounding box center [315, 376] width 586 height 24
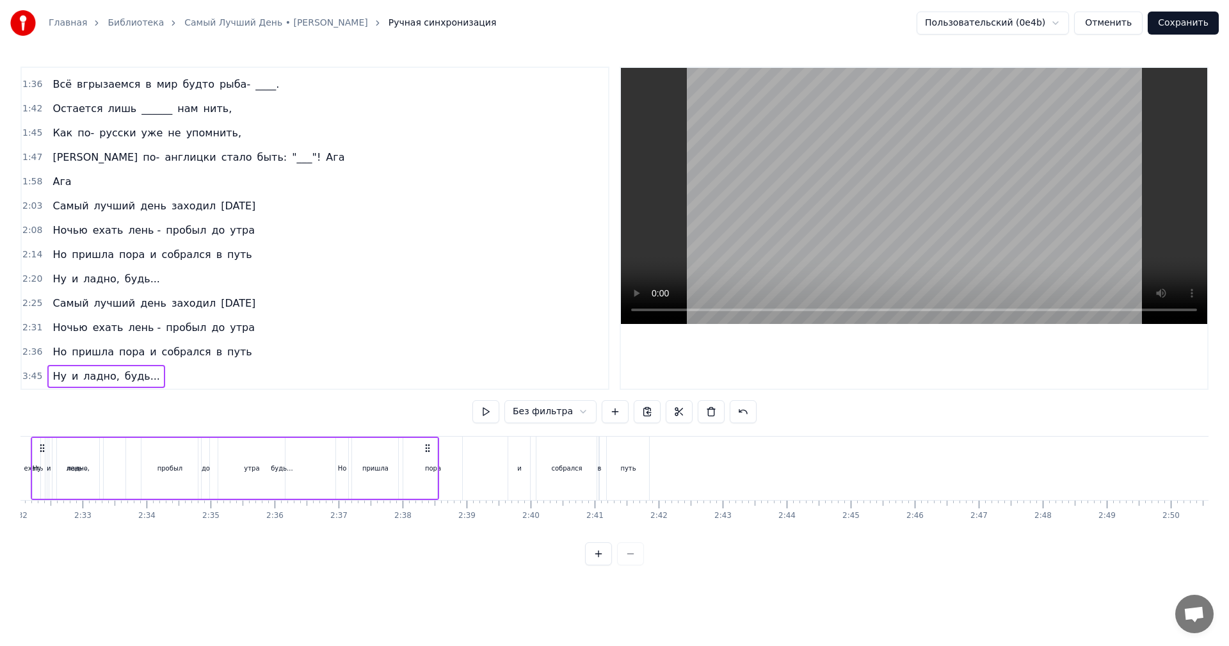
scroll to position [0, 9679]
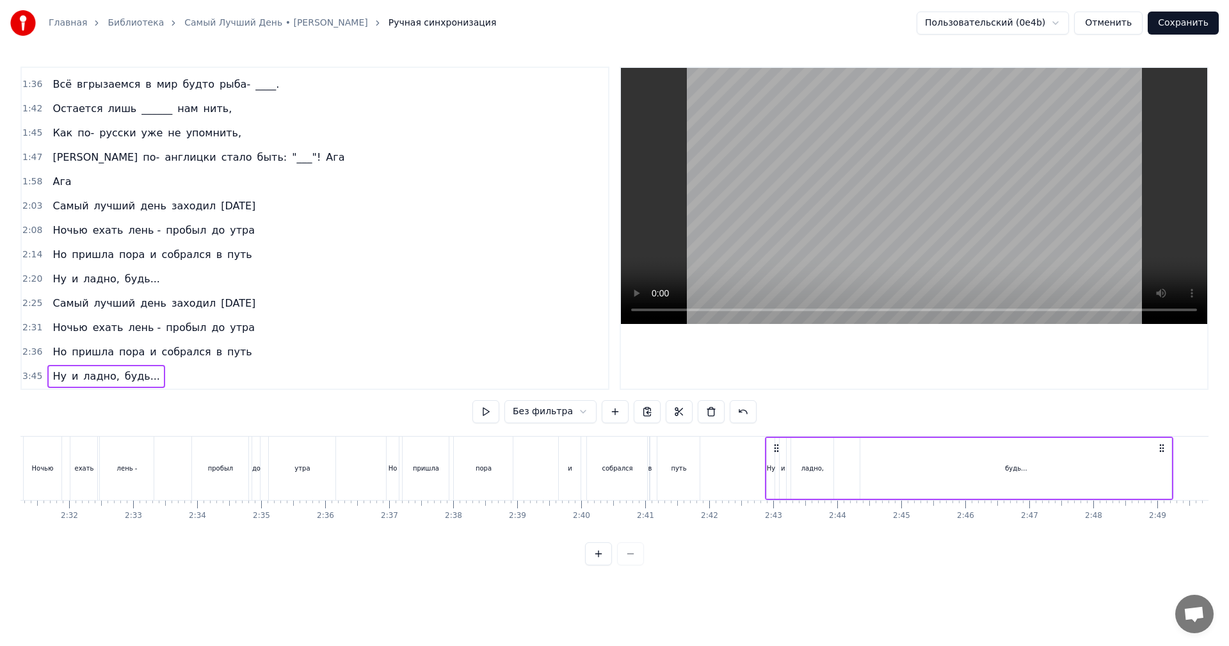
drag, startPoint x: 95, startPoint y: 447, endPoint x: 774, endPoint y: 476, distance: 680.3
click at [774, 476] on div "Ну и ладно, будь..." at bounding box center [969, 467] width 408 height 63
click at [487, 410] on button at bounding box center [485, 411] width 27 height 23
click at [1136, 465] on div "будь..." at bounding box center [1015, 468] width 311 height 61
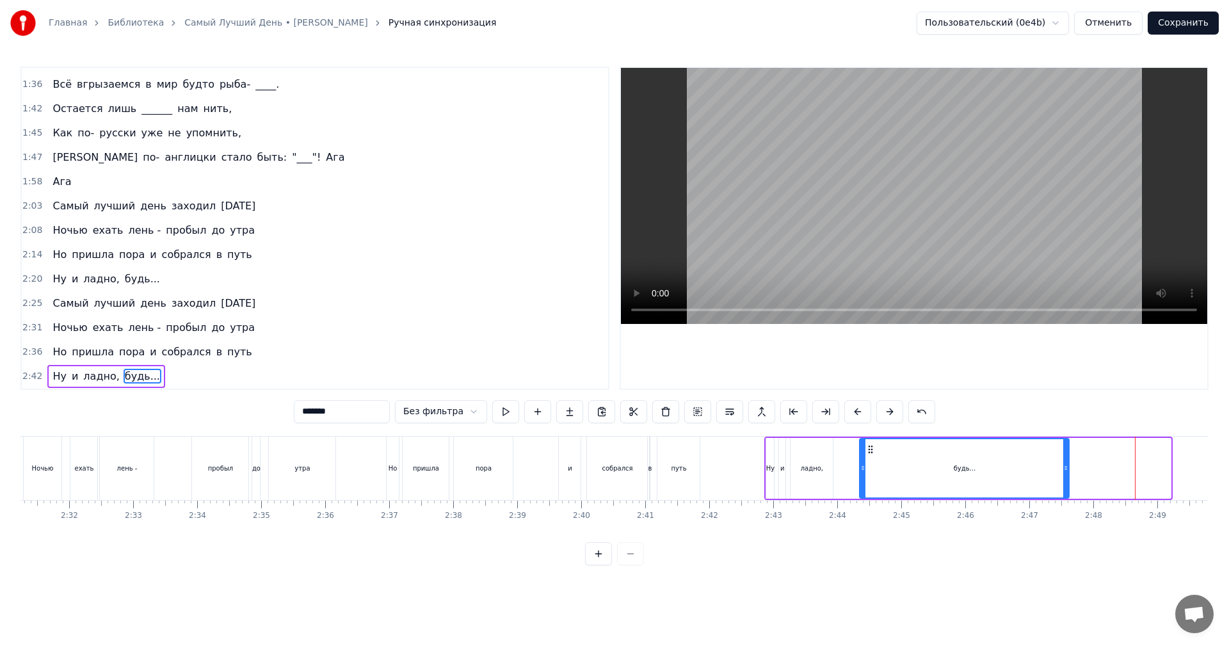
drag, startPoint x: 1167, startPoint y: 467, endPoint x: 1062, endPoint y: 472, distance: 105.7
click at [1063, 472] on icon at bounding box center [1065, 468] width 5 height 10
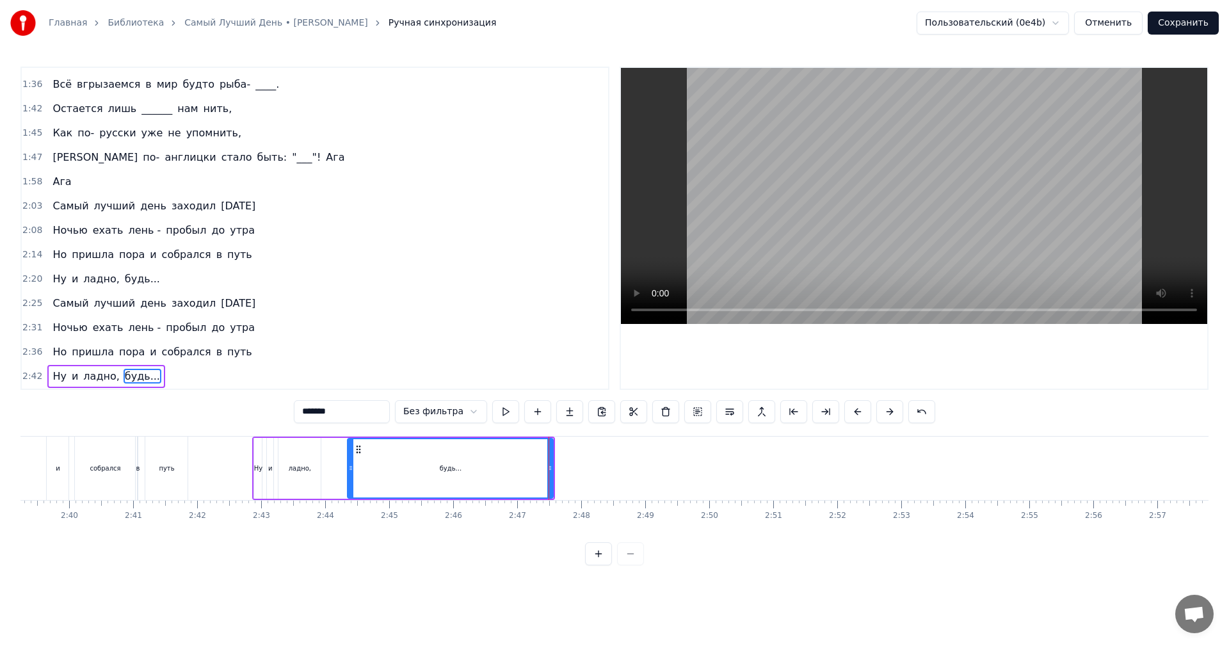
scroll to position [0, 10432]
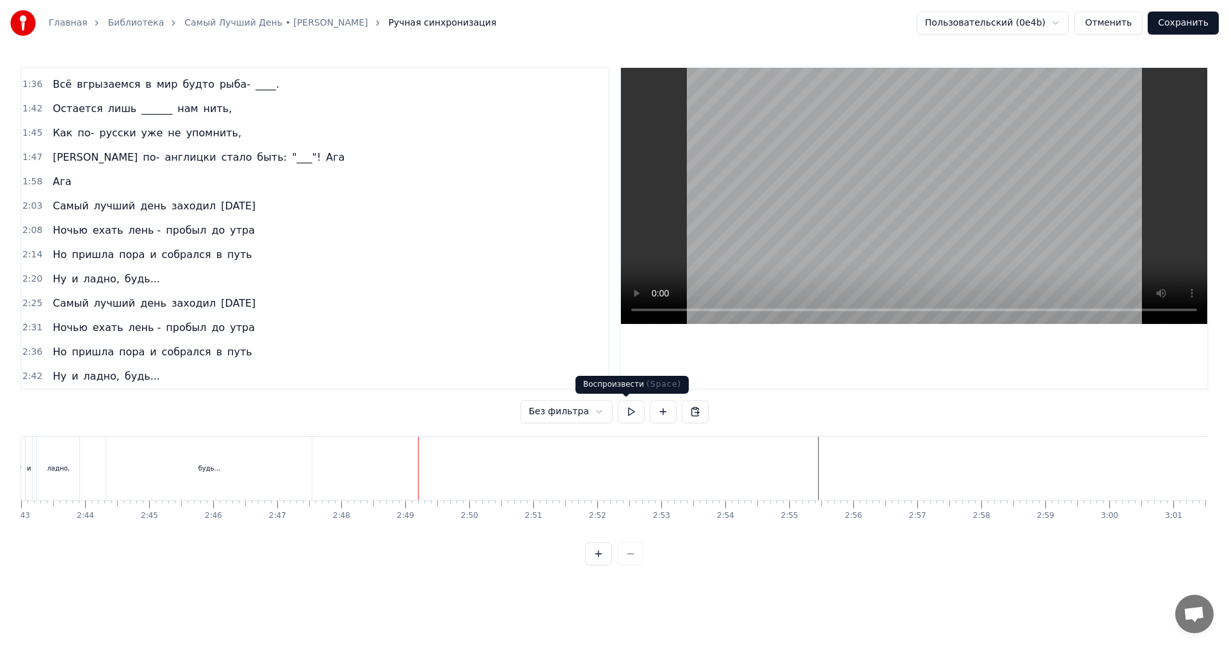
click at [625, 411] on button at bounding box center [631, 411] width 27 height 23
click at [629, 412] on button at bounding box center [631, 411] width 27 height 23
click at [620, 415] on button at bounding box center [631, 411] width 27 height 23
click at [631, 412] on button at bounding box center [631, 411] width 27 height 23
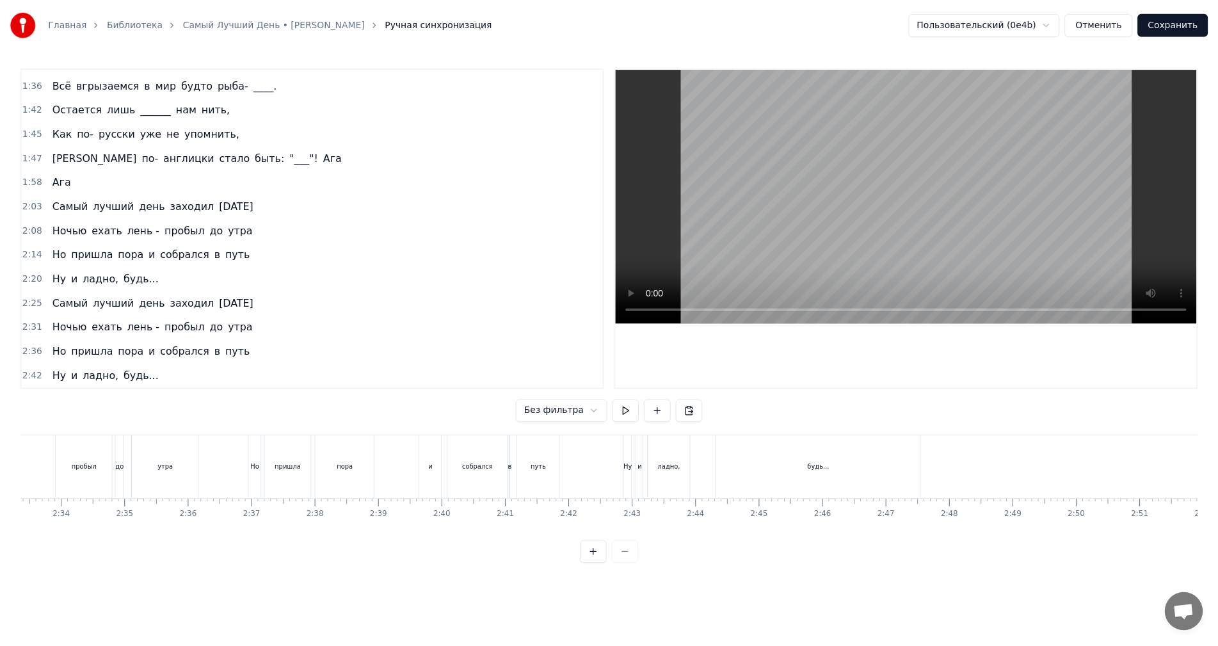
scroll to position [0, 9550]
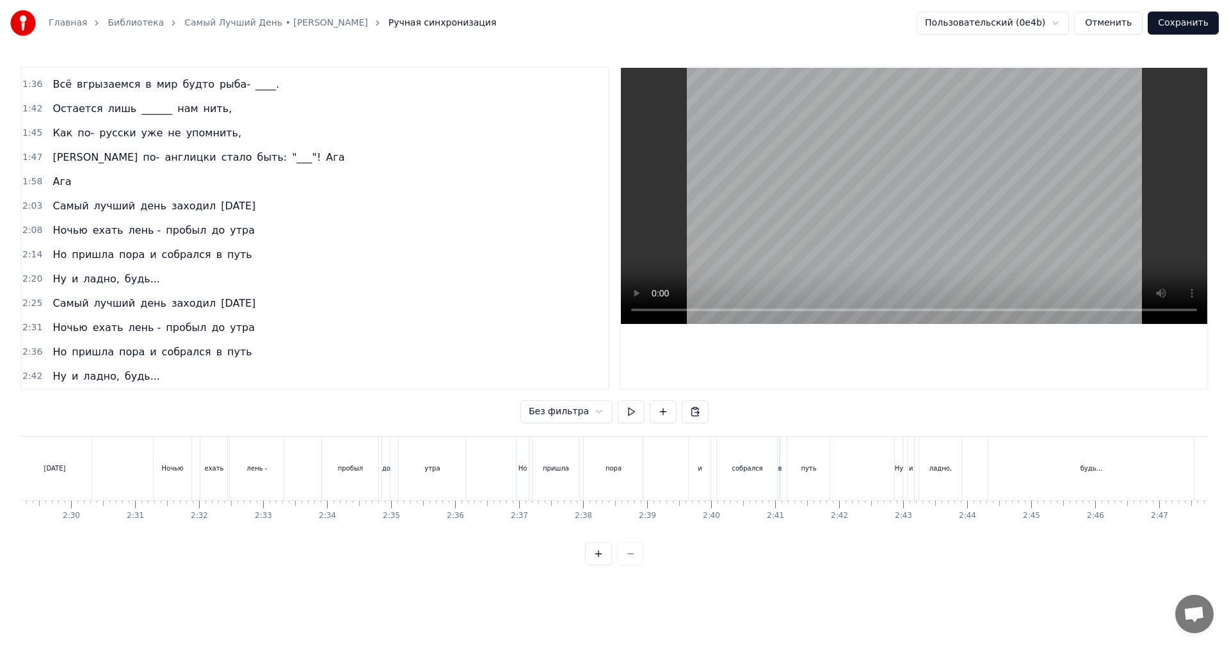
click at [1189, 24] on button "Сохранить" at bounding box center [1183, 23] width 71 height 23
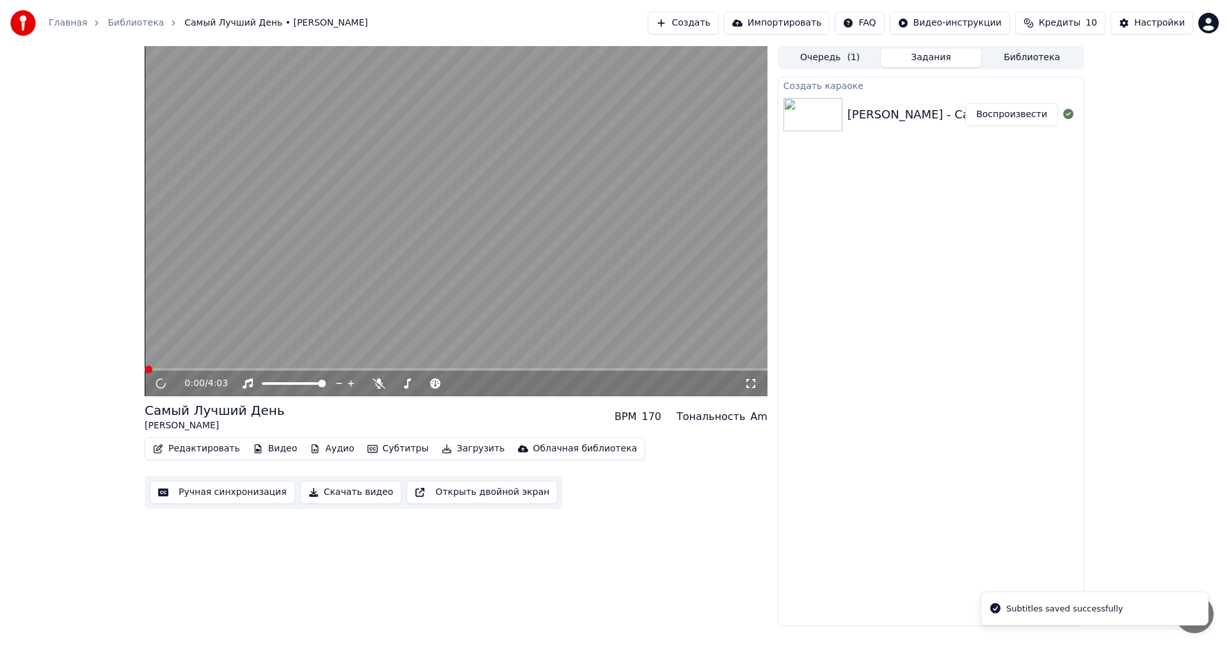
click at [183, 447] on button "Редактировать" at bounding box center [196, 449] width 97 height 18
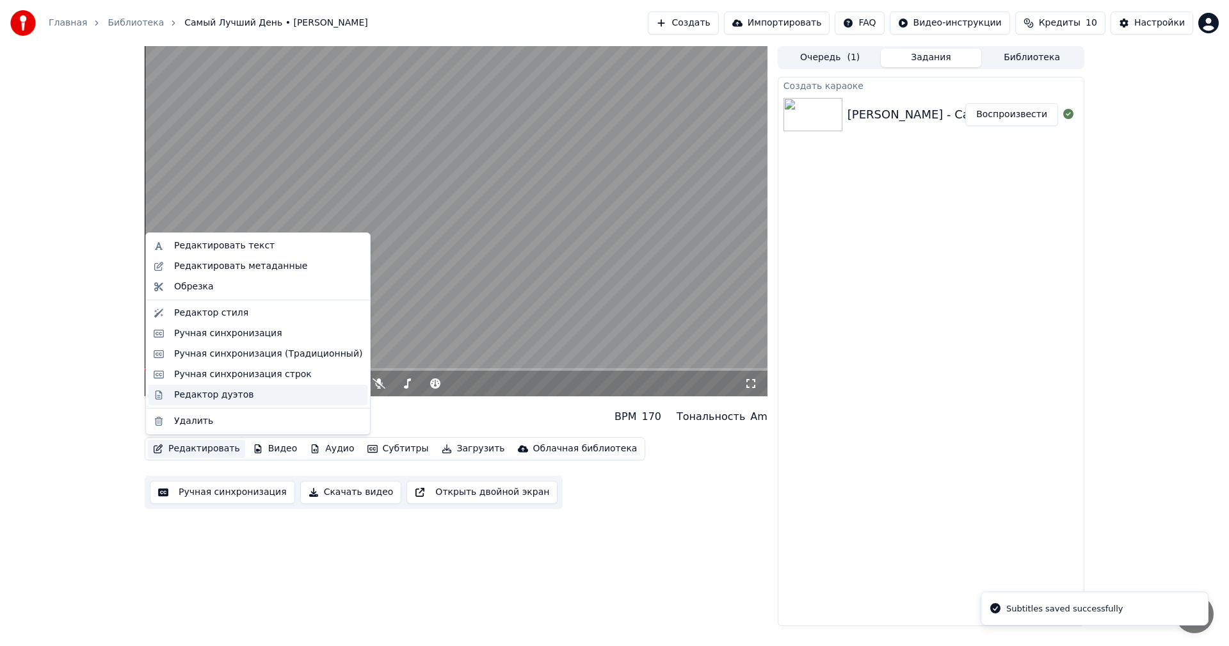
click at [205, 393] on div "Редактор дуэтов" at bounding box center [213, 394] width 79 height 13
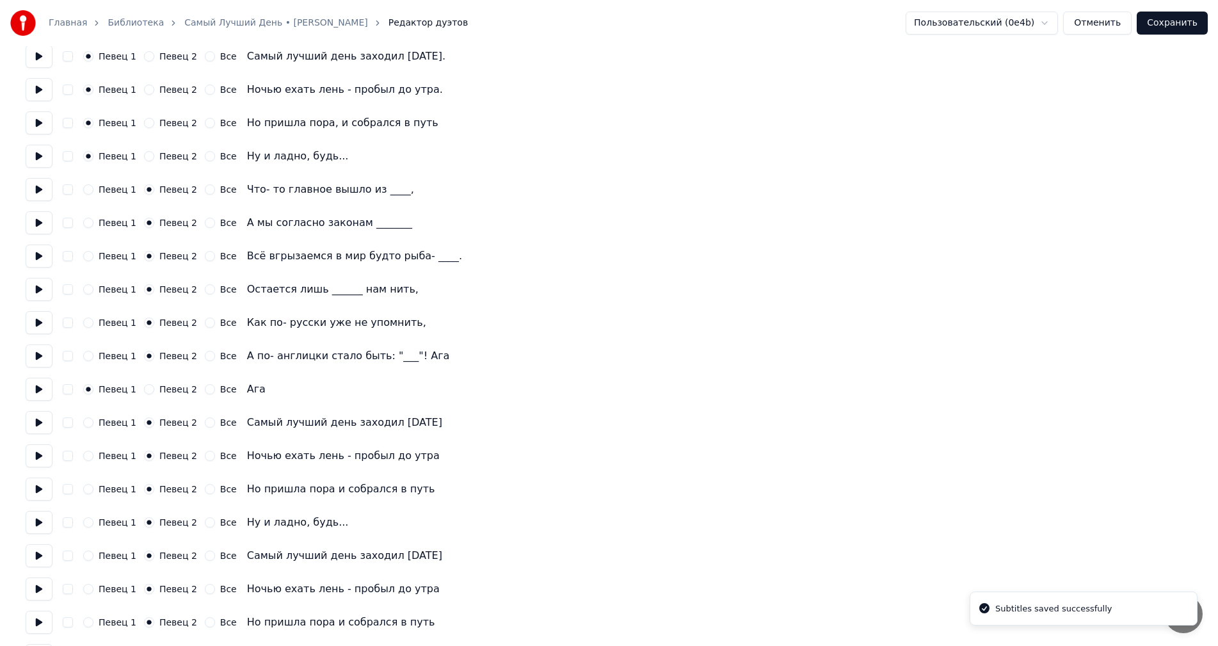
scroll to position [547, 0]
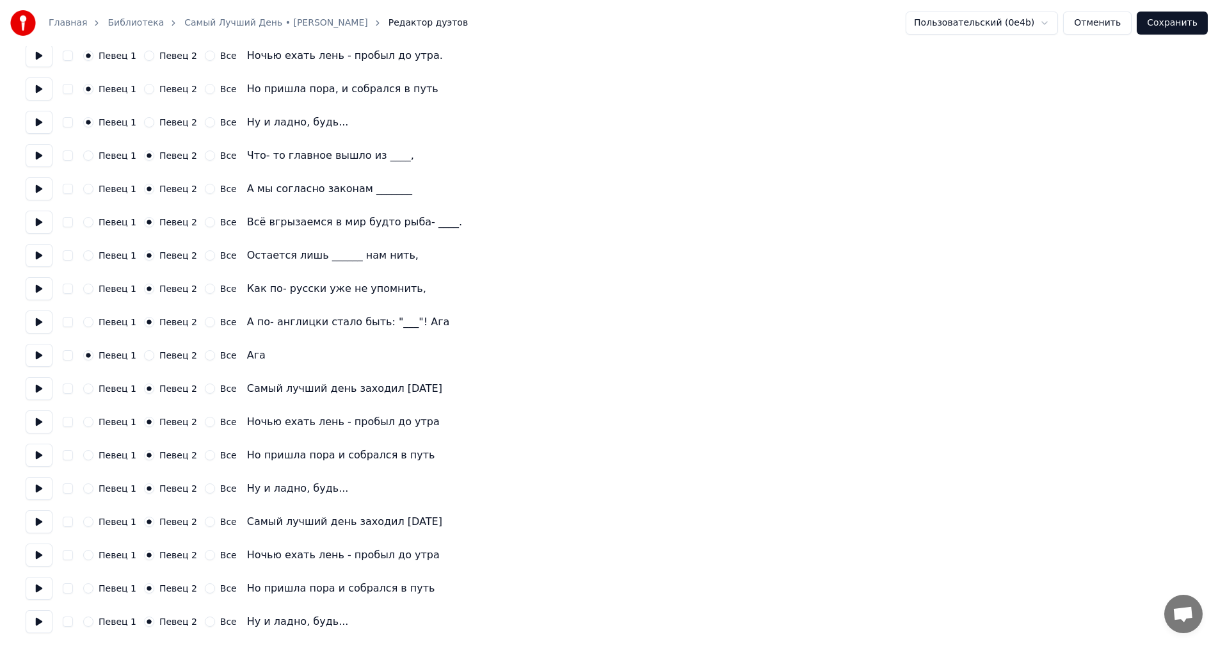
click at [144, 358] on button "Певец 2" at bounding box center [149, 355] width 10 height 10
click at [1193, 28] on button "Сохранить" at bounding box center [1172, 23] width 71 height 23
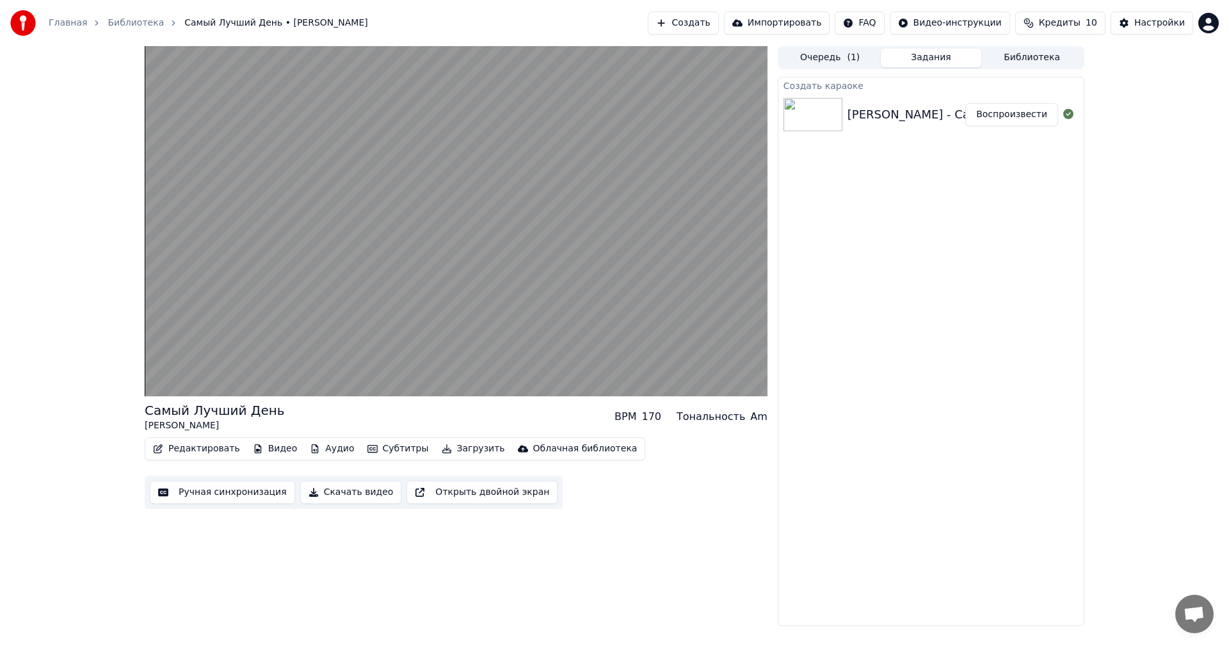
click at [319, 492] on button "Скачать видео" at bounding box center [351, 492] width 102 height 23
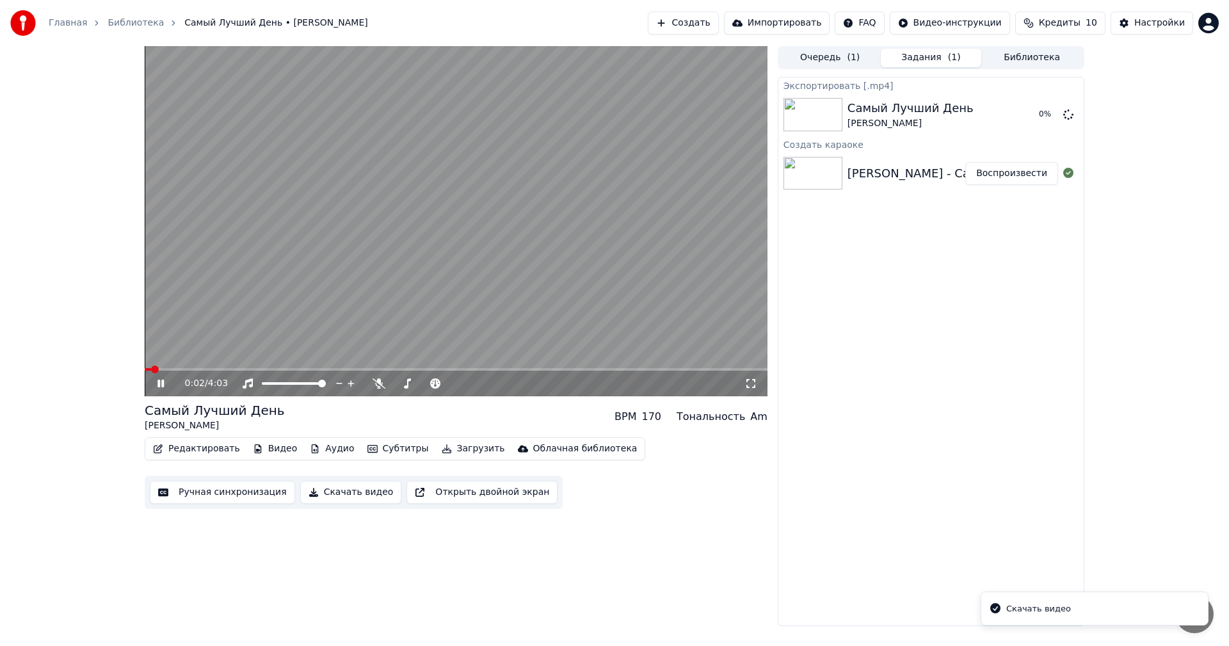
click at [433, 273] on video at bounding box center [456, 221] width 623 height 350
